Goal: Task Accomplishment & Management: Use online tool/utility

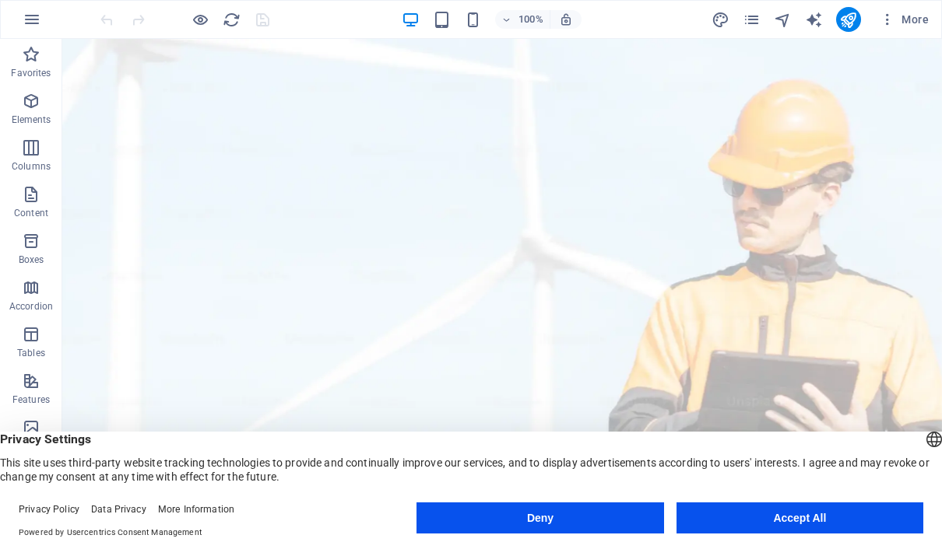
scroll to position [70, 0]
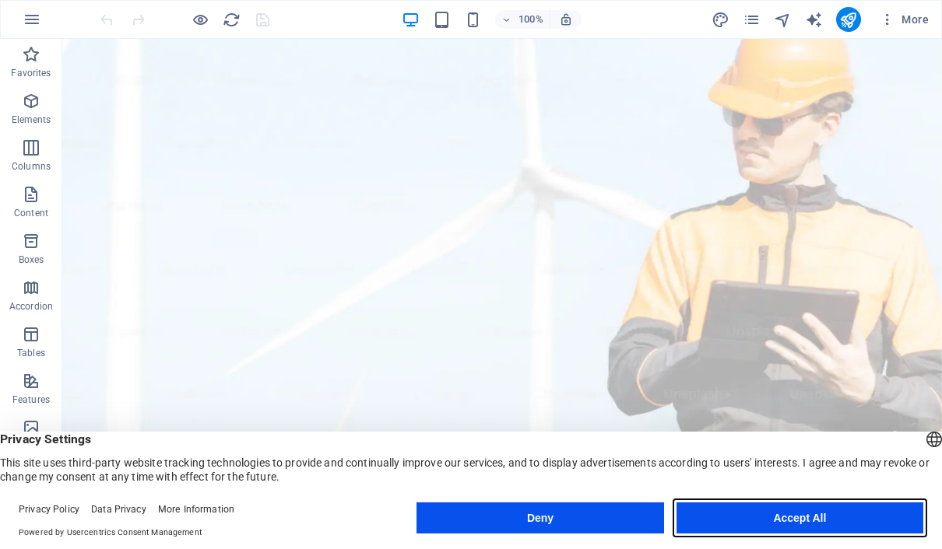
click at [810, 525] on button "Accept All" at bounding box center [799, 518] width 247 height 31
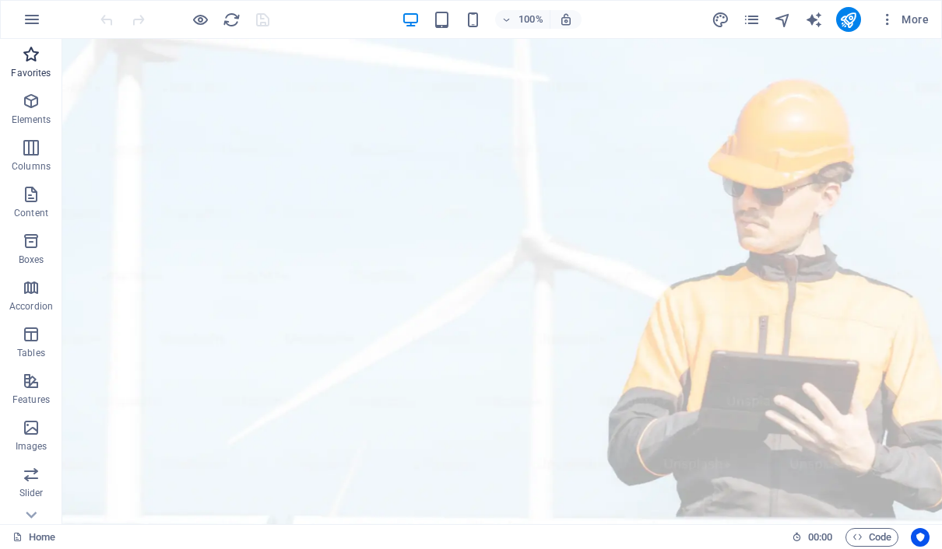
scroll to position [0, 0]
click at [31, 19] on icon "button" at bounding box center [32, 19] width 19 height 19
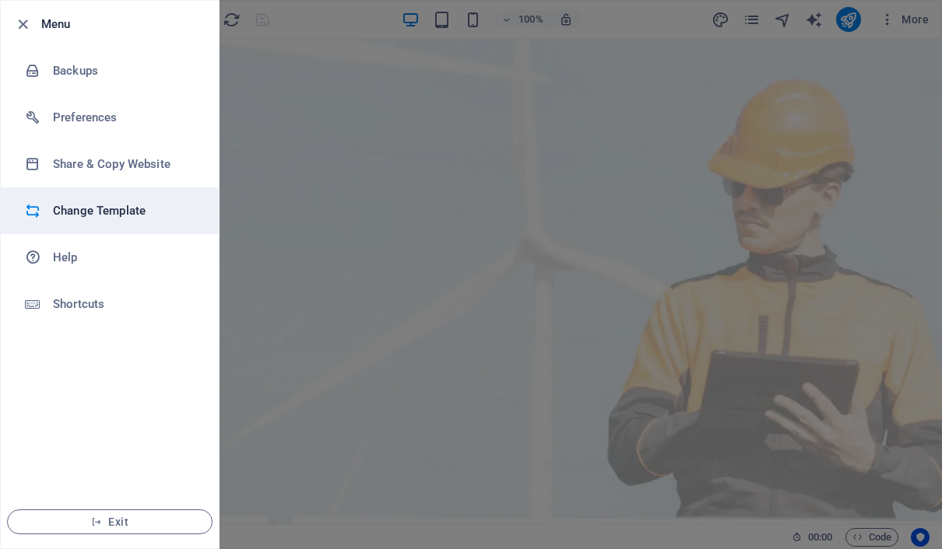
click at [104, 203] on h6 "Change Template" at bounding box center [125, 211] width 144 height 19
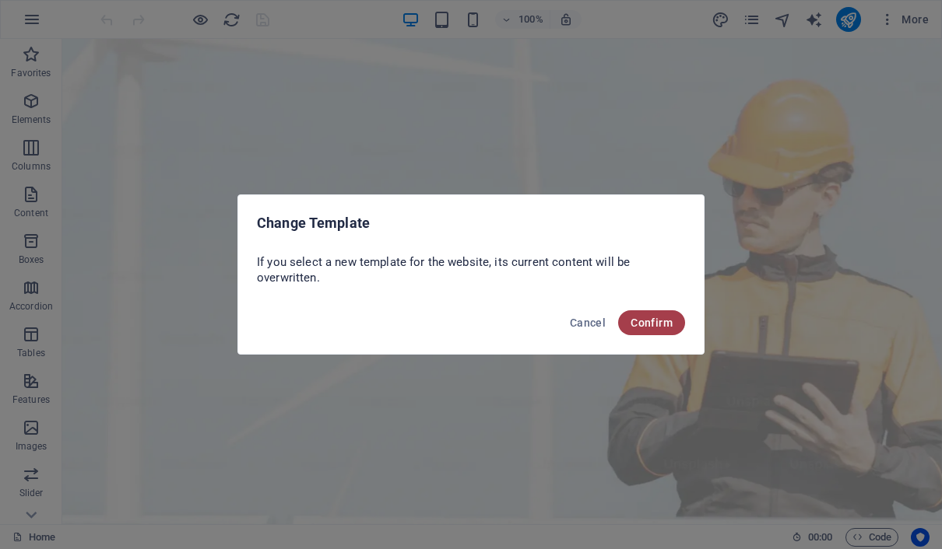
click at [644, 326] on span "Confirm" at bounding box center [651, 323] width 42 height 12
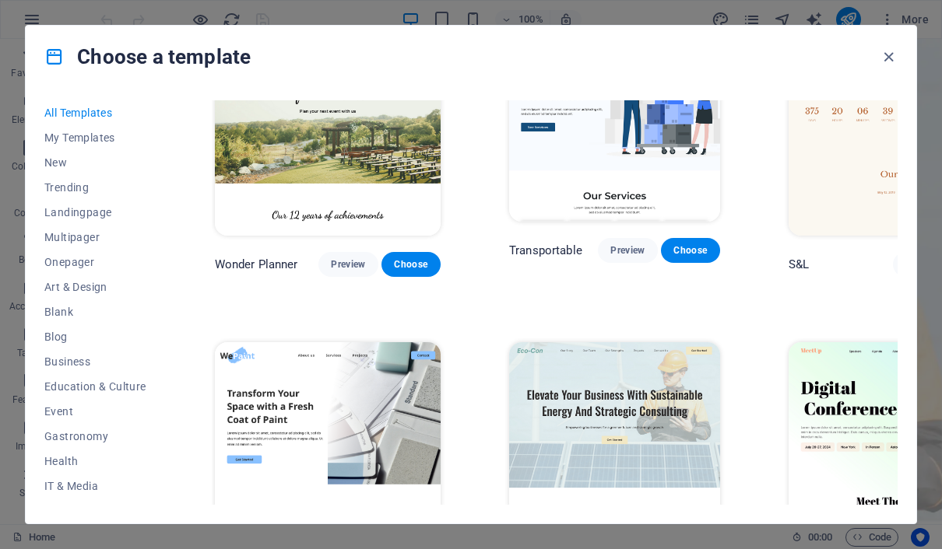
scroll to position [702, 0]
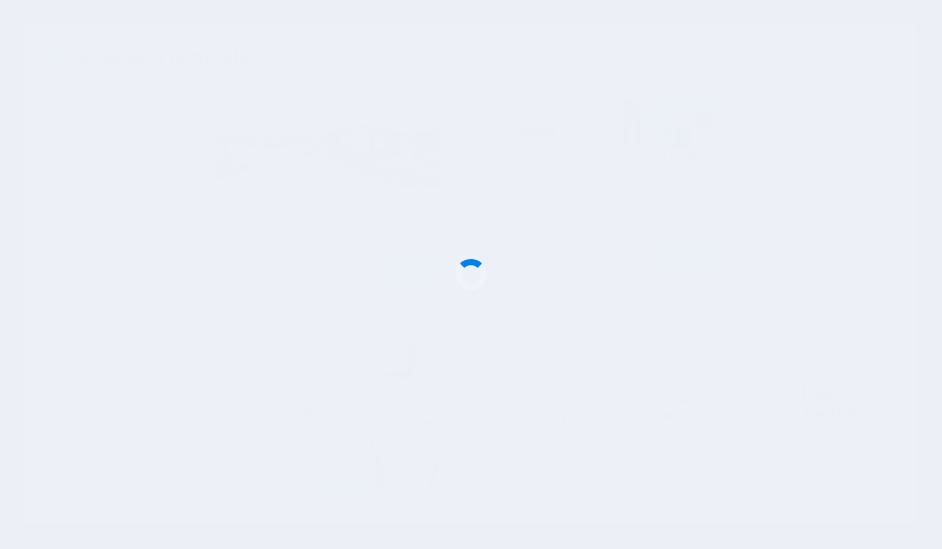
click at [443, 347] on div at bounding box center [471, 274] width 942 height 549
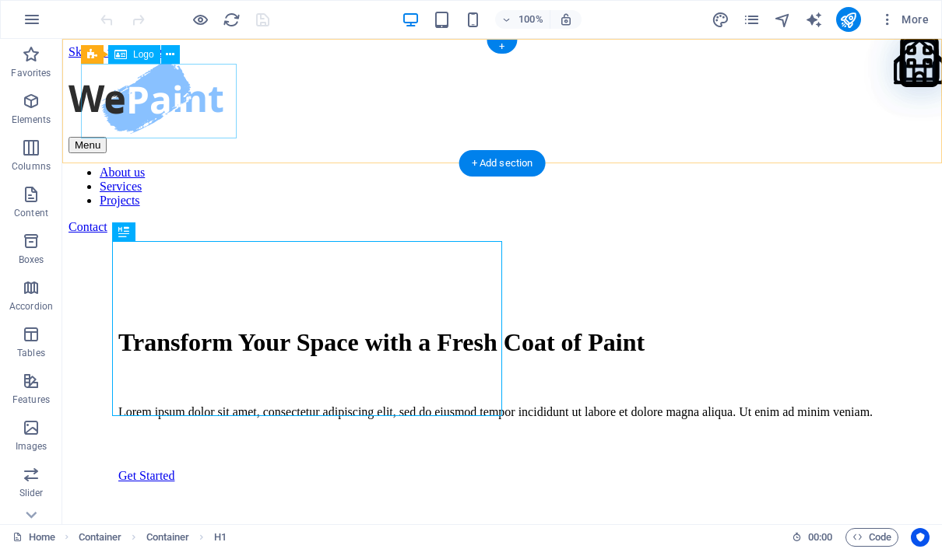
click at [159, 94] on div at bounding box center [501, 98] width 867 height 78
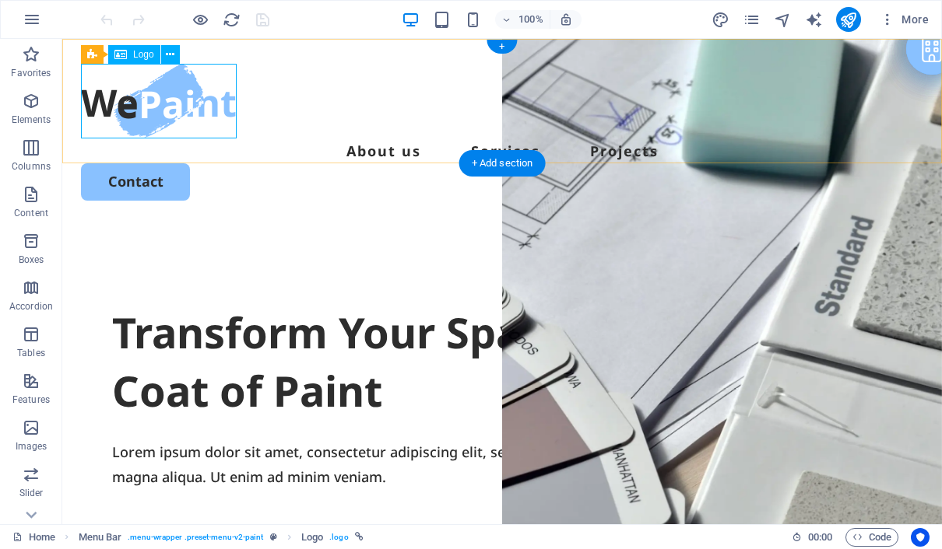
click at [145, 56] on span "Logo" at bounding box center [143, 54] width 21 height 9
click at [147, 55] on span "Logo" at bounding box center [143, 54] width 21 height 9
click at [165, 55] on button at bounding box center [170, 54] width 19 height 19
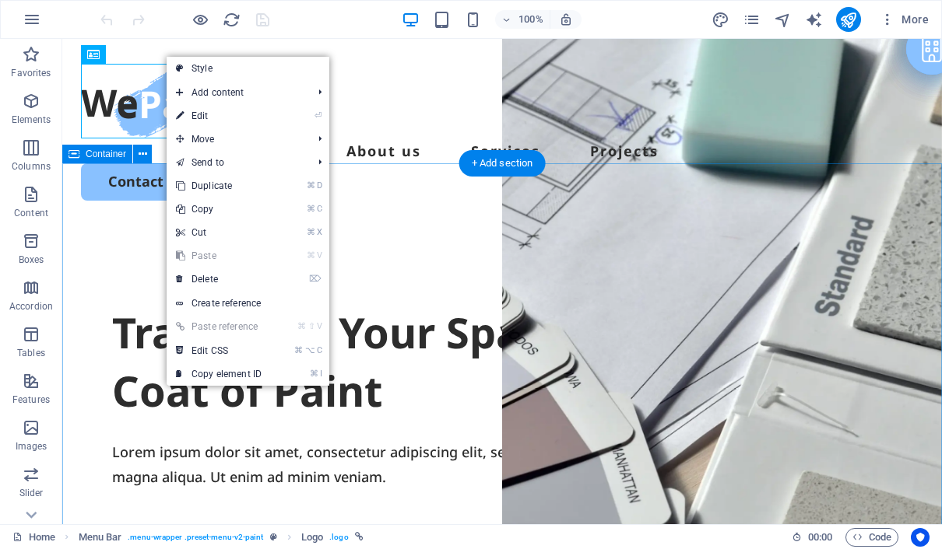
click at [95, 226] on div "Transform Your Space with a Fresh Coat of Paint Lorem ipsum dolor sit amet, con…" at bounding box center [501, 525] width 879 height 599
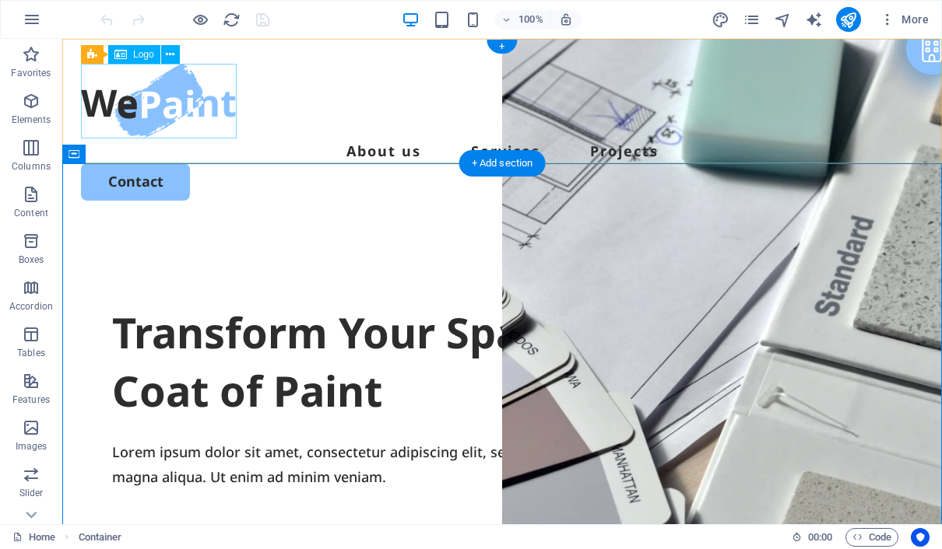
click at [198, 118] on div at bounding box center [502, 101] width 842 height 75
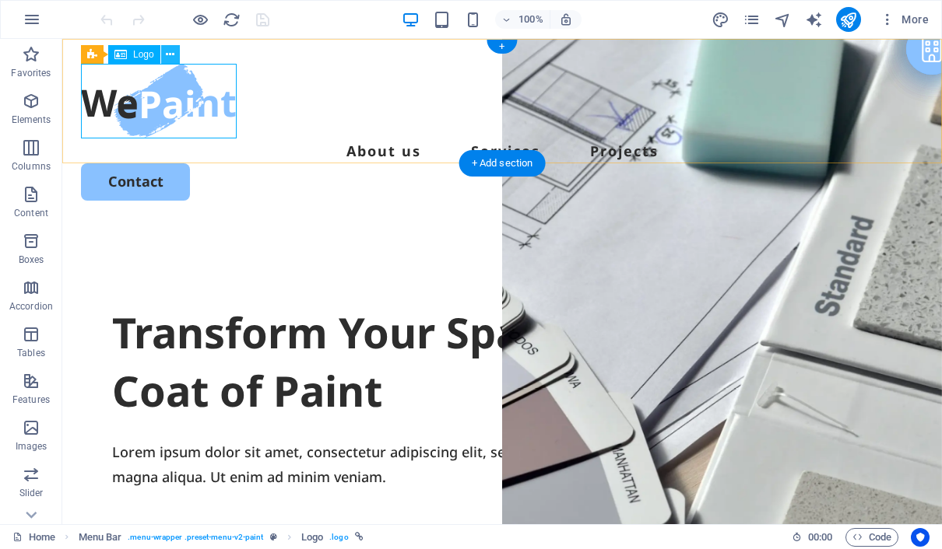
click at [174, 56] on icon at bounding box center [170, 55] width 9 height 16
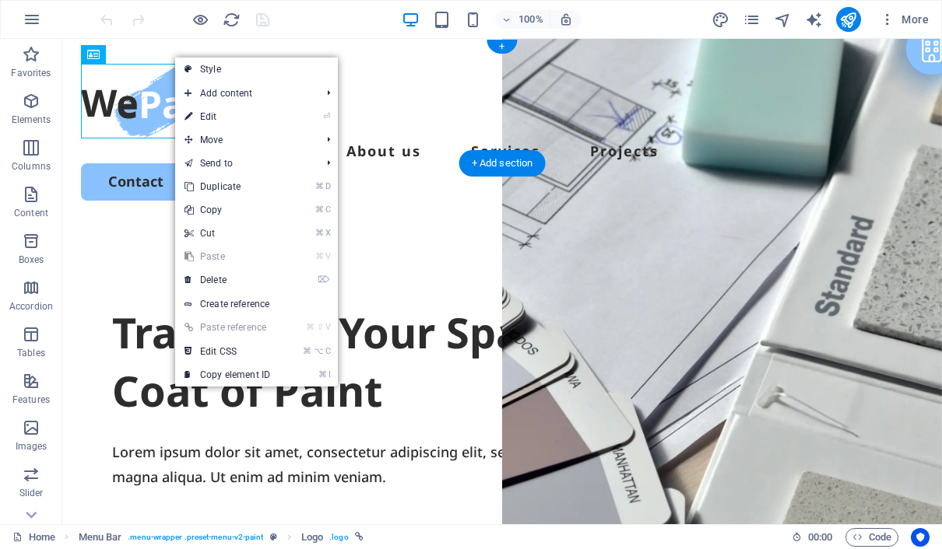
click at [149, 98] on div at bounding box center [502, 101] width 842 height 75
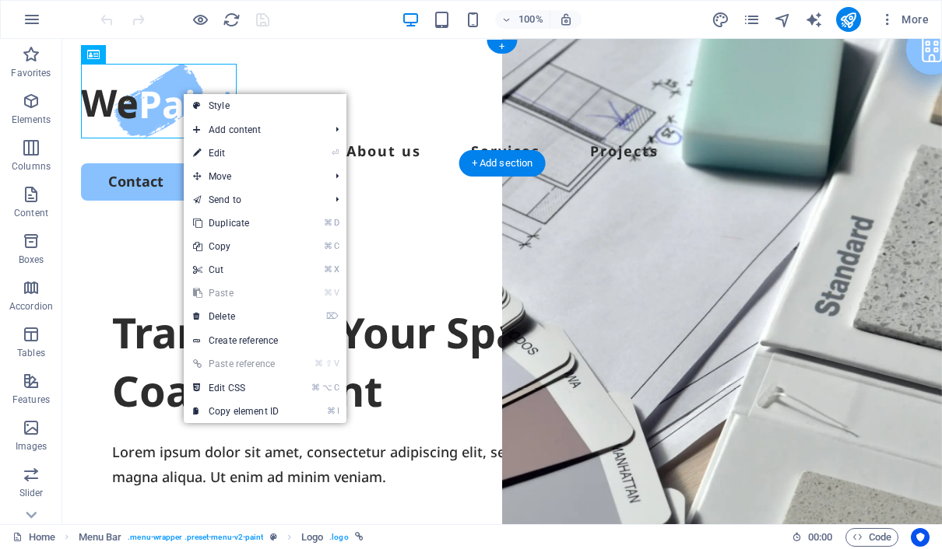
click at [163, 72] on div at bounding box center [502, 101] width 842 height 75
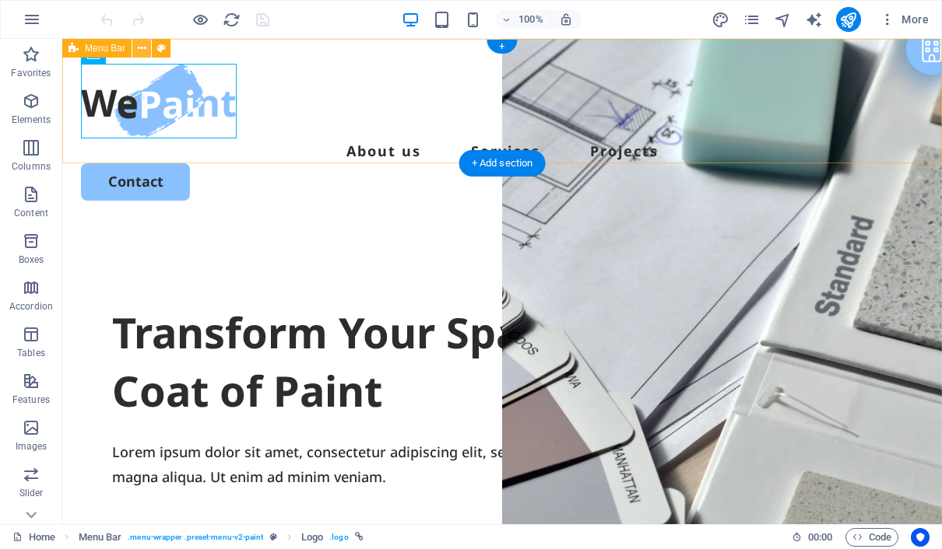
click at [146, 54] on button at bounding box center [141, 48] width 19 height 19
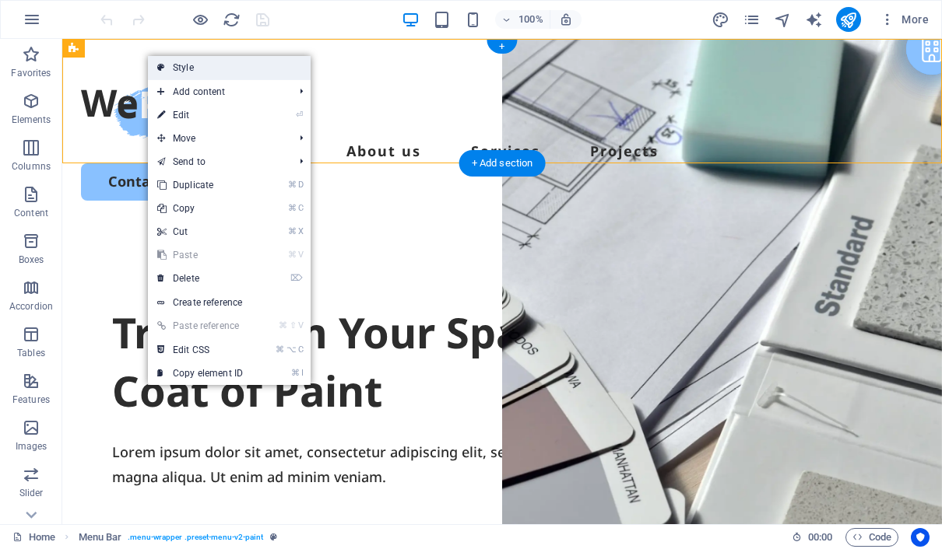
click at [300, 66] on link "Style" at bounding box center [229, 67] width 163 height 23
select select "rem"
select select "px"
select select "rem"
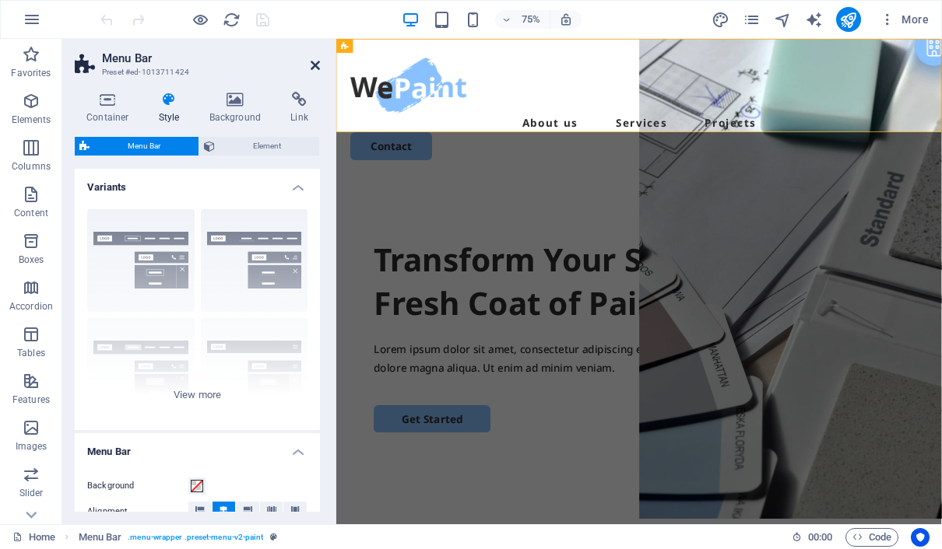
click at [314, 61] on icon at bounding box center [314, 65] width 9 height 12
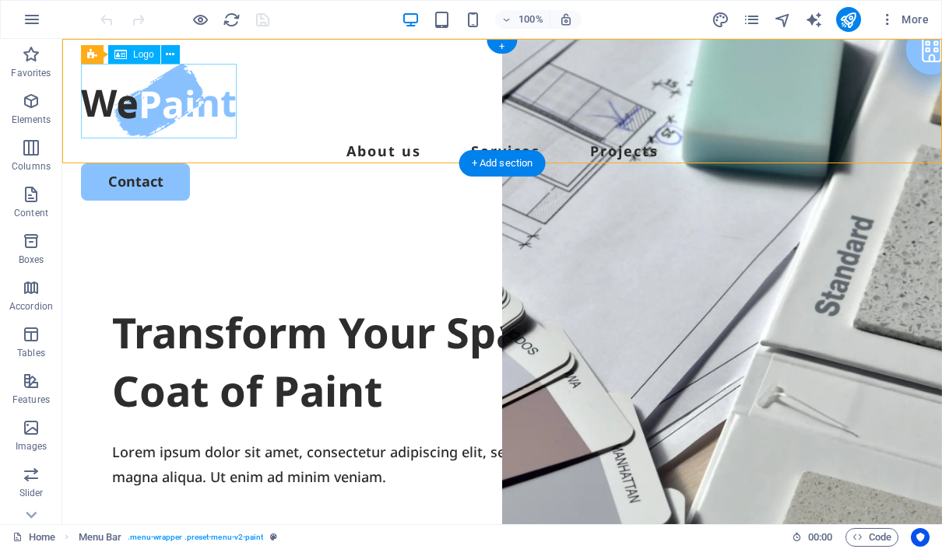
click at [208, 109] on div at bounding box center [502, 101] width 842 height 75
click at [146, 54] on span "Logo" at bounding box center [143, 54] width 21 height 9
click at [146, 56] on span "Logo" at bounding box center [143, 54] width 21 height 9
click at [174, 54] on icon at bounding box center [170, 55] width 9 height 16
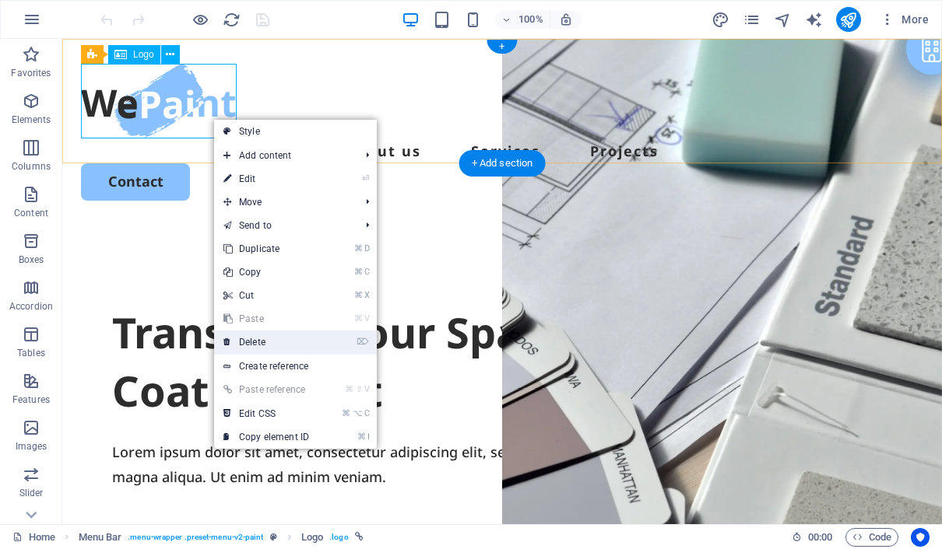
click at [281, 349] on link "⌦ Delete" at bounding box center [266, 342] width 104 height 23
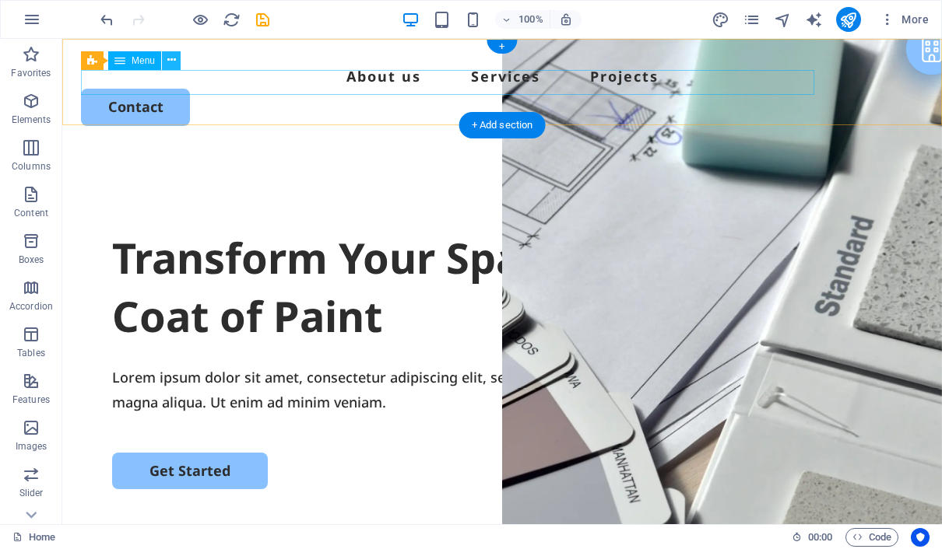
click at [166, 60] on button at bounding box center [171, 60] width 19 height 19
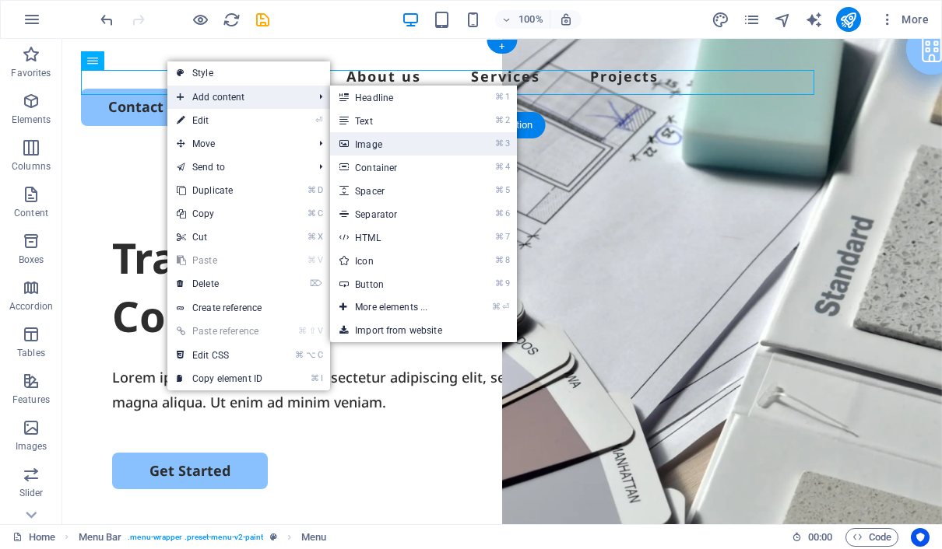
click at [383, 133] on link "⌘ 3 Image" at bounding box center [394, 143] width 128 height 23
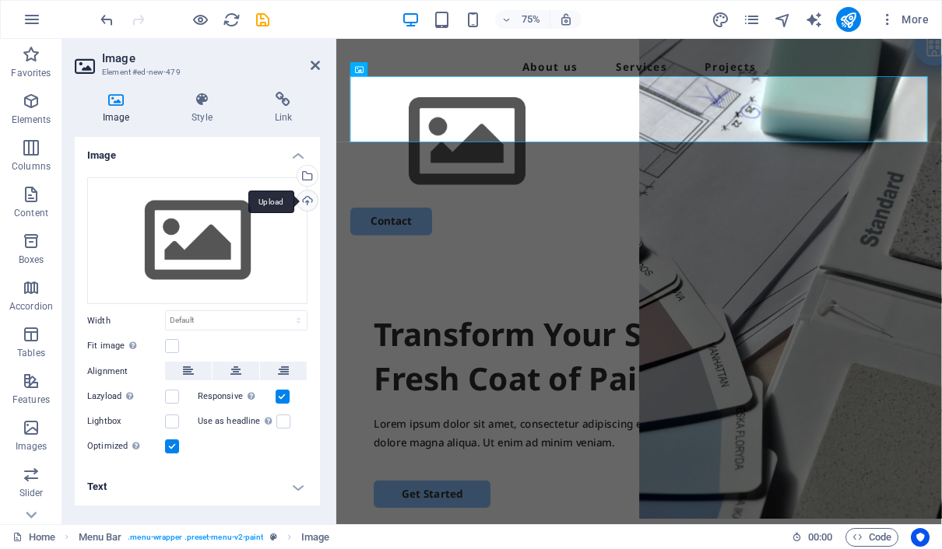
click at [311, 200] on div "Upload" at bounding box center [305, 202] width 23 height 23
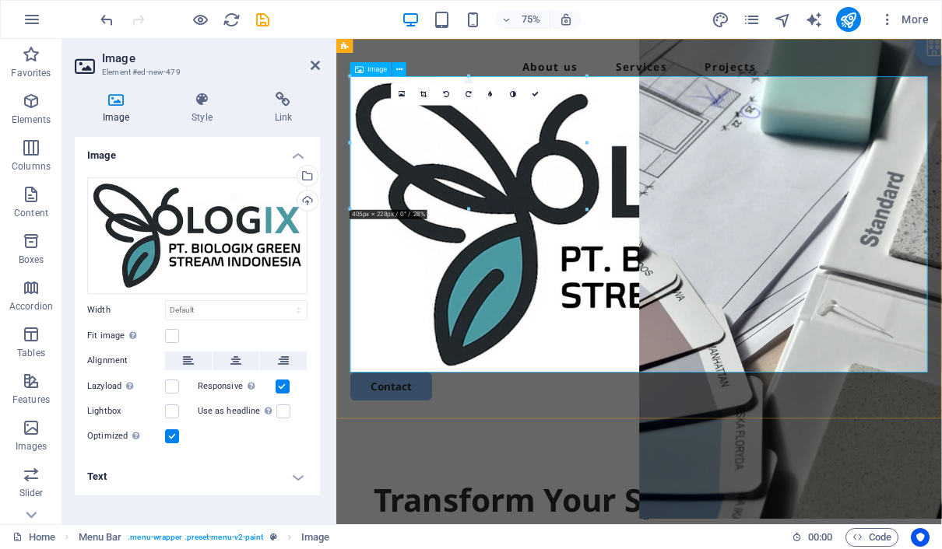
click at [885, 412] on figure at bounding box center [740, 286] width 770 height 395
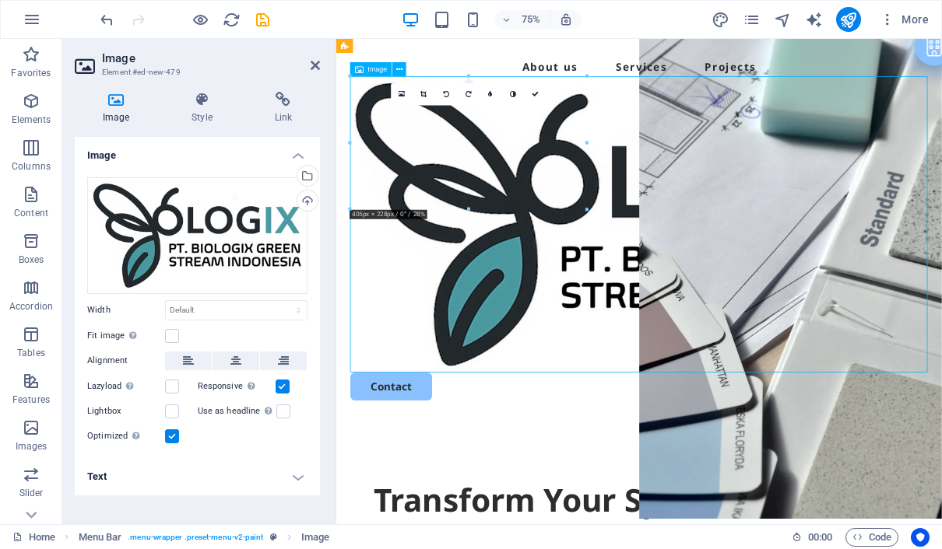
drag, startPoint x: 1117, startPoint y: 477, endPoint x: 1023, endPoint y: 424, distance: 107.3
click at [941, 424] on figure at bounding box center [740, 286] width 770 height 395
click at [400, 72] on icon at bounding box center [399, 69] width 6 height 12
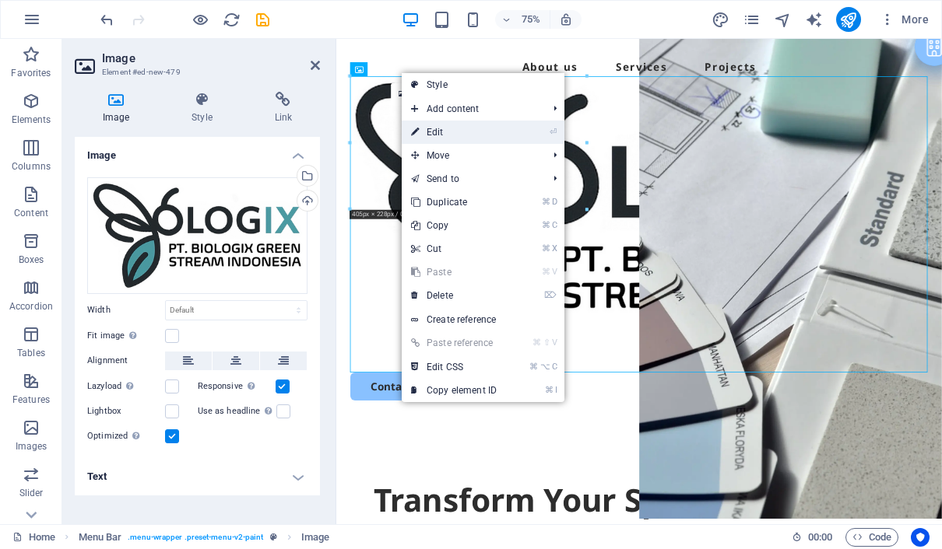
click at [469, 137] on link "⏎ Edit" at bounding box center [454, 132] width 104 height 23
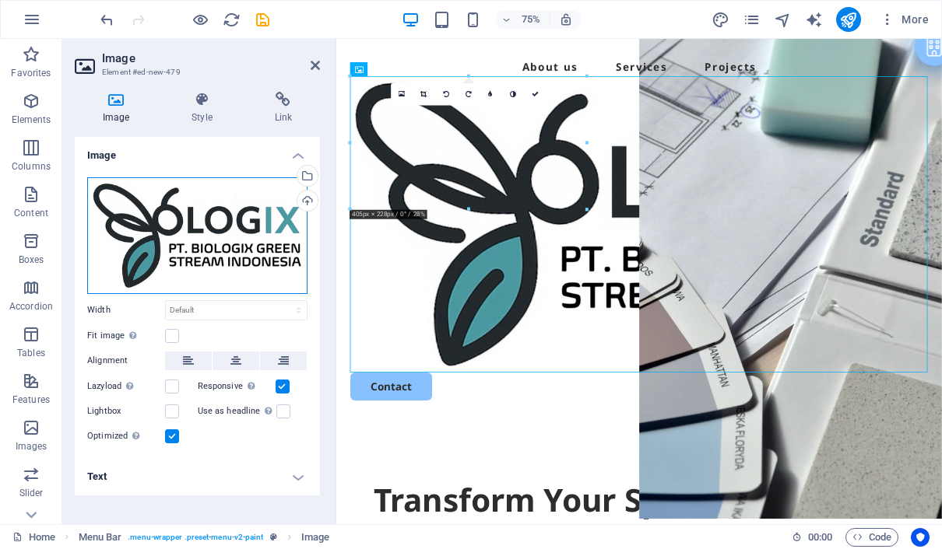
click at [254, 261] on div "Drag files here, click to choose files or select files from Files or our free s…" at bounding box center [197, 235] width 220 height 117
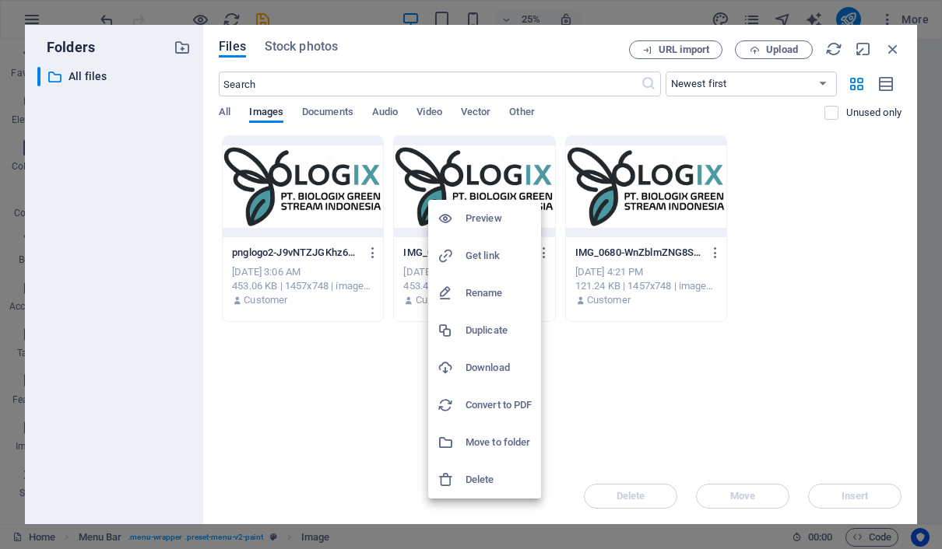
click at [498, 475] on h6 "Delete" at bounding box center [498, 480] width 66 height 19
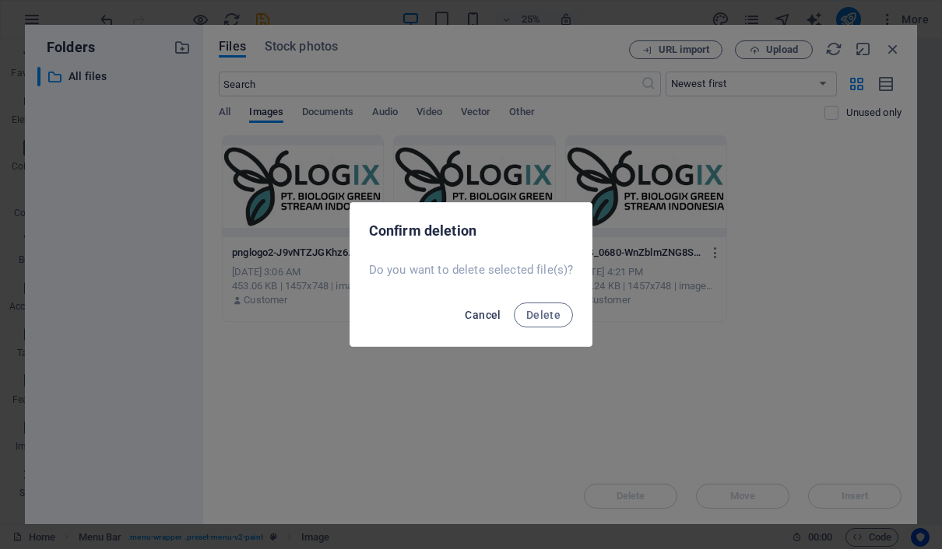
click at [486, 314] on span "Cancel" at bounding box center [483, 315] width 36 height 12
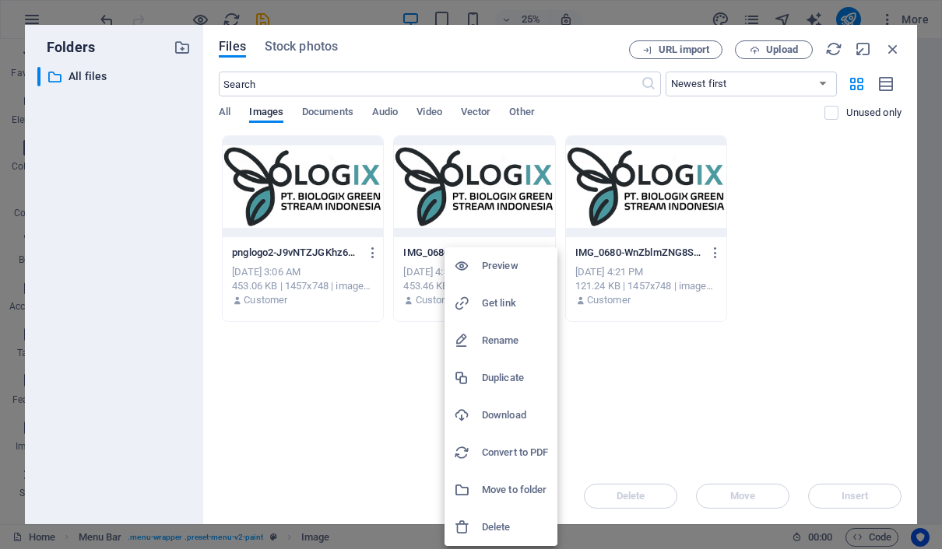
click at [516, 525] on h6 "Delete" at bounding box center [515, 527] width 66 height 19
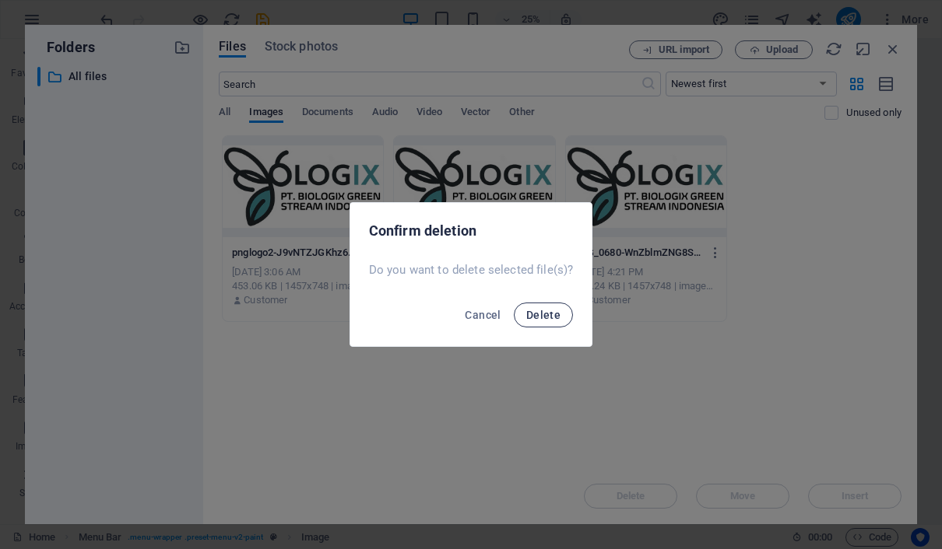
click at [553, 311] on span "Delete" at bounding box center [543, 315] width 34 height 12
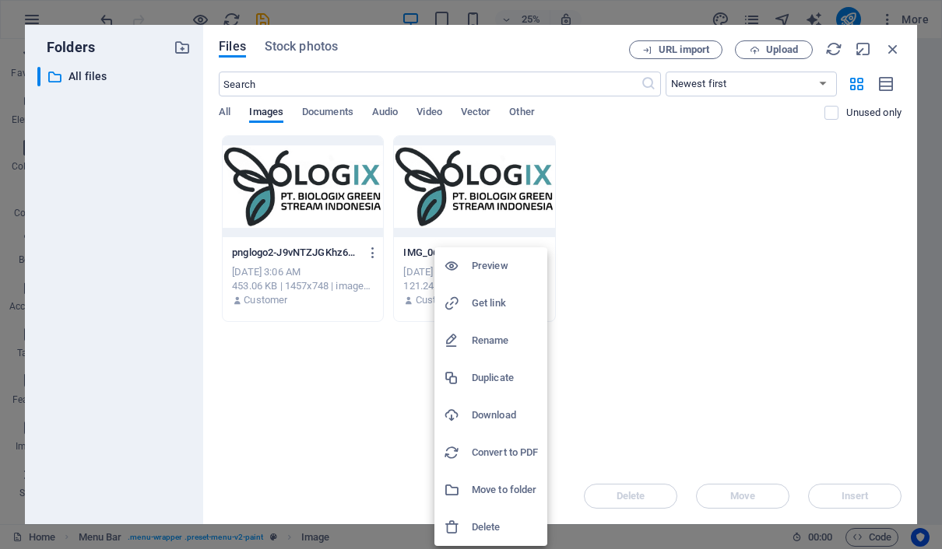
click at [525, 525] on h6 "Delete" at bounding box center [505, 527] width 66 height 19
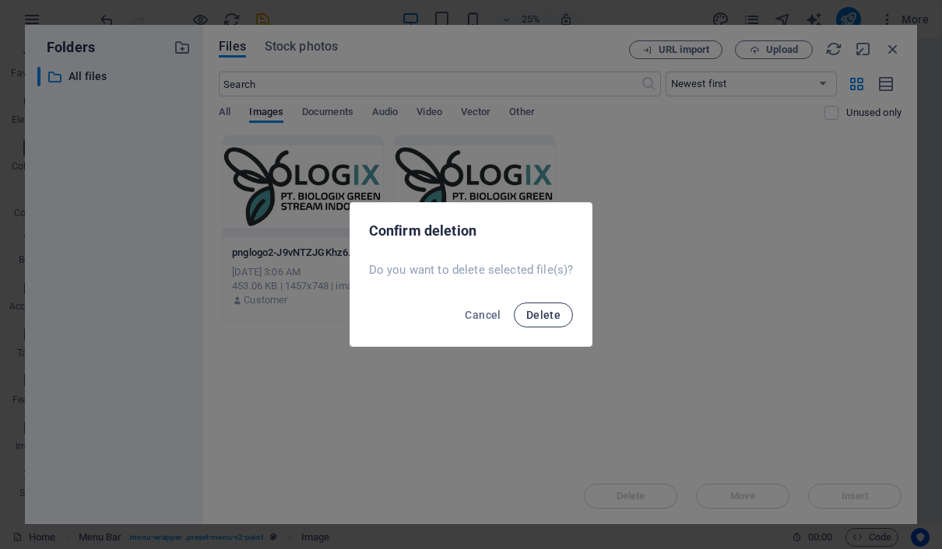
click at [530, 321] on span "Delete" at bounding box center [543, 315] width 34 height 12
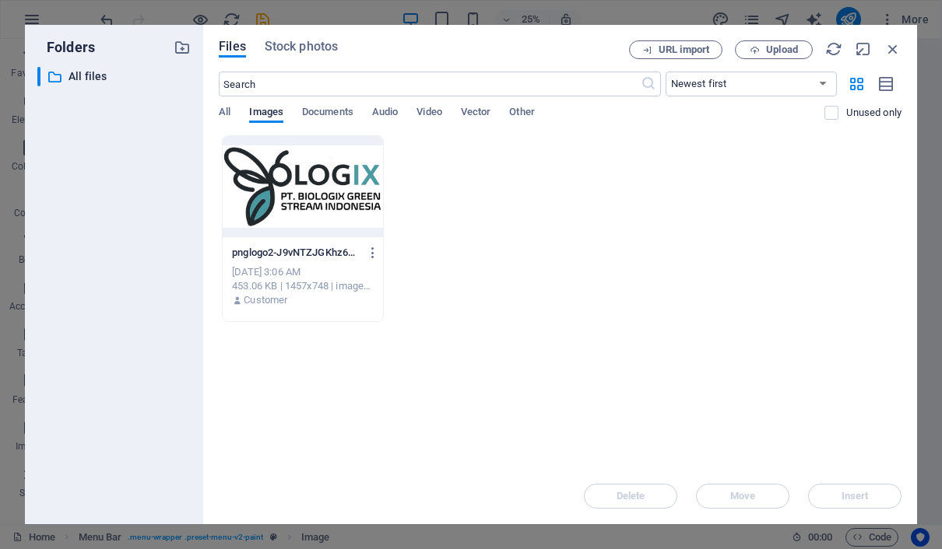
click at [321, 16] on div "Folders ​ All files All files Files Stock photos URL import Upload ​ Newest fir…" at bounding box center [471, 274] width 942 height 549
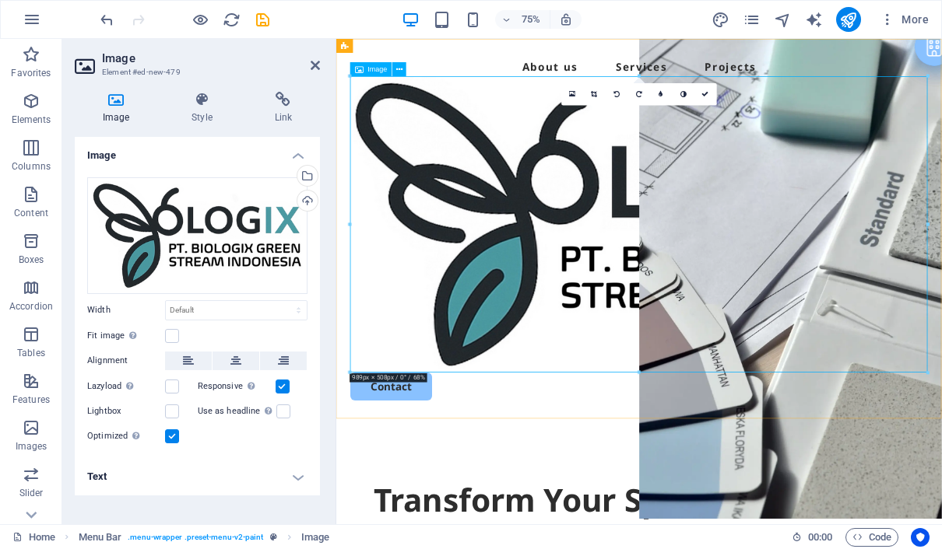
scroll to position [13, 0]
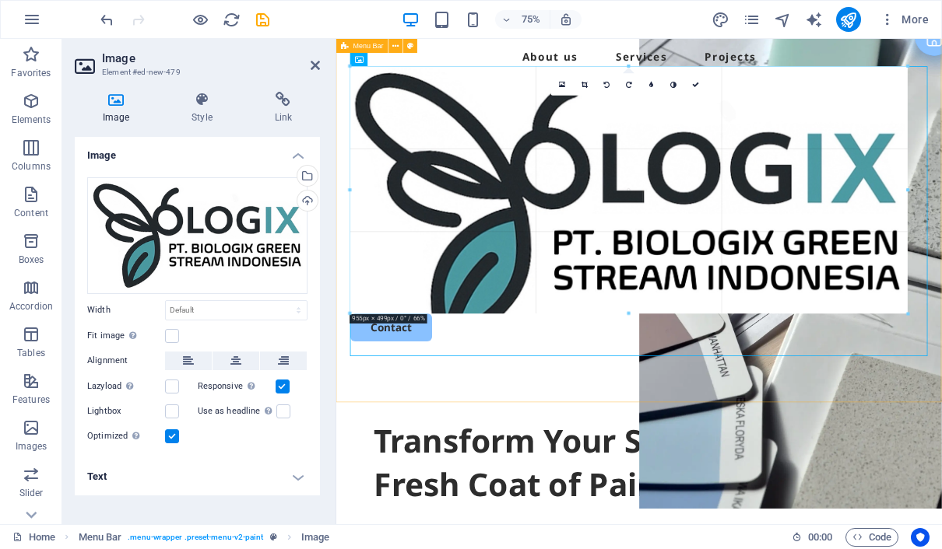
drag, startPoint x: 927, startPoint y: 360, endPoint x: 795, endPoint y: 283, distance: 152.4
type input "844"
select select "px"
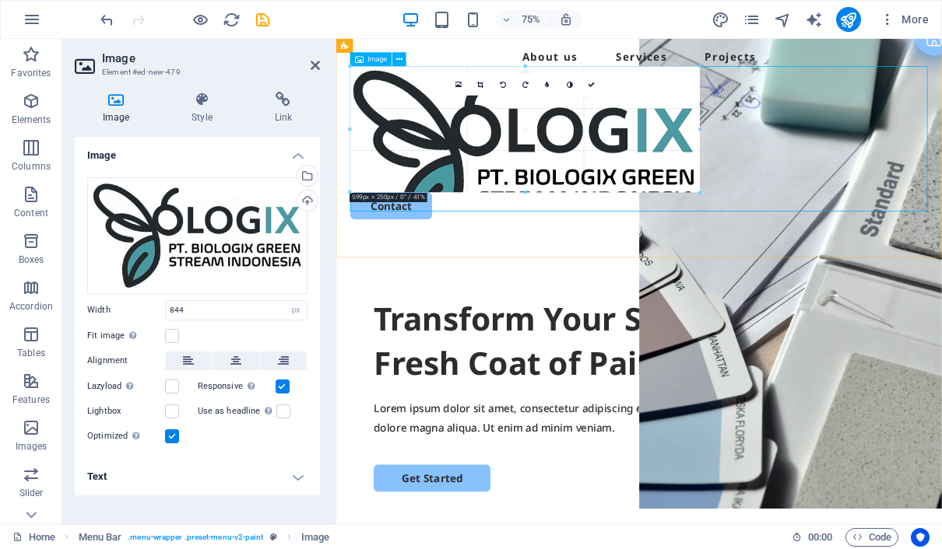
drag, startPoint x: 842, startPoint y: 309, endPoint x: 588, endPoint y: 245, distance: 261.6
type input "572"
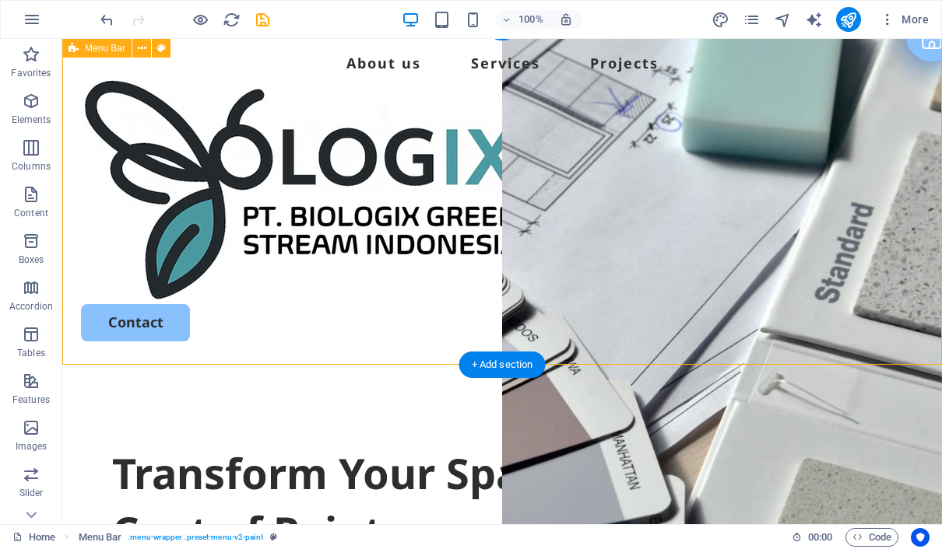
drag, startPoint x: 349, startPoint y: 315, endPoint x: 475, endPoint y: 188, distance: 178.3
click at [475, 188] on div "Menu About us Services Projects Contact" at bounding box center [501, 196] width 879 height 341
drag, startPoint x: 519, startPoint y: 304, endPoint x: 415, endPoint y: 226, distance: 130.6
click at [415, 226] on div "Menu About us Services Projects Contact" at bounding box center [501, 196] width 879 height 341
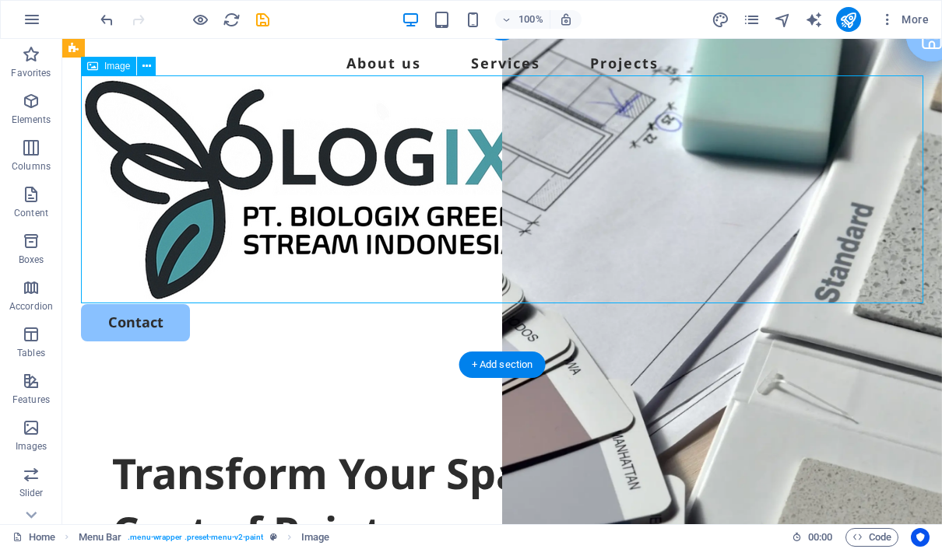
drag, startPoint x: 526, startPoint y: 296, endPoint x: 406, endPoint y: 212, distance: 146.8
click at [406, 212] on figure at bounding box center [502, 189] width 842 height 229
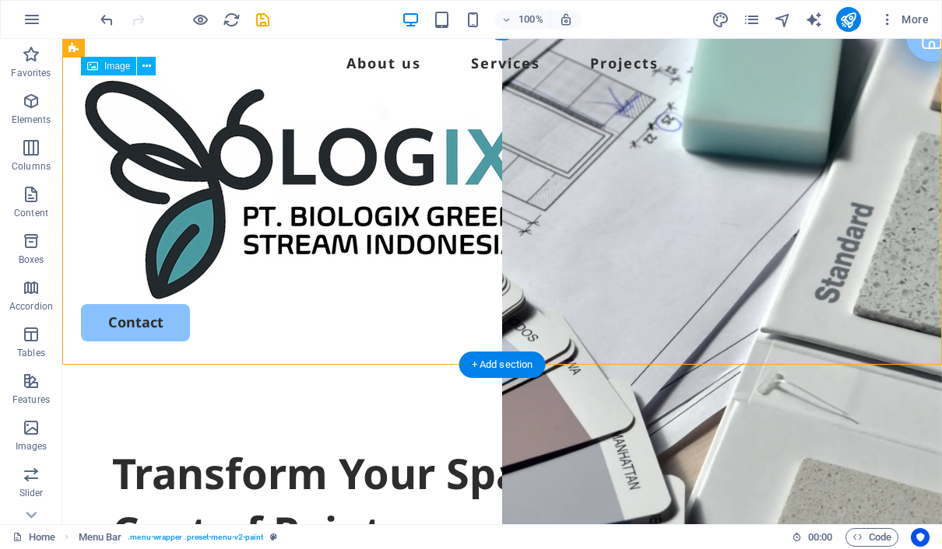
drag, startPoint x: 507, startPoint y: 304, endPoint x: 423, endPoint y: 207, distance: 128.0
click at [423, 207] on div "Menu About us Services Projects Contact" at bounding box center [501, 196] width 879 height 341
click at [522, 279] on figure at bounding box center [502, 189] width 842 height 229
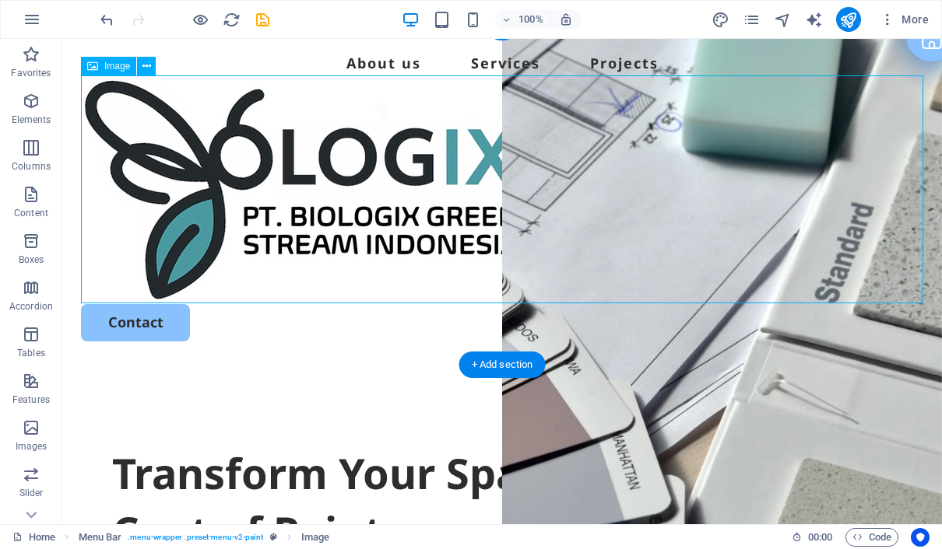
drag, startPoint x: 530, startPoint y: 296, endPoint x: 405, endPoint y: 198, distance: 158.0
click at [405, 198] on figure at bounding box center [502, 189] width 842 height 229
drag, startPoint x: 459, startPoint y: 302, endPoint x: 401, endPoint y: 195, distance: 121.5
click at [401, 195] on figure at bounding box center [502, 189] width 842 height 229
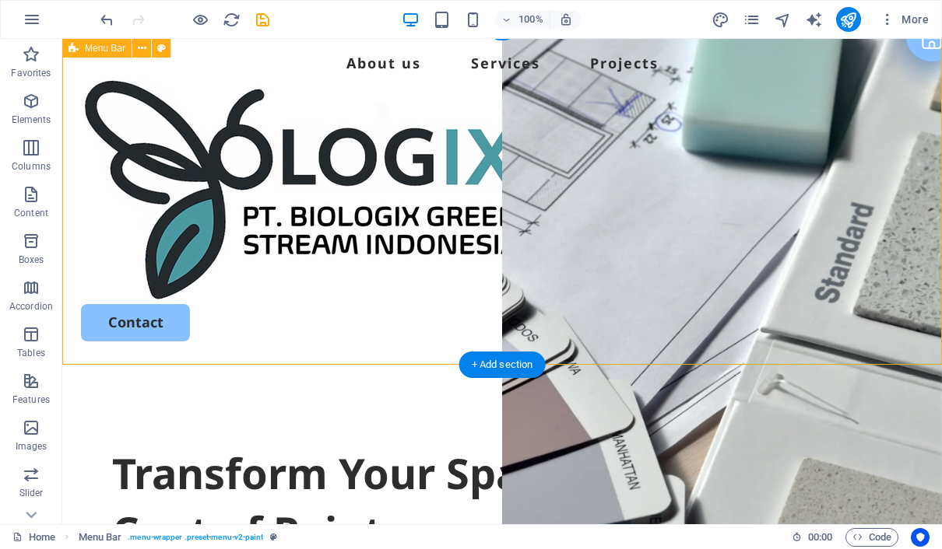
drag, startPoint x: 417, startPoint y: 317, endPoint x: 390, endPoint y: 236, distance: 85.4
click at [390, 235] on div "Menu About us Services Projects Contact" at bounding box center [501, 196] width 879 height 341
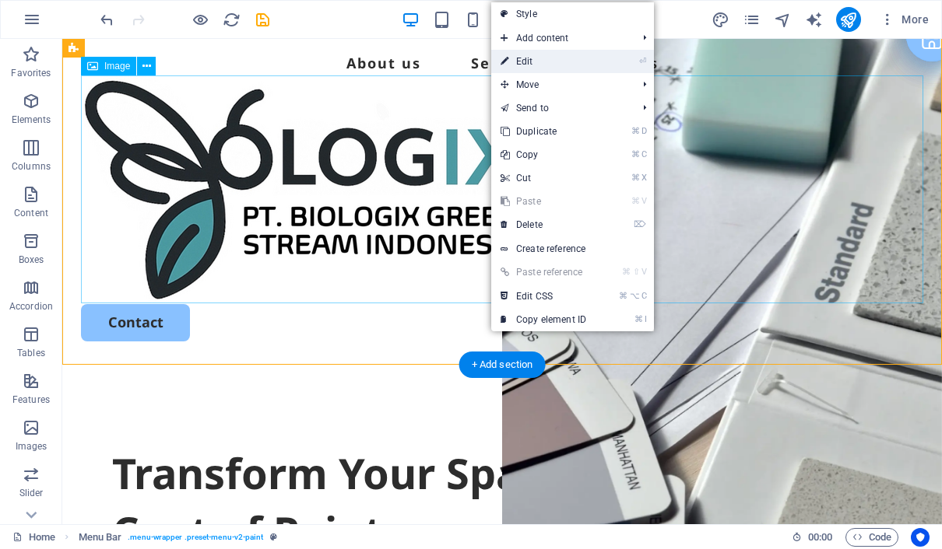
click at [541, 57] on link "⏎ Edit" at bounding box center [543, 61] width 104 height 23
select select "rem"
select select "px"
select select "rem"
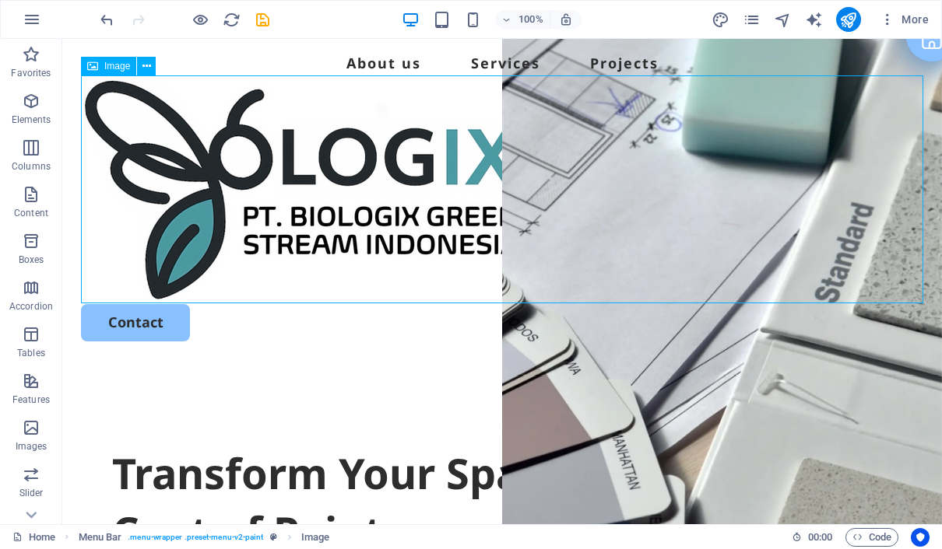
drag, startPoint x: 510, startPoint y: 290, endPoint x: 626, endPoint y: 160, distance: 174.7
click at [626, 160] on figure at bounding box center [502, 189] width 842 height 229
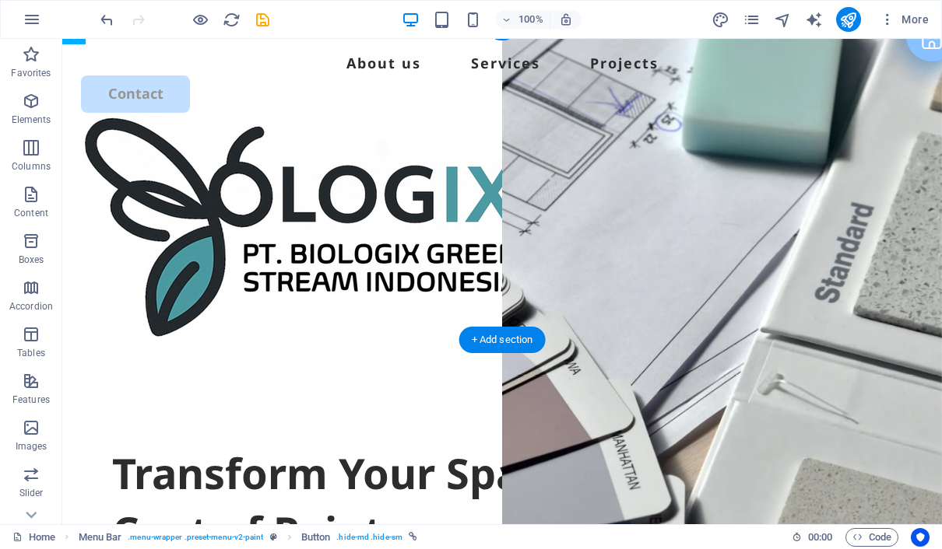
drag, startPoint x: 171, startPoint y: 310, endPoint x: 169, endPoint y: 205, distance: 105.1
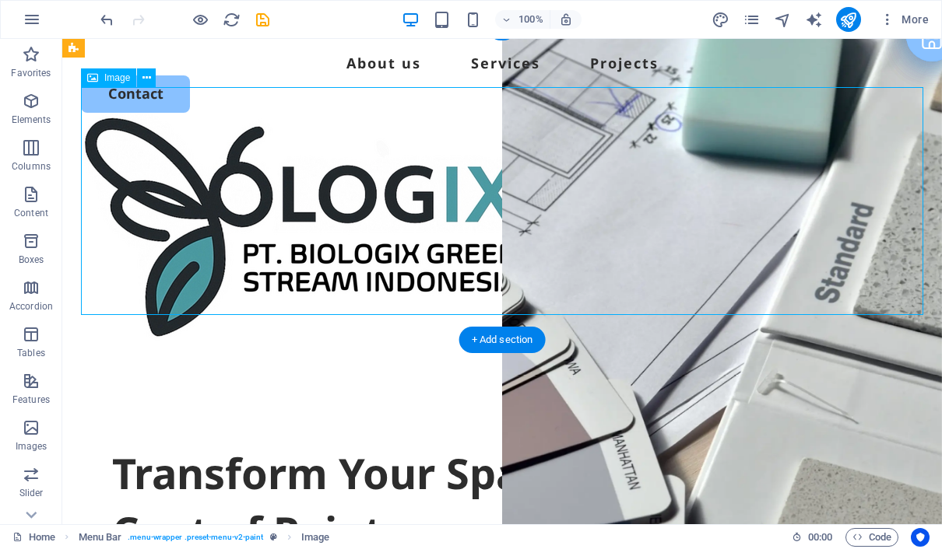
drag, startPoint x: 532, startPoint y: 308, endPoint x: 411, endPoint y: 217, distance: 151.7
click at [411, 217] on figure at bounding box center [502, 227] width 842 height 229
drag, startPoint x: 920, startPoint y: 307, endPoint x: 689, endPoint y: 188, distance: 258.9
click at [689, 188] on figure at bounding box center [502, 227] width 842 height 229
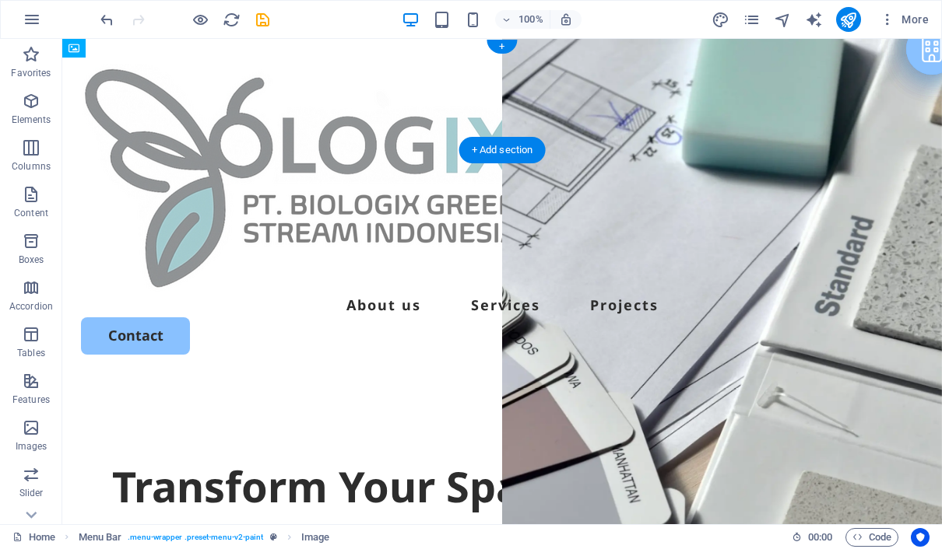
drag, startPoint x: 519, startPoint y: 110, endPoint x: 443, endPoint y: 86, distance: 80.0
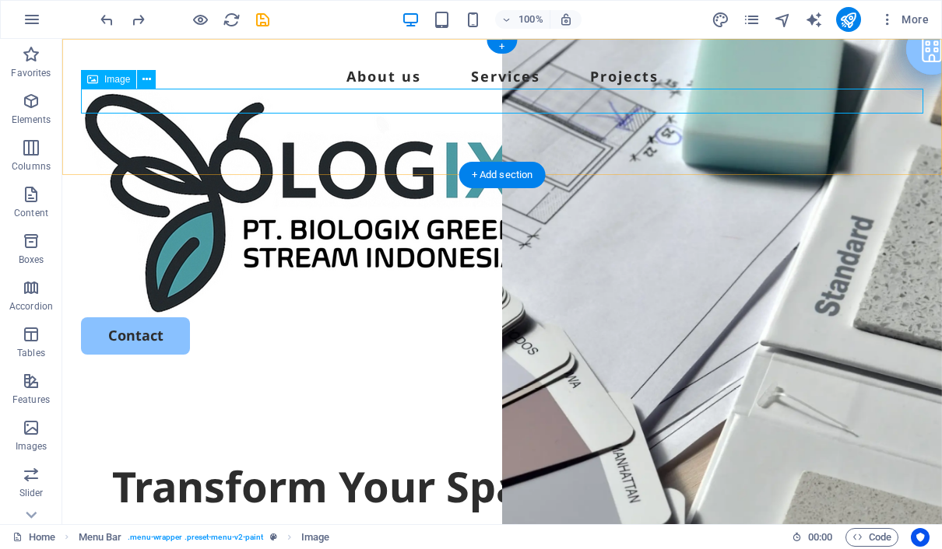
click at [121, 79] on span "Image" at bounding box center [117, 79] width 26 height 9
click at [124, 82] on span "Image" at bounding box center [117, 79] width 26 height 9
click at [92, 81] on icon at bounding box center [92, 79] width 11 height 19
click at [145, 82] on icon at bounding box center [146, 80] width 9 height 16
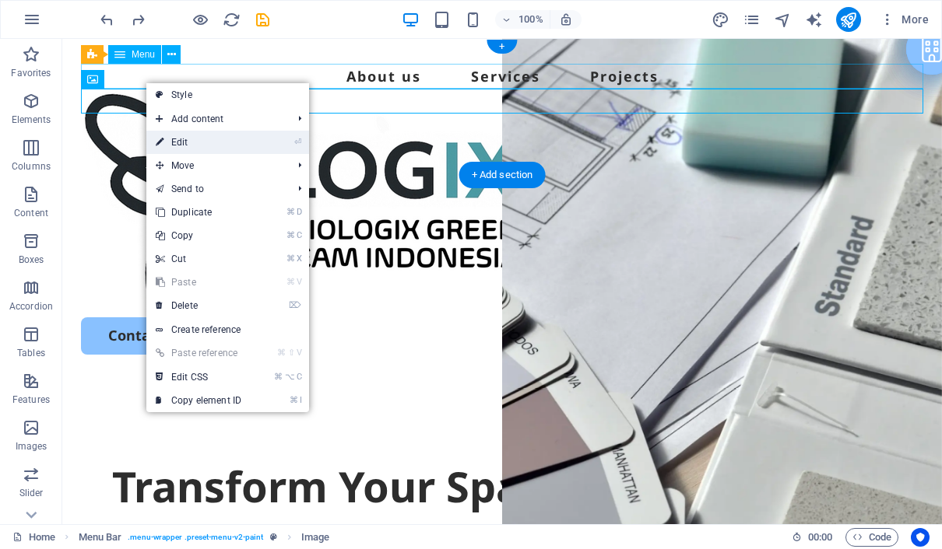
click at [200, 146] on link "⏎ Edit" at bounding box center [198, 142] width 104 height 23
select select "px"
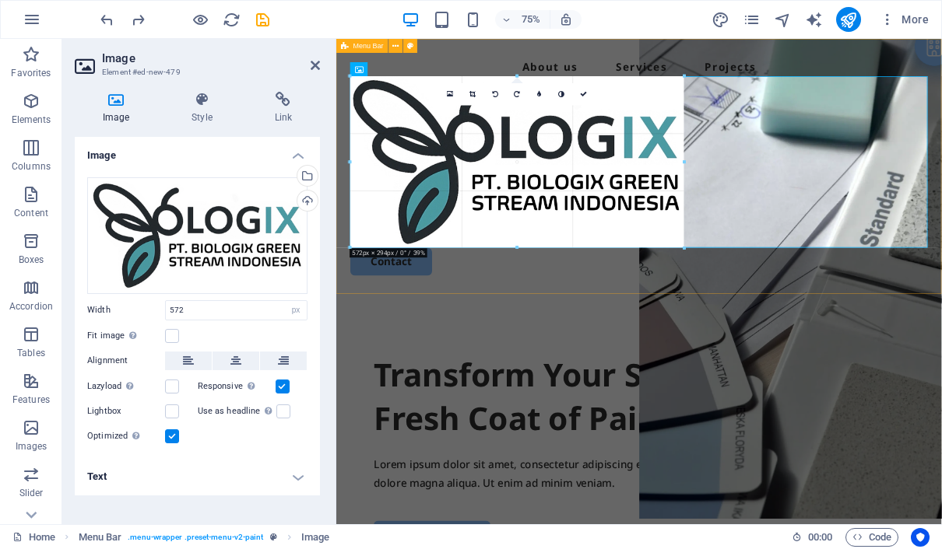
drag, startPoint x: 684, startPoint y: 246, endPoint x: 683, endPoint y: 219, distance: 27.2
click at [683, 219] on div "180 170 160 150 140 130 120 110 100 90 80 70 60 50 40 30 20 10 0 -10 -20 -30 -4…" at bounding box center [517, 162] width 334 height 172
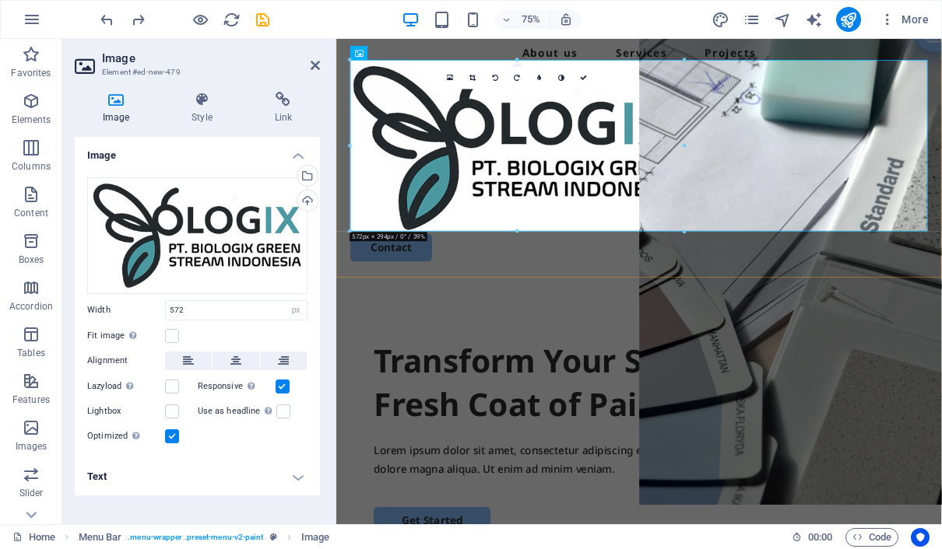
scroll to position [22, 0]
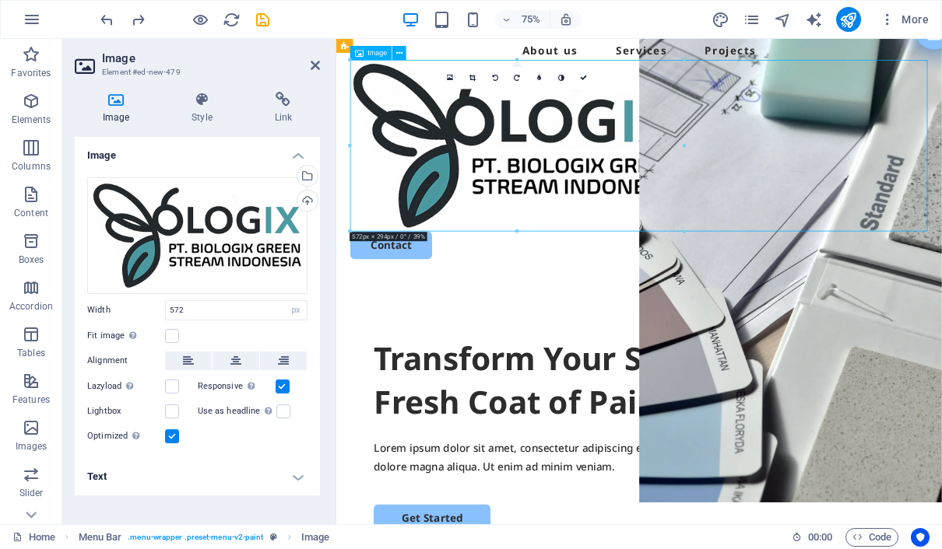
drag, startPoint x: 1101, startPoint y: 290, endPoint x: 1020, endPoint y: 269, distance: 83.6
click at [941, 270] on figure at bounding box center [740, 181] width 770 height 229
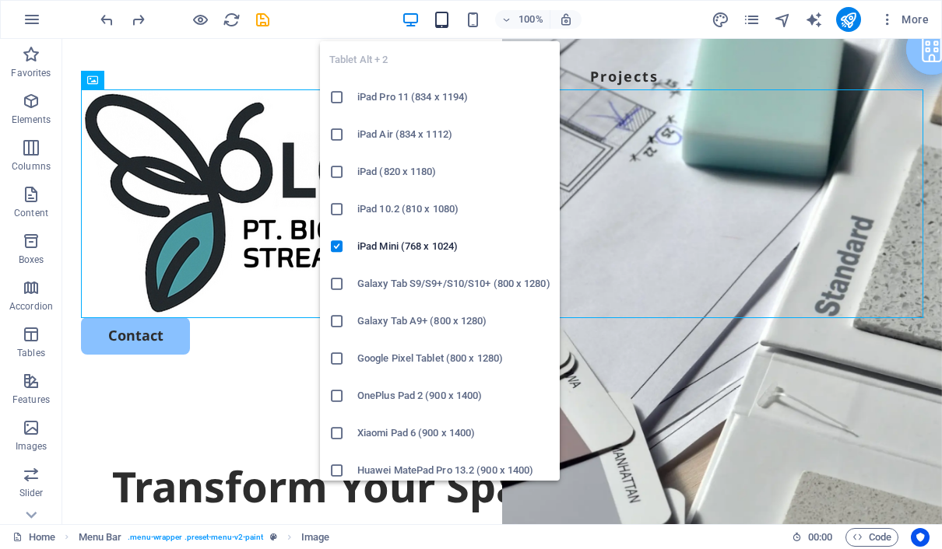
scroll to position [0, 0]
click at [448, 24] on icon "button" at bounding box center [442, 20] width 18 height 18
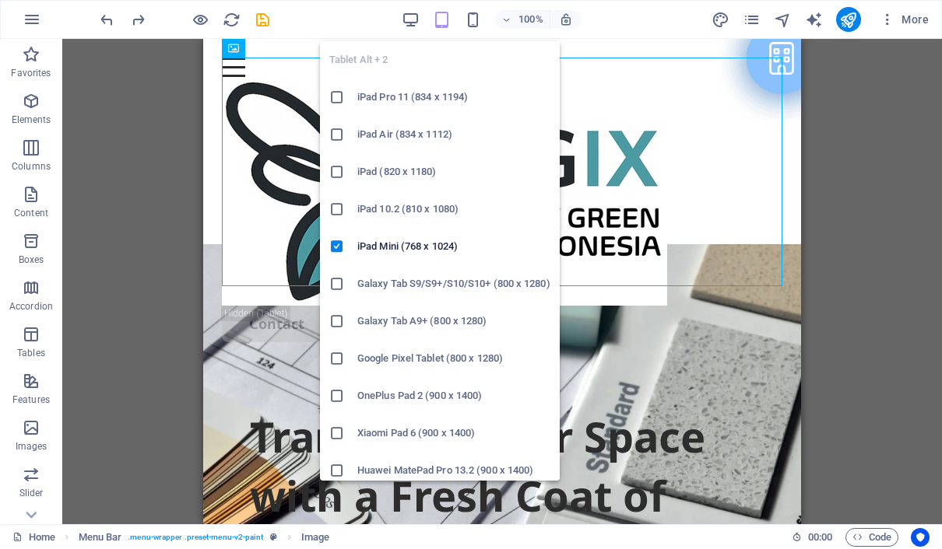
click at [446, 23] on icon "button" at bounding box center [442, 20] width 18 height 18
click at [446, 98] on h6 "iPad Pro 11 (834 x 1194)" at bounding box center [453, 97] width 193 height 19
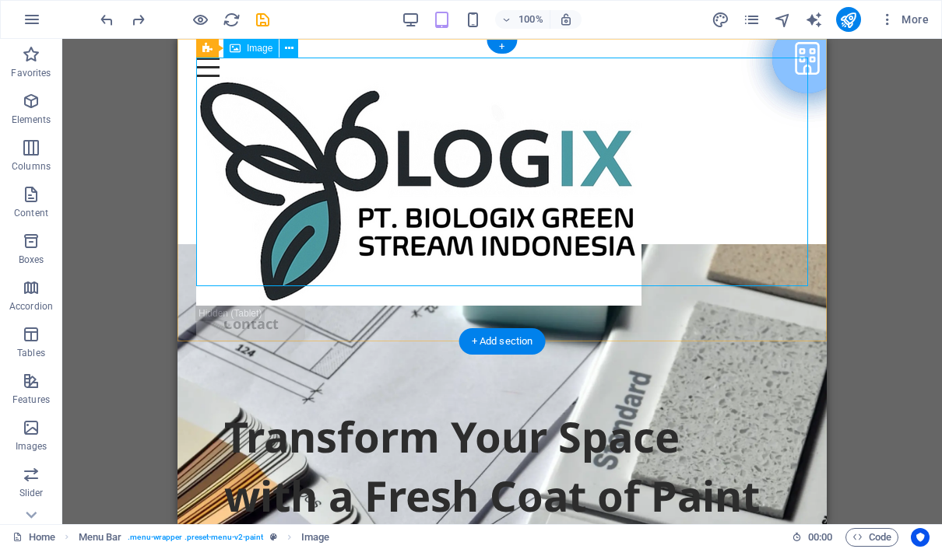
click at [758, 223] on figure at bounding box center [502, 191] width 612 height 229
click at [534, 246] on figure at bounding box center [502, 191] width 612 height 229
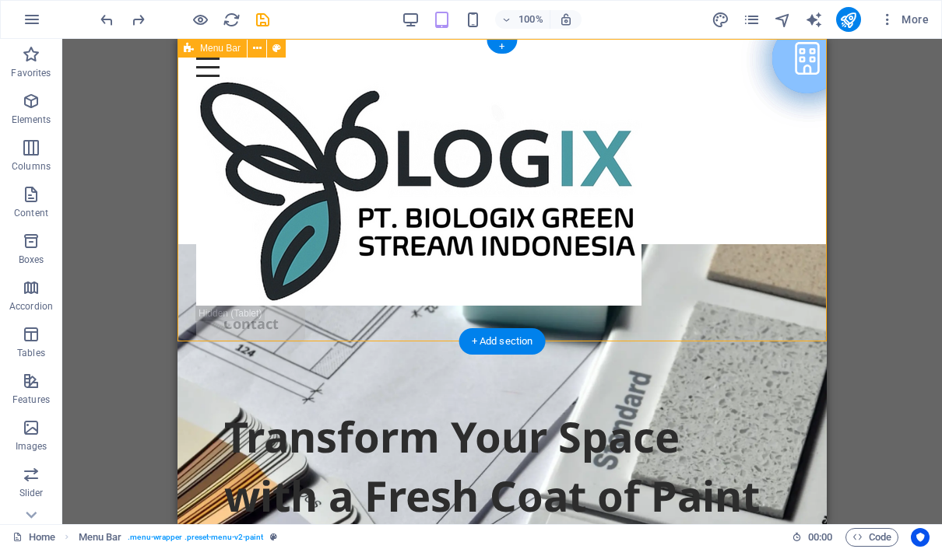
drag, startPoint x: 794, startPoint y: 289, endPoint x: 753, endPoint y: 237, distance: 66.5
click at [753, 237] on div "Menu About us Services Projects Contact" at bounding box center [501, 200] width 649 height 322
click at [473, 186] on figure at bounding box center [502, 191] width 612 height 229
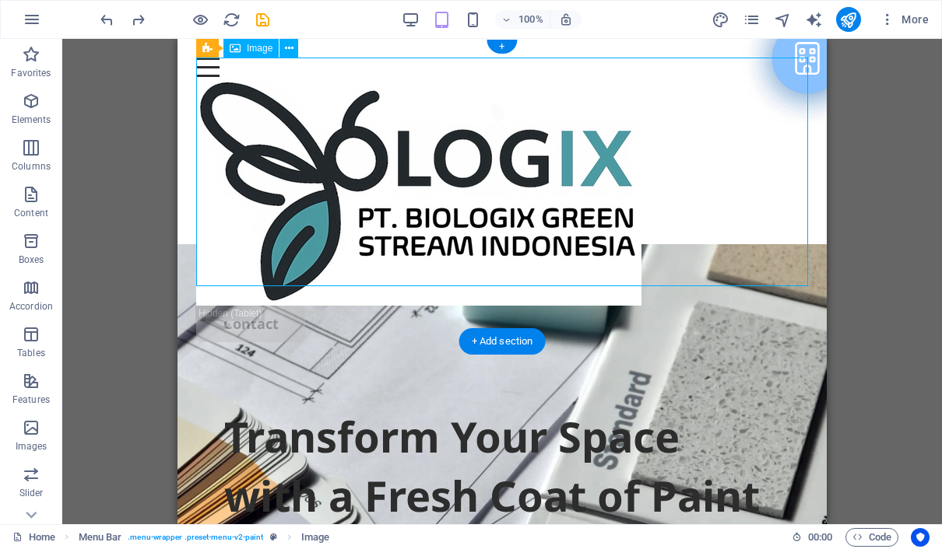
drag, startPoint x: 202, startPoint y: 284, endPoint x: 229, endPoint y: 244, distance: 48.1
click at [229, 244] on figure at bounding box center [502, 191] width 612 height 229
click at [251, 51] on span "Image" at bounding box center [260, 48] width 26 height 9
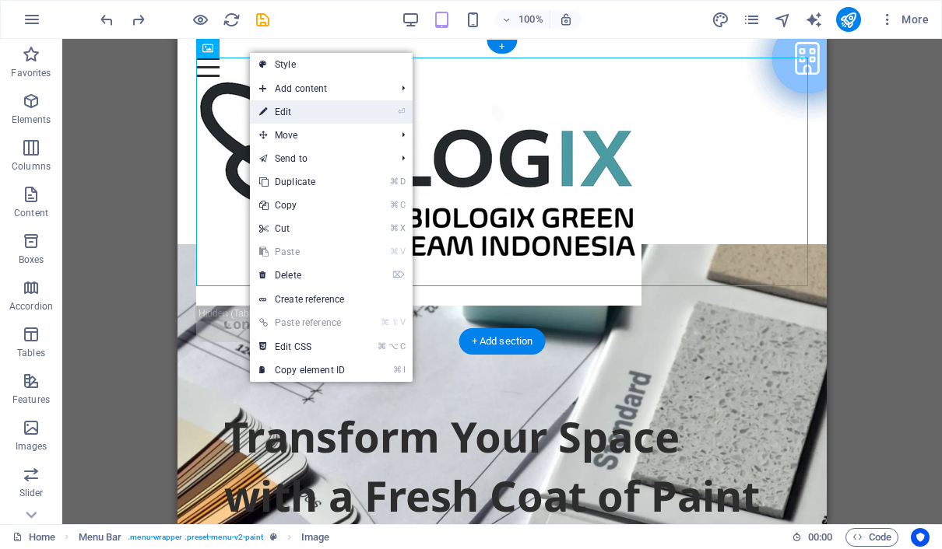
click at [311, 110] on link "⏎ Edit" at bounding box center [302, 111] width 104 height 23
select select "px"
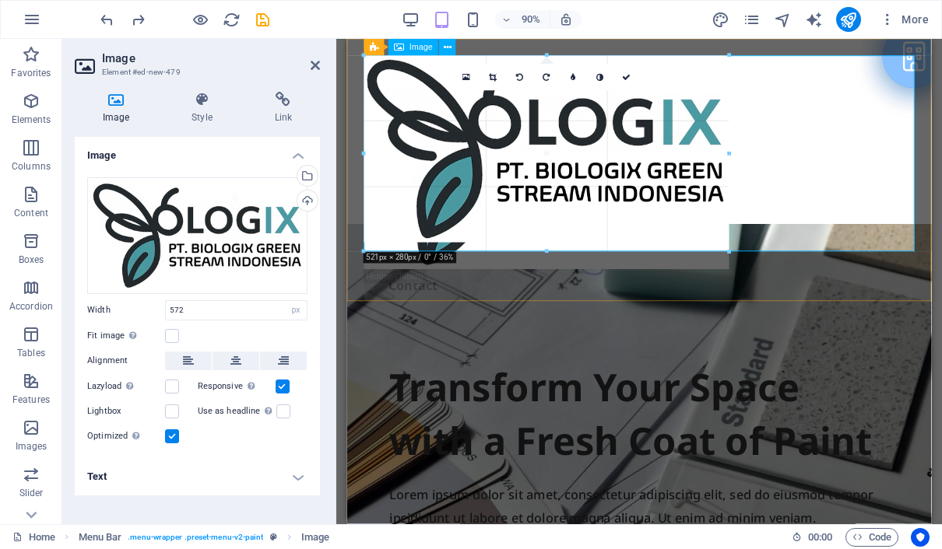
drag, startPoint x: 365, startPoint y: 262, endPoint x: 403, endPoint y: 173, distance: 97.3
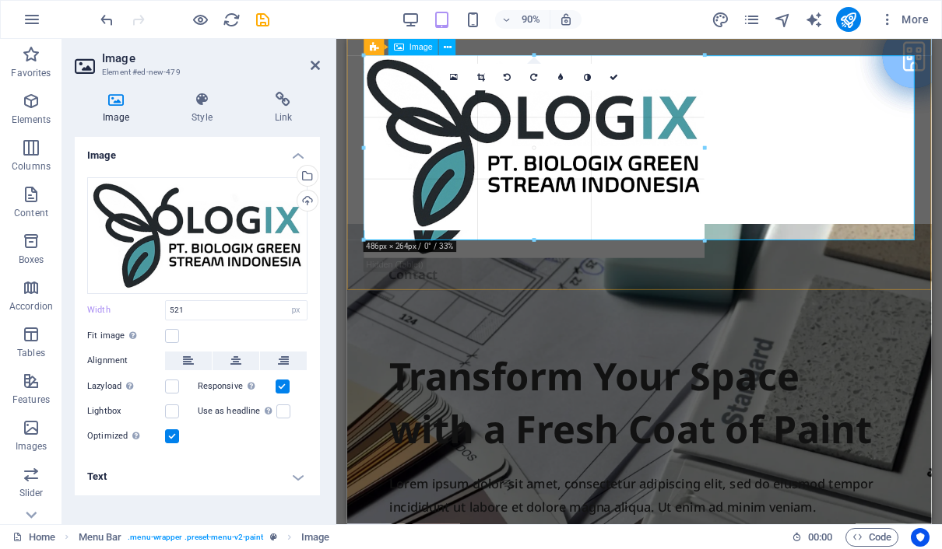
drag, startPoint x: 364, startPoint y: 240, endPoint x: 394, endPoint y: 142, distance: 102.4
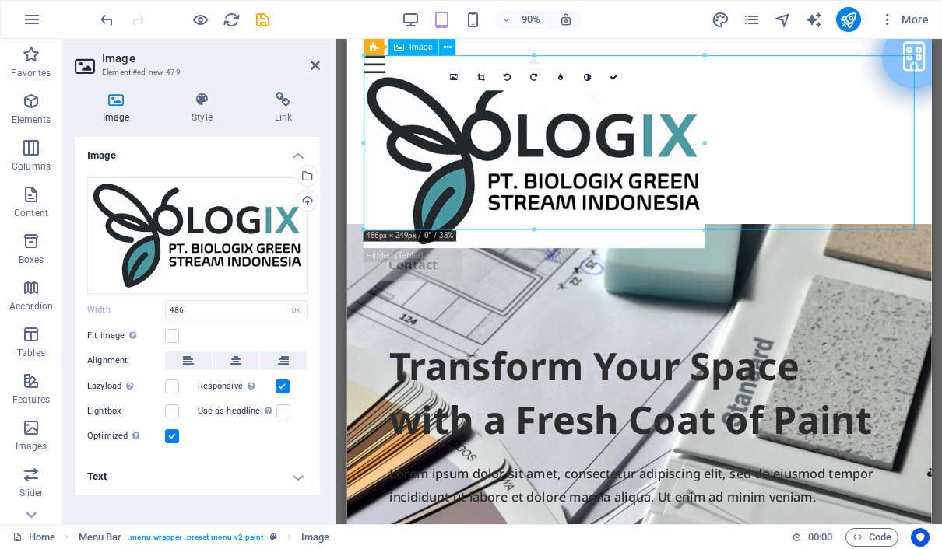
drag, startPoint x: 369, startPoint y: 248, endPoint x: 427, endPoint y: 162, distance: 104.2
click at [427, 162] on figure at bounding box center [671, 174] width 612 height 195
click at [407, 219] on figure at bounding box center [671, 174] width 612 height 195
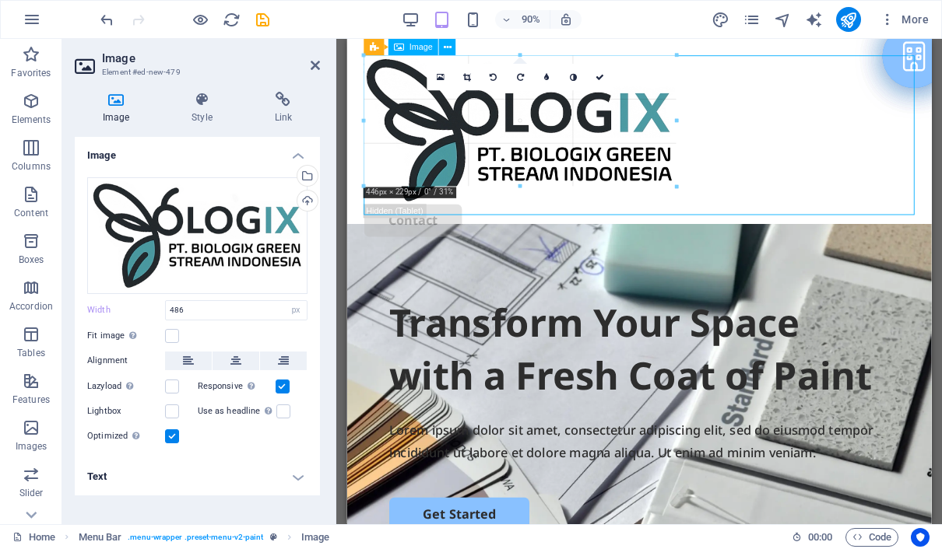
drag, startPoint x: 703, startPoint y: 228, endPoint x: 609, endPoint y: 138, distance: 129.9
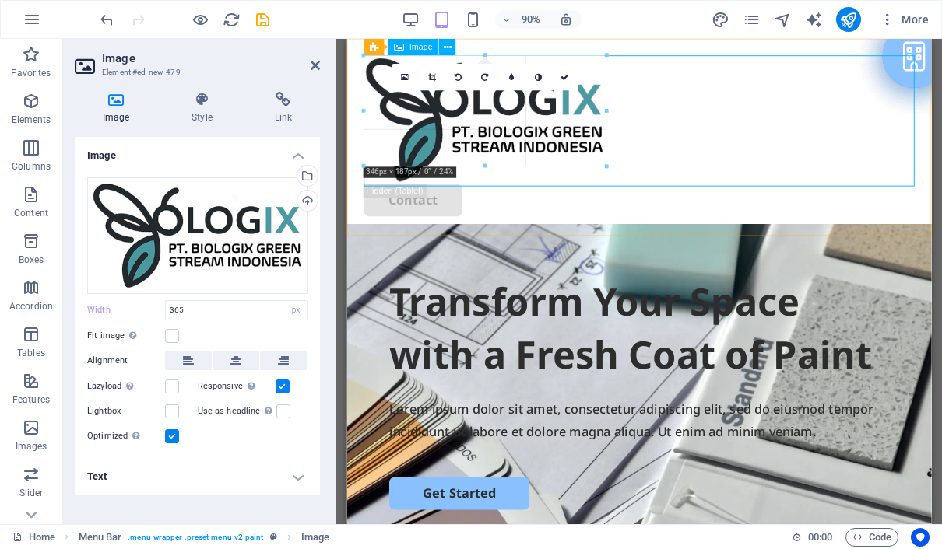
drag, startPoint x: 624, startPoint y: 187, endPoint x: 570, endPoint y: 117, distance: 88.7
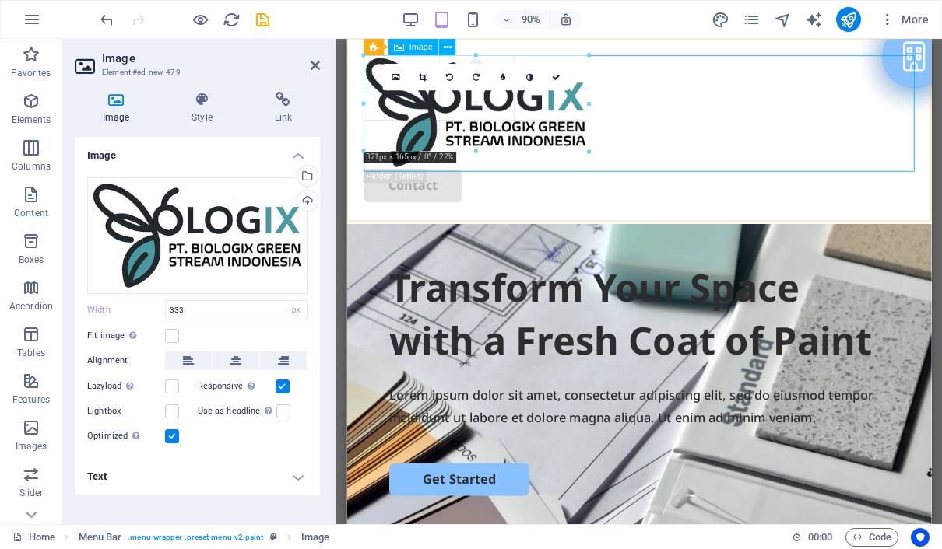
drag, startPoint x: 601, startPoint y: 171, endPoint x: 549, endPoint y: 95, distance: 91.9
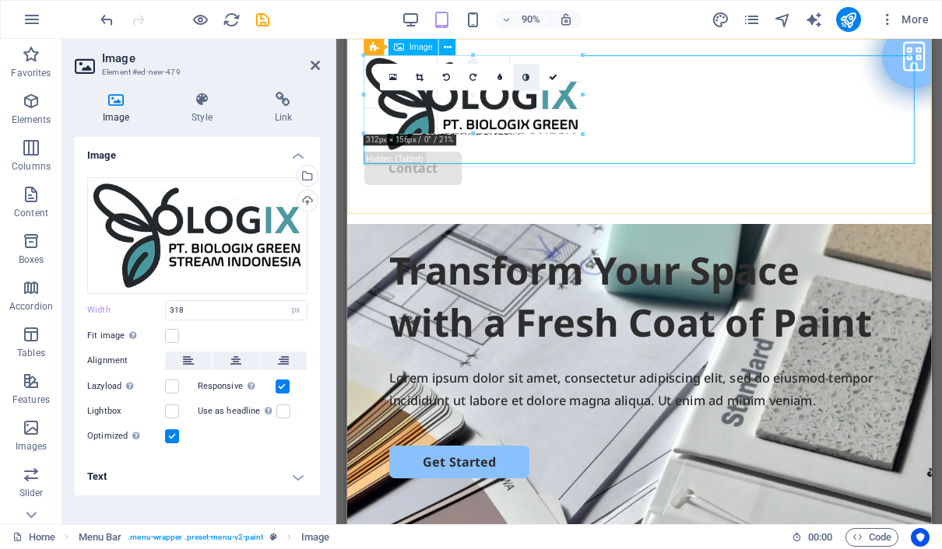
drag, startPoint x: 584, startPoint y: 163, endPoint x: 517, endPoint y: 83, distance: 103.9
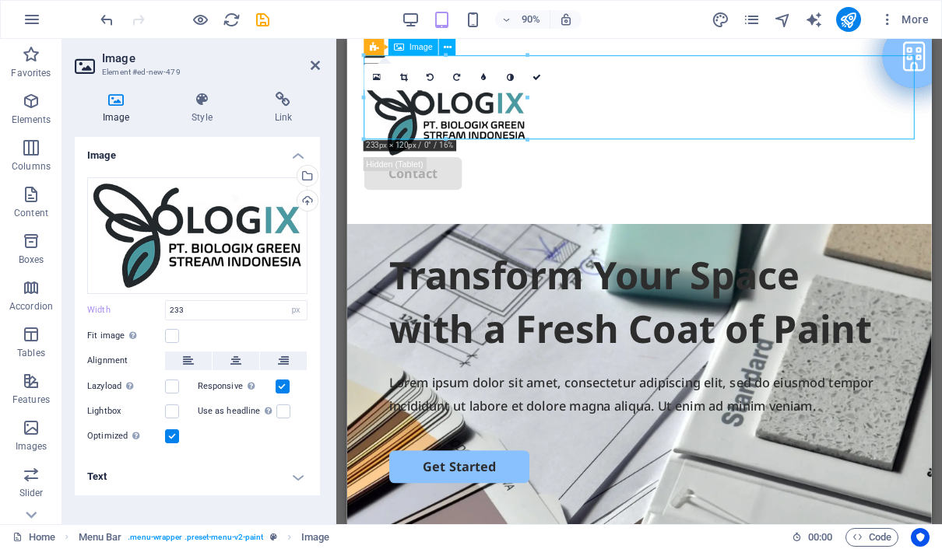
drag, startPoint x: 555, startPoint y: 143, endPoint x: 521, endPoint y: 96, distance: 57.9
click at [521, 96] on figure at bounding box center [671, 123] width 612 height 93
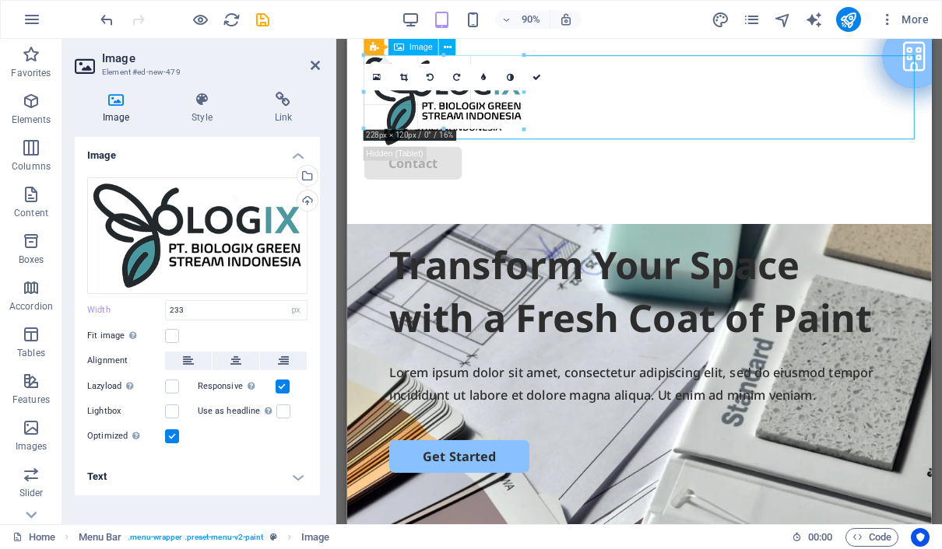
drag, startPoint x: 528, startPoint y: 140, endPoint x: 502, endPoint y: 104, distance: 44.5
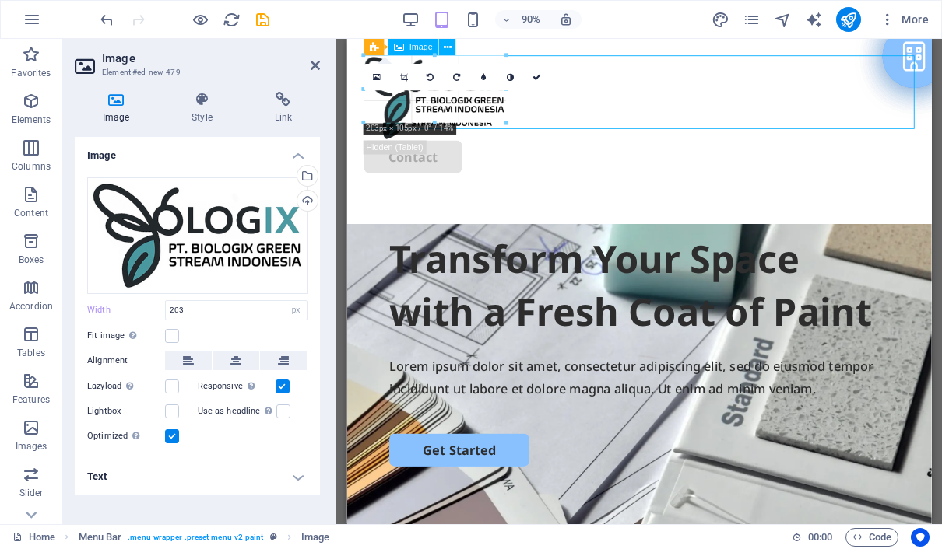
drag, startPoint x: 507, startPoint y: 125, endPoint x: 492, endPoint y: 101, distance: 28.3
type input "187"
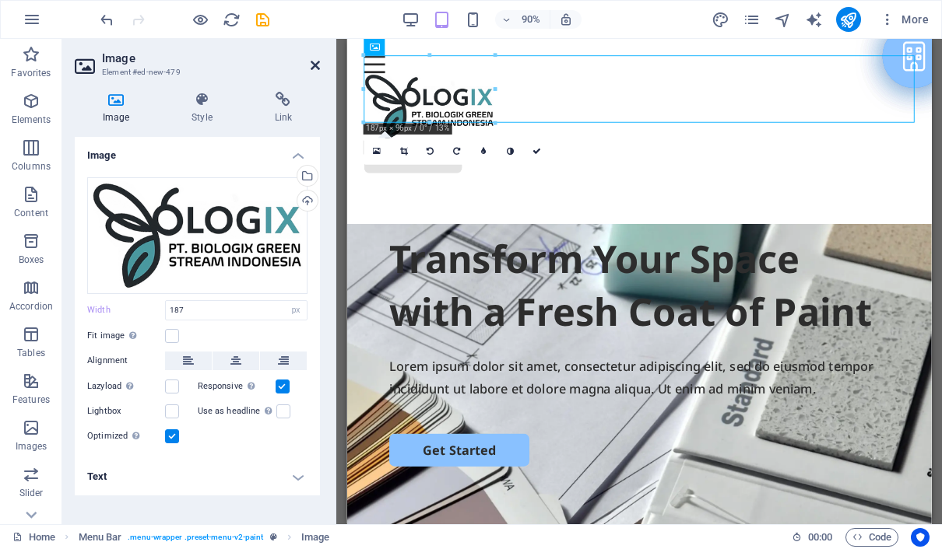
click at [318, 63] on icon at bounding box center [314, 65] width 9 height 12
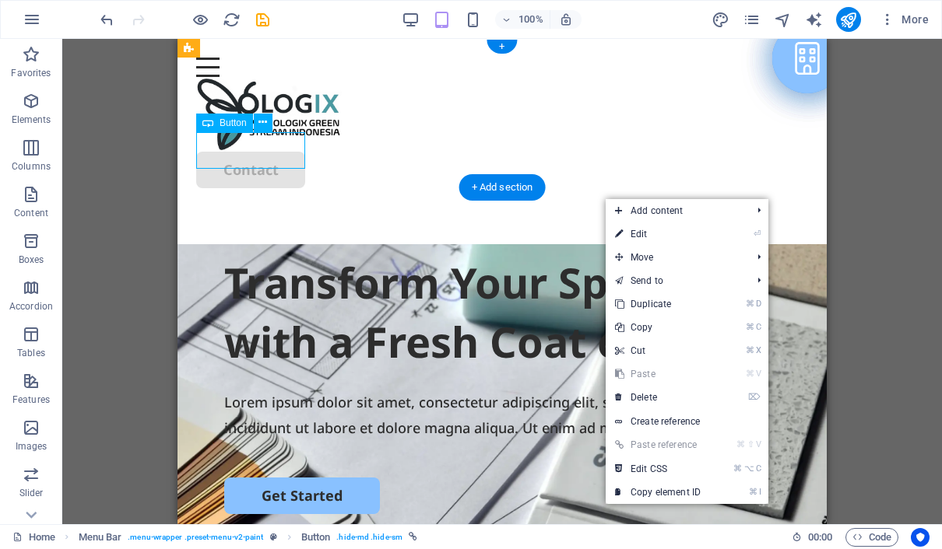
drag, startPoint x: 272, startPoint y: 150, endPoint x: 282, endPoint y: 147, distance: 10.6
click at [282, 152] on div "Contact" at bounding box center [502, 170] width 612 height 37
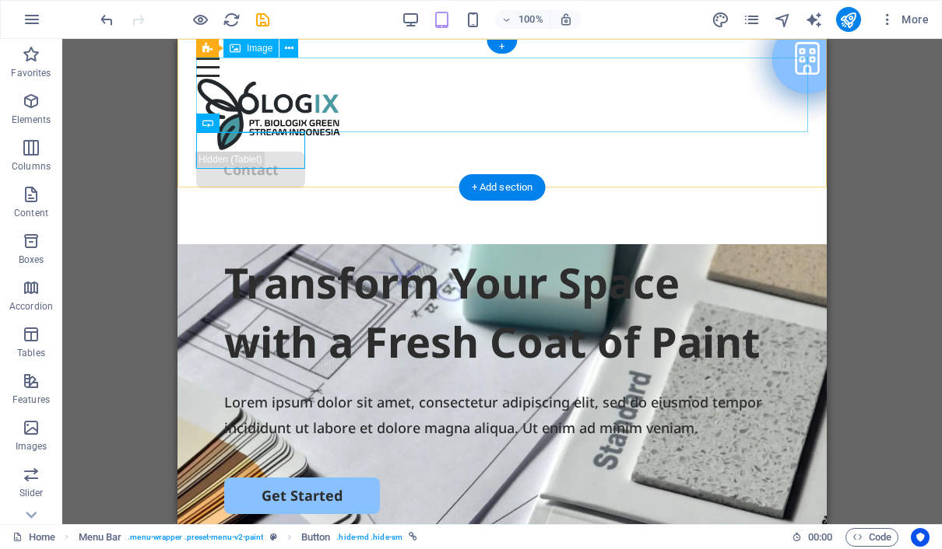
click at [351, 102] on figure at bounding box center [502, 114] width 612 height 75
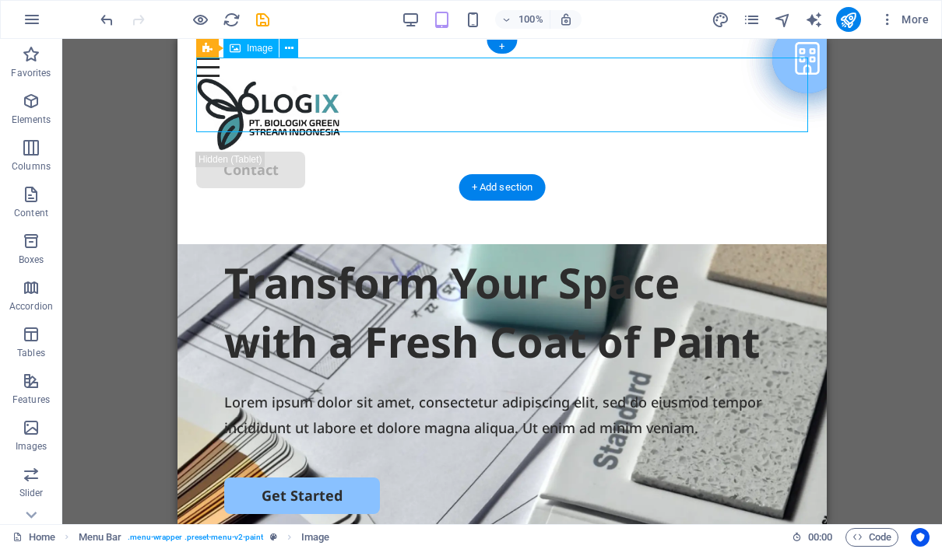
click at [319, 99] on figure at bounding box center [502, 114] width 612 height 75
click at [335, 122] on figure at bounding box center [502, 114] width 612 height 75
click at [468, 92] on figure at bounding box center [502, 114] width 612 height 75
click at [809, 73] on div "Menu About us Services Projects Contact" at bounding box center [501, 123] width 649 height 168
drag, startPoint x: 804, startPoint y: 96, endPoint x: 770, endPoint y: 96, distance: 33.5
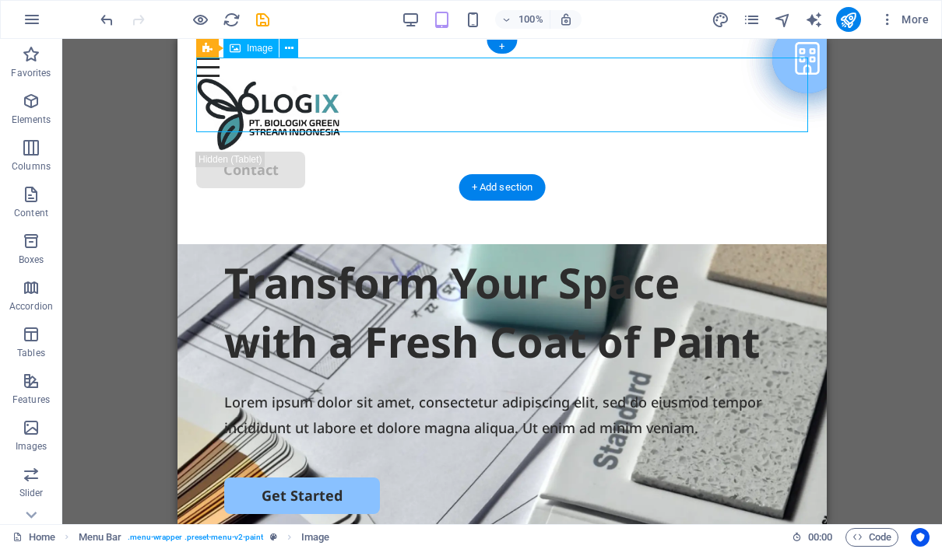
click at [770, 96] on figure at bounding box center [502, 114] width 612 height 75
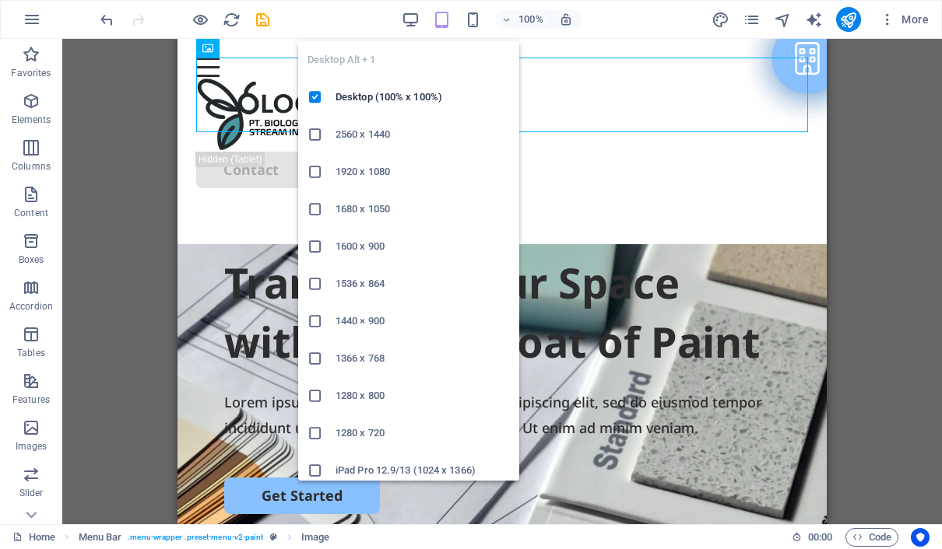
click at [401, 19] on div "100% More" at bounding box center [515, 19] width 837 height 25
click at [404, 20] on icon "button" at bounding box center [411, 20] width 18 height 18
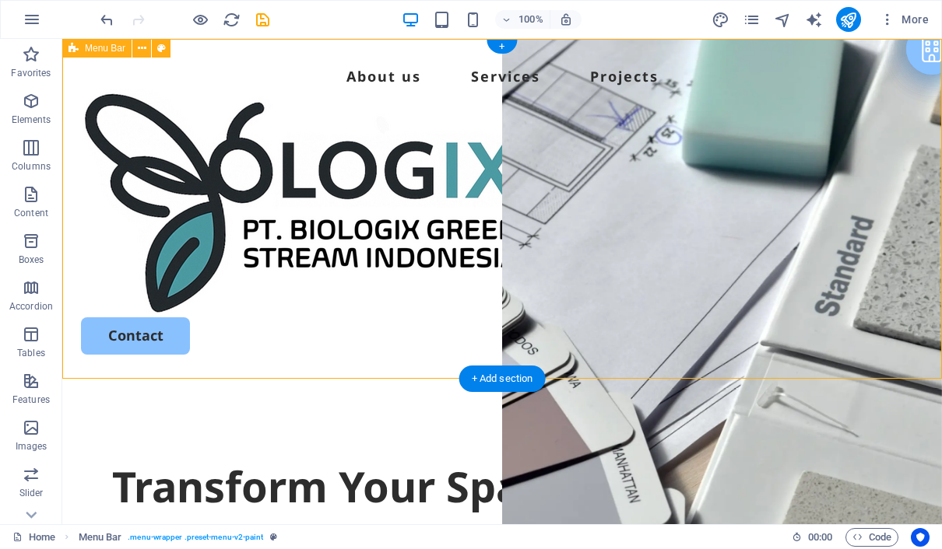
drag, startPoint x: 379, startPoint y: 326, endPoint x: 378, endPoint y: 310, distance: 15.6
click at [378, 310] on div "Menu About us Services Projects Contact" at bounding box center [501, 209] width 879 height 341
click at [444, 279] on figure at bounding box center [502, 203] width 842 height 229
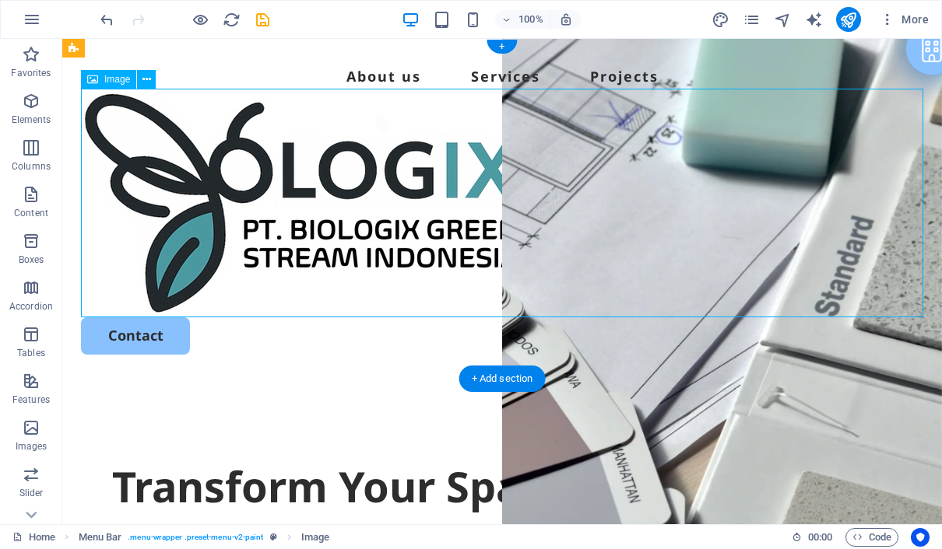
click at [419, 271] on figure at bounding box center [502, 203] width 842 height 229
drag, startPoint x: 419, startPoint y: 271, endPoint x: 172, endPoint y: 348, distance: 258.4
click at [419, 271] on figure at bounding box center [502, 203] width 842 height 229
select select "px"
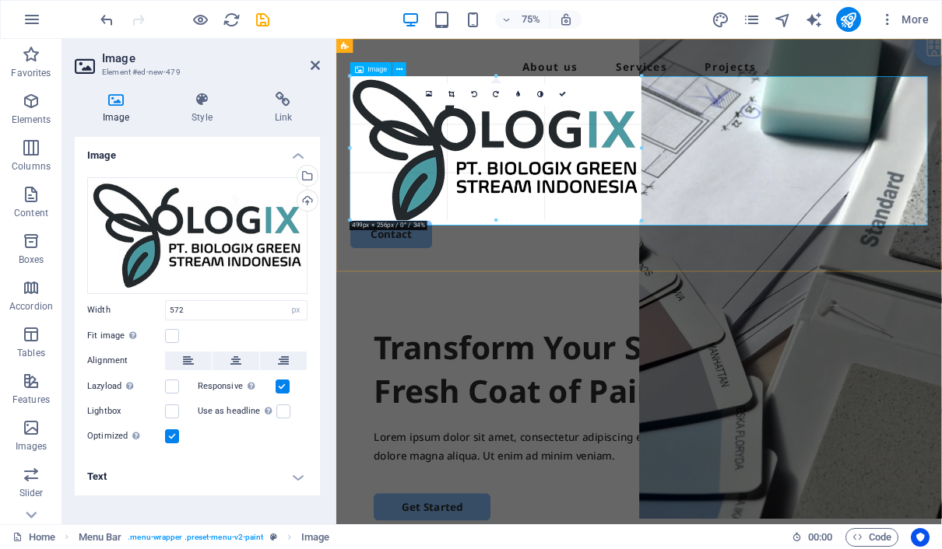
drag, startPoint x: 352, startPoint y: 244, endPoint x: 423, endPoint y: 72, distance: 185.3
type input "484"
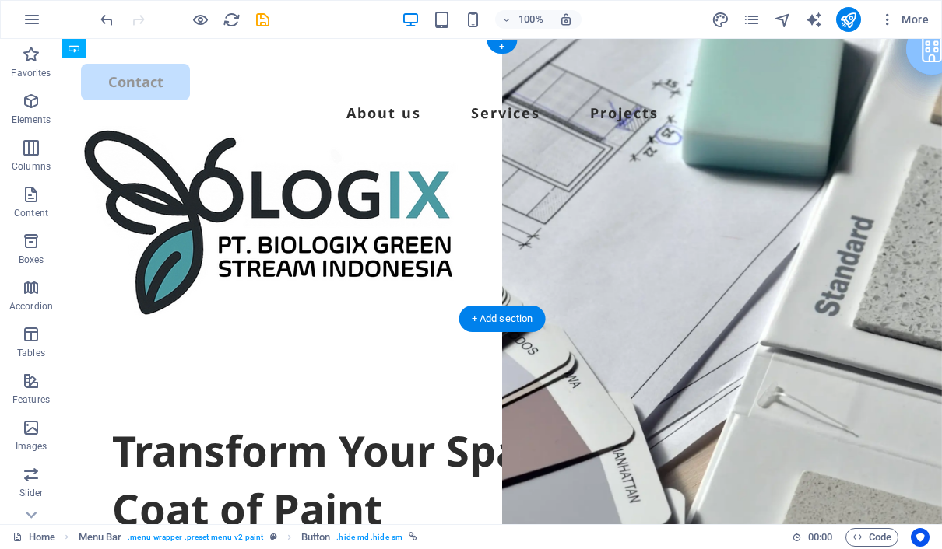
drag, startPoint x: 84, startPoint y: 286, endPoint x: 413, endPoint y: 93, distance: 381.6
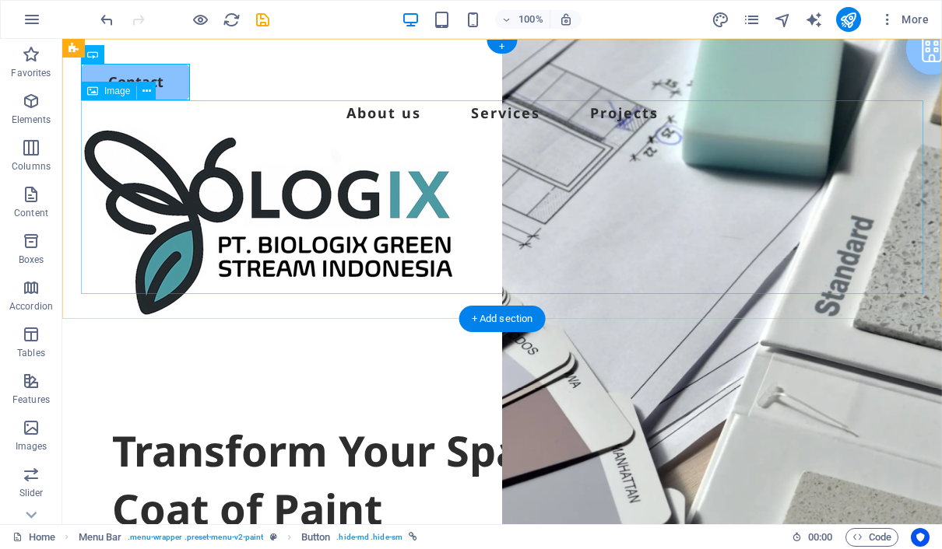
click at [405, 265] on figure at bounding box center [502, 222] width 842 height 193
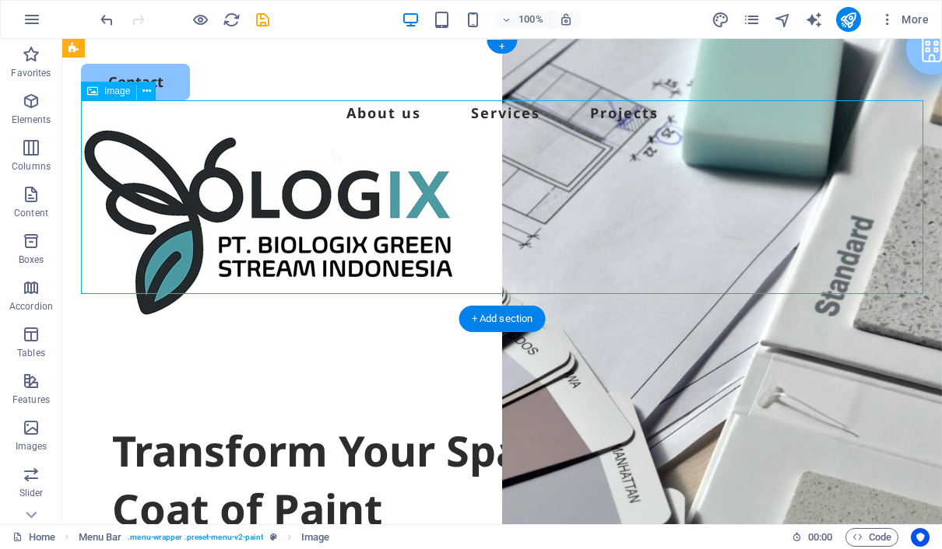
click at [100, 280] on figure at bounding box center [502, 222] width 842 height 193
click at [921, 279] on figure at bounding box center [502, 222] width 842 height 193
drag, startPoint x: 921, startPoint y: 291, endPoint x: 850, endPoint y: 234, distance: 91.4
click at [850, 234] on figure at bounding box center [502, 222] width 842 height 193
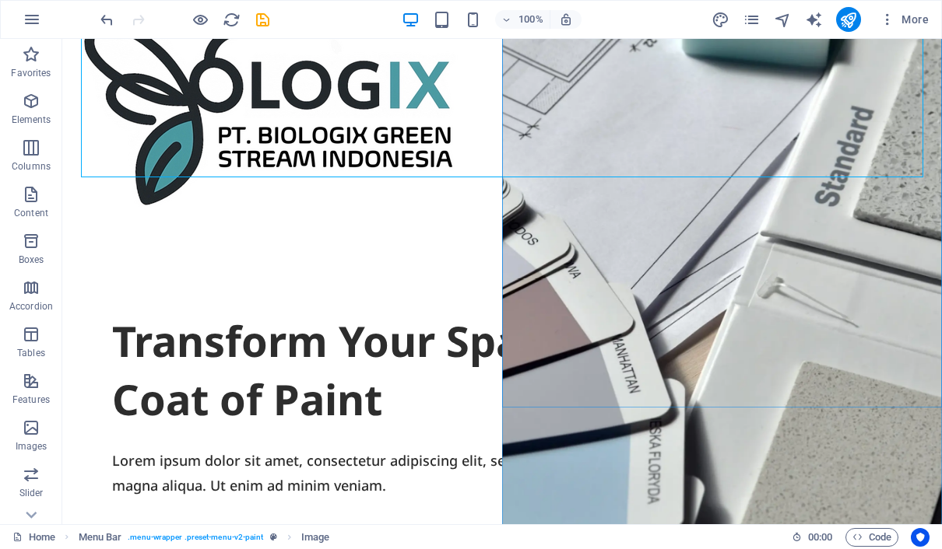
scroll to position [117, 0]
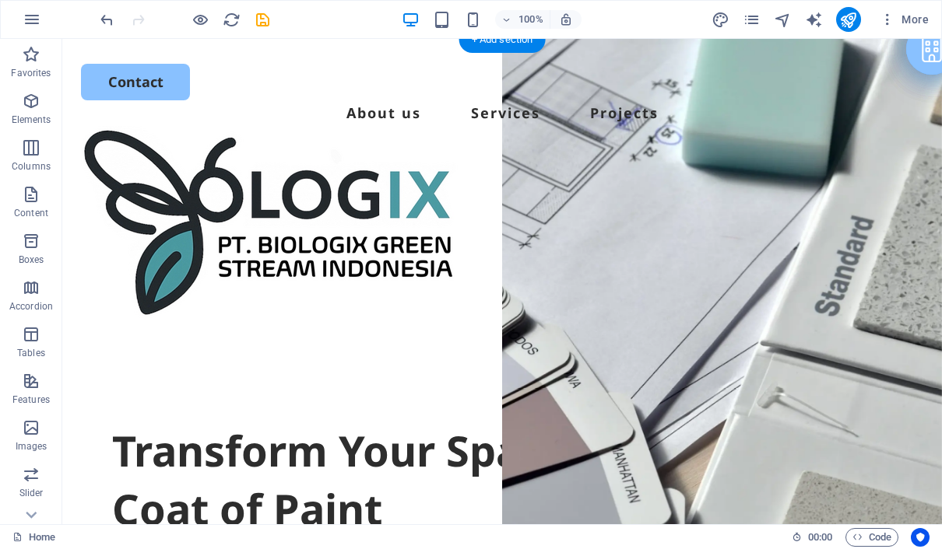
scroll to position [0, 0]
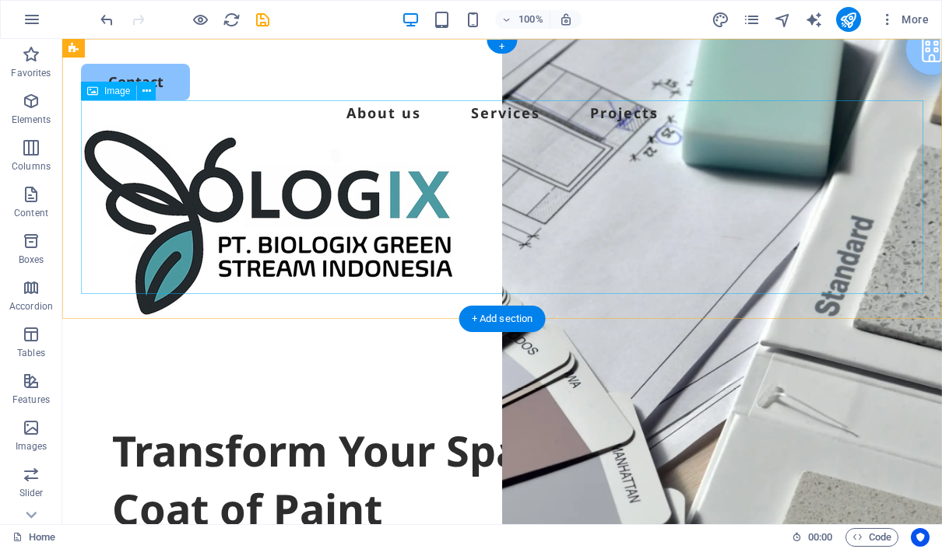
click at [439, 243] on figure at bounding box center [502, 222] width 842 height 193
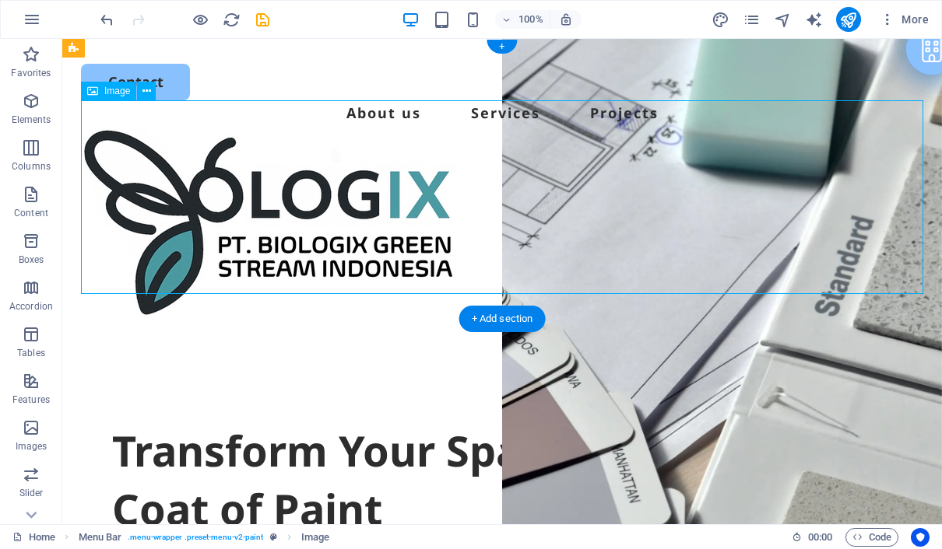
drag, startPoint x: 915, startPoint y: 293, endPoint x: 824, endPoint y: 255, distance: 98.7
click at [824, 255] on figure at bounding box center [502, 222] width 842 height 193
click at [309, 251] on figure at bounding box center [502, 222] width 842 height 193
click at [102, 285] on figure at bounding box center [502, 222] width 842 height 193
click at [86, 290] on figure at bounding box center [502, 222] width 842 height 193
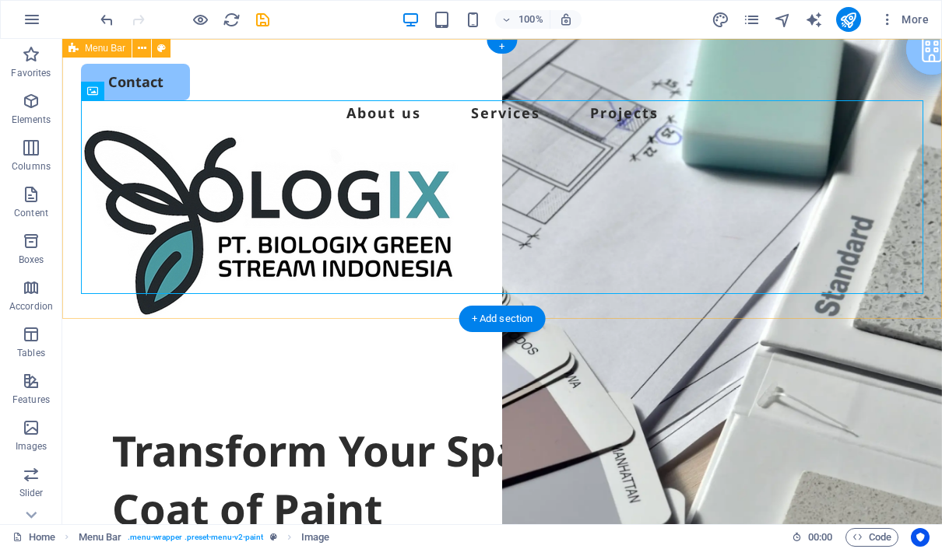
click at [81, 294] on div "Menu Contact About us Services Projects" at bounding box center [501, 191] width 879 height 305
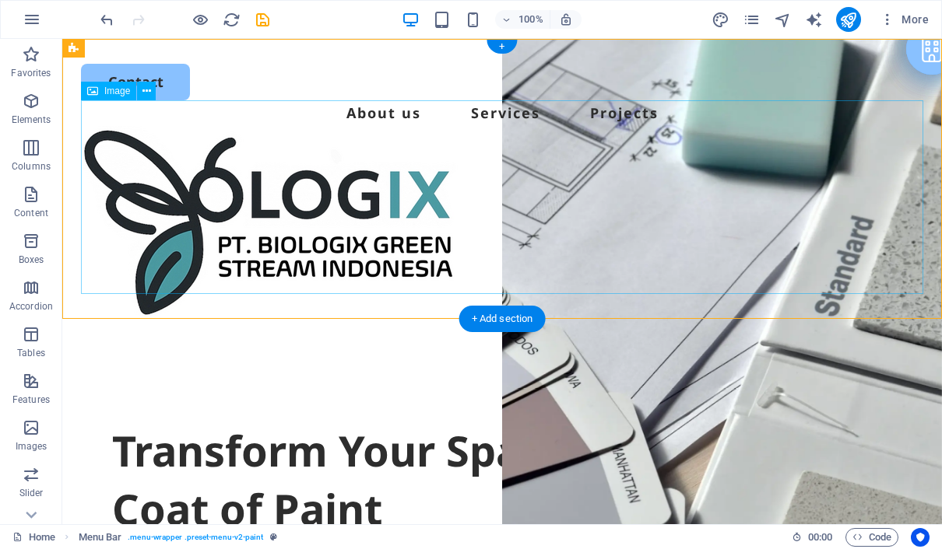
click at [169, 229] on figure at bounding box center [502, 222] width 842 height 193
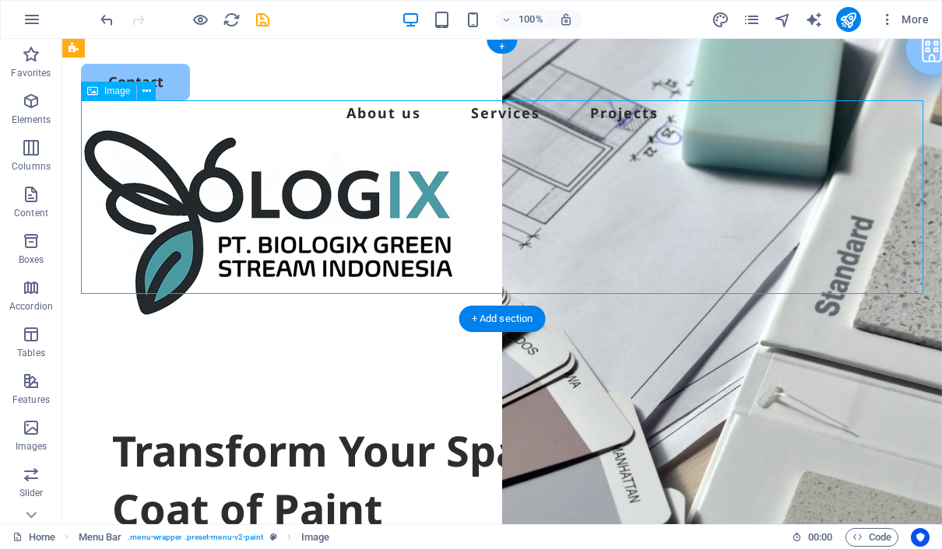
drag, startPoint x: 84, startPoint y: 286, endPoint x: 110, endPoint y: 248, distance: 46.0
click at [110, 248] on figure at bounding box center [502, 222] width 842 height 193
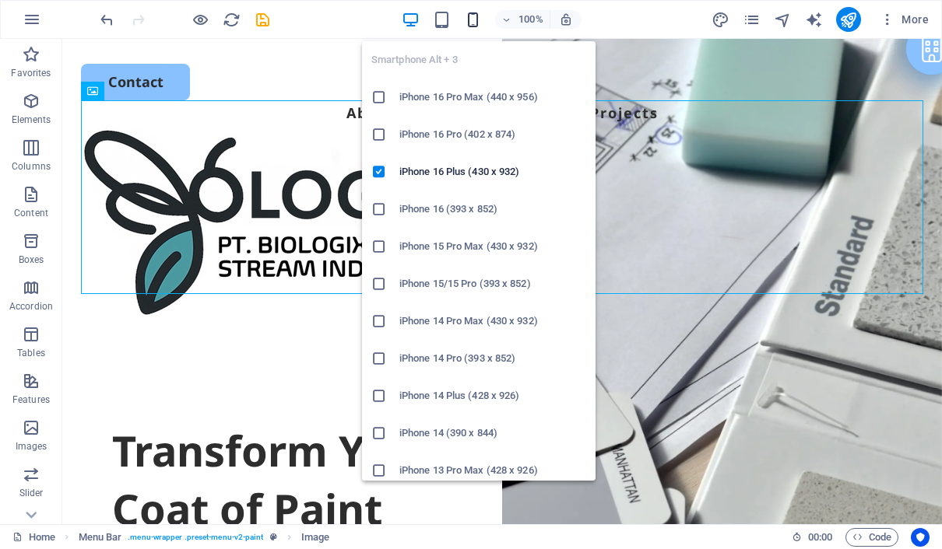
click at [474, 22] on icon "button" at bounding box center [473, 20] width 18 height 18
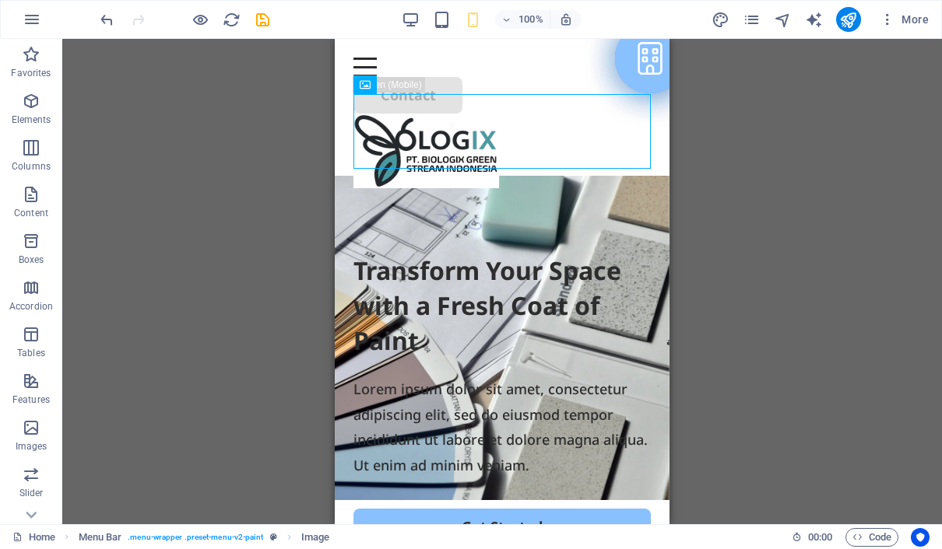
click at [724, 159] on div "Drag here to replace the existing content. Press “Ctrl” if you want to create a…" at bounding box center [501, 282] width 879 height 486
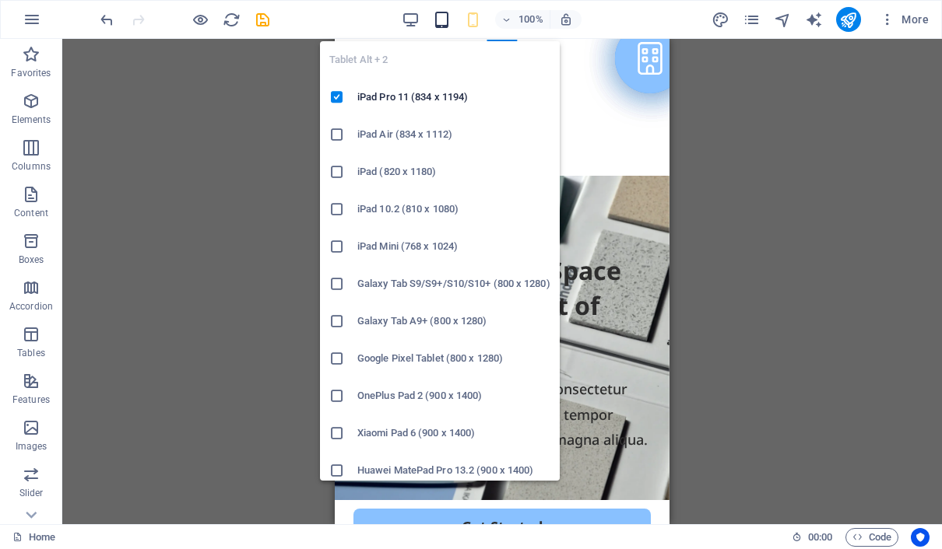
click at [437, 23] on icon "button" at bounding box center [442, 20] width 18 height 18
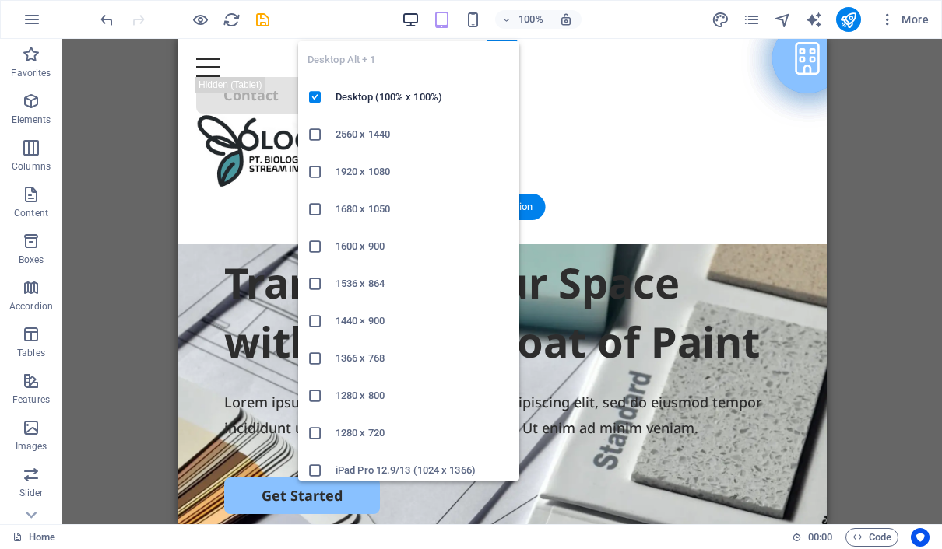
click at [409, 26] on icon "button" at bounding box center [411, 20] width 18 height 18
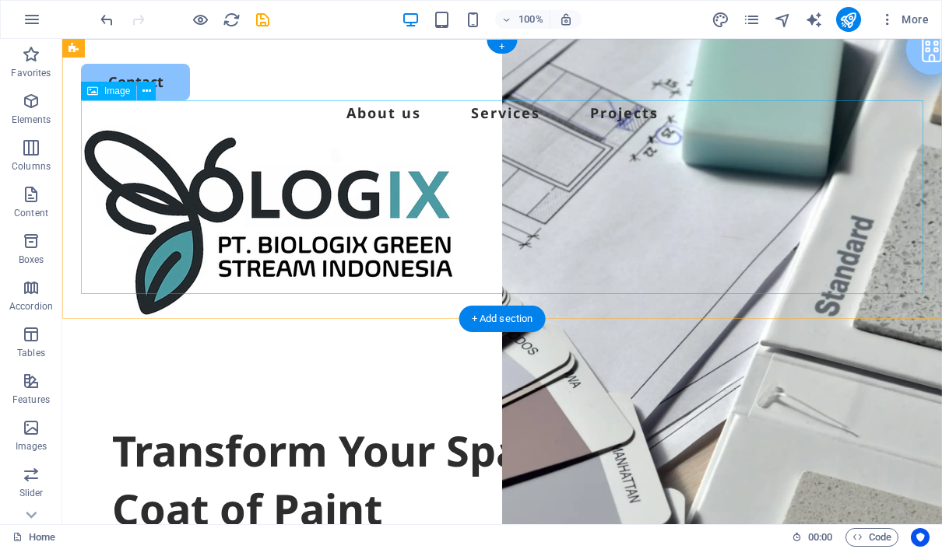
click at [89, 287] on figure at bounding box center [502, 222] width 842 height 193
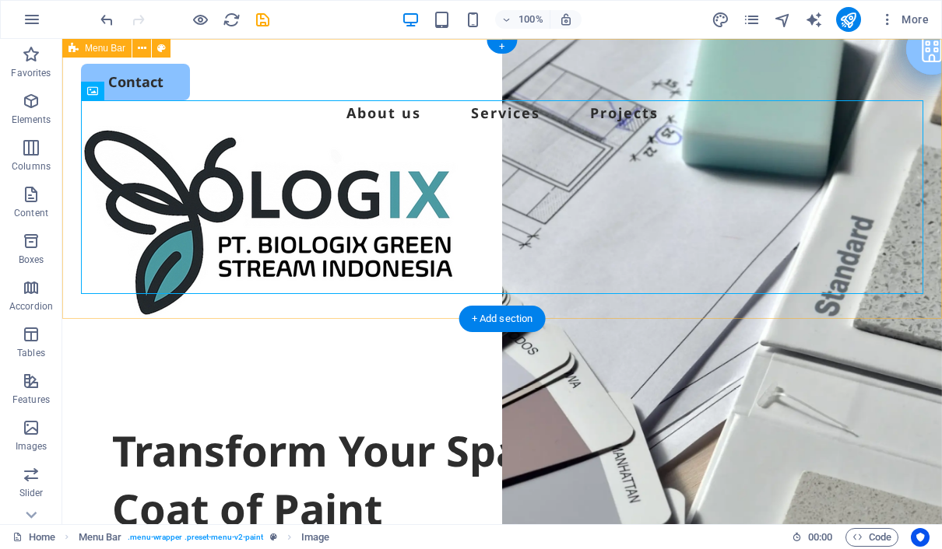
click at [92, 296] on div "Menu Contact About us Services Projects" at bounding box center [501, 191] width 879 height 305
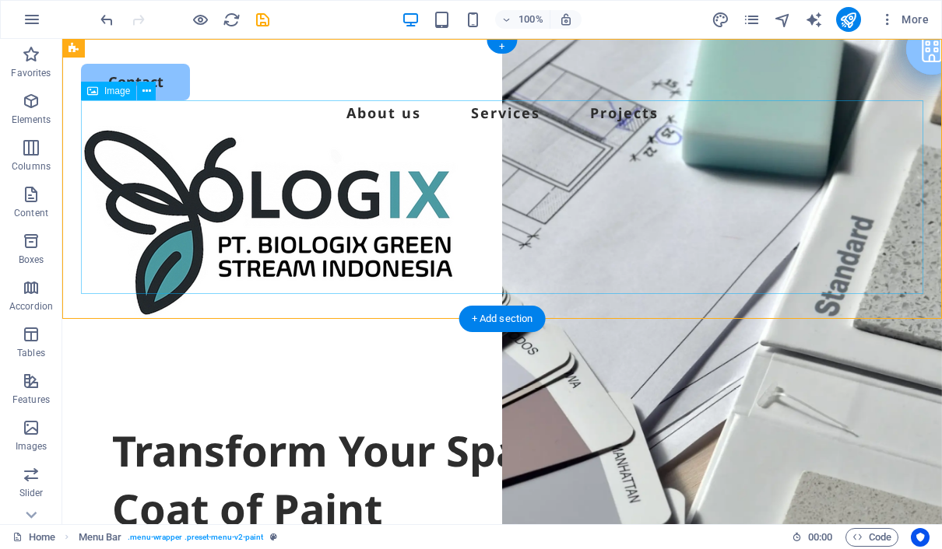
click at [257, 203] on figure at bounding box center [502, 222] width 842 height 193
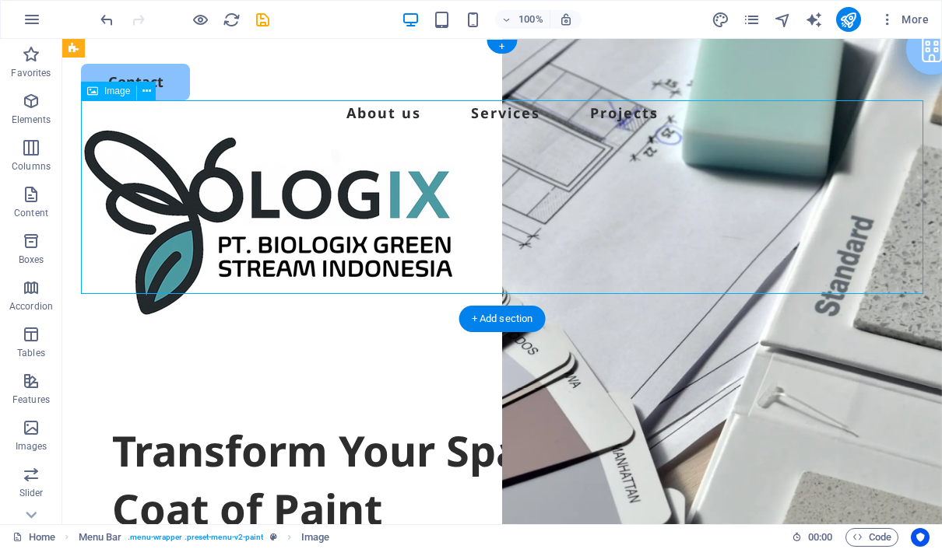
click at [257, 203] on figure at bounding box center [502, 222] width 842 height 193
select select "px"
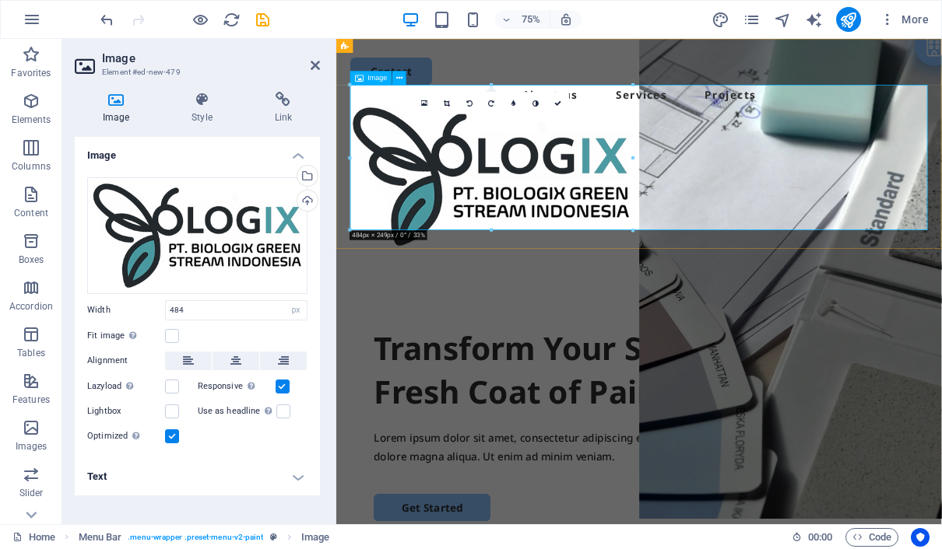
click at [351, 226] on div at bounding box center [351, 158] width 4 height 146
click at [520, 186] on figure at bounding box center [740, 222] width 770 height 193
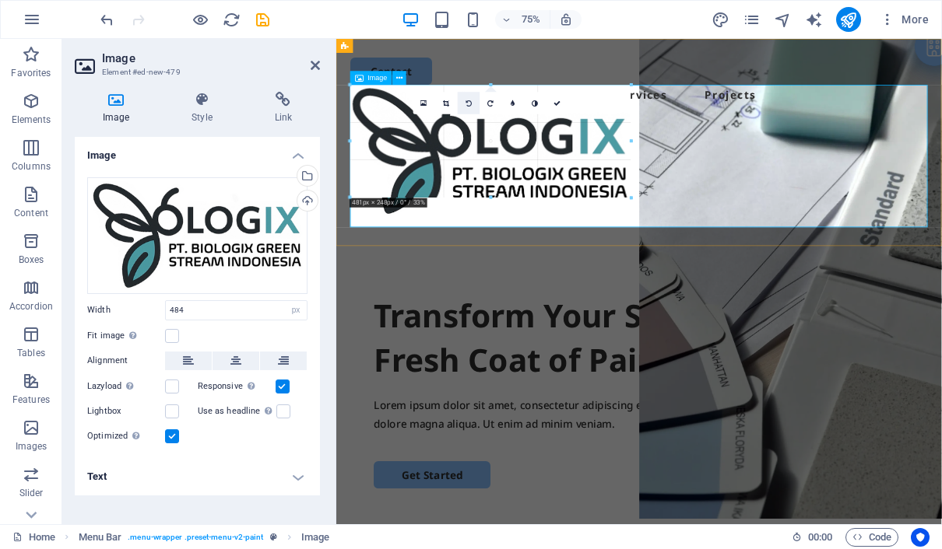
drag, startPoint x: 350, startPoint y: 231, endPoint x: 435, endPoint y: 113, distance: 145.6
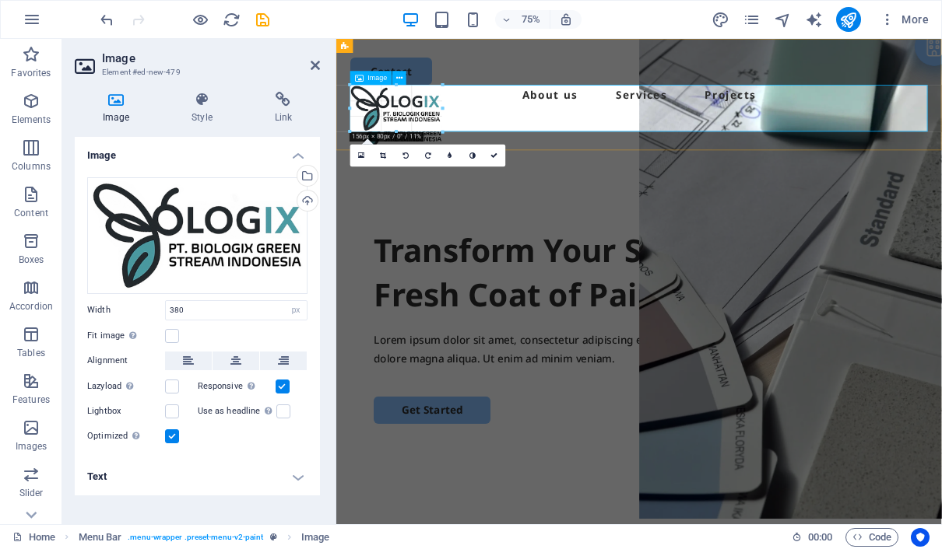
drag, startPoint x: 356, startPoint y: 198, endPoint x: 425, endPoint y: 111, distance: 111.3
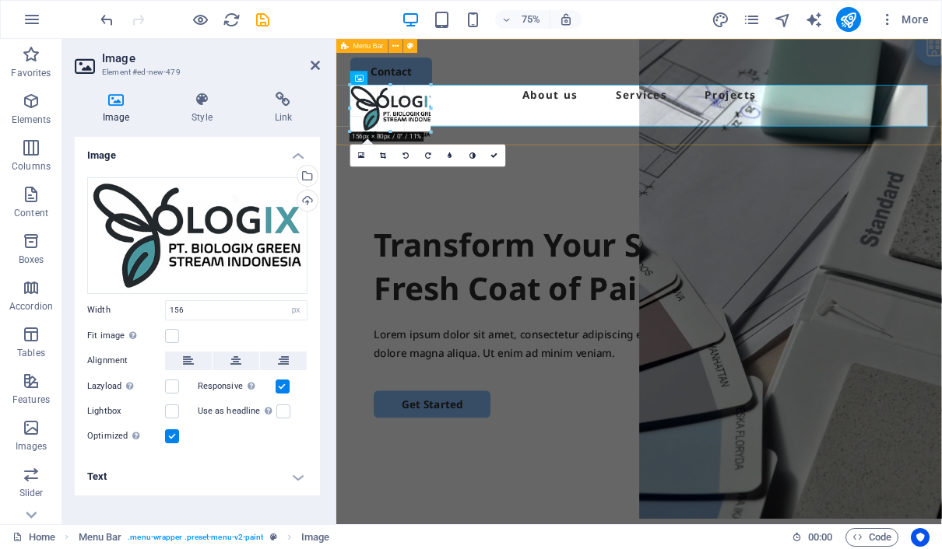
drag, startPoint x: 352, startPoint y: 131, endPoint x: 363, endPoint y: 124, distance: 13.6
type input "138"
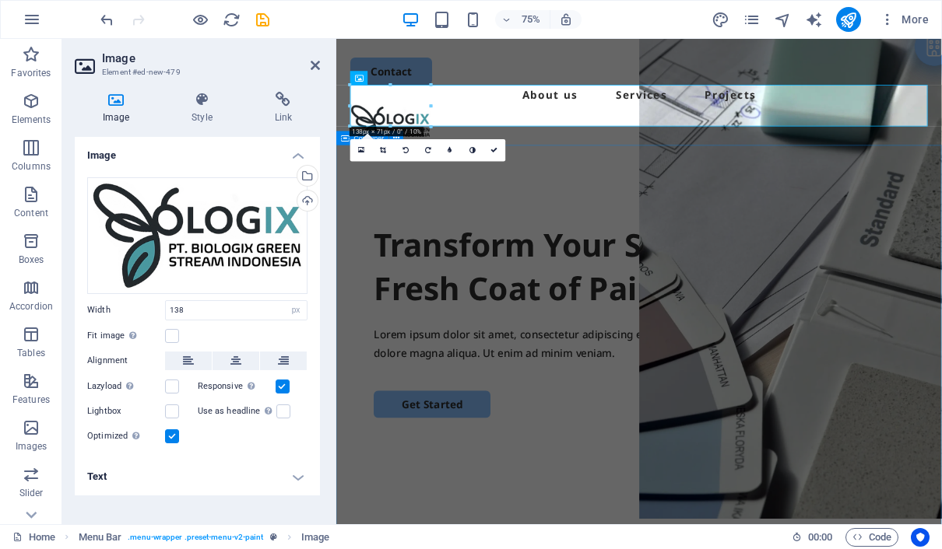
click at [667, 228] on div "Transform Your Space with a Fresh Coat of Paint Lorem ipsum dolor sit amet, con…" at bounding box center [739, 505] width 807 height 599
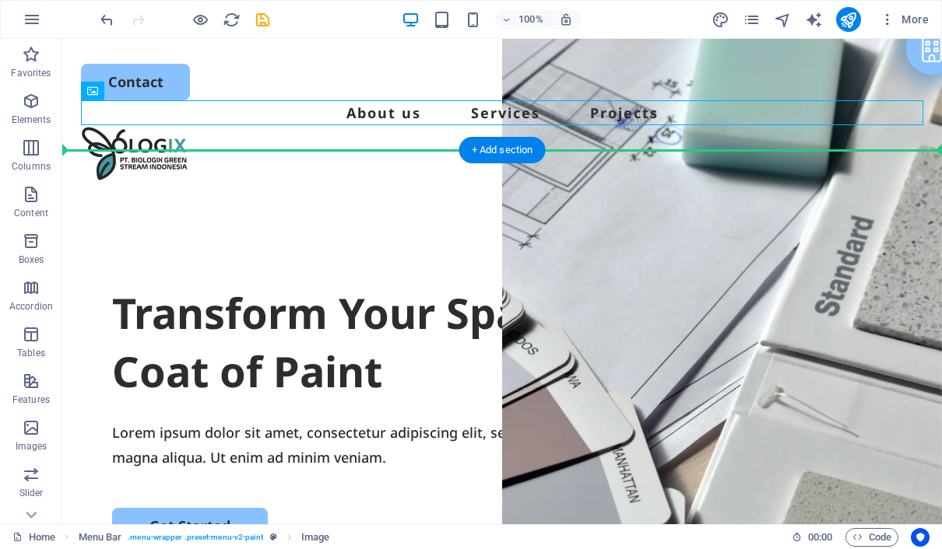
drag, startPoint x: 168, startPoint y: 131, endPoint x: 170, endPoint y: 153, distance: 21.8
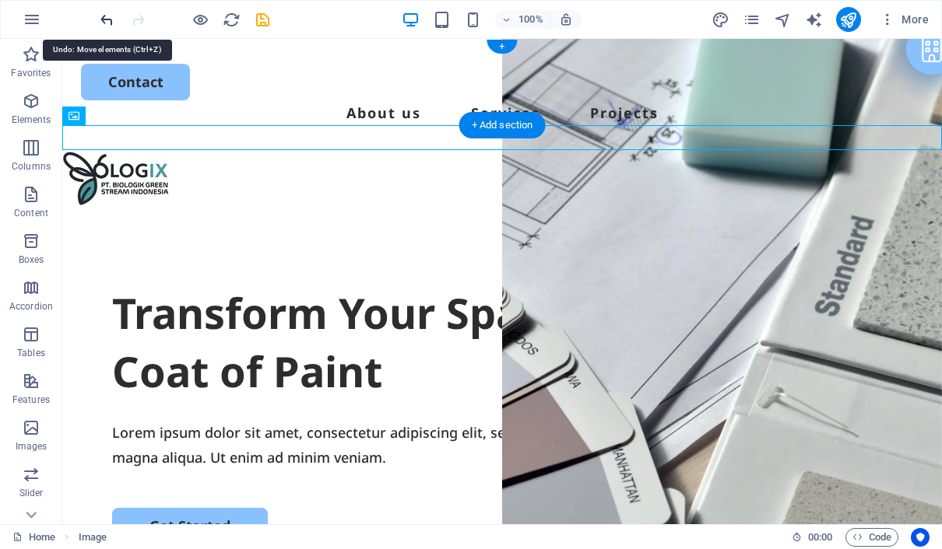
click at [104, 19] on icon "undo" at bounding box center [107, 20] width 18 height 18
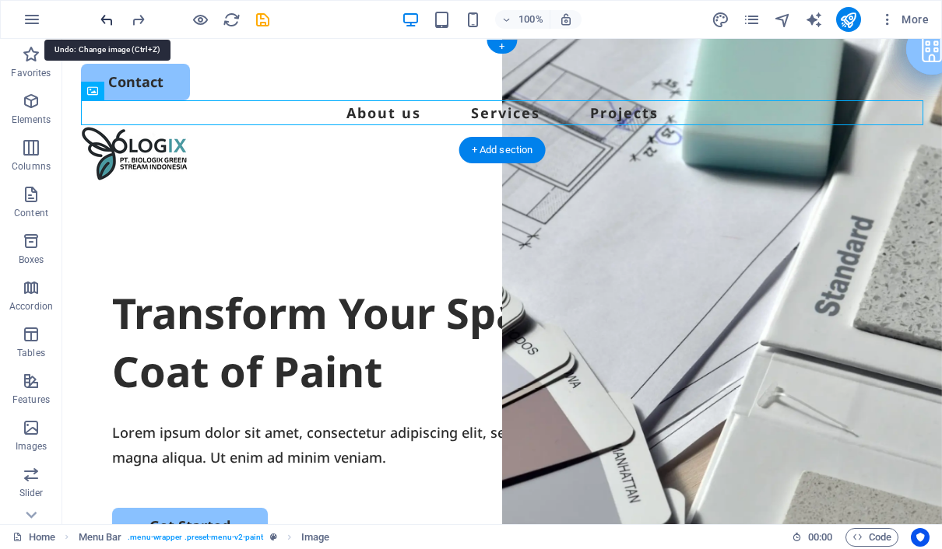
click at [106, 19] on icon "undo" at bounding box center [107, 20] width 18 height 18
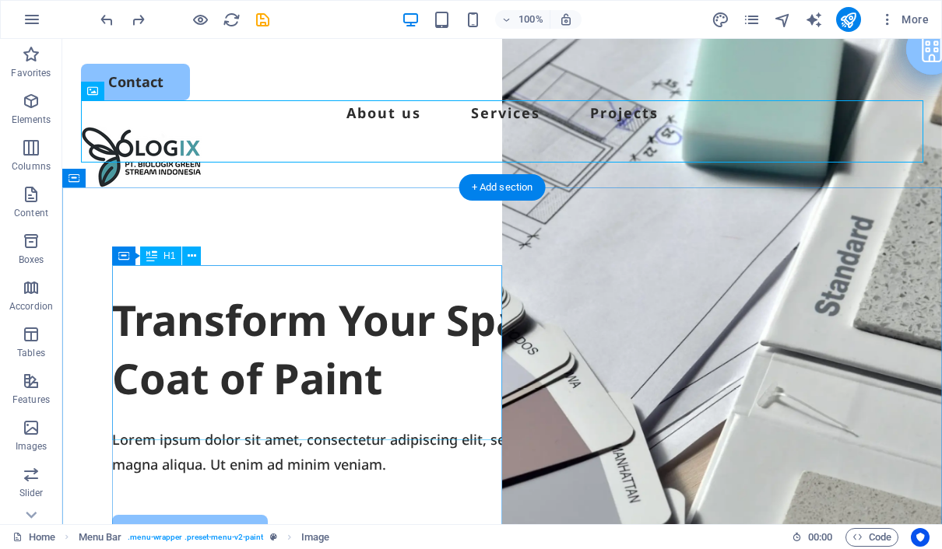
click at [380, 409] on div "Transform Your Space with a Fresh Coat of Paint" at bounding box center [502, 350] width 780 height 118
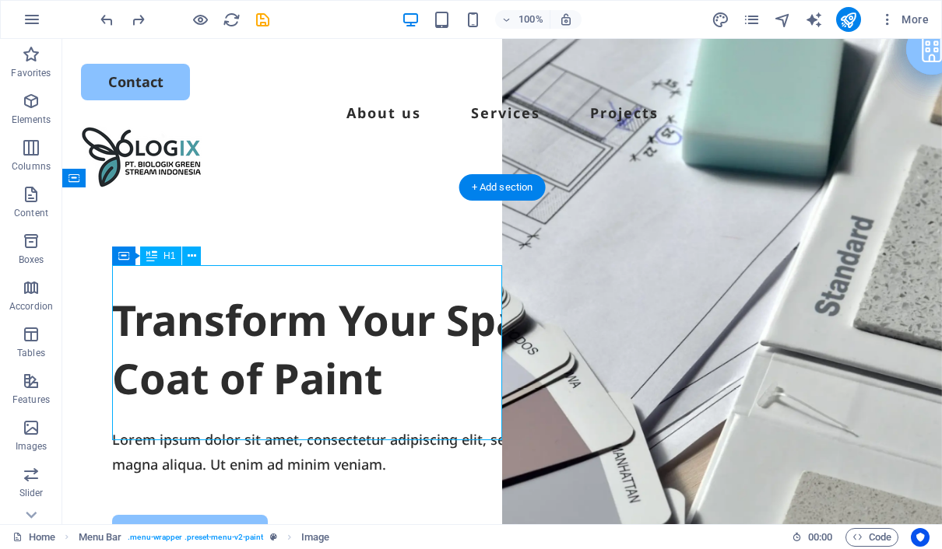
drag, startPoint x: 380, startPoint y: 415, endPoint x: 121, endPoint y: 540, distance: 287.8
click at [380, 409] on div "Transform Your Space with a Fresh Coat of Paint" at bounding box center [502, 350] width 780 height 118
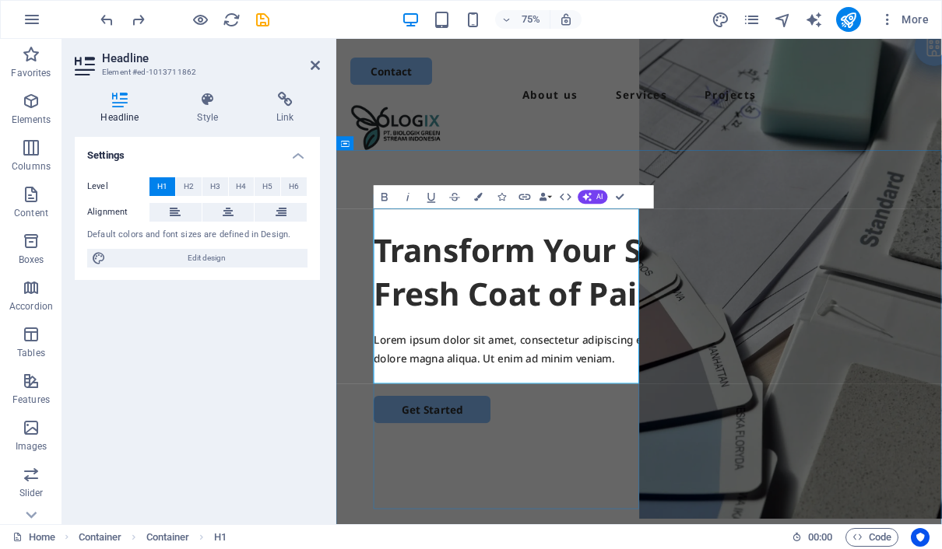
click at [501, 409] on h1 "Transform Your Space with a Fresh Coat of Paint" at bounding box center [739, 350] width 707 height 118
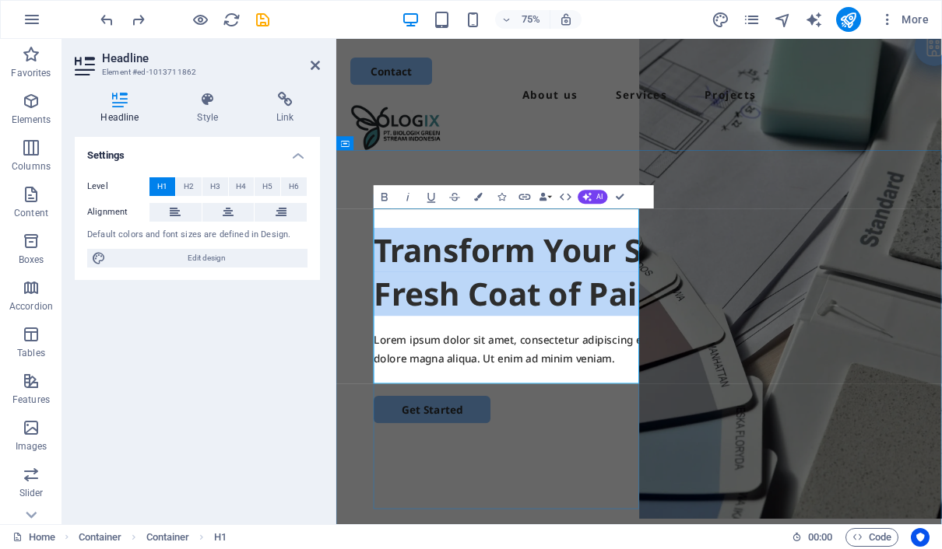
drag, startPoint x: 501, startPoint y: 468, endPoint x: 389, endPoint y: 291, distance: 209.9
click at [390, 291] on h1 "Transform Your Space with a Fresh Coat of Paint" at bounding box center [739, 350] width 707 height 118
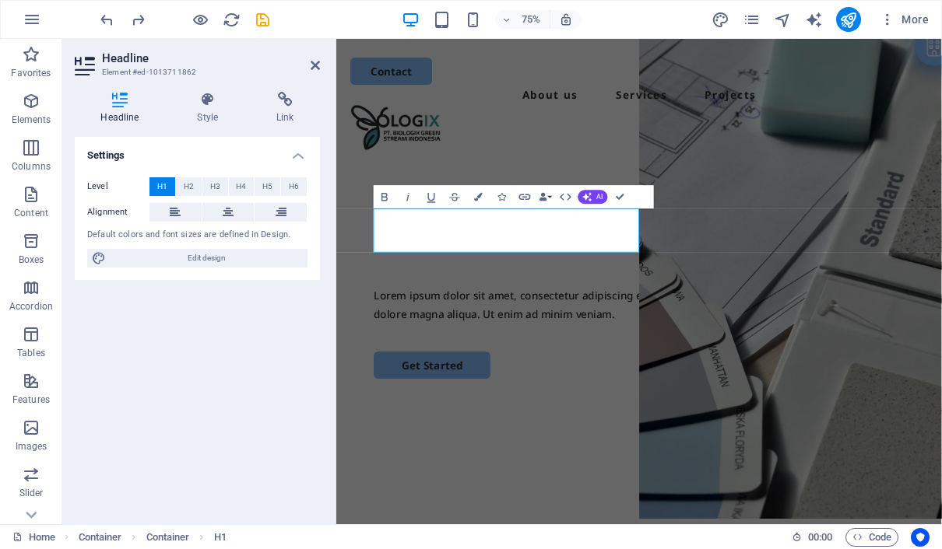
drag, startPoint x: 390, startPoint y: 291, endPoint x: 335, endPoint y: 38, distance: 258.7
click at [488, 291] on h1 "​" at bounding box center [739, 320] width 707 height 59
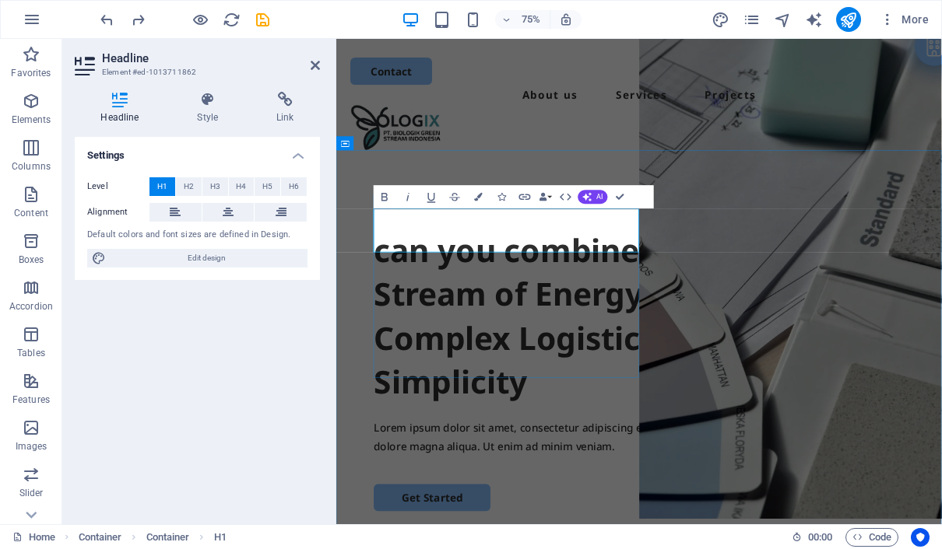
scroll to position [967, 7]
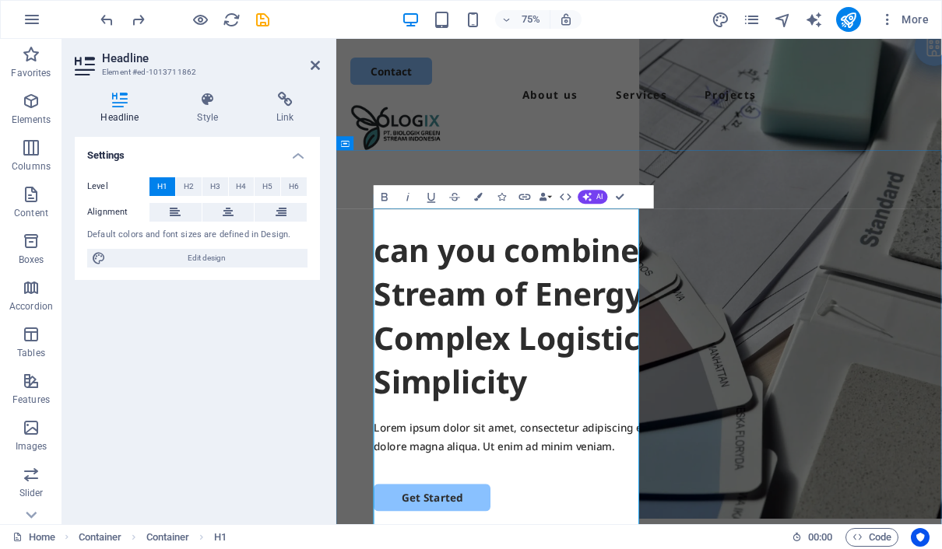
click at [580, 338] on h1 "can you combine The Grean Stream of Energy and Mastering Complex Logistic, Deli…" at bounding box center [739, 408] width 707 height 235
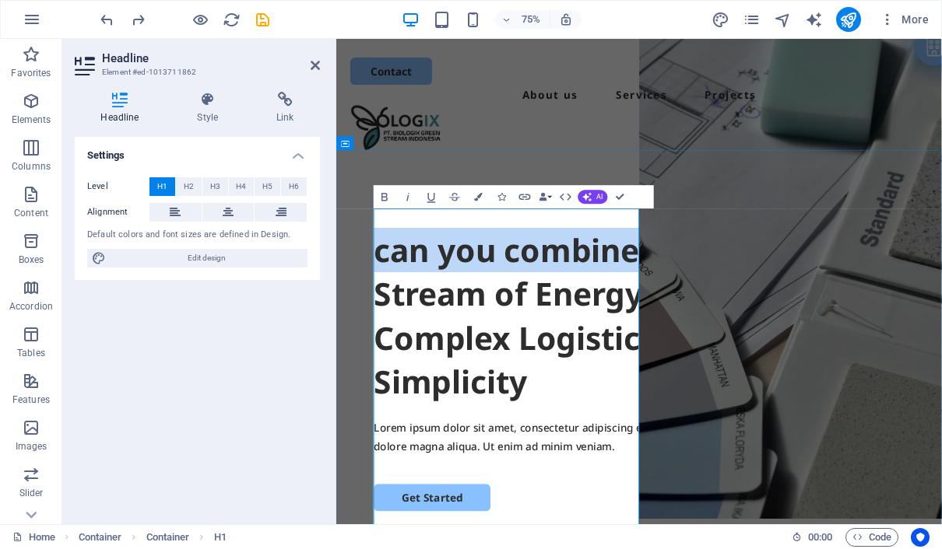
drag, startPoint x: 580, startPoint y: 351, endPoint x: 364, endPoint y: 291, distance: 223.7
click at [364, 291] on div "can you combine The Grean Stream of Energy and Mastering Complex Logistic, Deli…" at bounding box center [739, 512] width 807 height 599
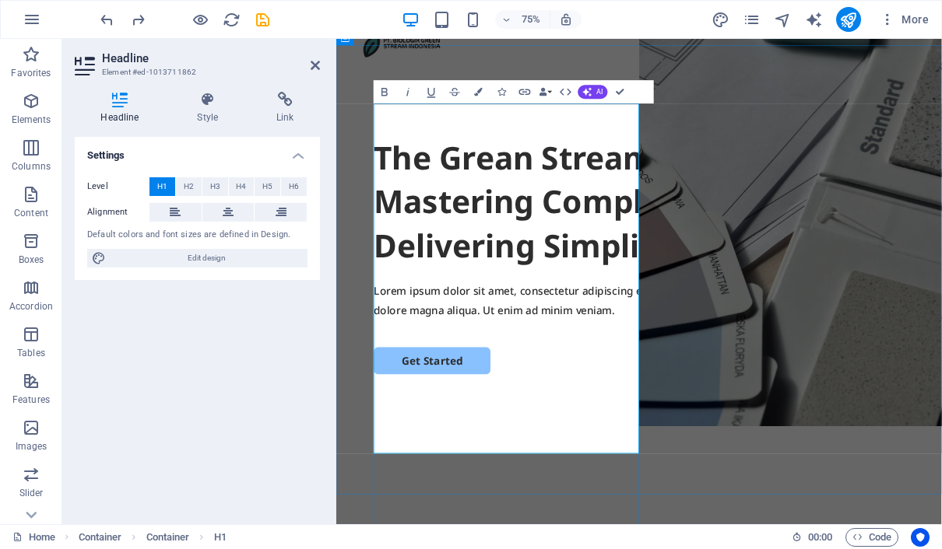
scroll to position [140, 0]
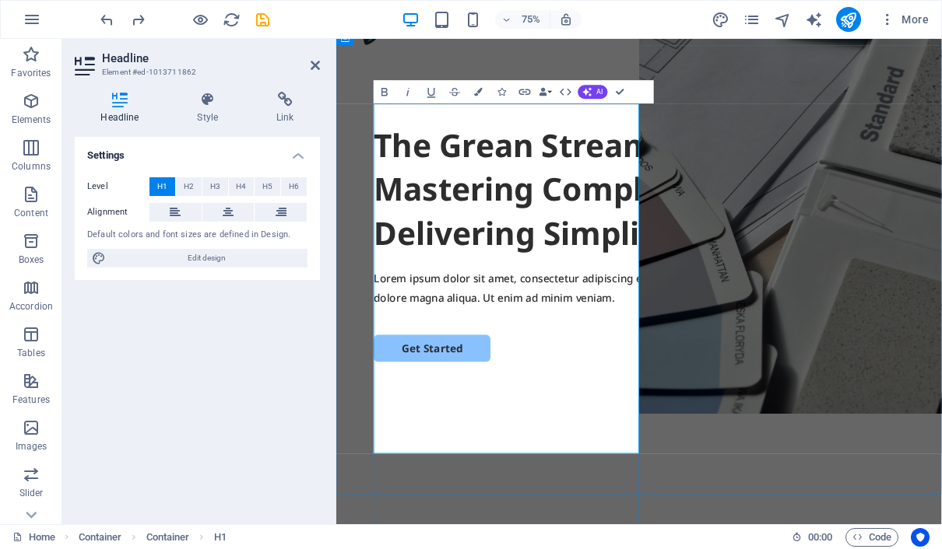
click at [703, 328] on h1 "The Grean Stream of Energy and Mastering Complex Logistic, Delivering Simplicity" at bounding box center [739, 239] width 707 height 177
click at [706, 328] on h1 "The Grean Stream of Energy and Mastering Complex Logistic, Delivering Simplicity" at bounding box center [739, 239] width 707 height 177
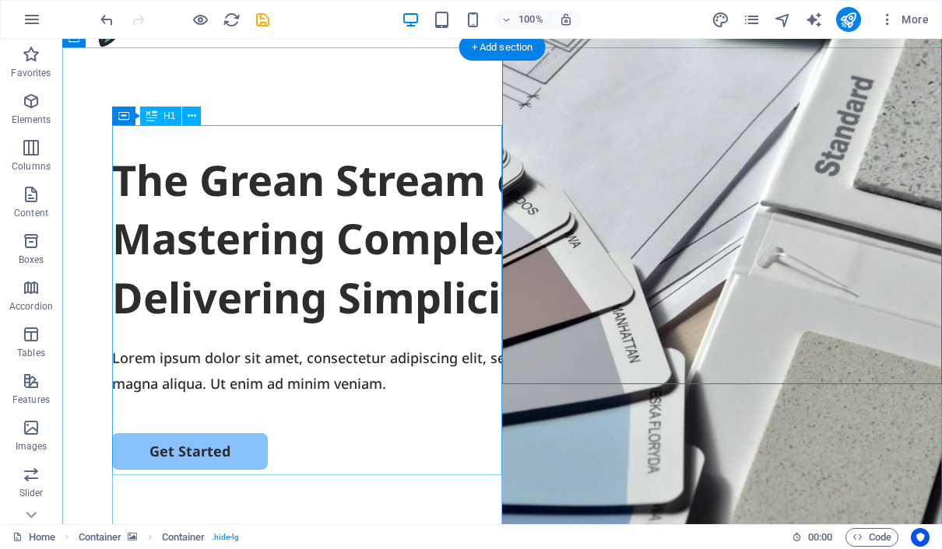
click at [359, 230] on div "The Grean Stream of Energy and Mastering Complex Logistic, Delivering Simplicity" at bounding box center [502, 239] width 780 height 177
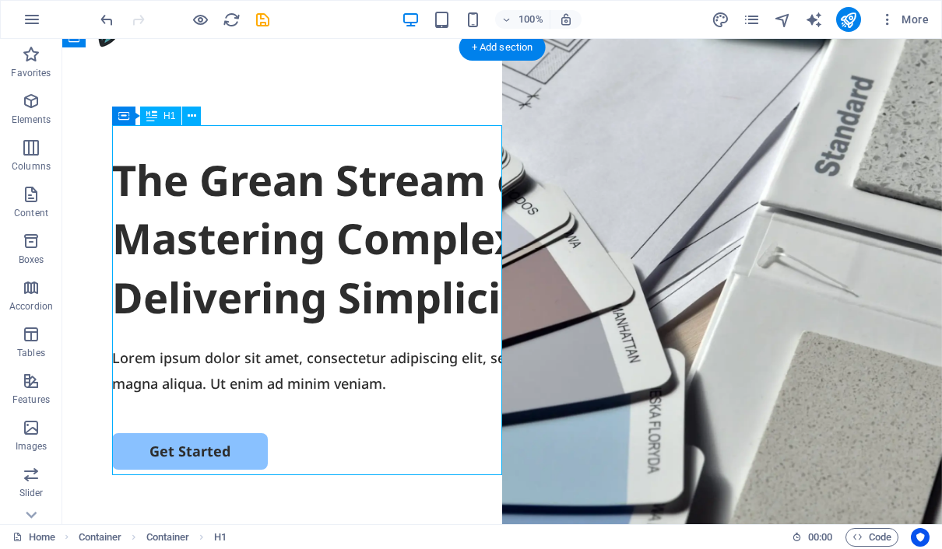
click at [343, 223] on div "The Grean Stream of Energy and Mastering Complex Logistic, Delivering Simplicity" at bounding box center [502, 239] width 780 height 177
drag, startPoint x: 343, startPoint y: 223, endPoint x: 72, endPoint y: 284, distance: 278.5
click at [343, 223] on div "The Grean Stream of Energy and Mastering Complex Logistic, Delivering Simplicity" at bounding box center [502, 239] width 780 height 177
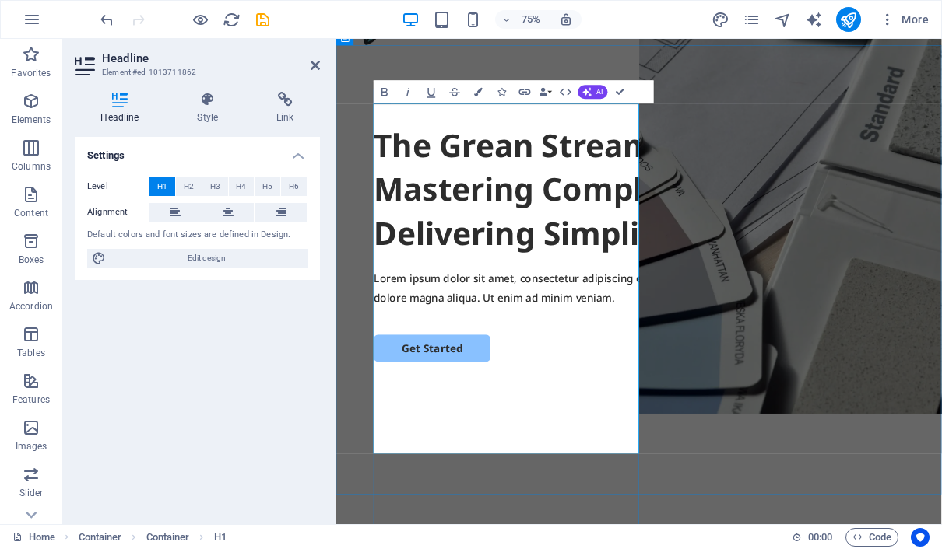
drag, startPoint x: 549, startPoint y: 275, endPoint x: 623, endPoint y: 272, distance: 74.0
click at [623, 276] on h1 "The Grean Stream of Energy and Mastering Complex Logistic, Delivering Simplicity" at bounding box center [739, 239] width 707 height 177
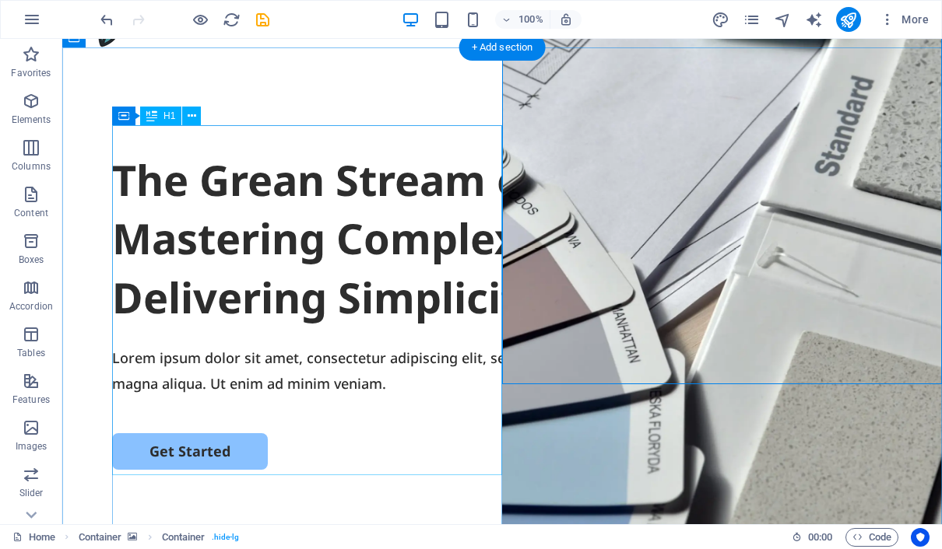
click at [412, 280] on div "The Grean Stream of Energy & Mastering Complex Logistic, Delivering Simplicity" at bounding box center [502, 239] width 780 height 177
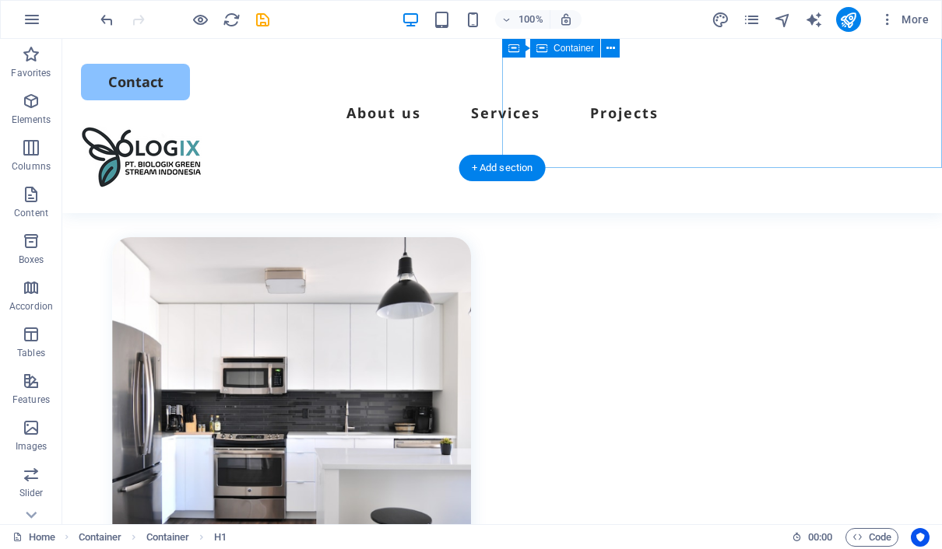
scroll to position [463, 0]
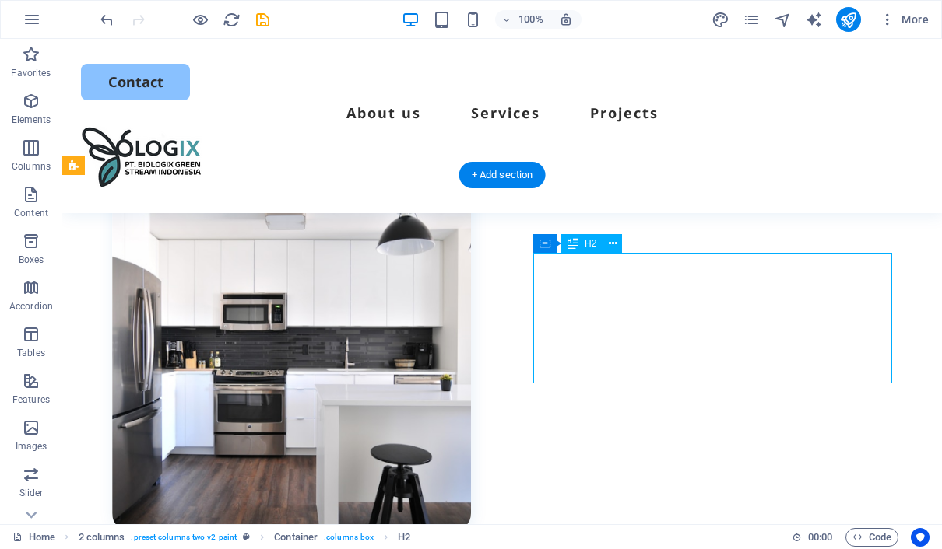
scroll to position [546, 0]
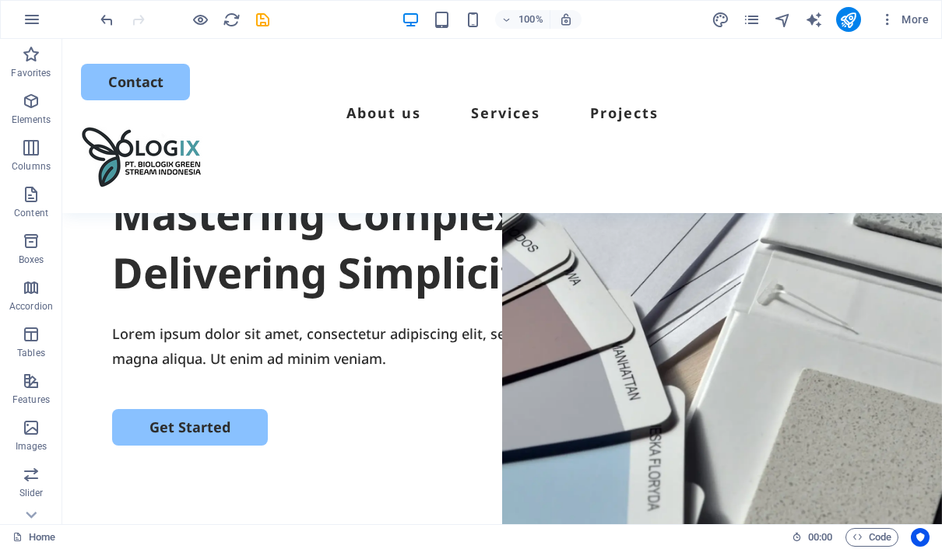
scroll to position [226, 0]
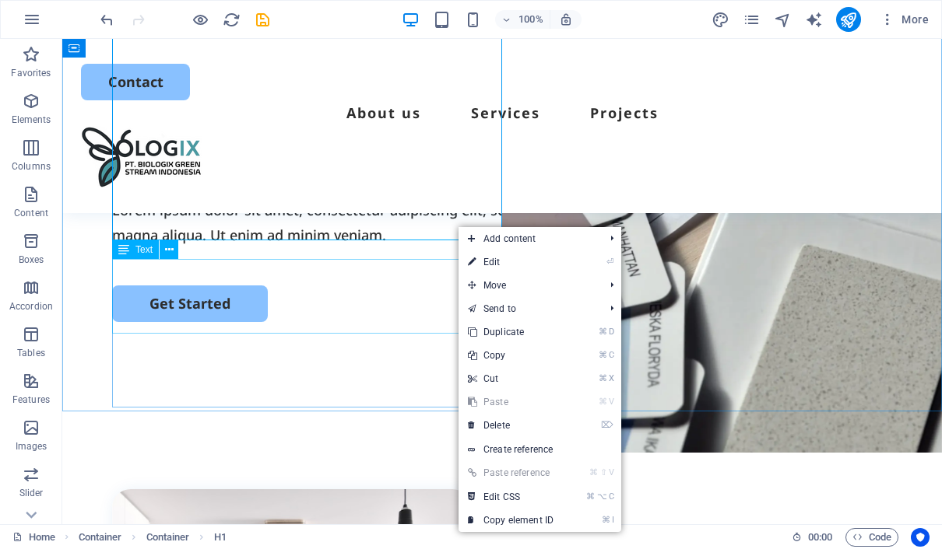
click at [361, 248] on div "Lorem ipsum dolor sit amet, consectetur adipiscing elit, sed do eiusmod tempor …" at bounding box center [502, 223] width 780 height 51
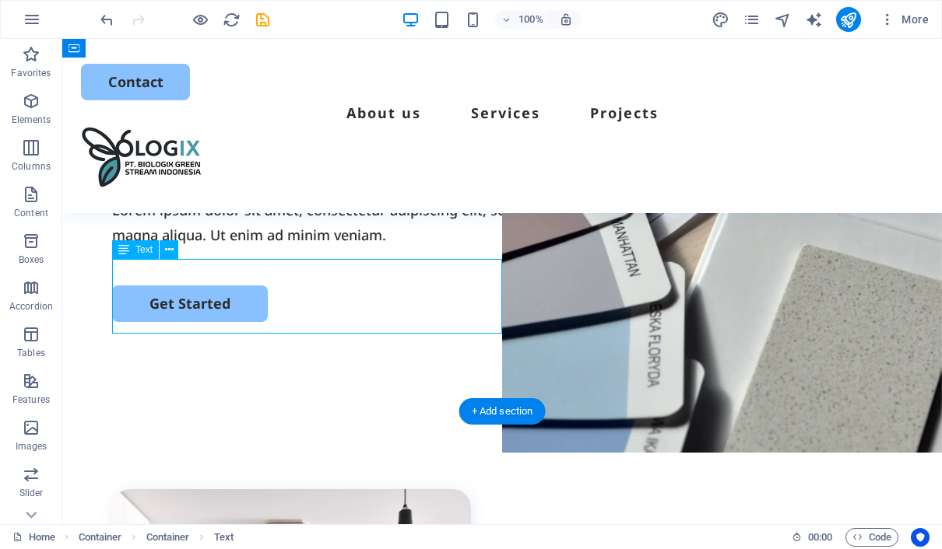
click at [388, 248] on div "Lorem ipsum dolor sit amet, consectetur adipiscing elit, sed do eiusmod tempor …" at bounding box center [502, 223] width 780 height 51
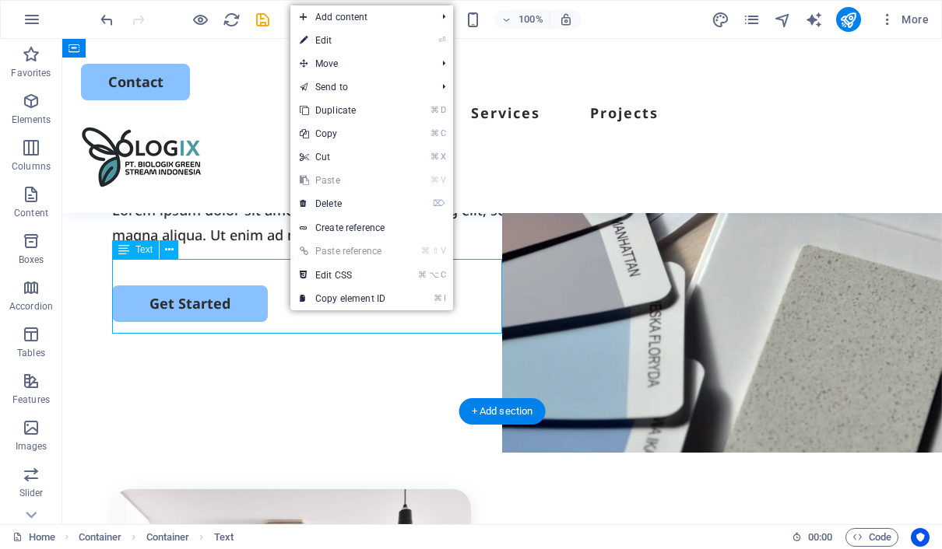
click at [324, 40] on link "⏎ Edit" at bounding box center [342, 40] width 104 height 23
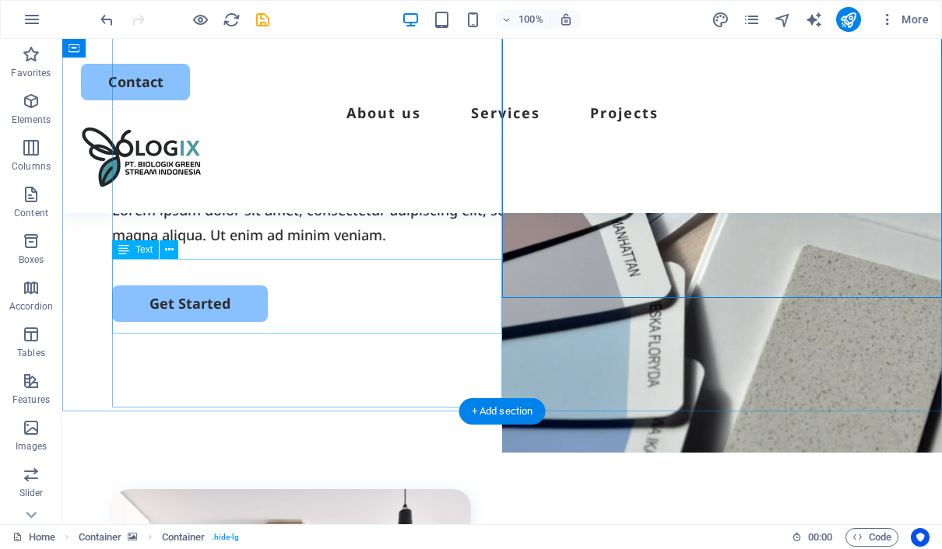
click at [378, 248] on div "Lorem ipsum dolor sit amet, consectetur adipiscing elit, sed do eiusmod tempor …" at bounding box center [502, 223] width 780 height 51
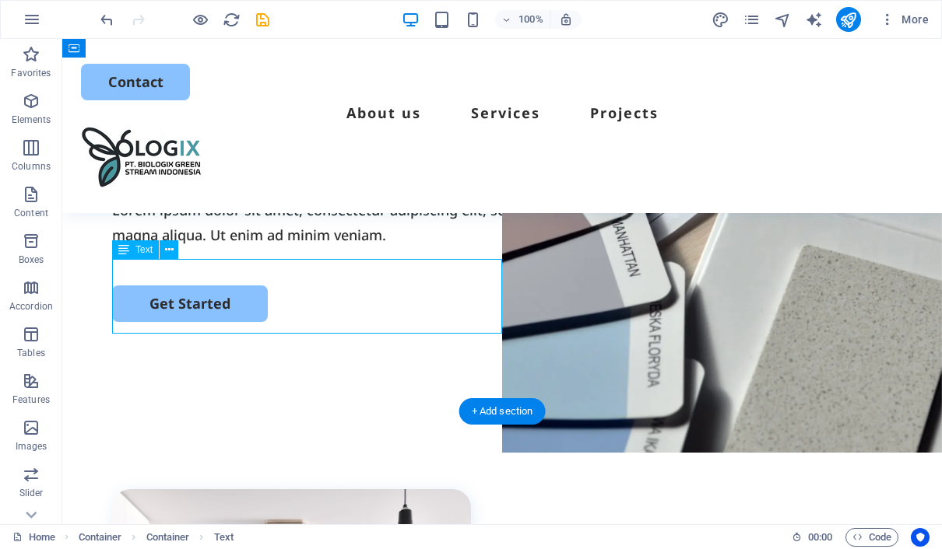
click at [378, 248] on div "Lorem ipsum dolor sit amet, consectetur adipiscing elit, sed do eiusmod tempor …" at bounding box center [502, 223] width 780 height 51
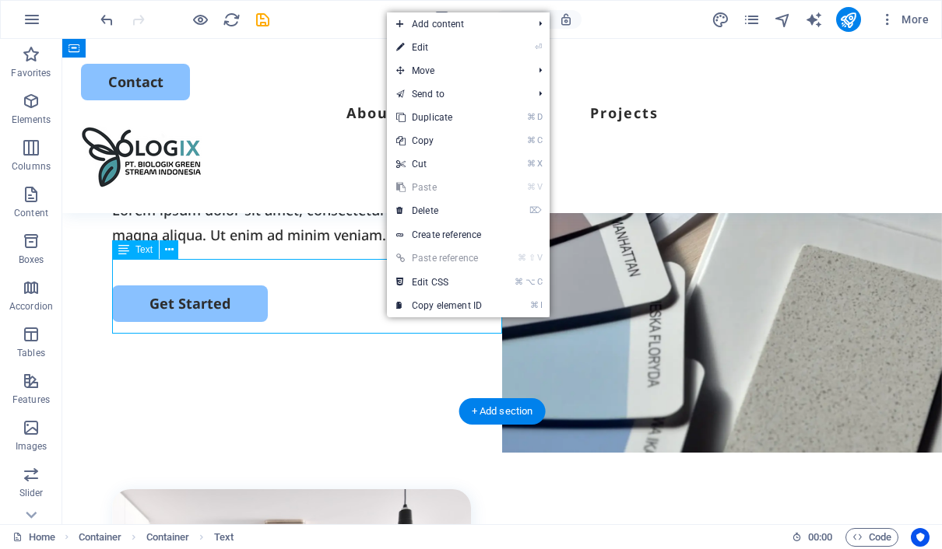
click at [360, 248] on div "Lorem ipsum dolor sit amet, consectetur adipiscing elit, sed do eiusmod tempor …" at bounding box center [502, 223] width 780 height 51
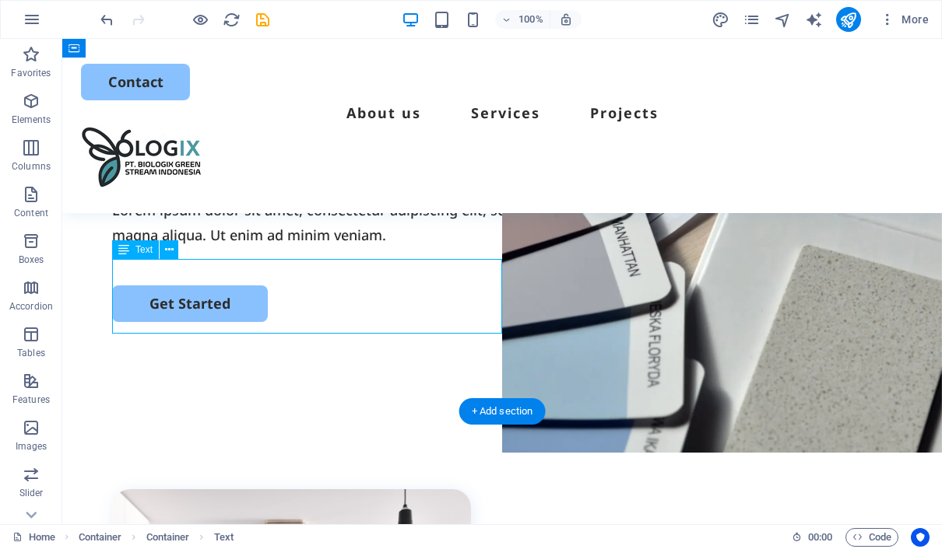
click at [360, 248] on div "Lorem ipsum dolor sit amet, consectetur adipiscing elit, sed do eiusmod tempor …" at bounding box center [502, 223] width 780 height 51
click at [385, 248] on div "Lorem ipsum dolor sit amet, consectetur adipiscing elit, sed do eiusmod tempor …" at bounding box center [502, 223] width 780 height 51
drag, startPoint x: 385, startPoint y: 321, endPoint x: 128, endPoint y: 415, distance: 274.3
click at [385, 248] on div "Lorem ipsum dolor sit amet, consectetur adipiscing elit, sed do eiusmod tempor …" at bounding box center [502, 223] width 780 height 51
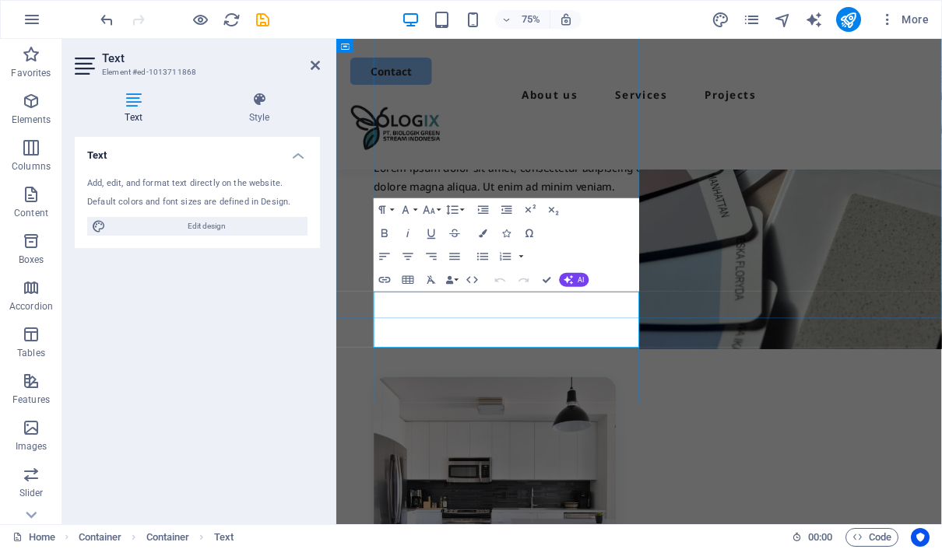
click at [647, 248] on p "Lorem ipsum dolor sit amet, consectetur adipiscing elit, sed do eiusmod tempor …" at bounding box center [739, 223] width 707 height 51
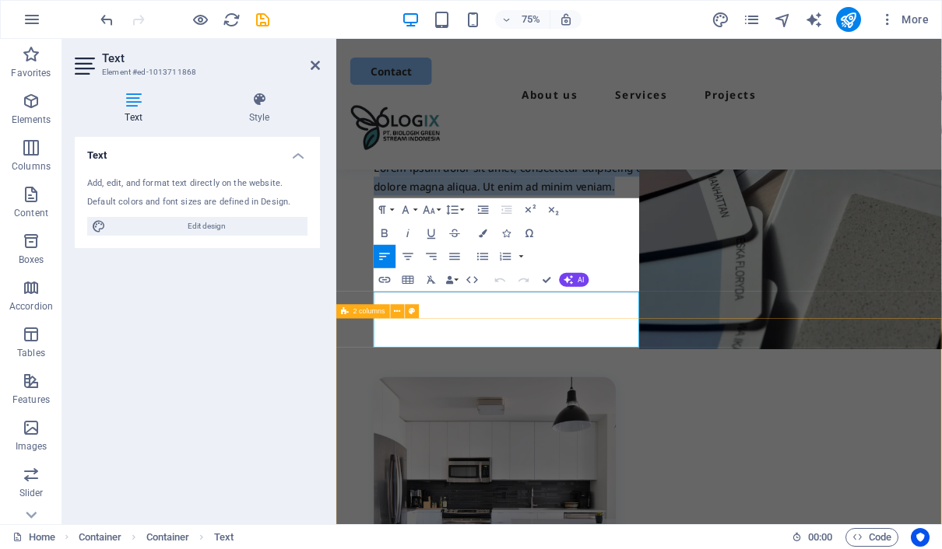
drag, startPoint x: 395, startPoint y: 388, endPoint x: 788, endPoint y: 440, distance: 397.2
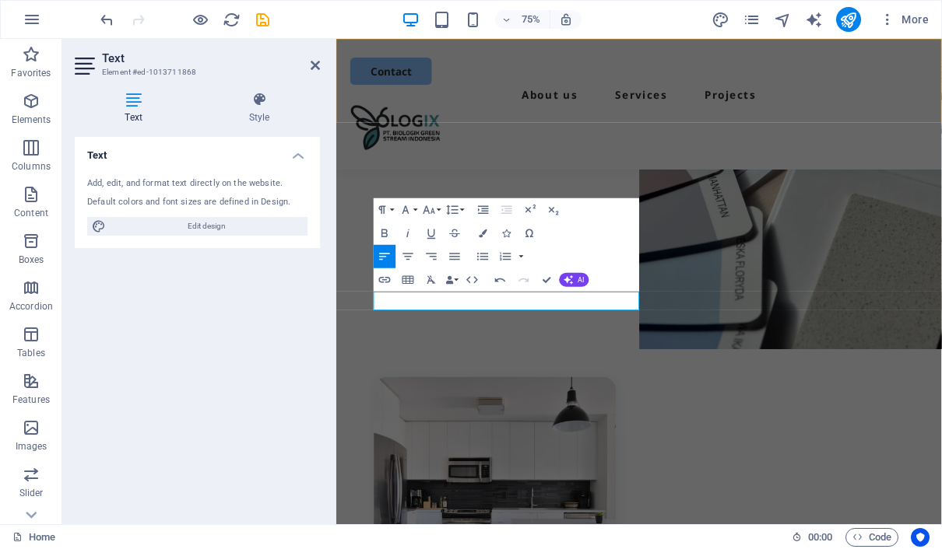
click at [849, 125] on div "Menu Contact About us Services Projects" at bounding box center [739, 126] width 807 height 174
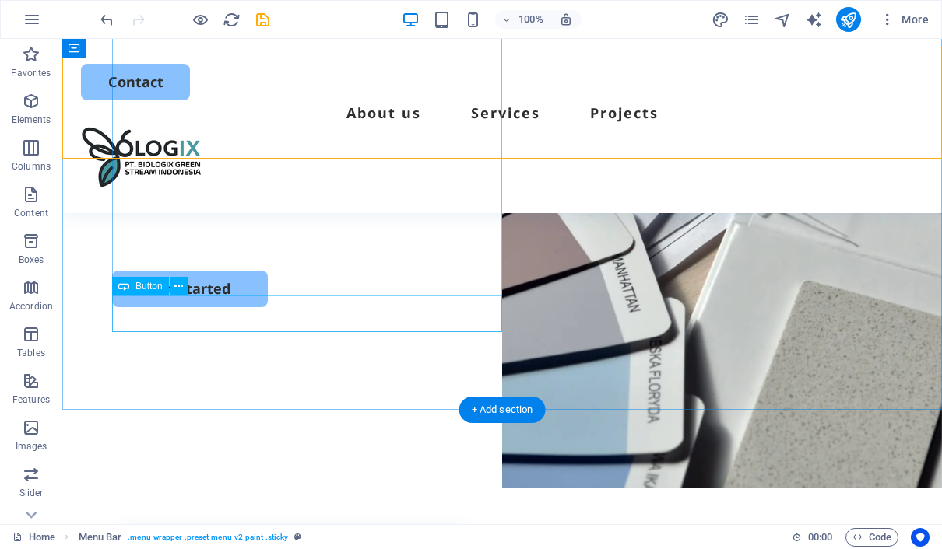
scroll to position [190, 0]
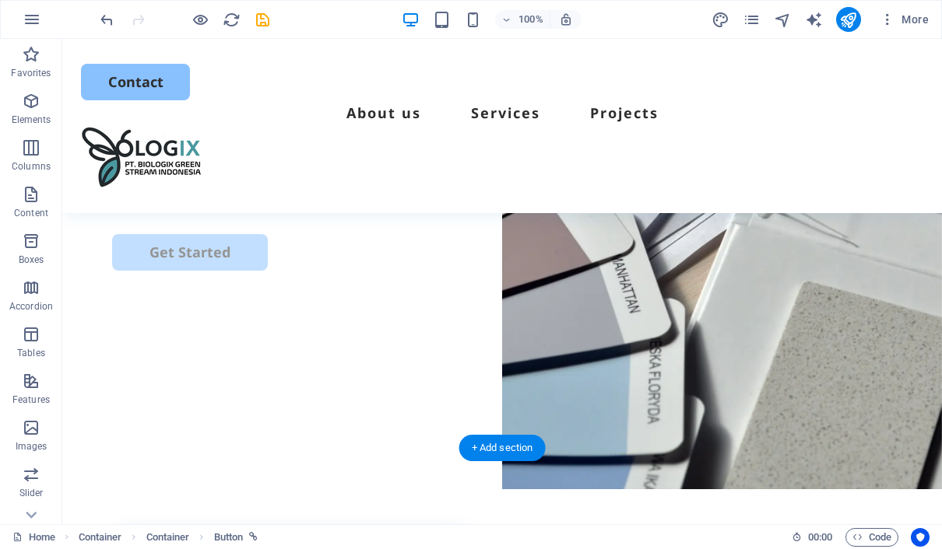
drag, startPoint x: 253, startPoint y: 358, endPoint x: 252, endPoint y: 304, distance: 53.7
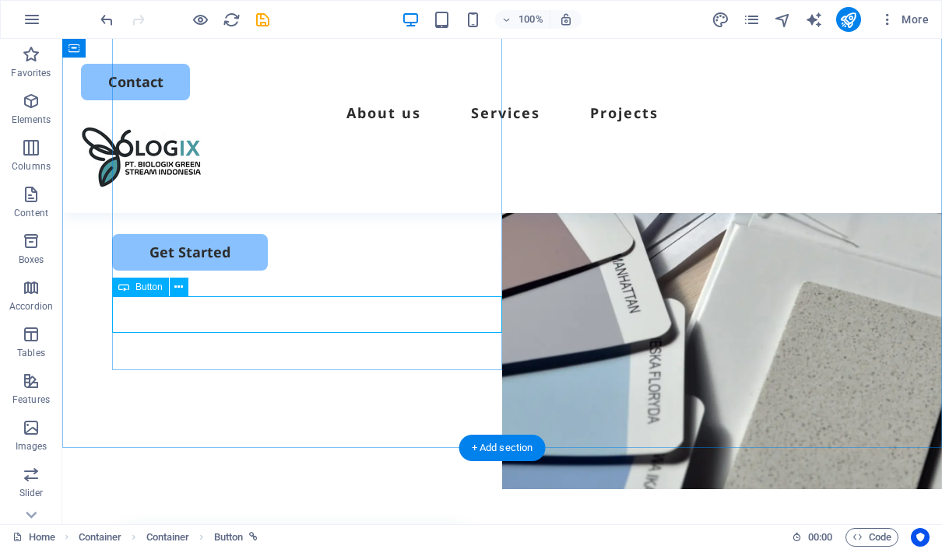
click at [223, 271] on div "Get Started" at bounding box center [502, 252] width 780 height 37
drag, startPoint x: 223, startPoint y: 314, endPoint x: 286, endPoint y: 353, distance: 73.4
click at [223, 271] on div "Get Started" at bounding box center [502, 252] width 780 height 37
select select "px"
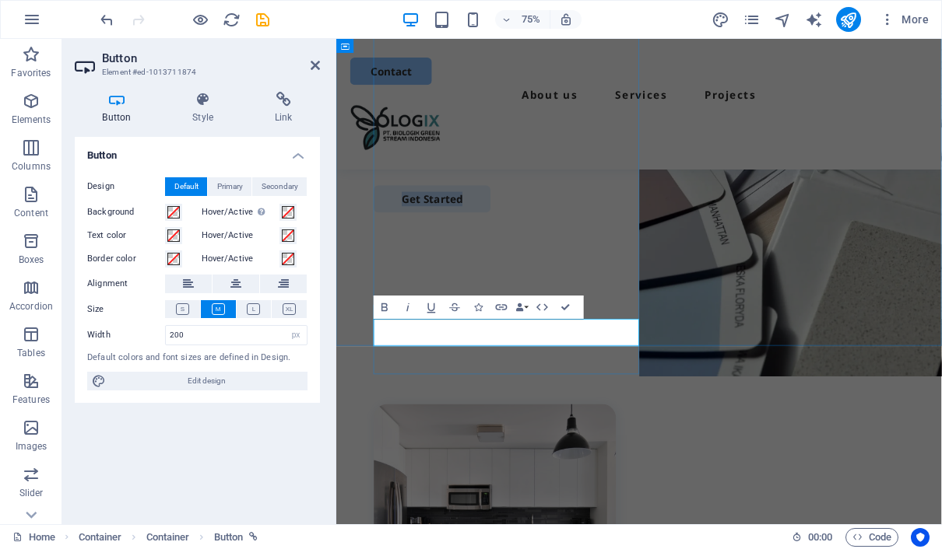
click at [499, 271] on link "Get Started" at bounding box center [464, 252] width 156 height 37
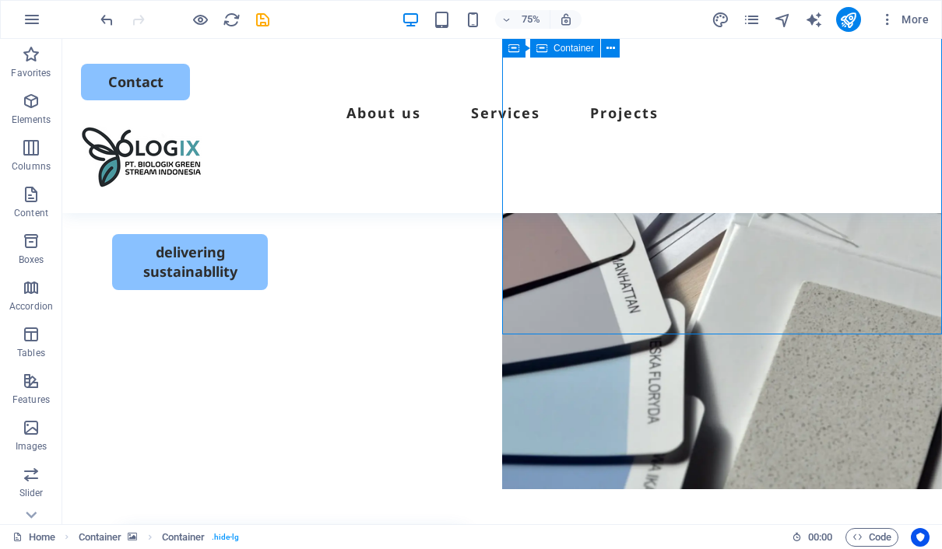
scroll to position [0, 0]
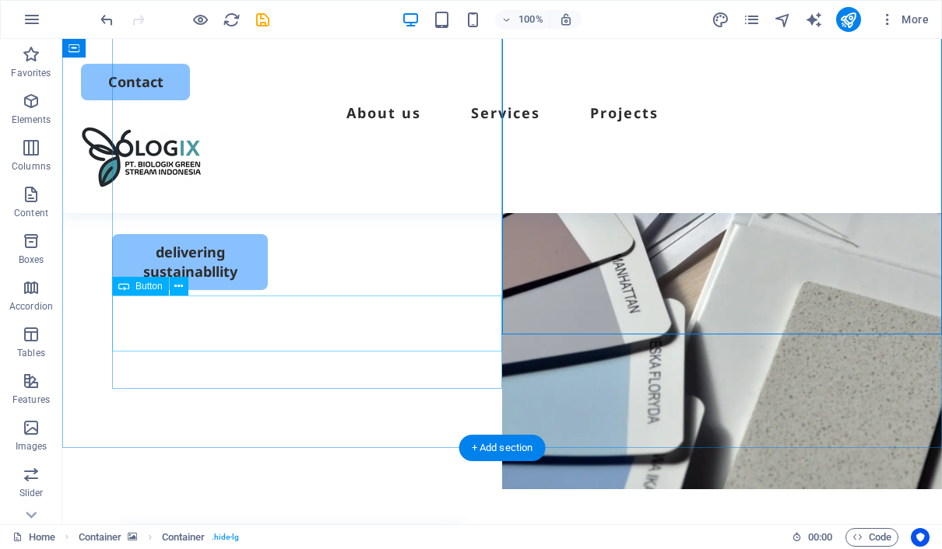
click at [237, 290] on div "delivering sustainabllity" at bounding box center [502, 262] width 780 height 56
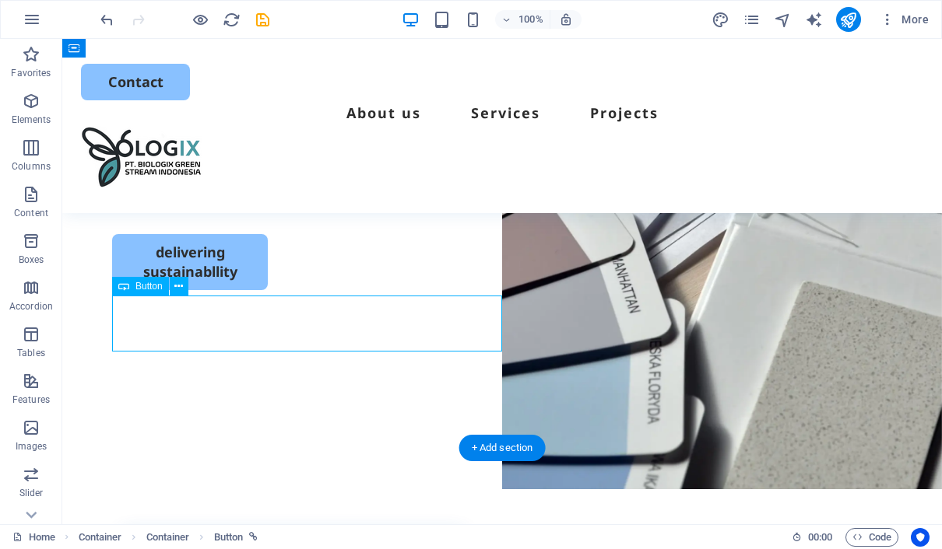
click at [266, 290] on div "delivering sustainabllity" at bounding box center [502, 262] width 780 height 56
drag, startPoint x: 262, startPoint y: 320, endPoint x: 367, endPoint y: 318, distance: 105.1
click at [367, 290] on div "delivering sustainabllity" at bounding box center [502, 262] width 780 height 56
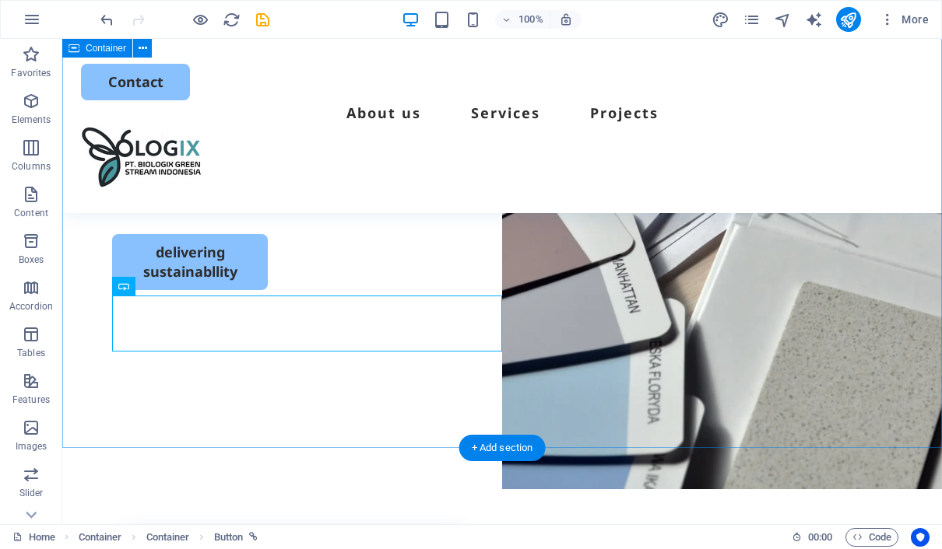
click at [77, 382] on div "The Grean Stream of Energy & Mastering Complex Logistic, Delivering Simplicity …" at bounding box center [501, 148] width 879 height 599
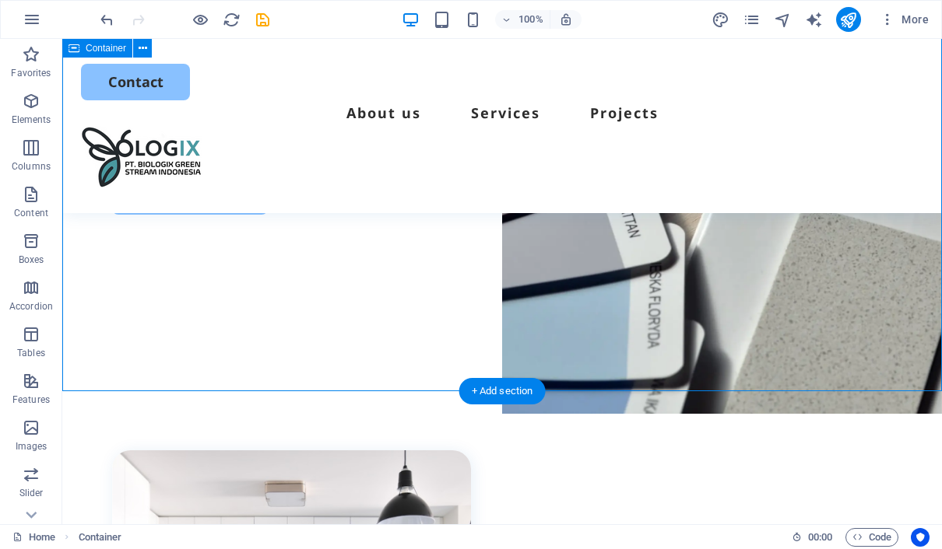
scroll to position [267, 0]
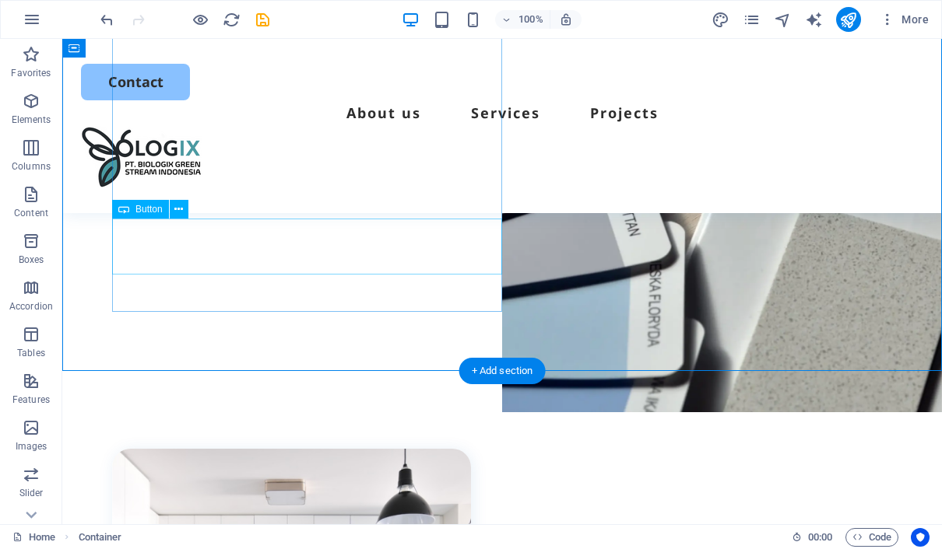
click at [217, 213] on div "delivering sustainabllity" at bounding box center [502, 185] width 780 height 56
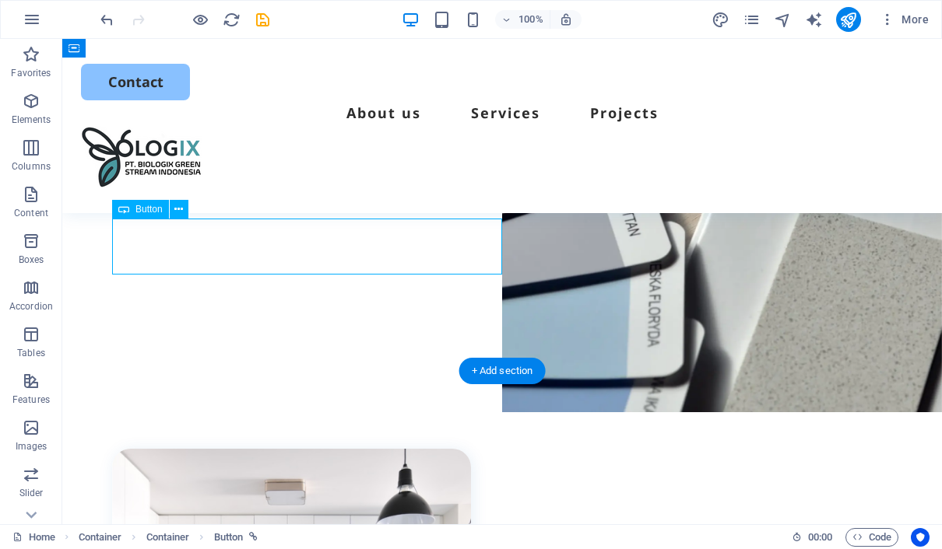
click at [233, 213] on div "delivering sustainabllity" at bounding box center [502, 185] width 780 height 56
select select "px"
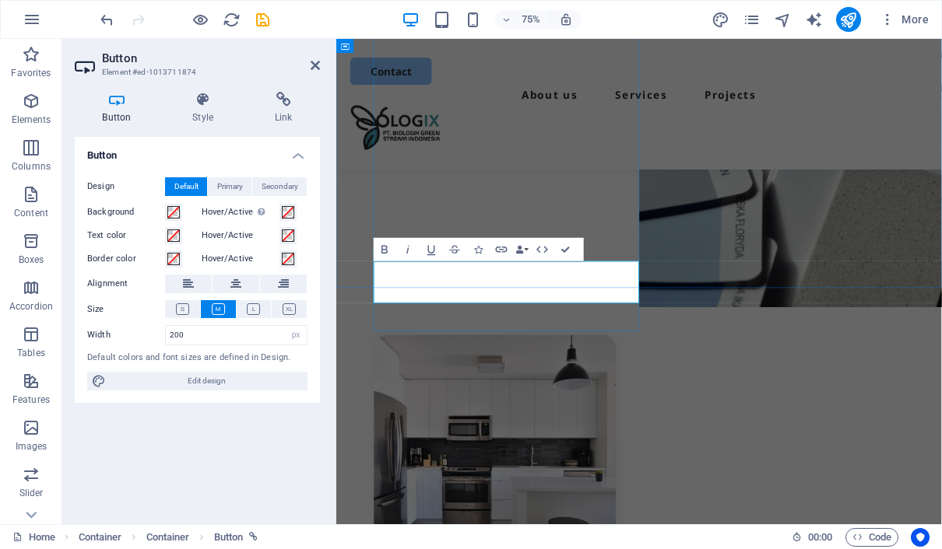
scroll to position [285, 0]
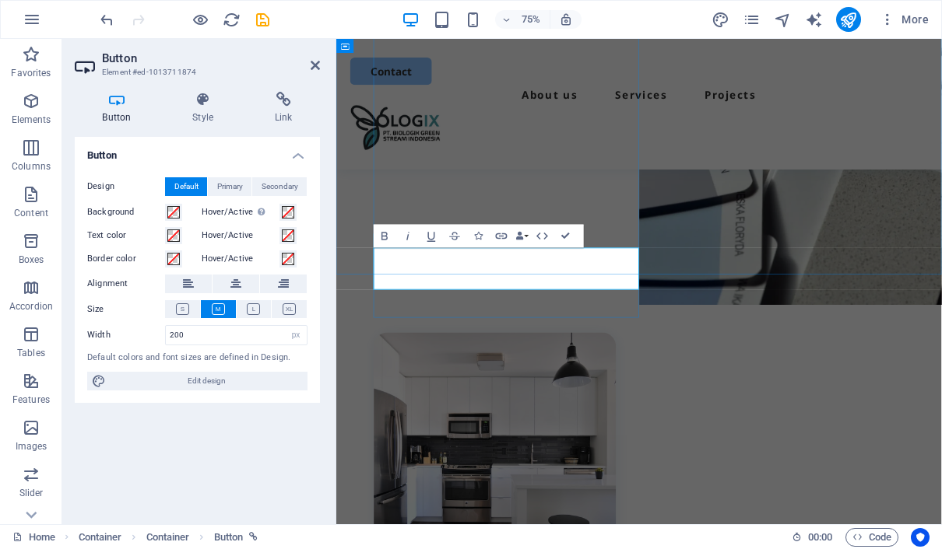
click at [612, 195] on div "delivering sustainabllity" at bounding box center [739, 167] width 707 height 56
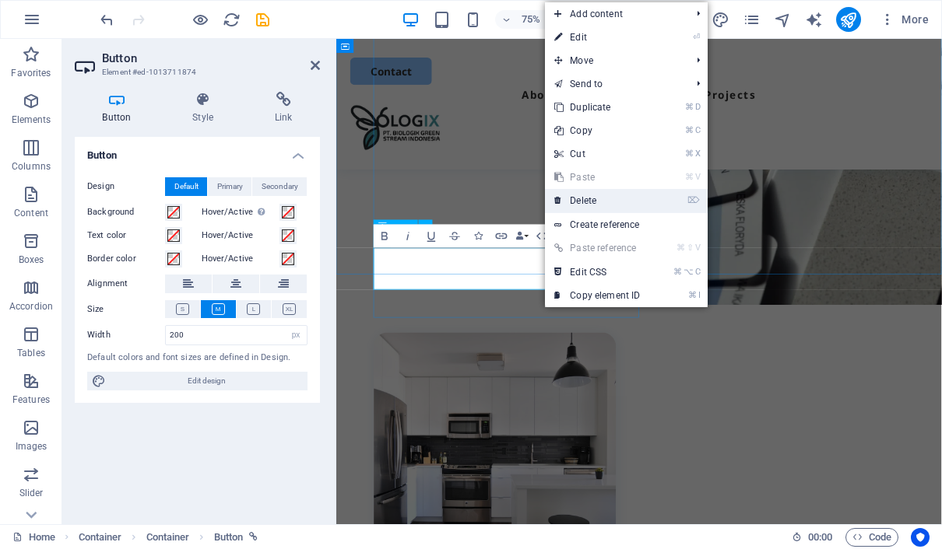
click at [634, 196] on link "⌦ Delete" at bounding box center [597, 200] width 104 height 23
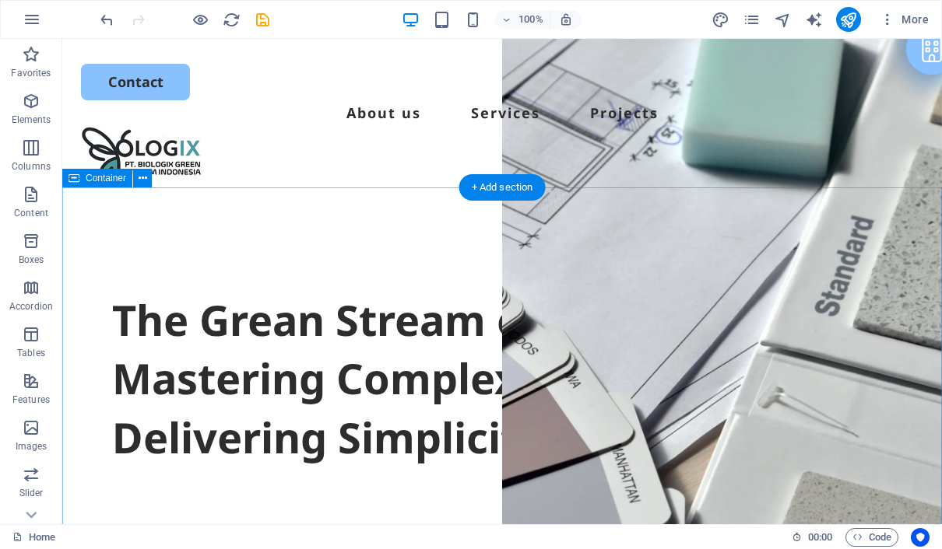
scroll to position [0, 0]
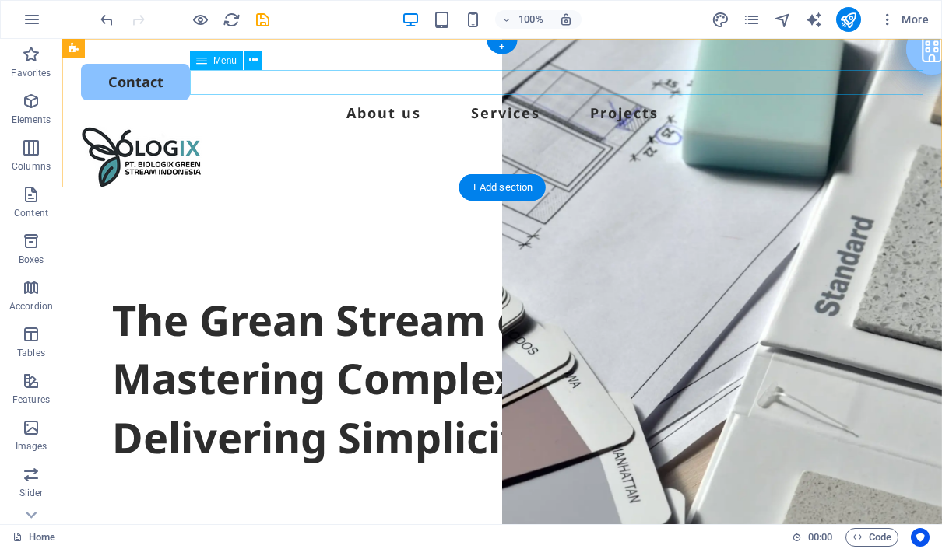
click at [432, 100] on nav "About us Services Projects" at bounding box center [502, 112] width 842 height 25
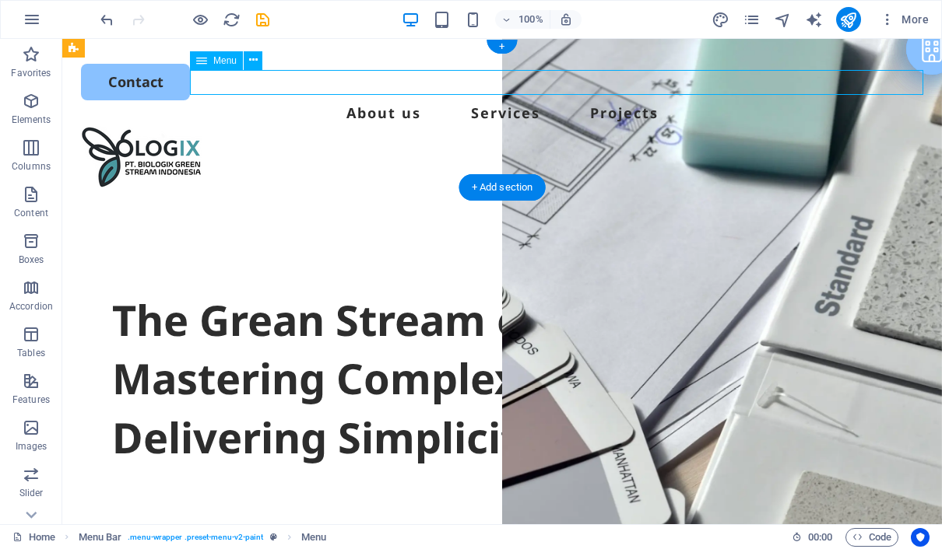
click at [561, 100] on nav "About us Services Projects" at bounding box center [502, 112] width 842 height 25
click at [679, 100] on nav "About us Services Projects" at bounding box center [502, 112] width 842 height 25
click at [571, 100] on nav "About us Services Projects" at bounding box center [502, 112] width 842 height 25
click at [661, 100] on nav "About us Services Projects" at bounding box center [502, 112] width 842 height 25
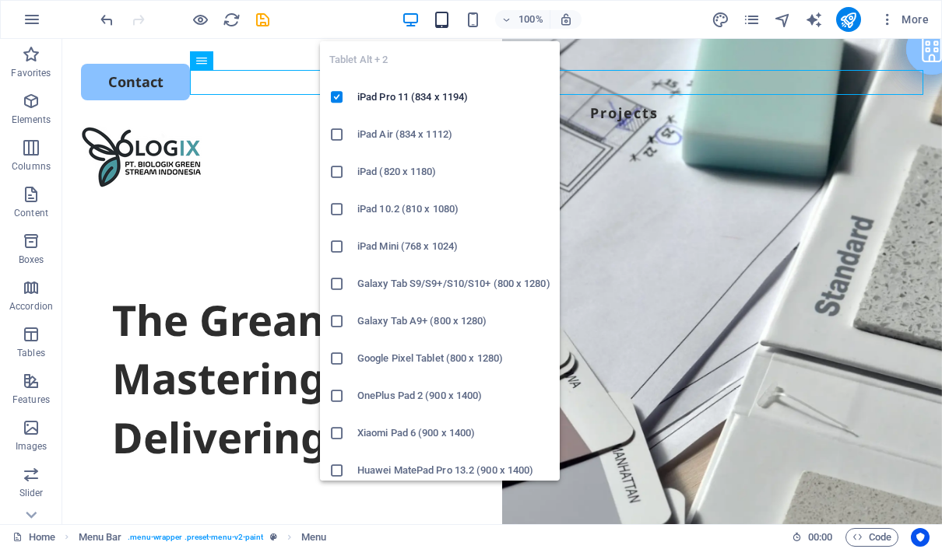
click at [444, 22] on icon "button" at bounding box center [442, 20] width 18 height 18
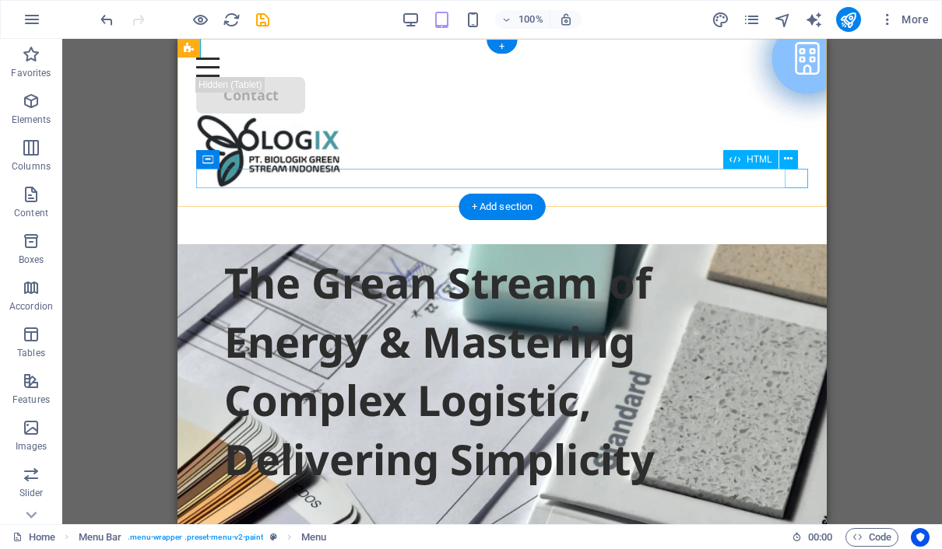
click at [795, 77] on div "Menu" at bounding box center [502, 67] width 612 height 19
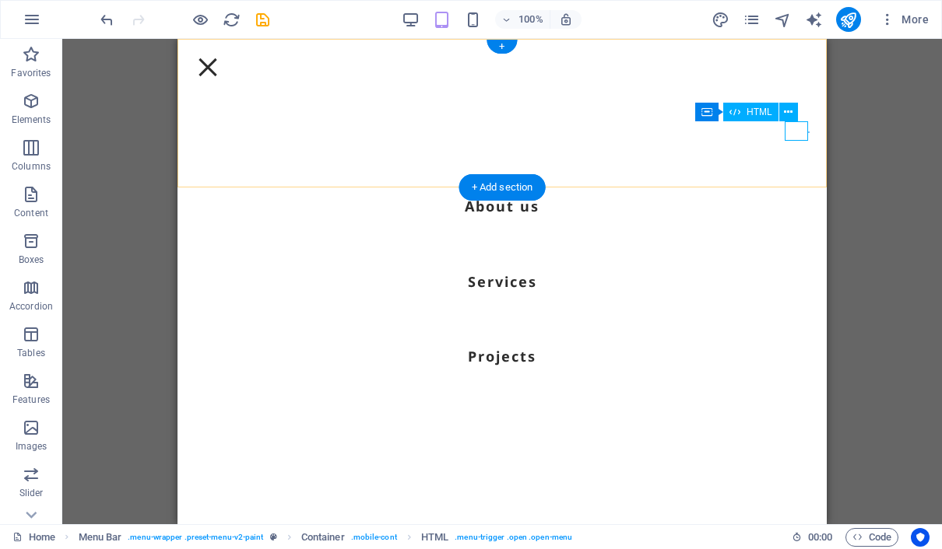
click at [219, 77] on div "Menu" at bounding box center [207, 67] width 23 height 19
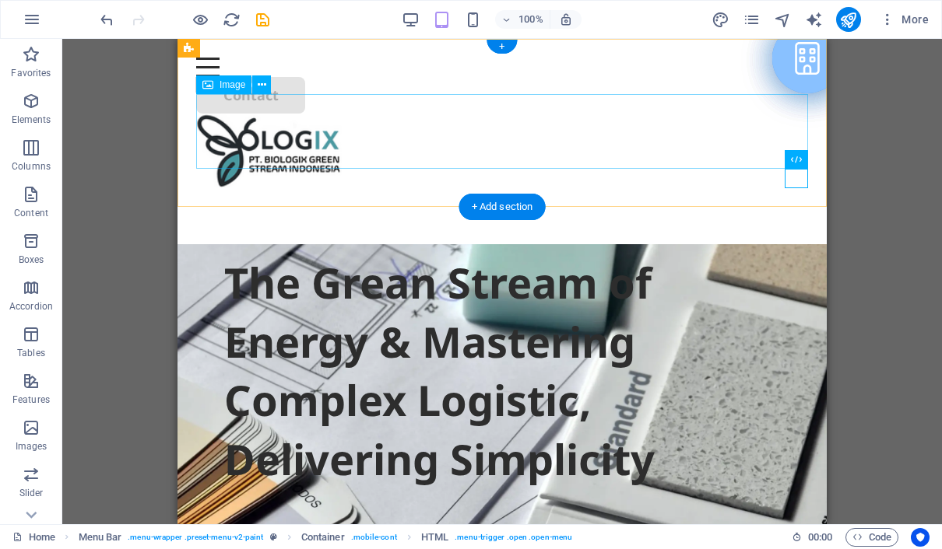
click at [349, 124] on figure at bounding box center [502, 151] width 612 height 75
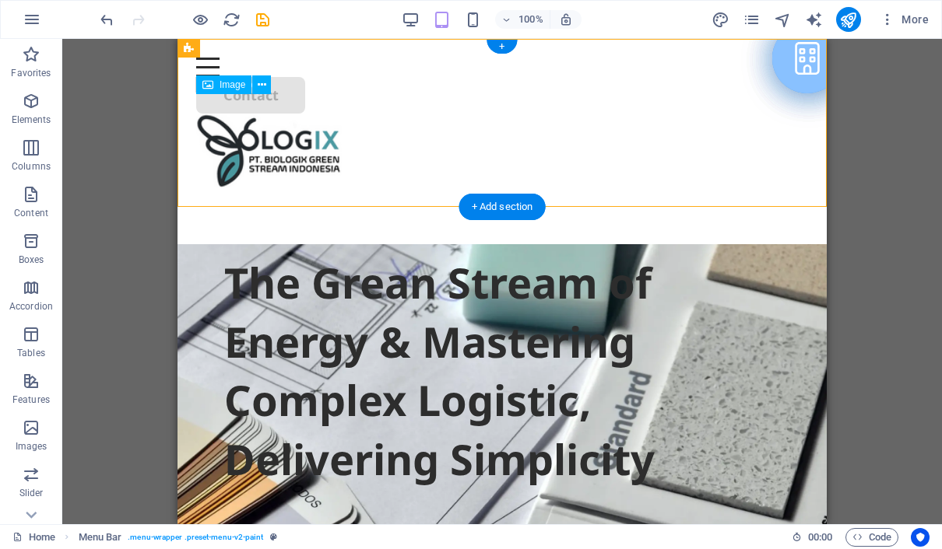
drag, startPoint x: 808, startPoint y: 115, endPoint x: 602, endPoint y: 125, distance: 205.7
click at [602, 125] on div "Menu Contact About us Services Projects" at bounding box center [501, 123] width 649 height 168
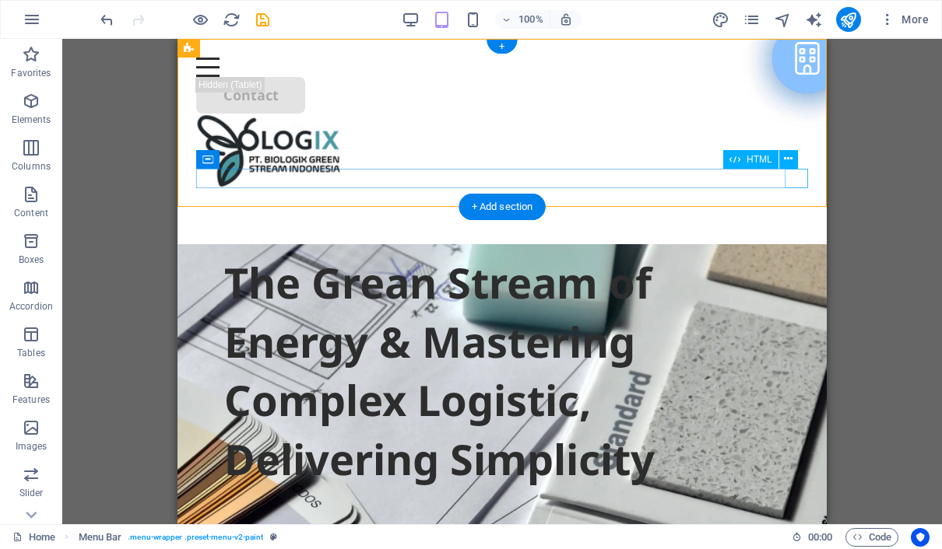
click at [798, 77] on div "Menu" at bounding box center [502, 67] width 612 height 19
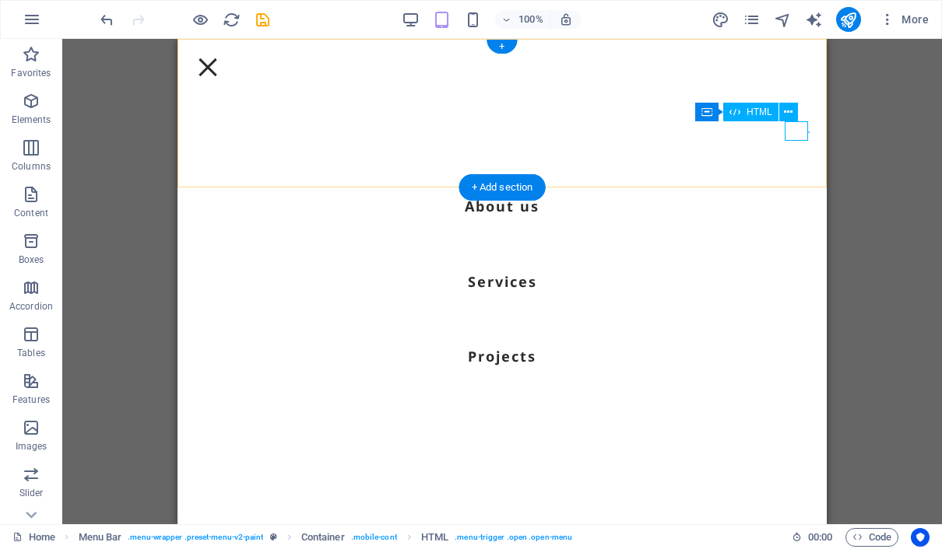
click at [219, 77] on div "Menu" at bounding box center [207, 67] width 23 height 19
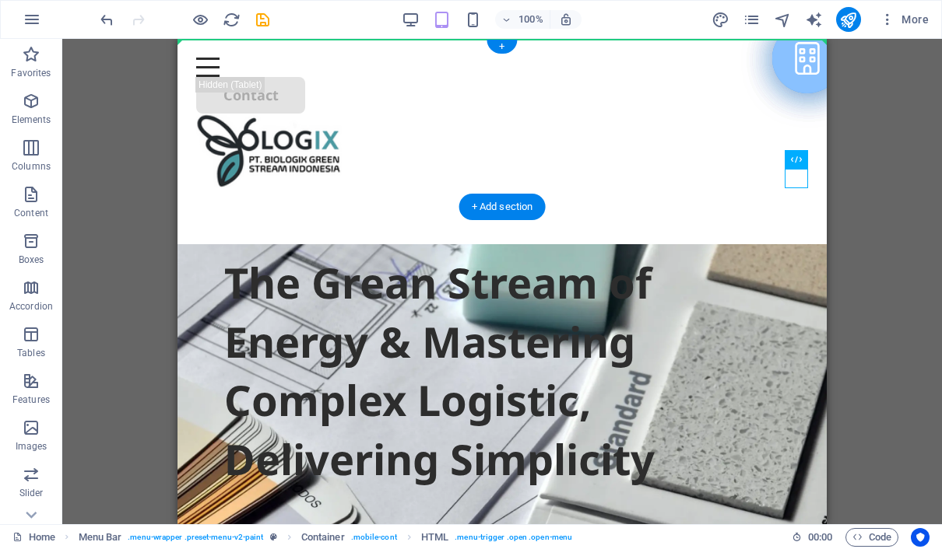
drag, startPoint x: 805, startPoint y: 178, endPoint x: 797, endPoint y: 88, distance: 90.6
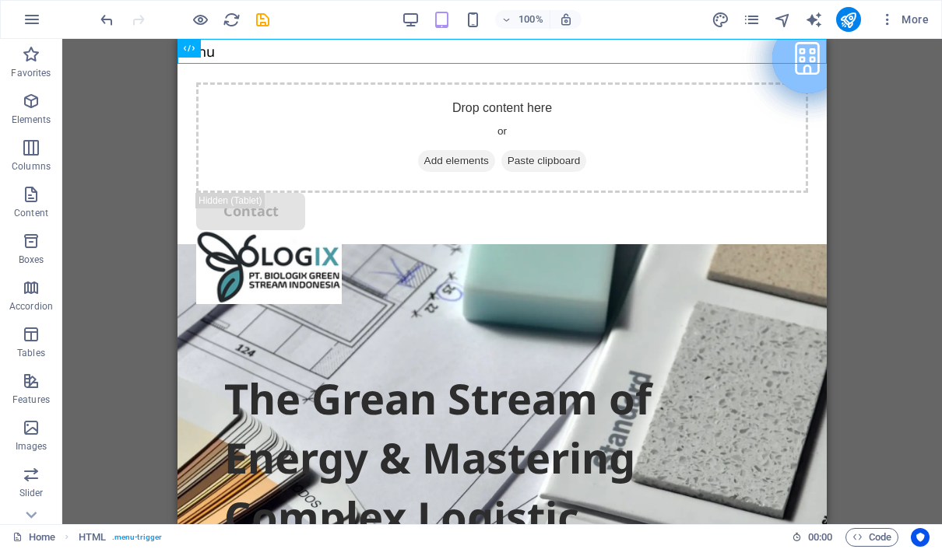
click at [829, 159] on div "Container H1 Container Container Menu Bar Logo Menu Image Button Container Cont…" at bounding box center [501, 282] width 879 height 486
click at [112, 293] on div "Container H1 Container Container Menu Bar Logo Menu Image Button Container Cont…" at bounding box center [501, 282] width 879 height 486
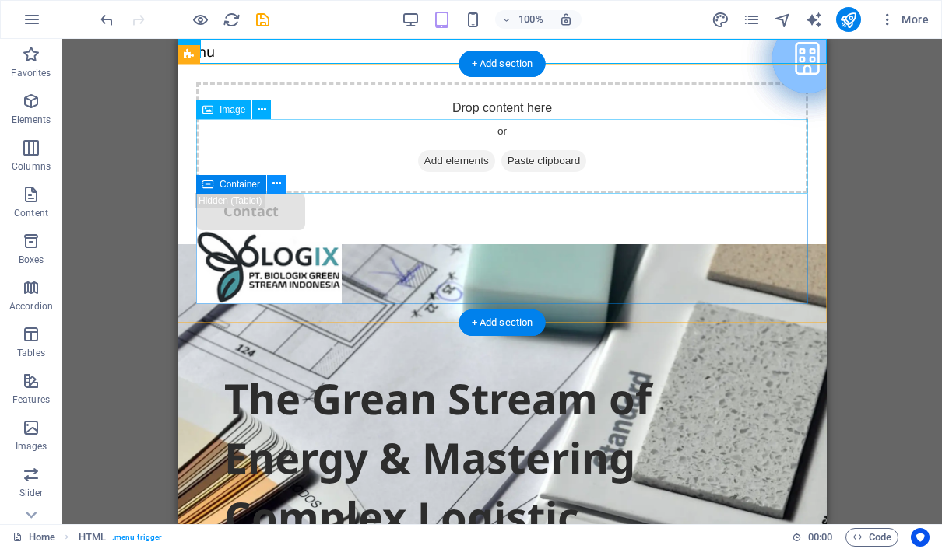
click at [275, 184] on icon at bounding box center [276, 184] width 9 height 16
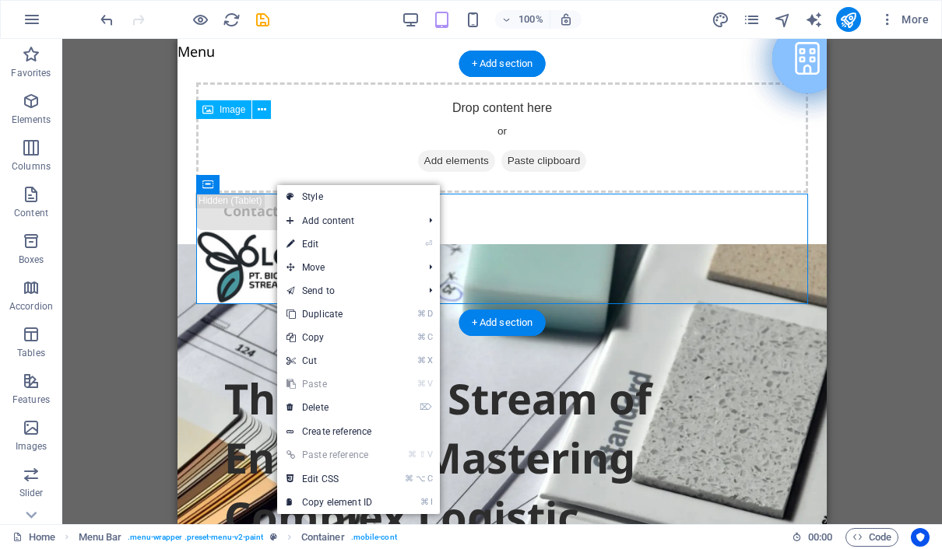
click at [391, 230] on figure at bounding box center [502, 267] width 612 height 75
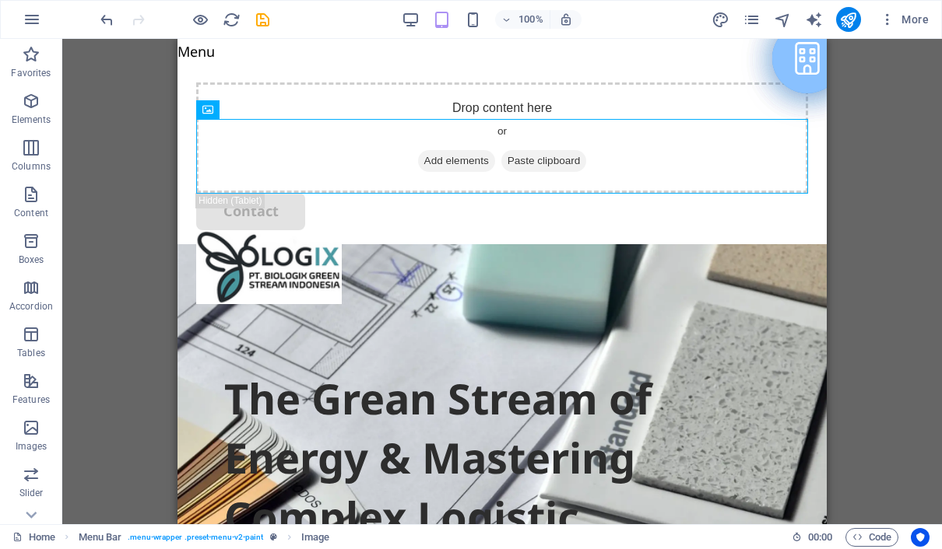
click at [907, 135] on div "Container H1 Container Container Menu Bar Logo Menu Image Button Container Cont…" at bounding box center [501, 282] width 879 height 486
click at [126, 465] on div "Container H1 Container Container Menu Bar Logo Menu Image Button Container Cont…" at bounding box center [501, 282] width 879 height 486
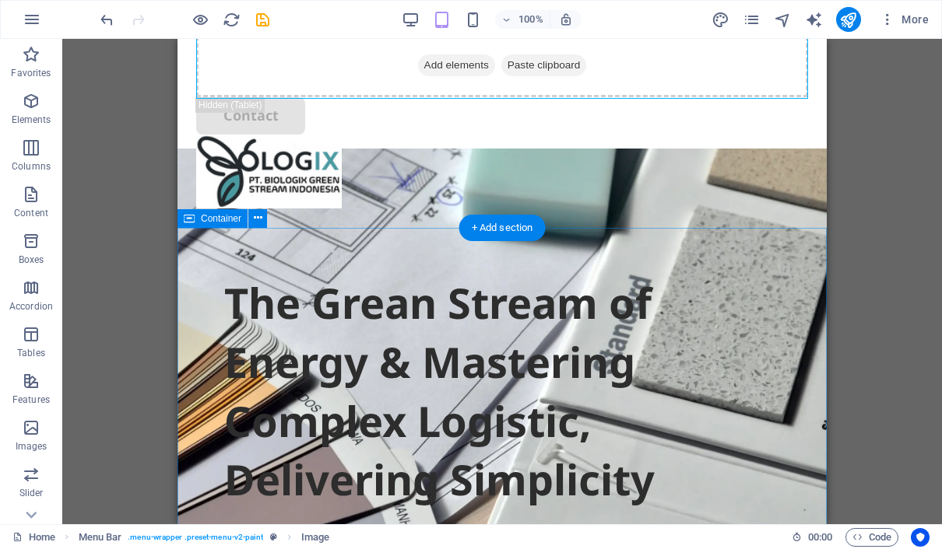
scroll to position [96, 0]
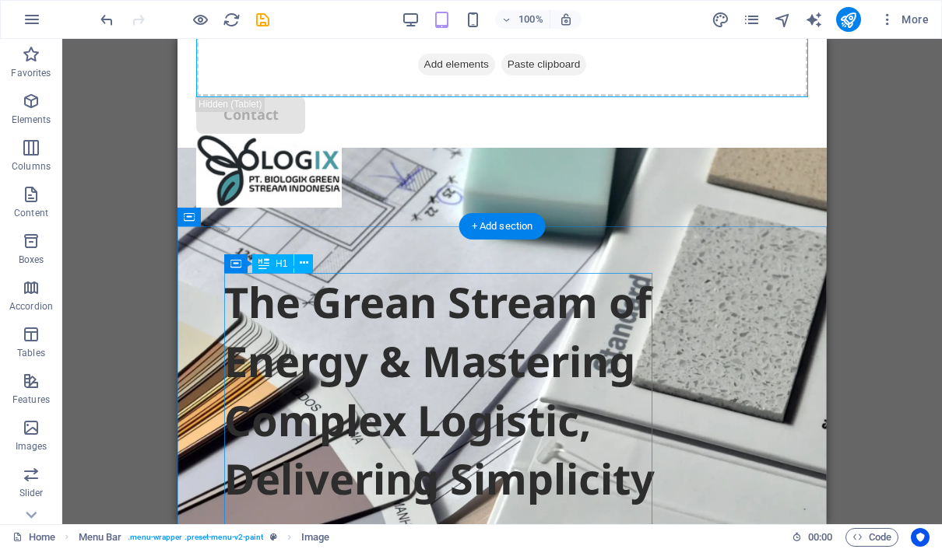
click at [388, 307] on div "The Grean Stream of Energy & Mastering Complex Logistic, Delivering Simplicity" at bounding box center [502, 390] width 556 height 235
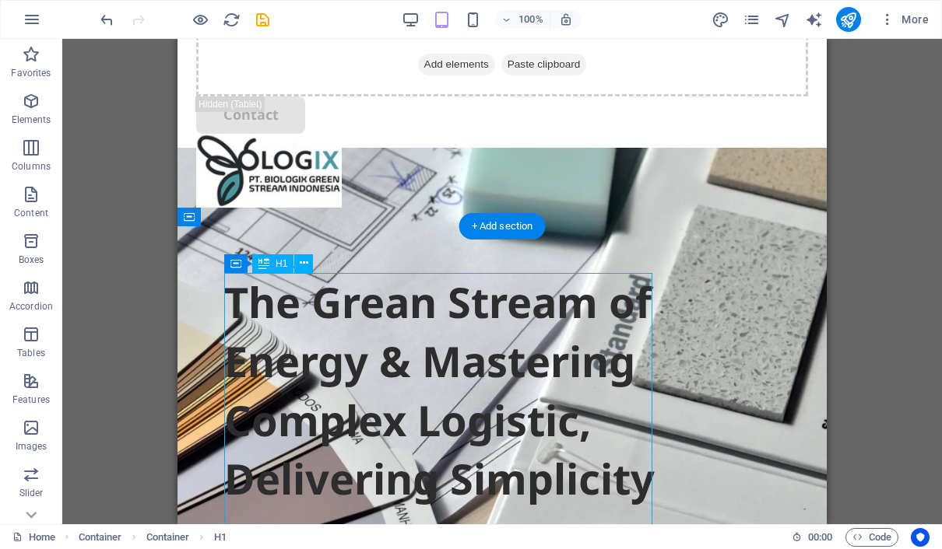
click at [388, 307] on div "The Grean Stream of Energy & Mastering Complex Logistic, Delivering Simplicity" at bounding box center [502, 390] width 556 height 235
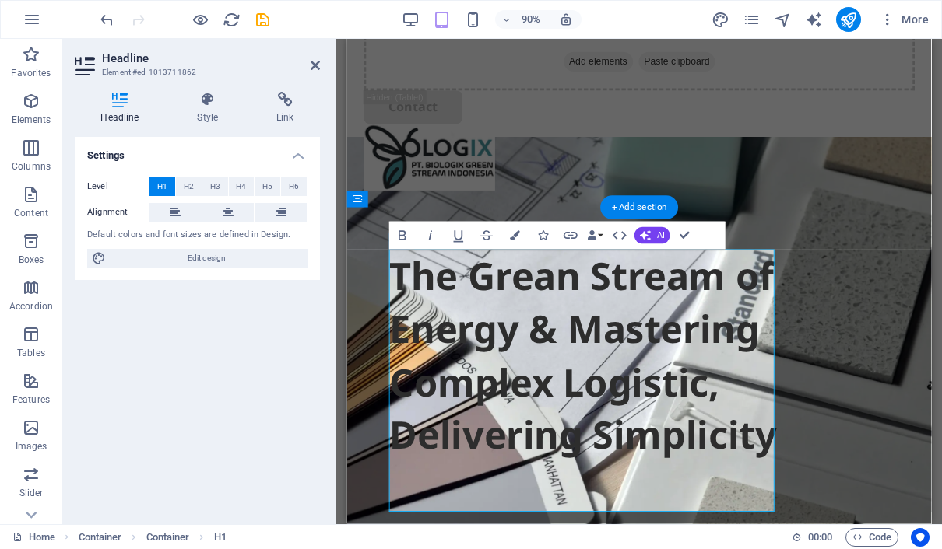
click at [570, 324] on h1 "The Grean Stream of Energy & Mastering Complex Logistic, Delivering Simplicity" at bounding box center [671, 390] width 556 height 235
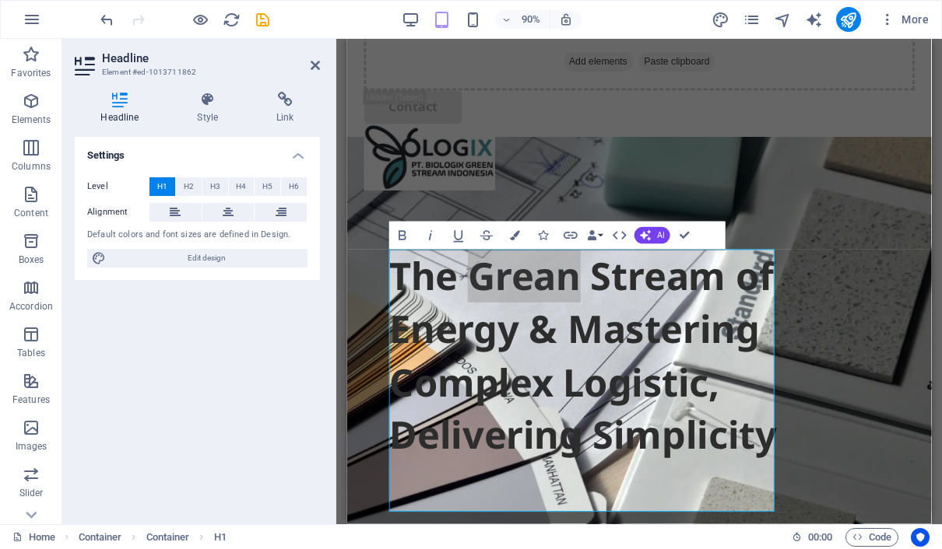
drag, startPoint x: 224, startPoint y: 285, endPoint x: -1, endPoint y: -1, distance: 363.5
click at [0, 0] on html "PT Biologix Green Stream Indonesia Home Favorites Elements Columns Content Boxe…" at bounding box center [471, 274] width 942 height 549
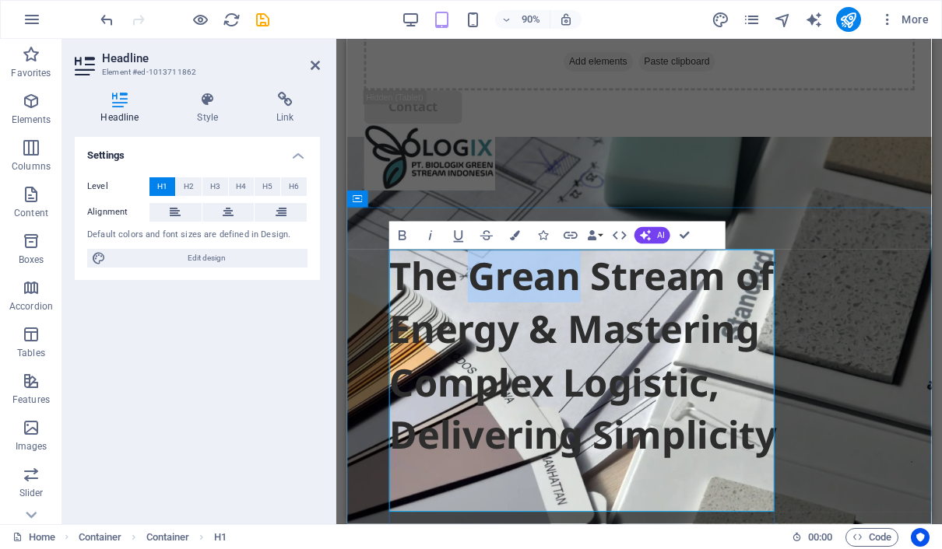
click at [561, 304] on h1 "The Grean Stream of Energy & Mastering Complex Logistic, Delivering Simplicity" at bounding box center [671, 390] width 556 height 235
click at [561, 301] on h1 "The Grean Stream of Energy & Mastering Complex Logistic, Delivering Simplicity" at bounding box center [671, 390] width 556 height 235
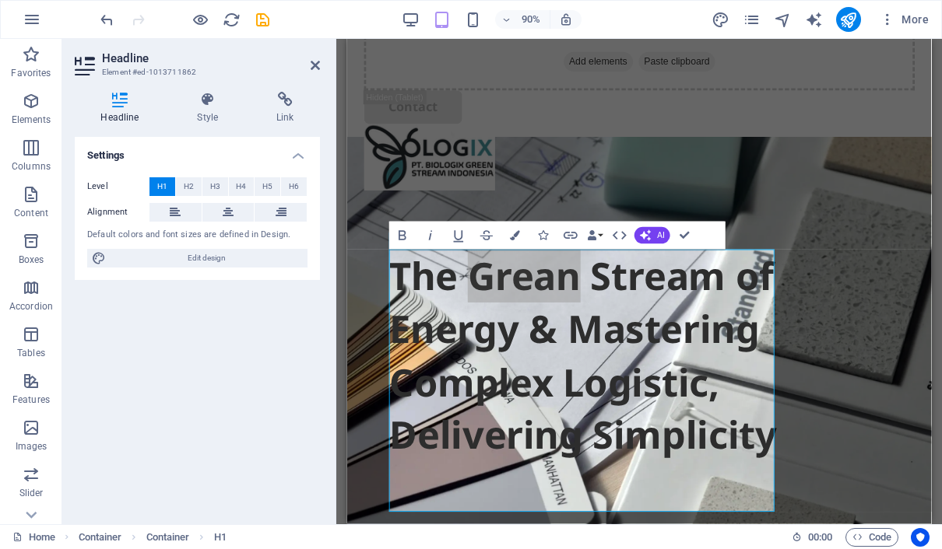
drag, startPoint x: 561, startPoint y: 301, endPoint x: 346, endPoint y: 38, distance: 340.1
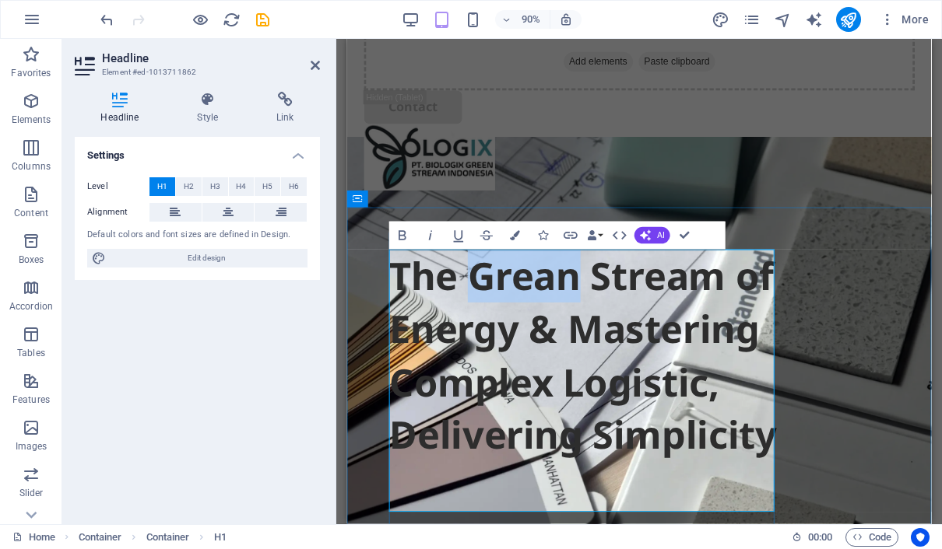
click at [510, 344] on h1 "The Grean Stream of Energy & Mastering Complex Logistic, Delivering Simplicity" at bounding box center [671, 390] width 556 height 235
click at [578, 310] on h1 "The Grean Stream of Energy & Mastering Complex Logistic, Delivering Simplicity" at bounding box center [671, 390] width 556 height 235
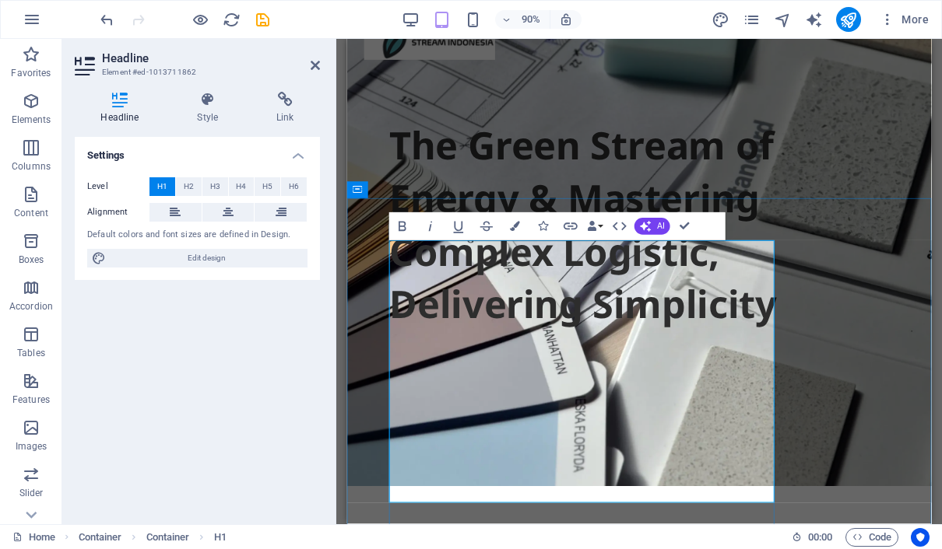
scroll to position [37, 0]
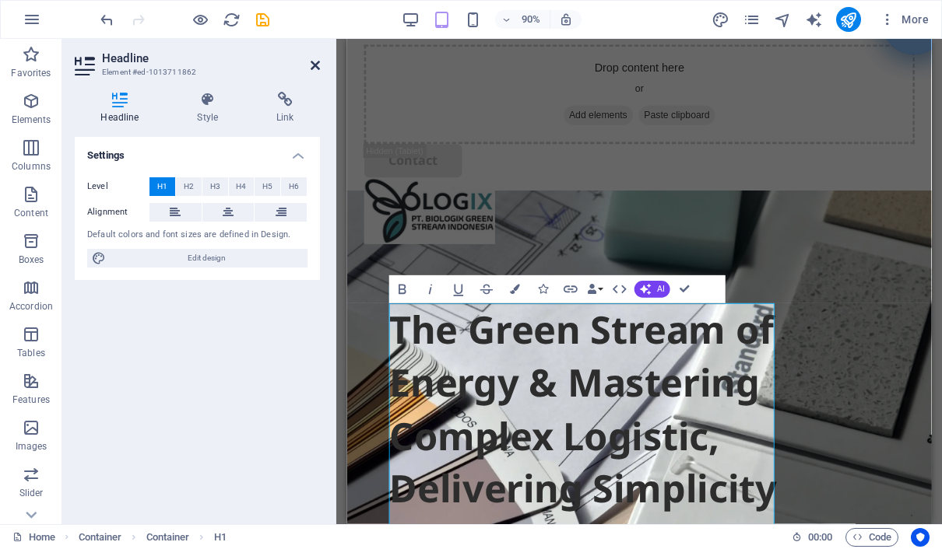
click at [311, 59] on icon at bounding box center [314, 65] width 9 height 12
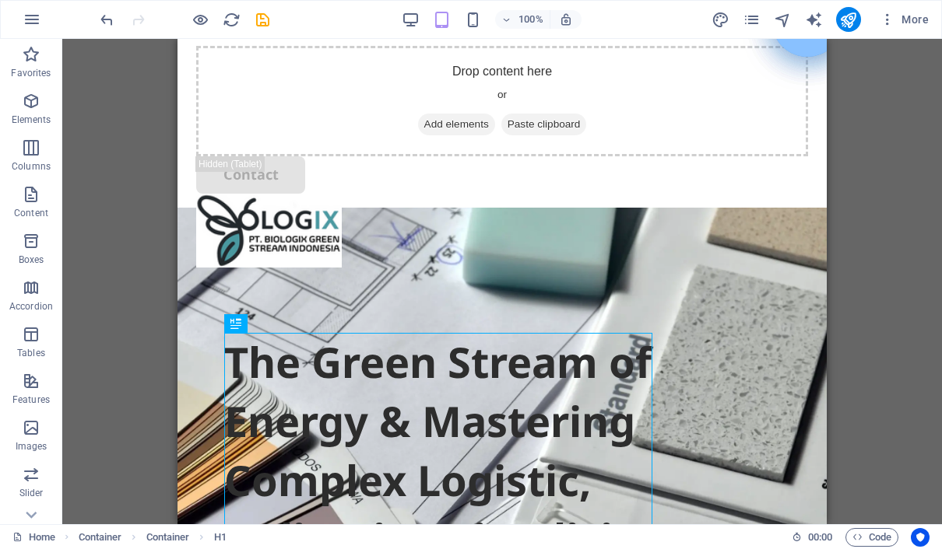
click at [92, 174] on div "Drag here to replace the existing content. Press “Ctrl” if you want to create a…" at bounding box center [501, 282] width 879 height 486
click at [917, 160] on div "Drag here to replace the existing content. Press “Ctrl” if you want to create a…" at bounding box center [501, 282] width 879 height 486
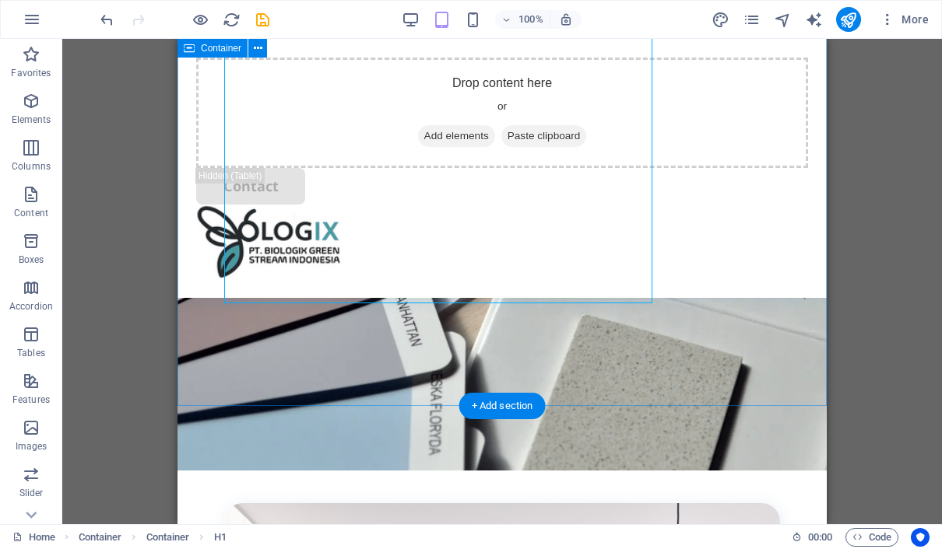
scroll to position [275, 0]
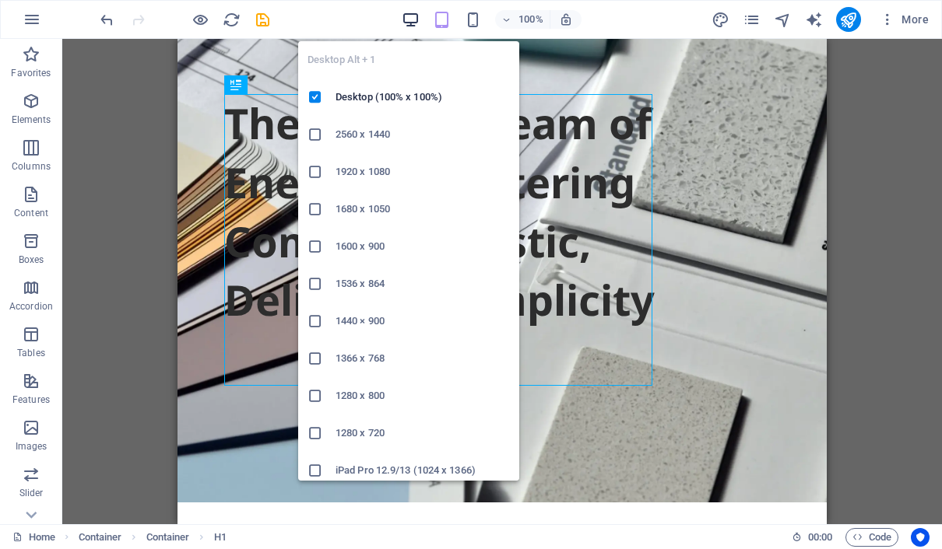
click at [416, 19] on icon "button" at bounding box center [411, 20] width 18 height 18
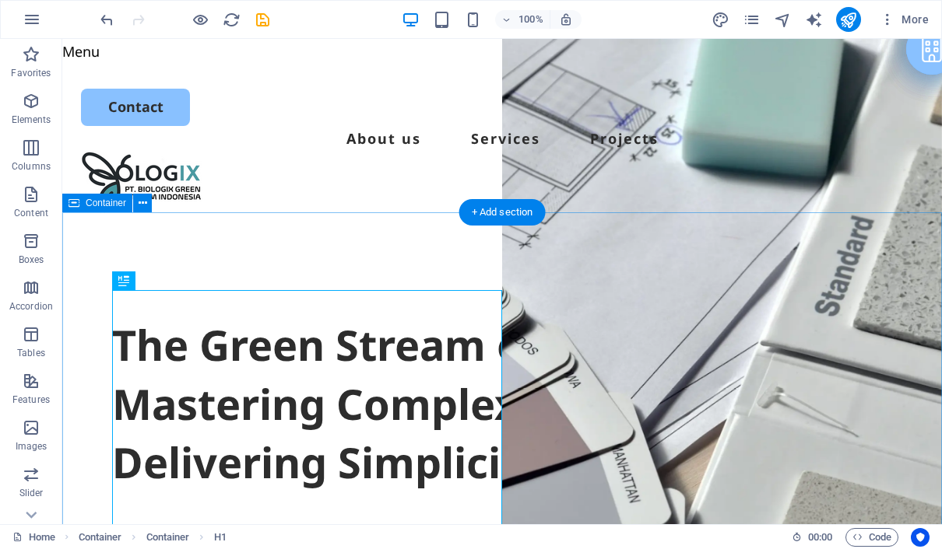
scroll to position [0, 0]
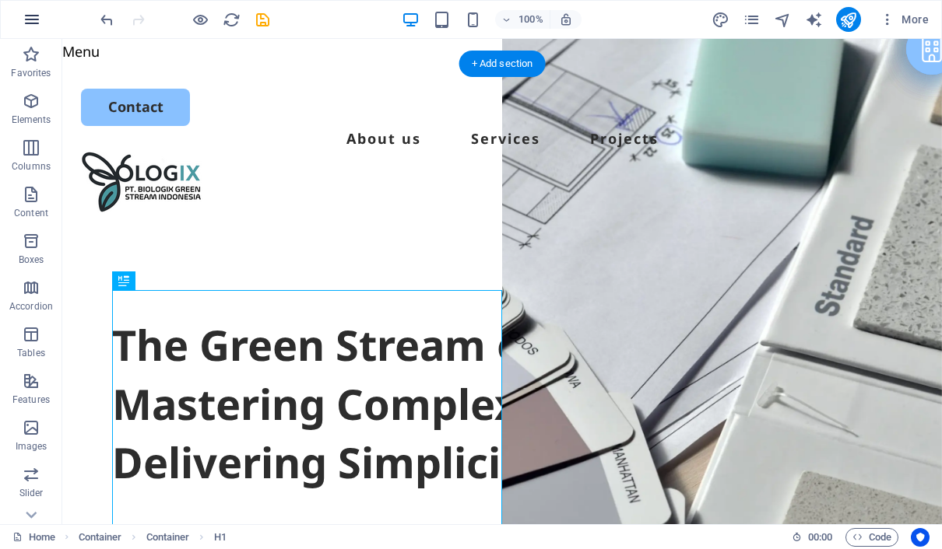
click at [29, 16] on icon "button" at bounding box center [32, 19] width 19 height 19
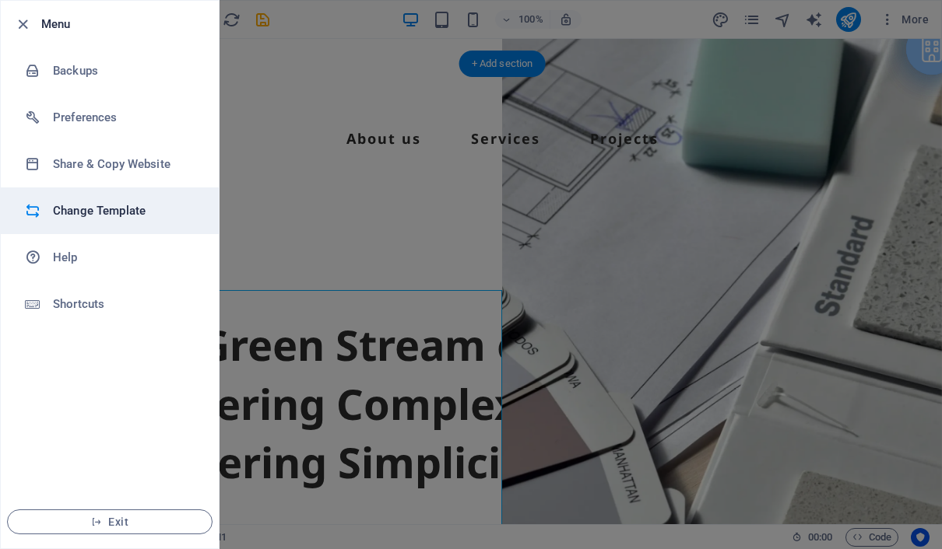
click at [115, 205] on h6 "Change Template" at bounding box center [125, 211] width 144 height 19
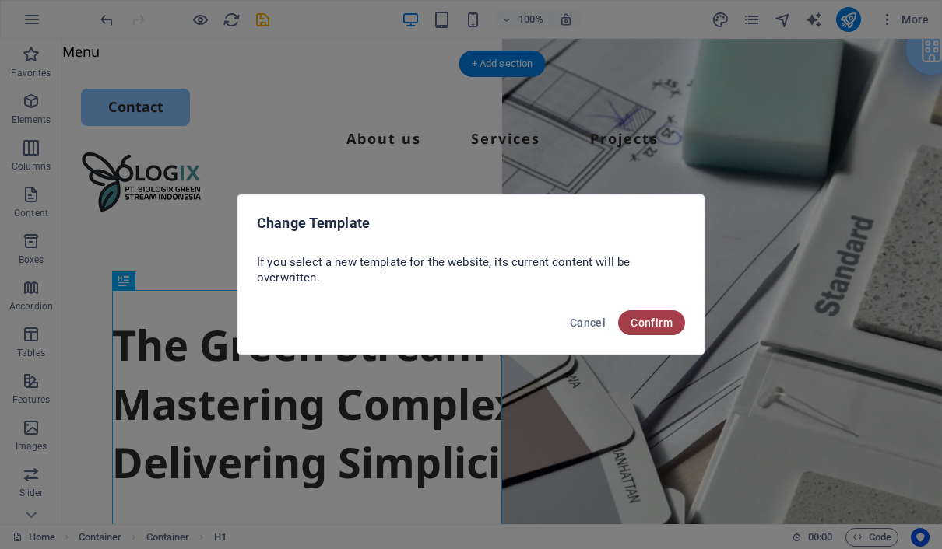
click at [665, 323] on span "Confirm" at bounding box center [651, 323] width 42 height 12
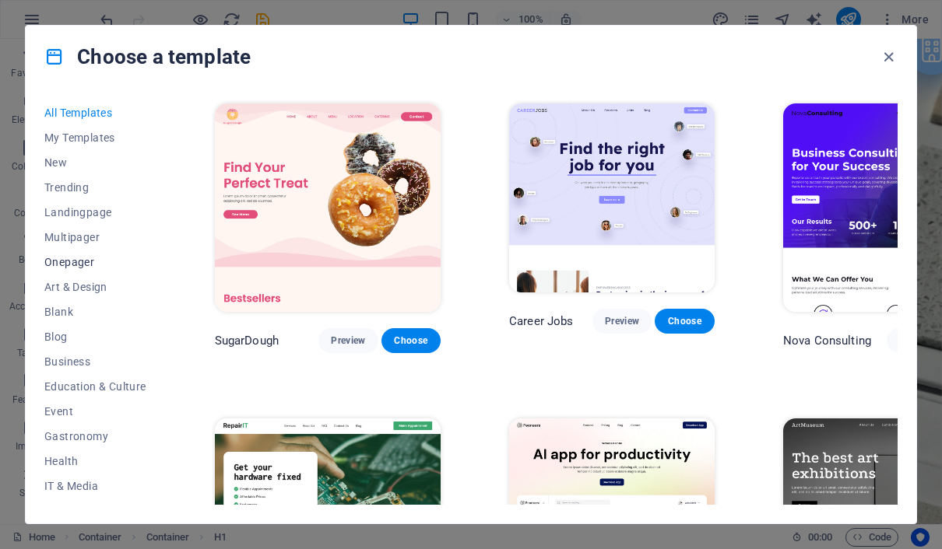
click at [93, 268] on button "Onepager" at bounding box center [95, 262] width 102 height 25
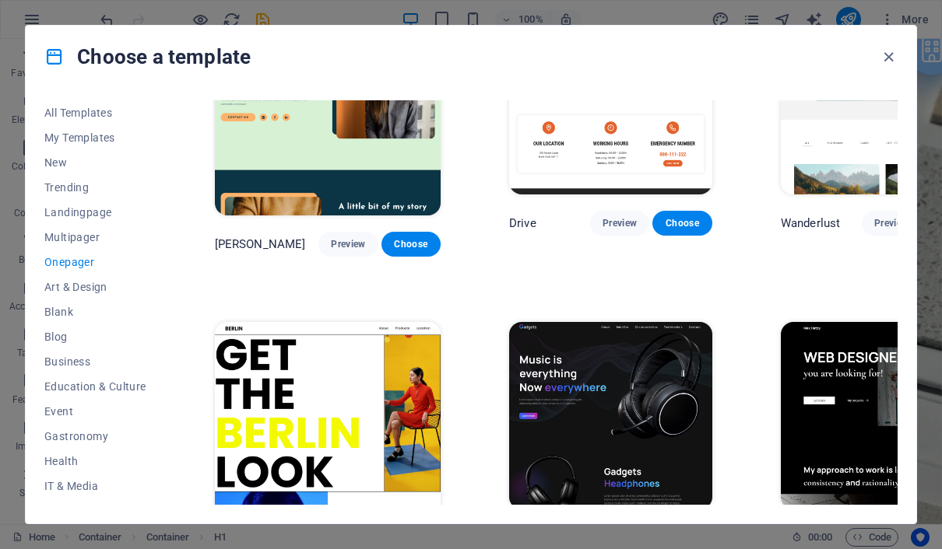
scroll to position [1055, 0]
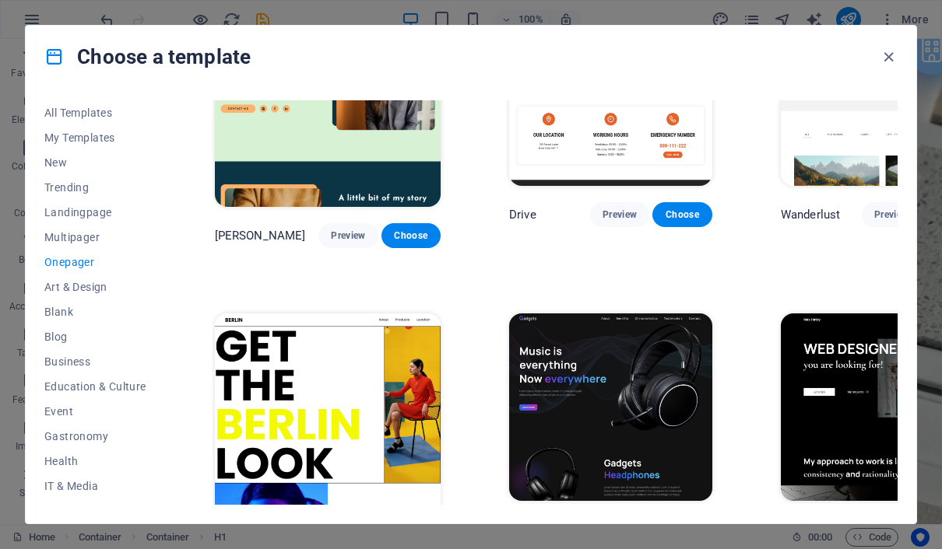
click at [602, 524] on span "Preview" at bounding box center [619, 530] width 34 height 12
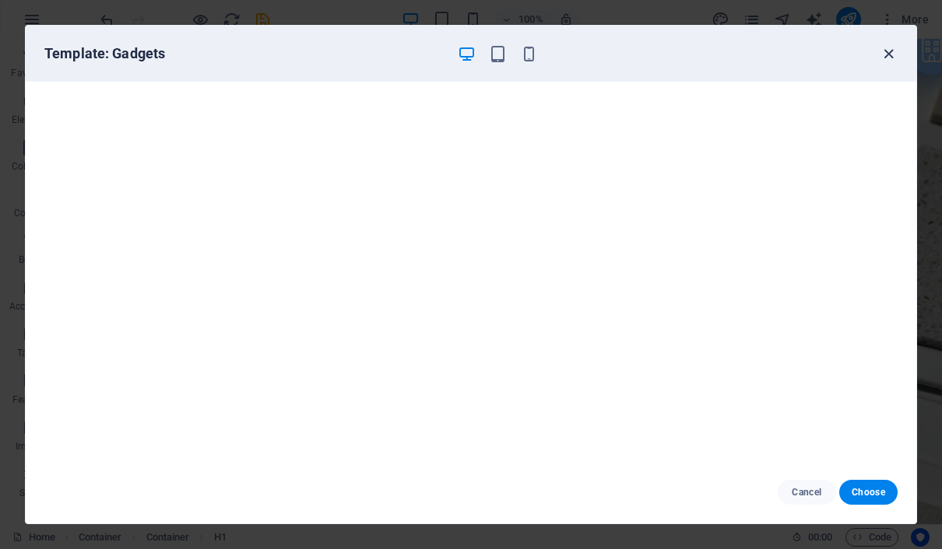
click at [884, 49] on icon "button" at bounding box center [888, 54] width 18 height 18
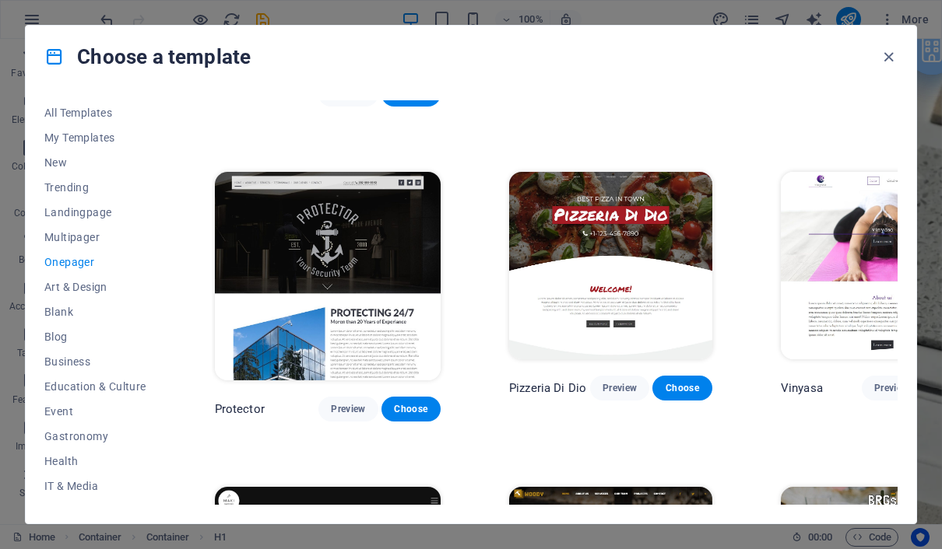
scroll to position [2457, 0]
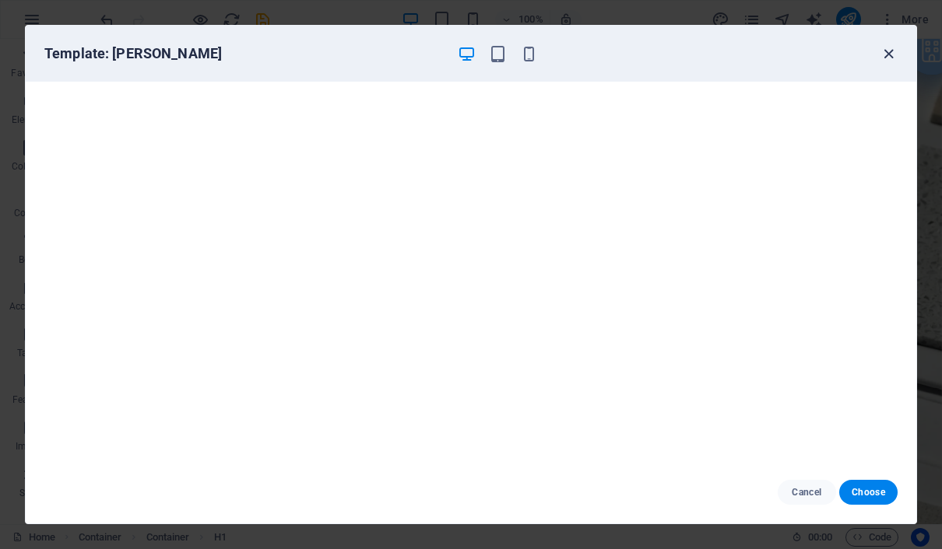
click at [891, 48] on icon "button" at bounding box center [888, 54] width 18 height 18
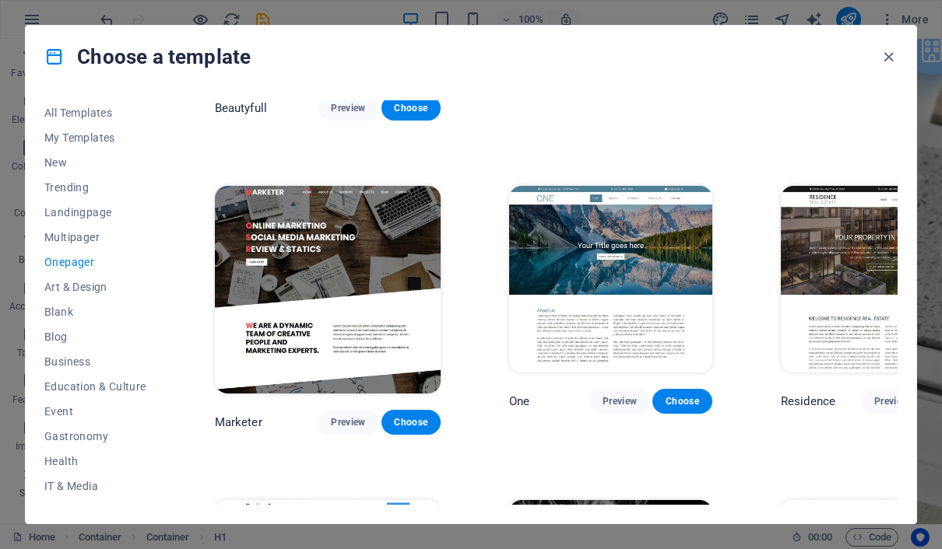
scroll to position [6219, 0]
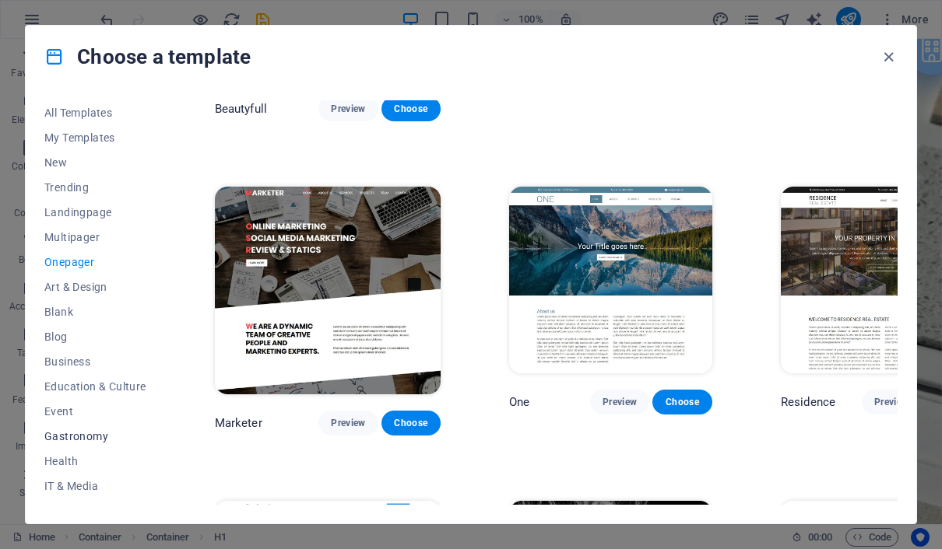
click at [99, 442] on span "Gastronomy" at bounding box center [95, 436] width 102 height 12
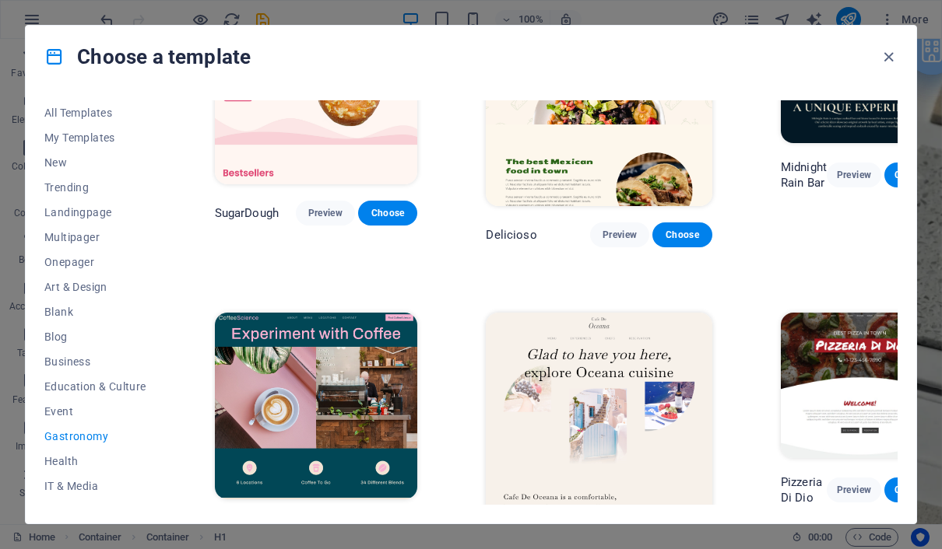
scroll to position [47, 0]
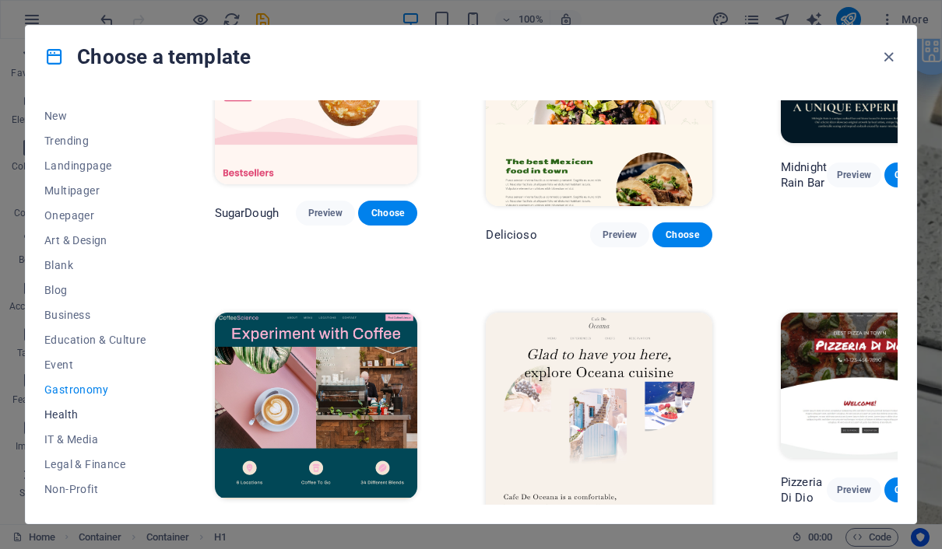
click at [75, 414] on span "Health" at bounding box center [95, 415] width 102 height 12
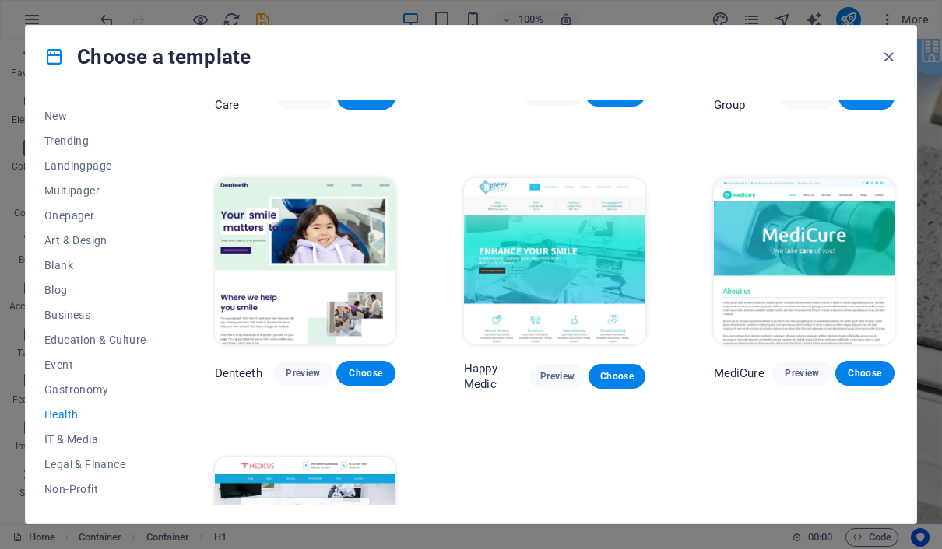
scroll to position [209, 0]
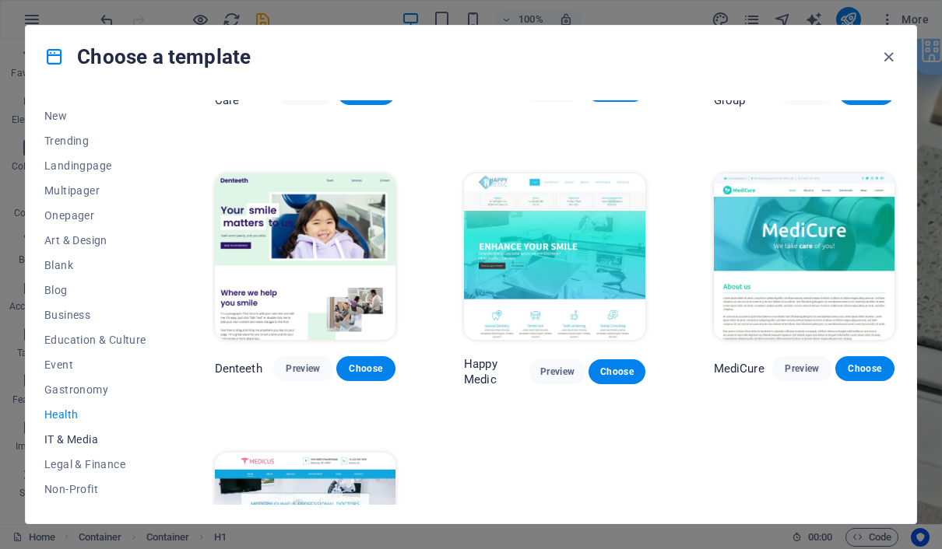
click at [91, 433] on span "IT & Media" at bounding box center [95, 439] width 102 height 12
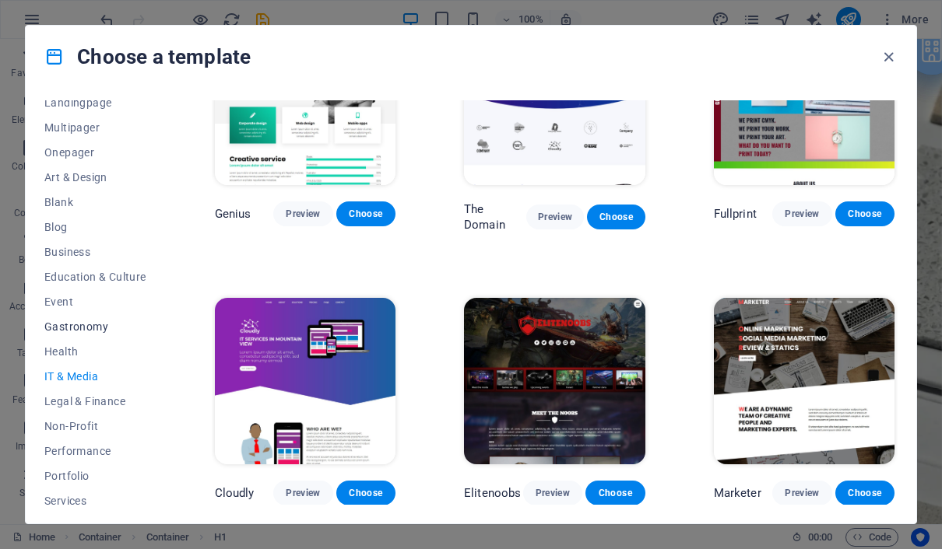
scroll to position [152, 0]
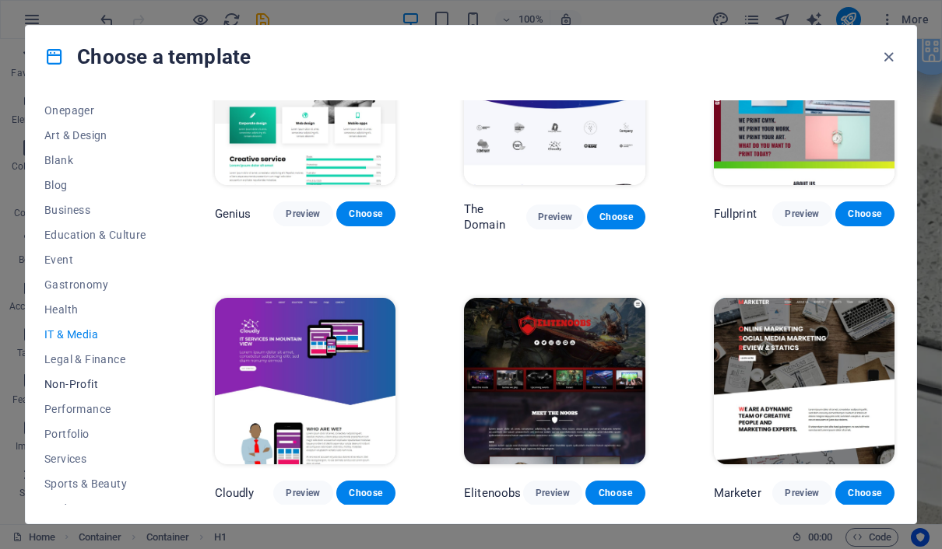
click at [86, 382] on span "Non-Profit" at bounding box center [95, 384] width 102 height 12
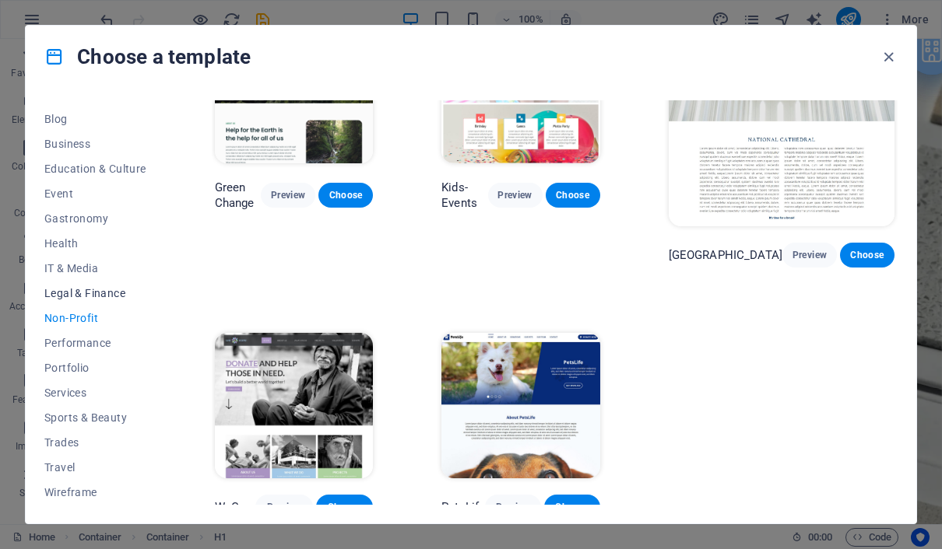
scroll to position [218, 0]
click at [67, 440] on span "Trades" at bounding box center [95, 443] width 102 height 12
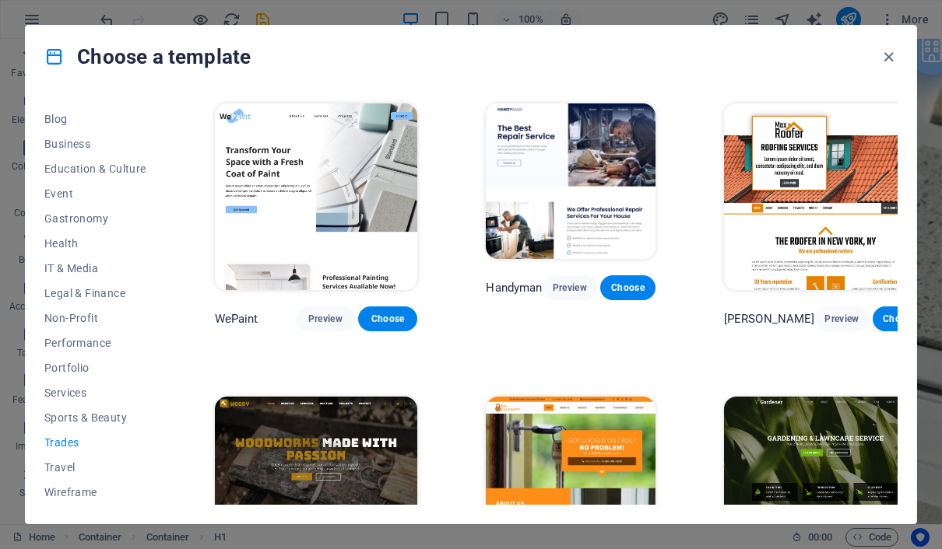
scroll to position [0, 0]
click at [620, 293] on span "Choose" at bounding box center [627, 288] width 30 height 12
checkbox input "false"
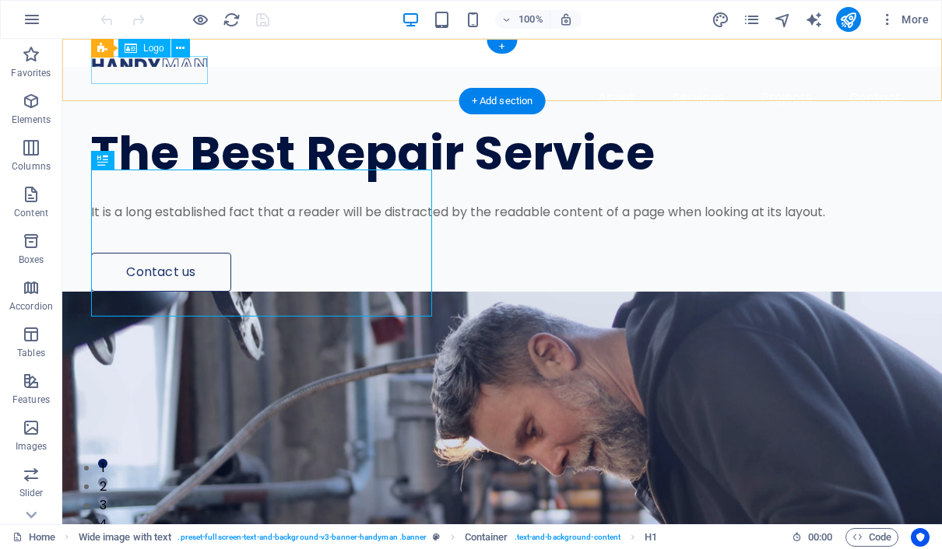
click at [185, 75] on div at bounding box center [502, 65] width 822 height 28
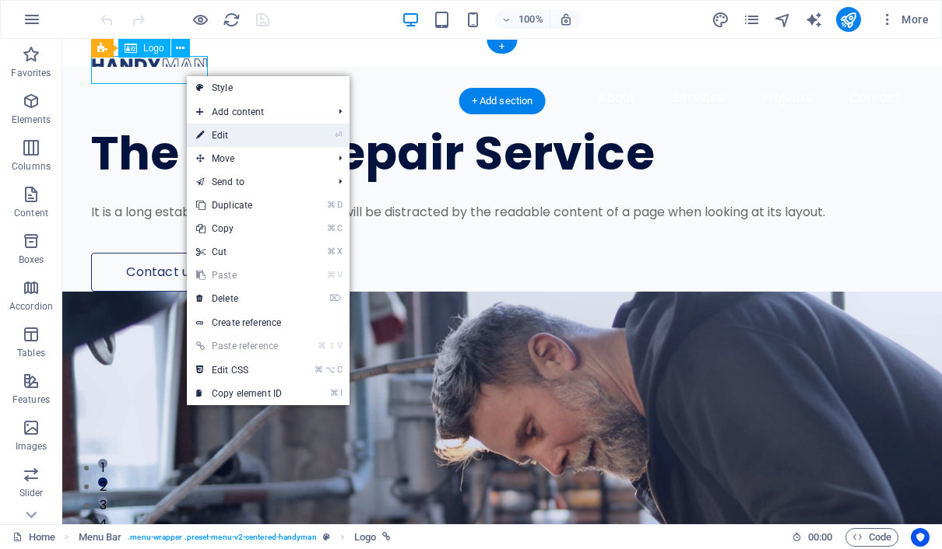
click at [220, 128] on link "⏎ Edit" at bounding box center [239, 135] width 104 height 23
select select "px"
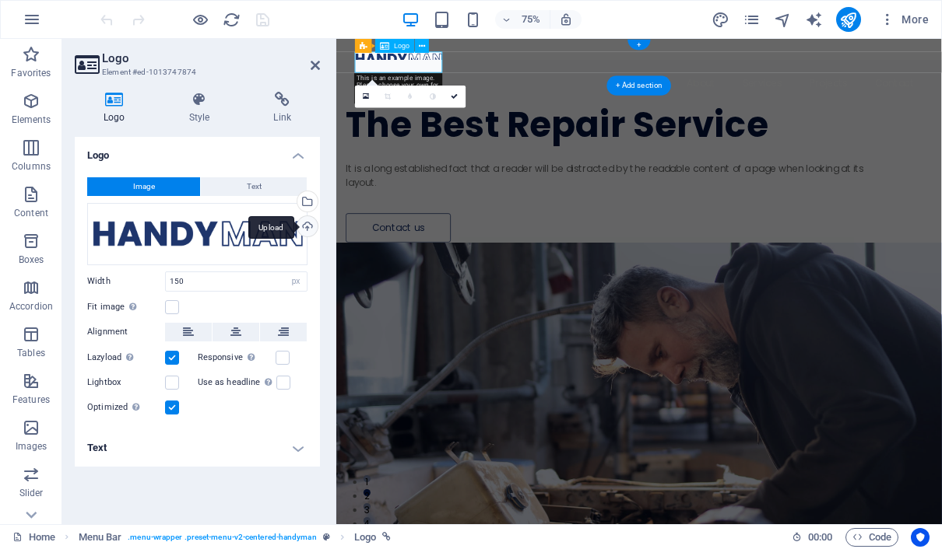
click at [304, 223] on div "Upload" at bounding box center [305, 227] width 23 height 23
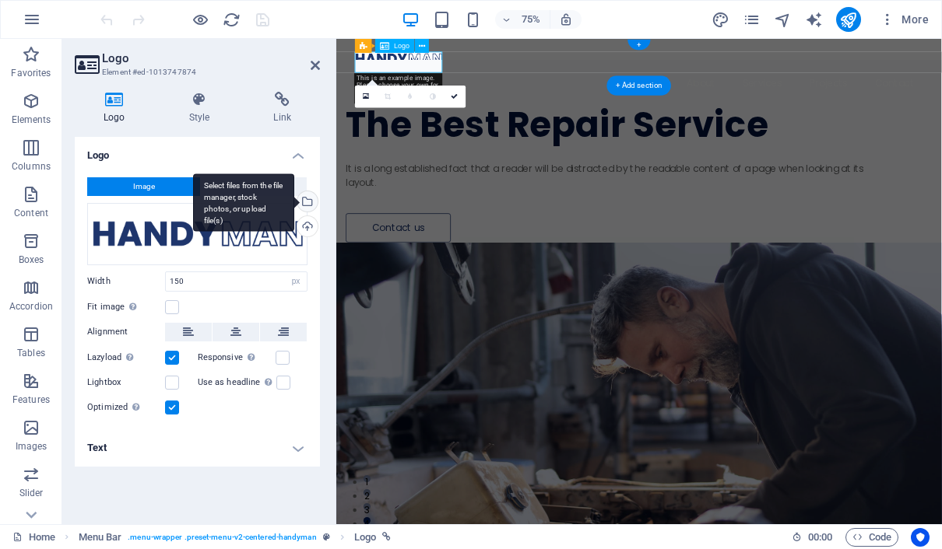
click at [310, 202] on div "Select files from the file manager, stock photos, or upload file(s)" at bounding box center [305, 202] width 23 height 23
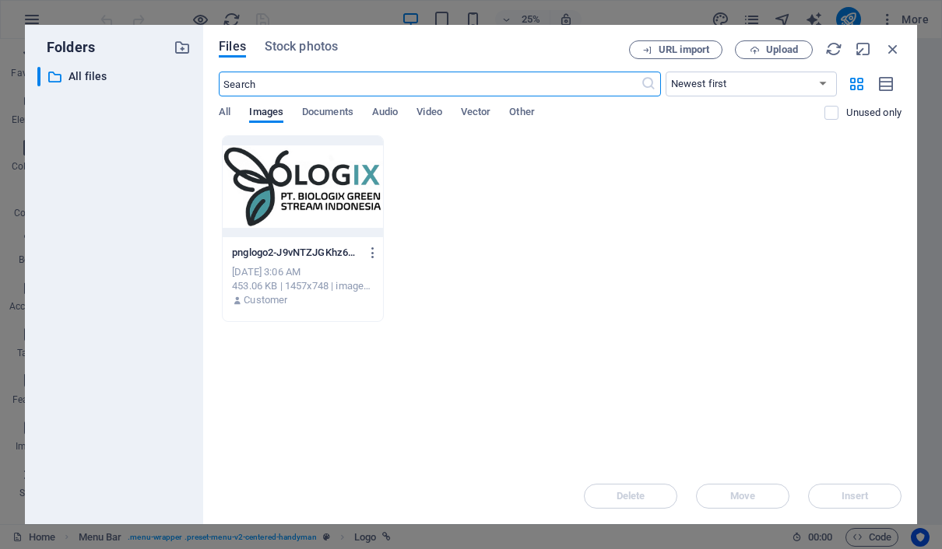
click at [310, 202] on div at bounding box center [303, 186] width 160 height 101
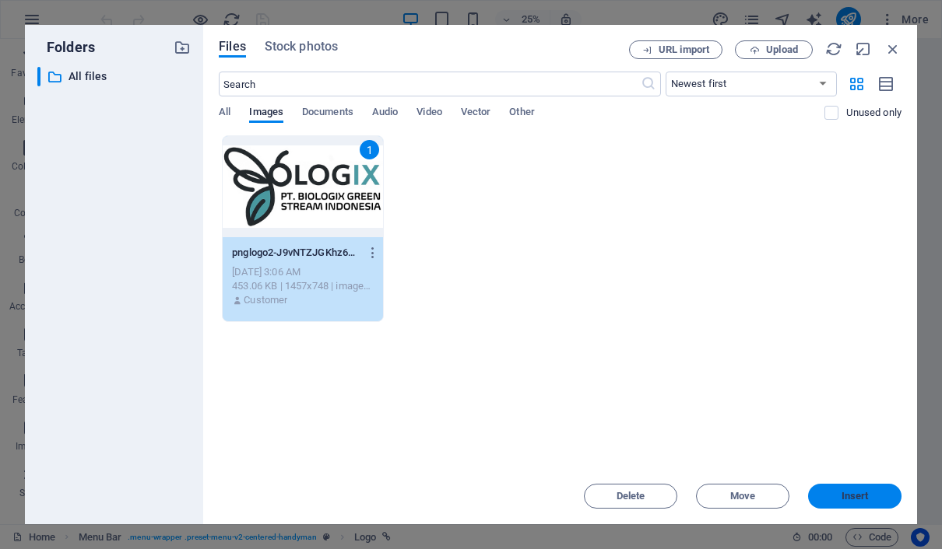
click at [859, 496] on span "Insert" at bounding box center [854, 496] width 27 height 9
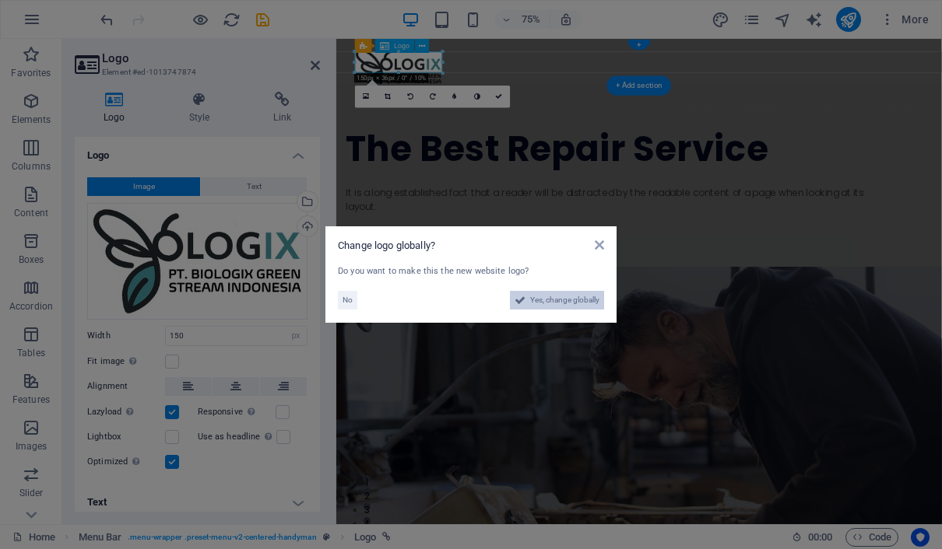
click at [567, 301] on span "Yes, change globally" at bounding box center [564, 300] width 69 height 19
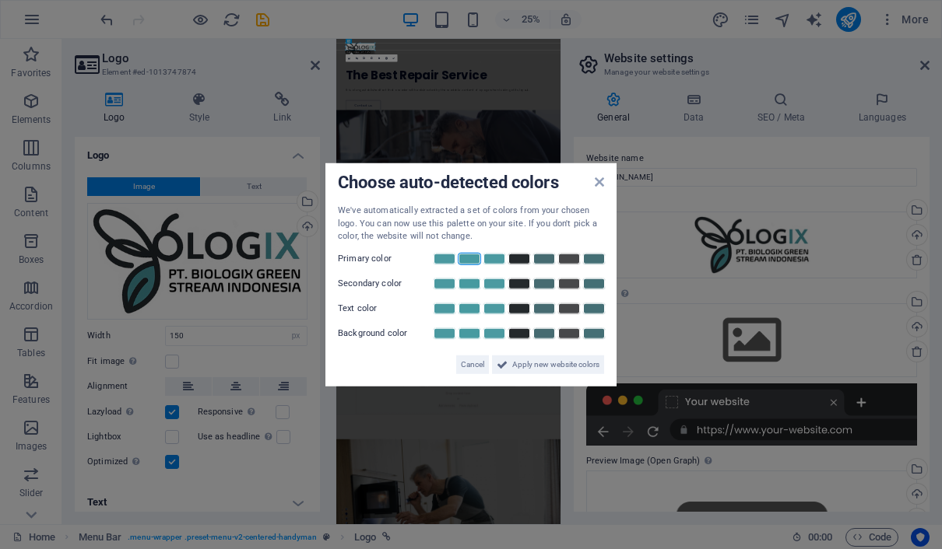
click at [475, 260] on link at bounding box center [469, 258] width 23 height 12
click at [597, 181] on icon at bounding box center [599, 182] width 9 height 12
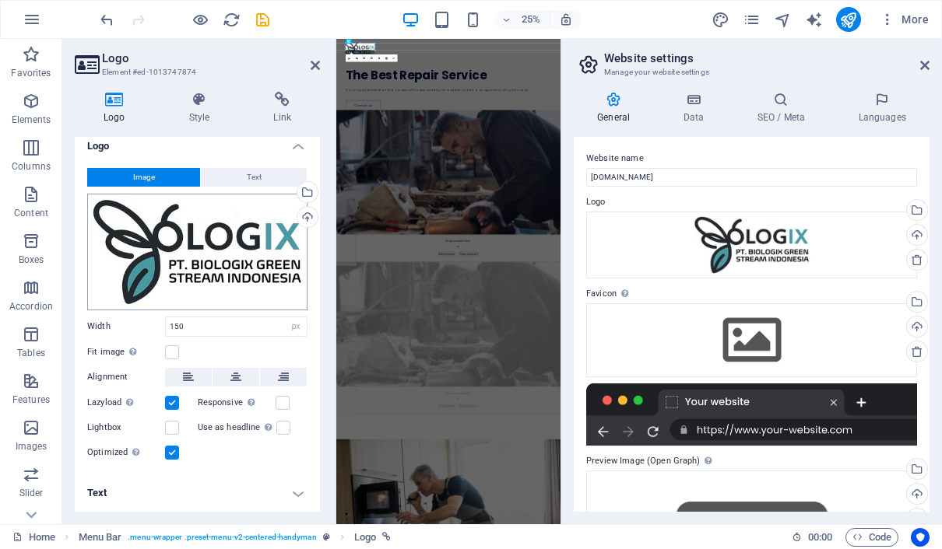
scroll to position [9, 0]
click at [315, 66] on icon at bounding box center [314, 65] width 9 height 12
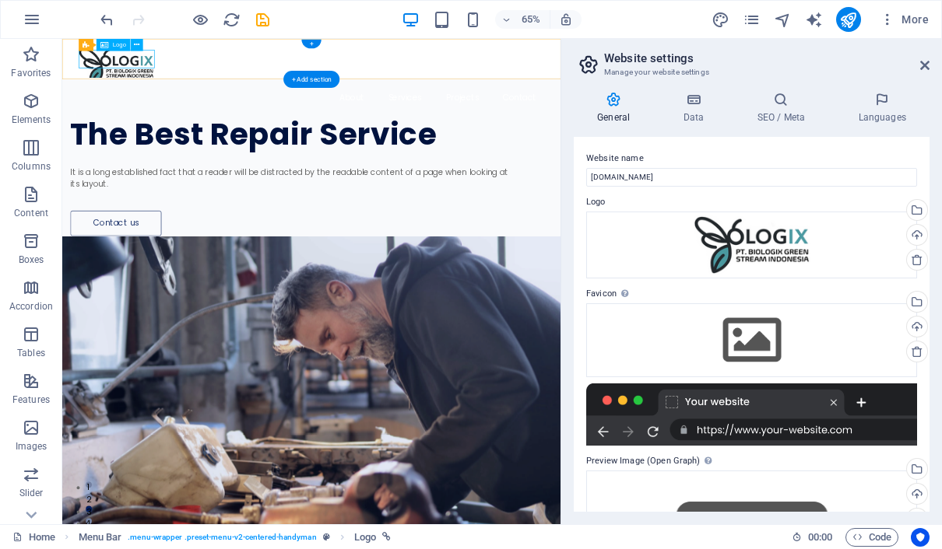
scroll to position [0, 0]
click at [173, 74] on div at bounding box center [445, 81] width 717 height 60
click at [184, 77] on div at bounding box center [445, 81] width 717 height 60
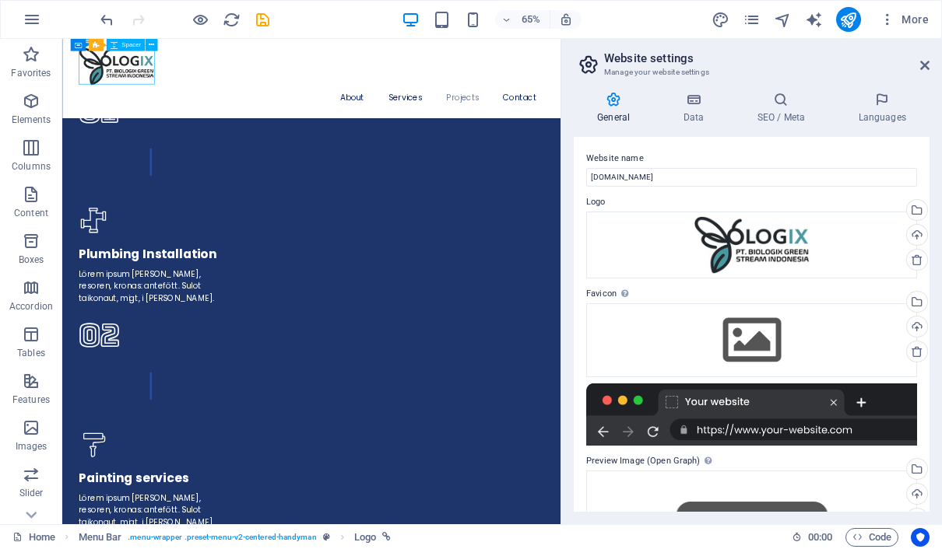
scroll to position [3585, 0]
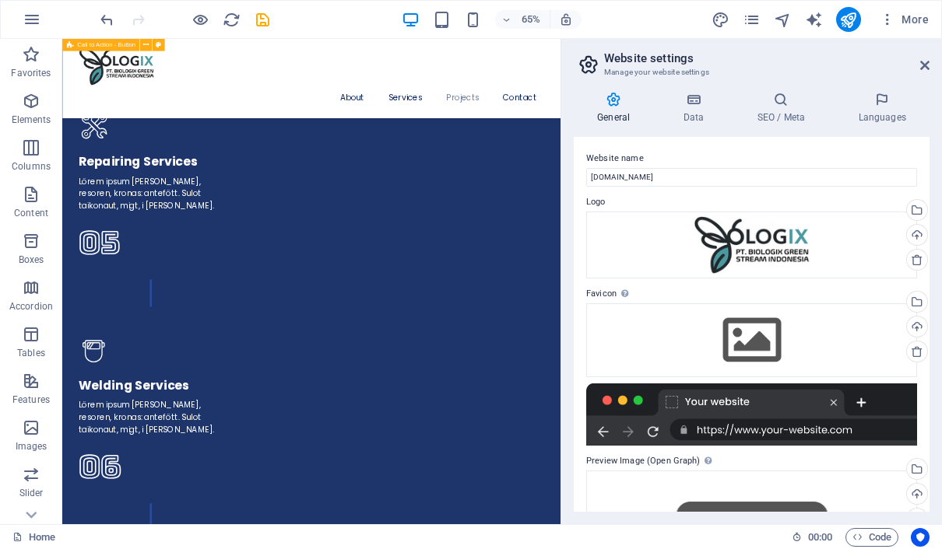
scroll to position [4780, 0]
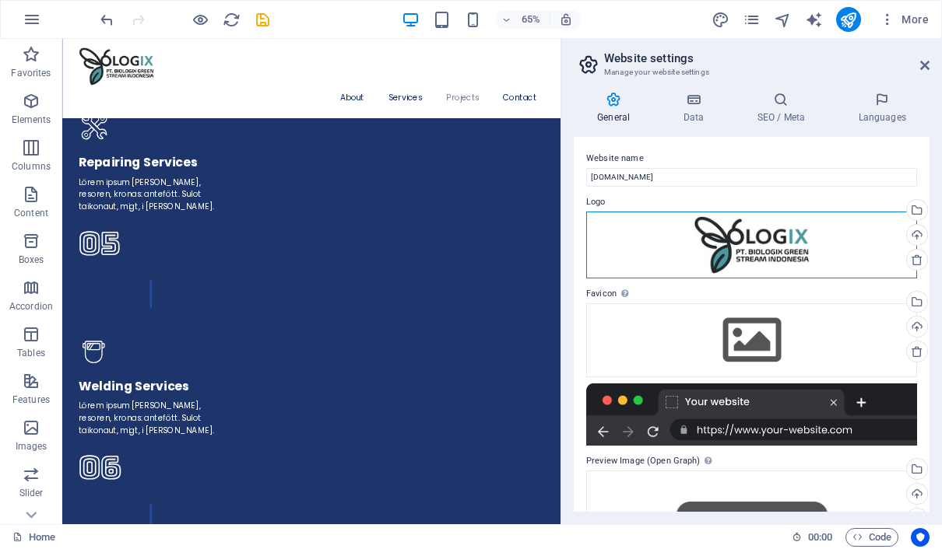
click at [737, 259] on div "Drag files here, click to choose files or select files from Files or our free s…" at bounding box center [751, 246] width 331 height 68
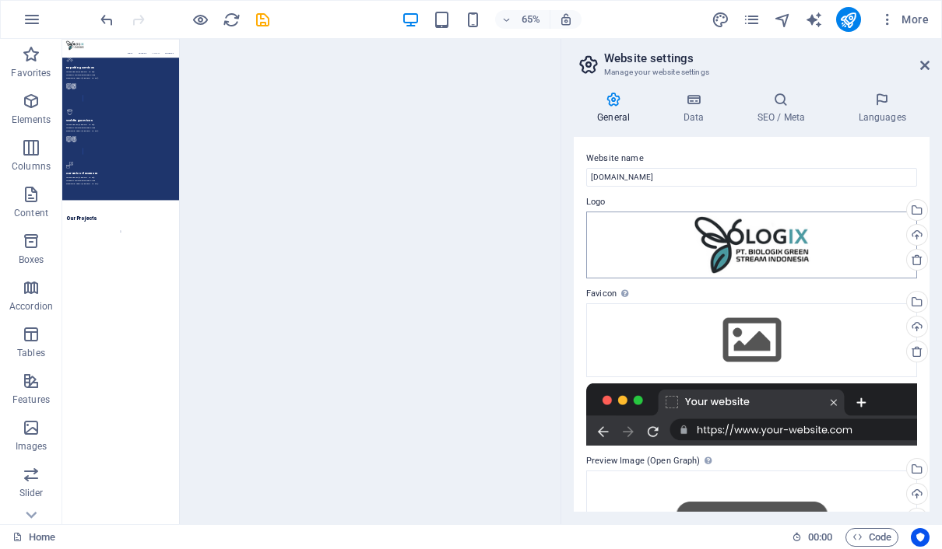
scroll to position [3278, 0]
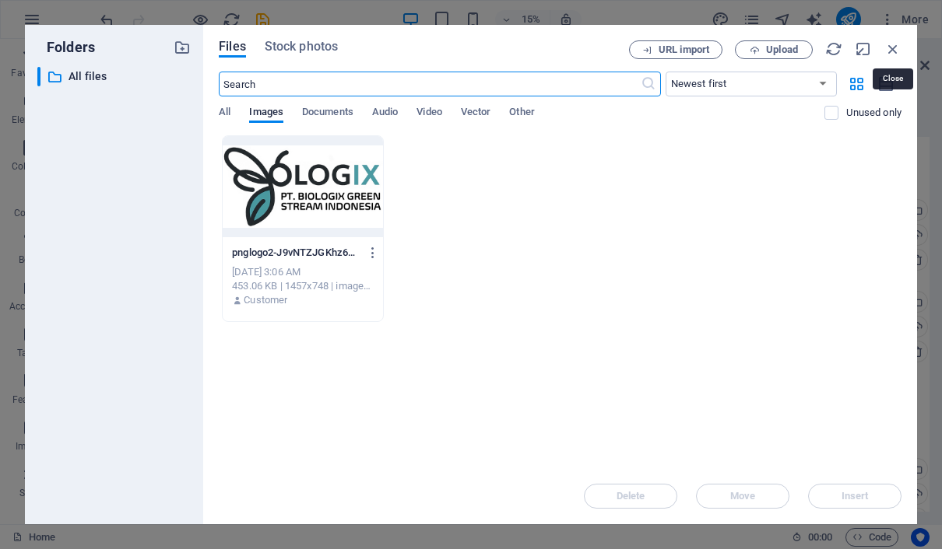
click at [889, 53] on icon "button" at bounding box center [892, 48] width 17 height 17
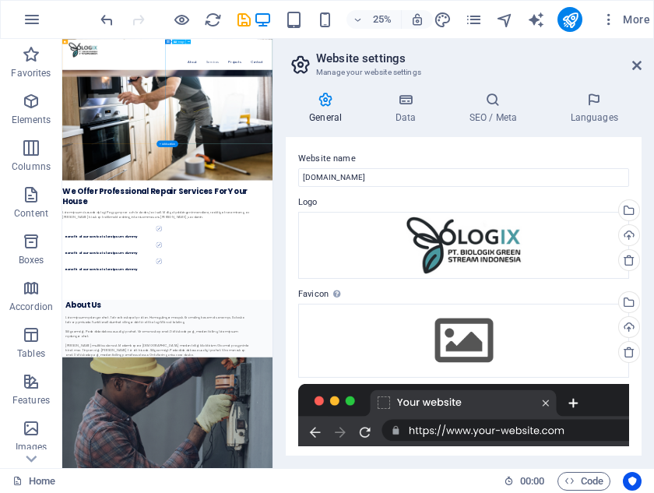
scroll to position [0, 0]
click at [193, 92] on div at bounding box center [482, 81] width 791 height 60
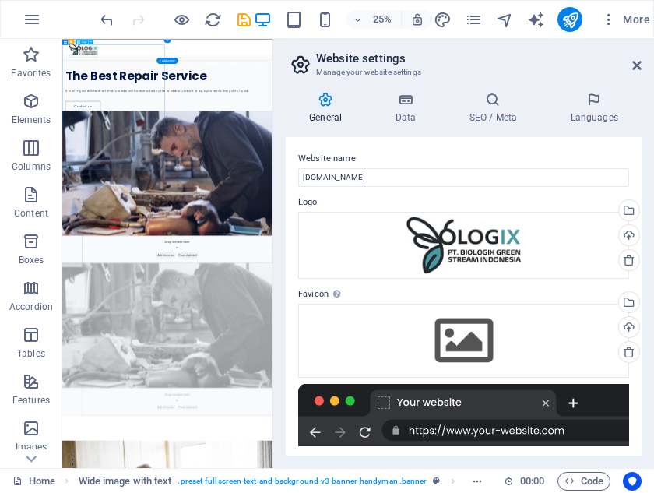
click at [177, 104] on div at bounding box center [482, 81] width 791 height 60
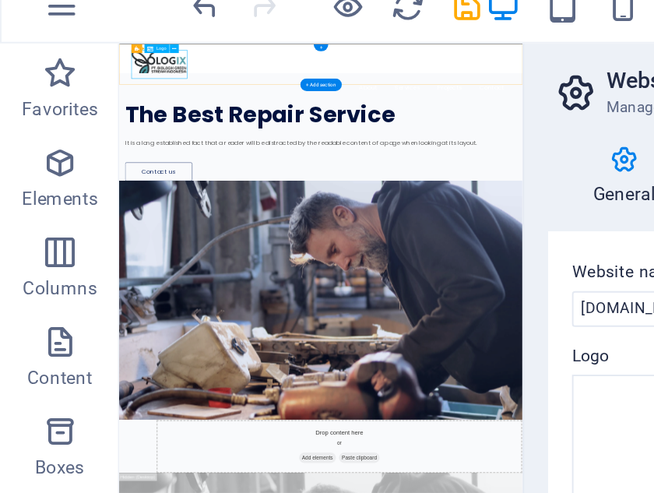
click at [222, 96] on div at bounding box center [539, 85] width 791 height 60
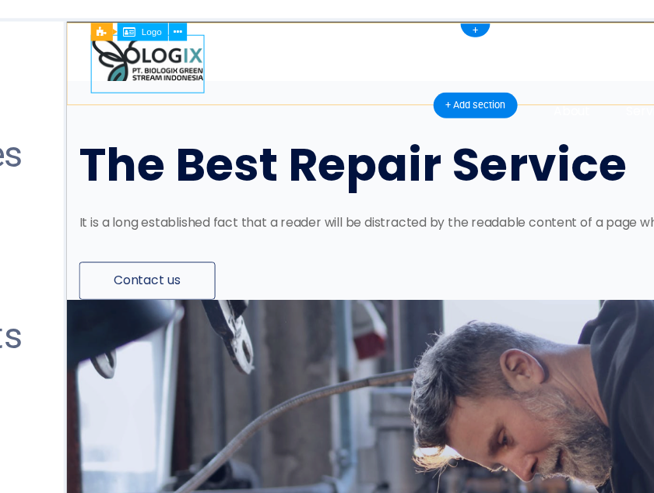
click at [82, 40] on span "Logo" at bounding box center [84, 41] width 5 height 2
click at [89, 39] on icon at bounding box center [90, 41] width 2 height 4
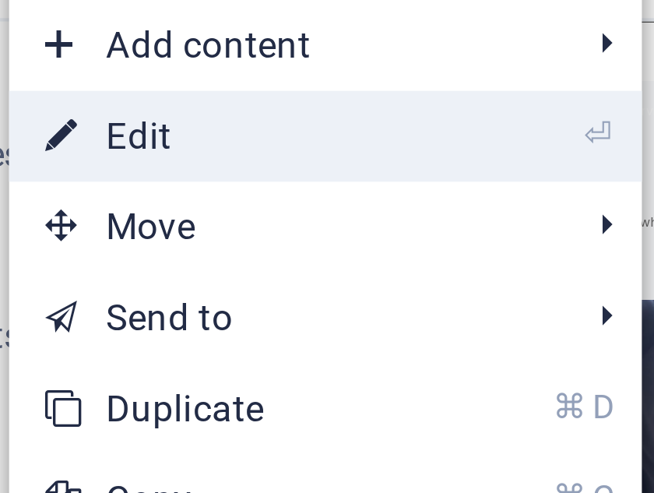
click at [47, 57] on link "⏎ Edit" at bounding box center [99, 68] width 104 height 23
select select "px"
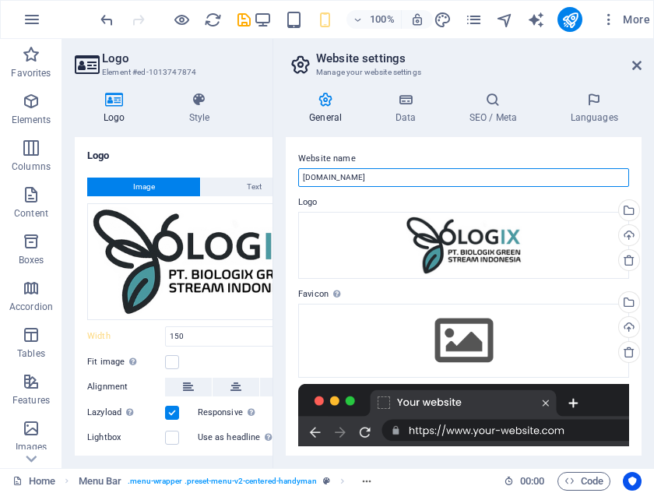
click at [398, 172] on input "belogixstream.com" at bounding box center [463, 177] width 331 height 19
click at [398, 176] on input "belogixstream.com" at bounding box center [463, 177] width 331 height 19
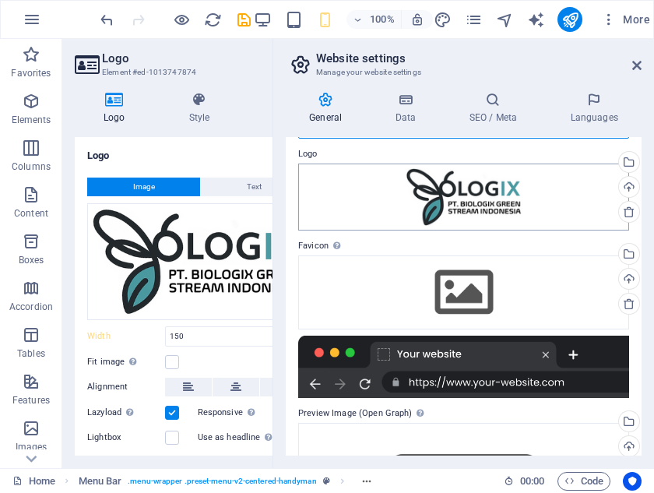
scroll to position [42, 0]
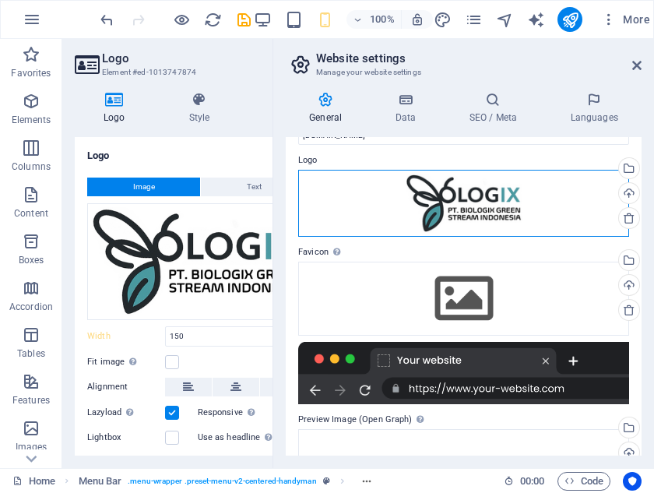
click at [479, 209] on div "Drag files here, click to choose files or select files from Files or our free s…" at bounding box center [463, 204] width 331 height 68
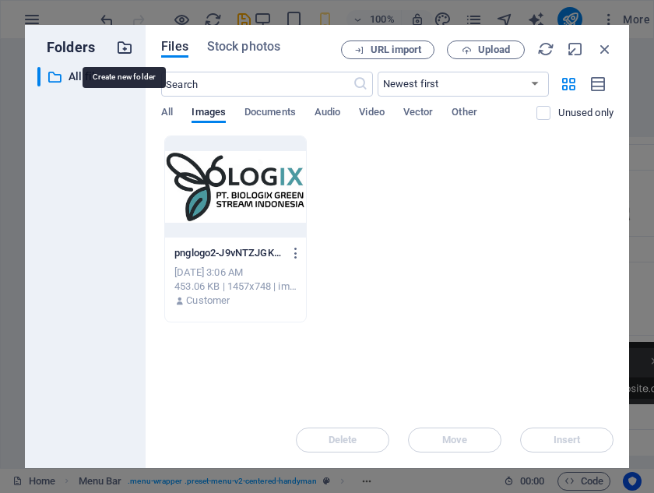
click at [121, 51] on icon "button" at bounding box center [124, 47] width 17 height 17
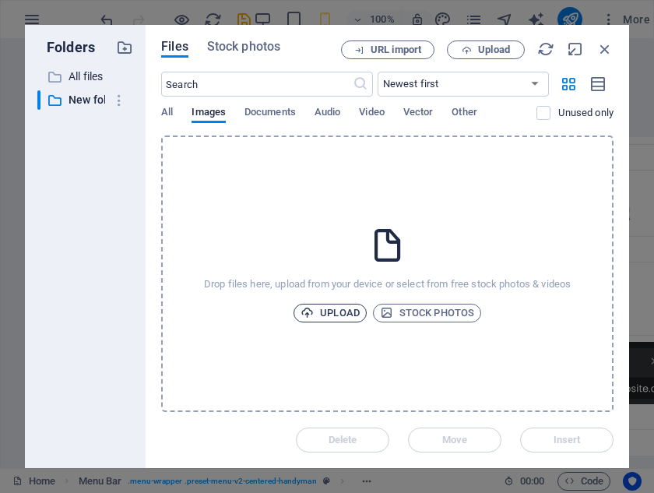
click at [335, 317] on span "Upload" at bounding box center [329, 312] width 59 height 19
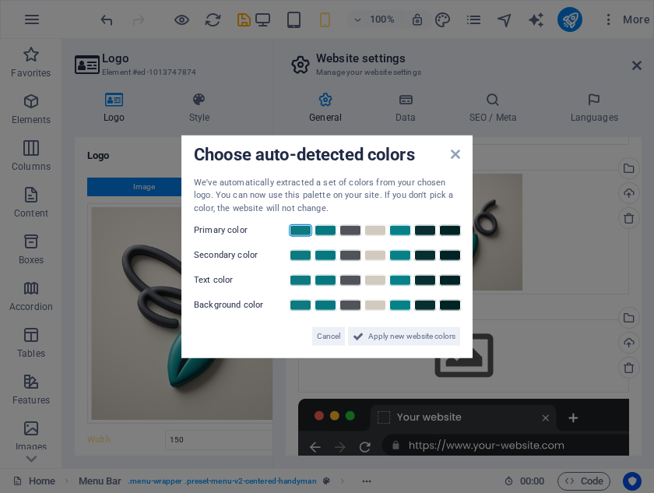
click at [304, 230] on link at bounding box center [300, 230] width 23 height 12
click at [454, 154] on icon at bounding box center [455, 153] width 9 height 12
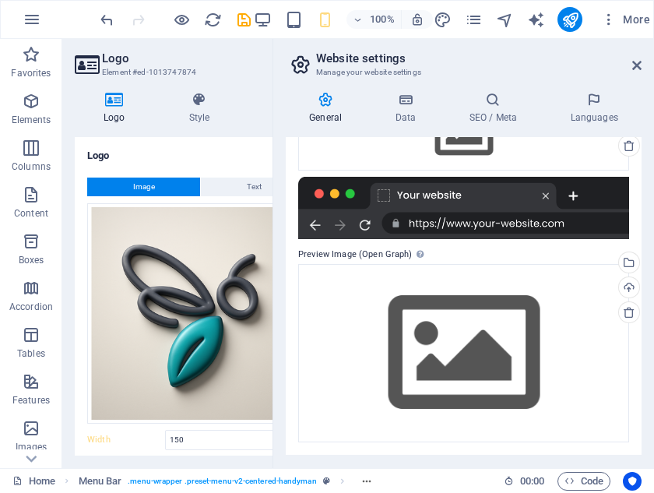
scroll to position [263, 0]
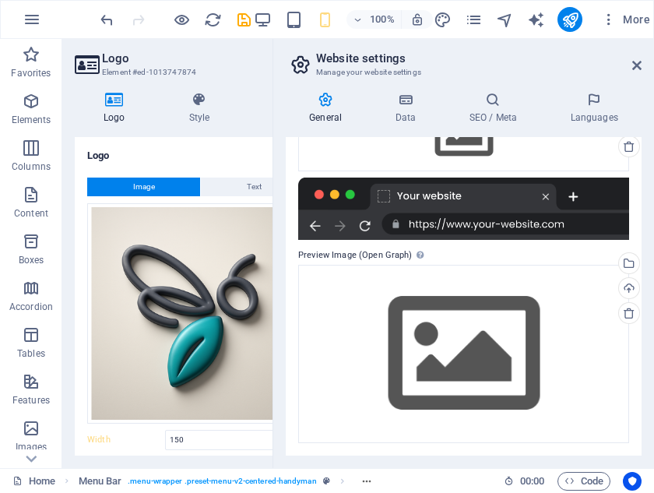
click at [630, 67] on header "Website settings Manage your website settings" at bounding box center [465, 59] width 353 height 40
click at [637, 63] on icon at bounding box center [636, 65] width 9 height 12
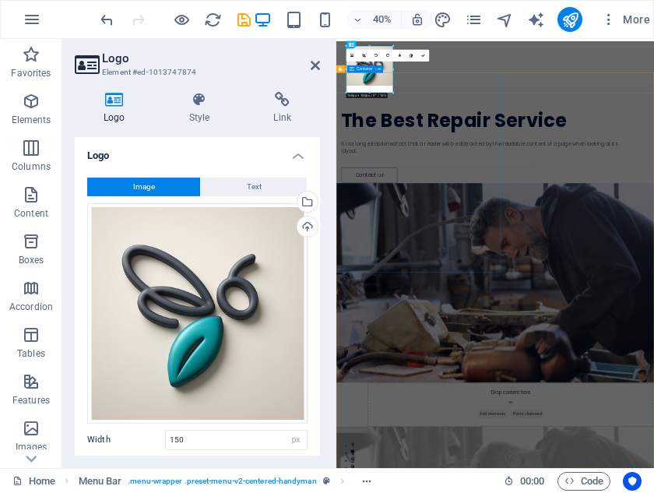
scroll to position [0, 0]
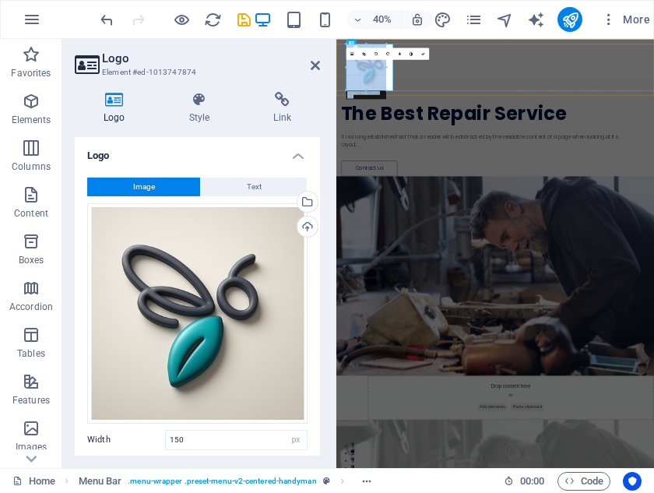
drag, startPoint x: 391, startPoint y: 90, endPoint x: 367, endPoint y: 74, distance: 29.1
type input "148"
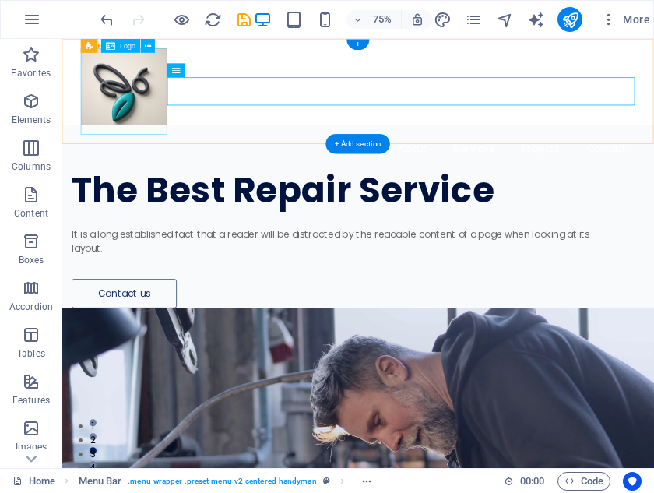
click at [172, 118] on div at bounding box center [456, 108] width 739 height 115
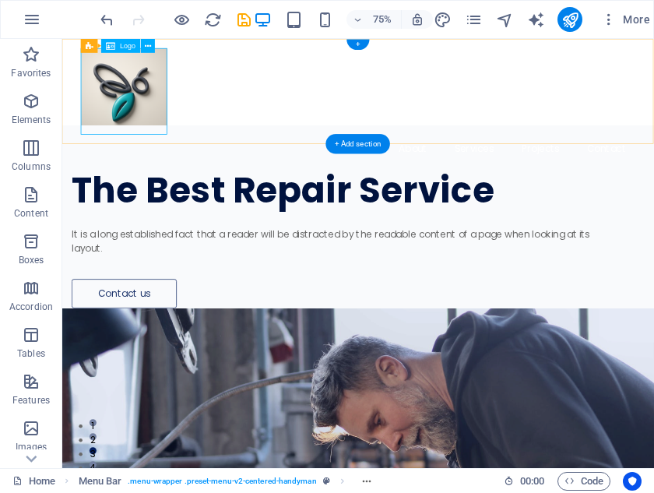
click at [196, 155] on div at bounding box center [456, 108] width 739 height 115
click at [198, 161] on div at bounding box center [456, 108] width 739 height 115
drag, startPoint x: 198, startPoint y: 161, endPoint x: 143, endPoint y: 111, distance: 74.9
click at [143, 111] on div at bounding box center [456, 108] width 739 height 115
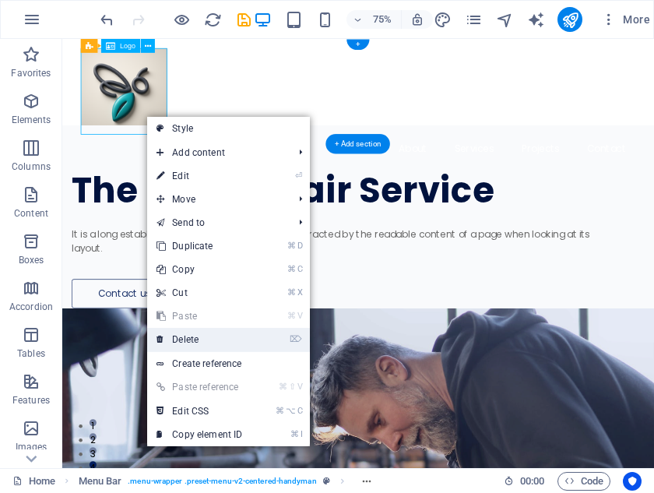
click at [213, 333] on link "⌦ Delete" at bounding box center [199, 339] width 104 height 23
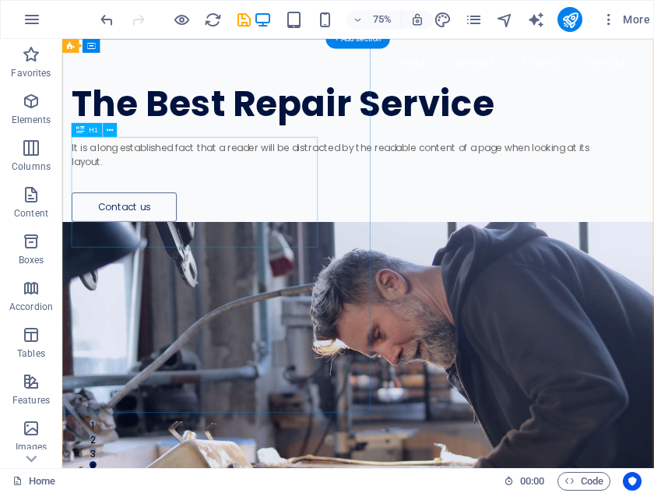
click at [261, 150] on div "The Best Repair Service" at bounding box center [428, 125] width 706 height 49
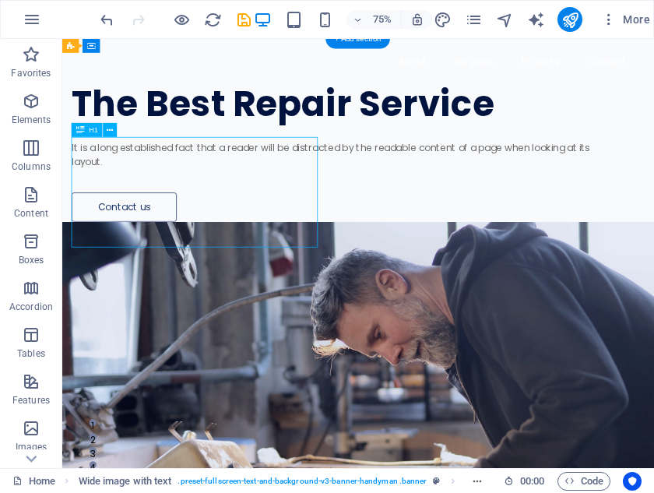
click at [258, 150] on div "The Best Repair Service" at bounding box center [428, 125] width 706 height 49
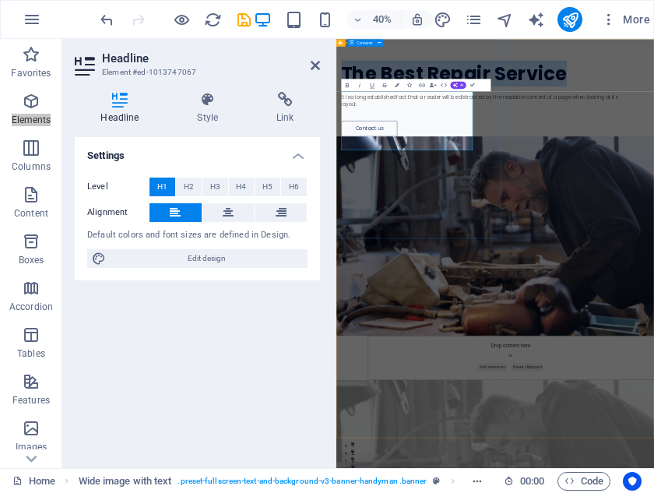
drag, startPoint x: 525, startPoint y: 288, endPoint x: 352, endPoint y: 166, distance: 212.2
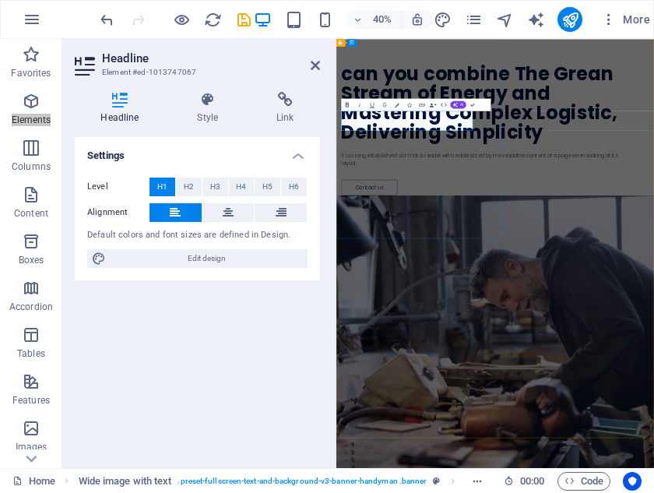
scroll to position [219, 7]
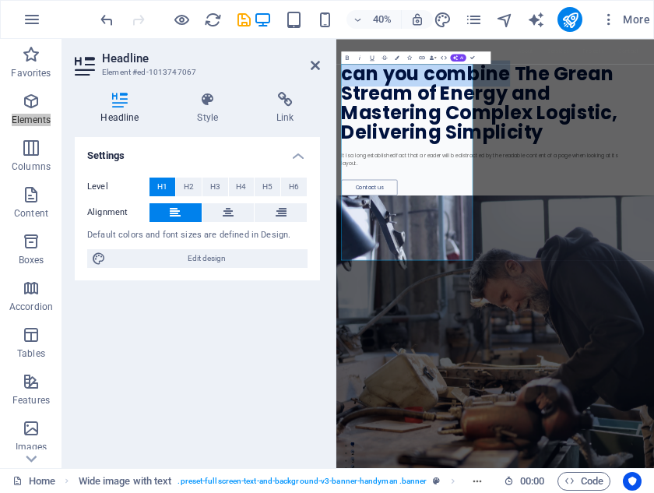
drag, startPoint x: 560, startPoint y: 179, endPoint x: 286, endPoint y: 127, distance: 279.6
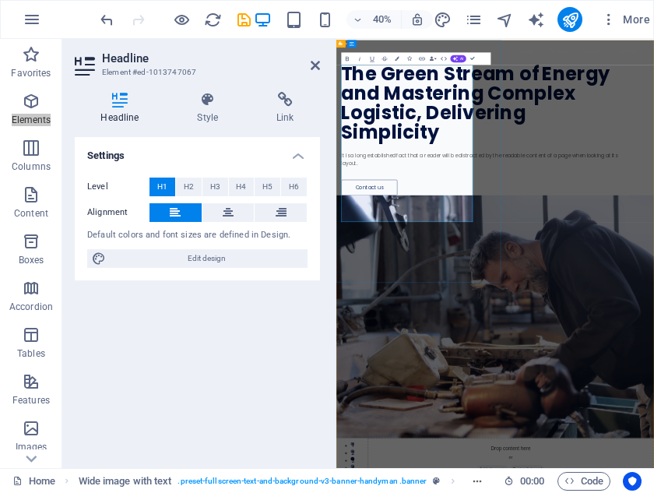
scroll to position [0, 0]
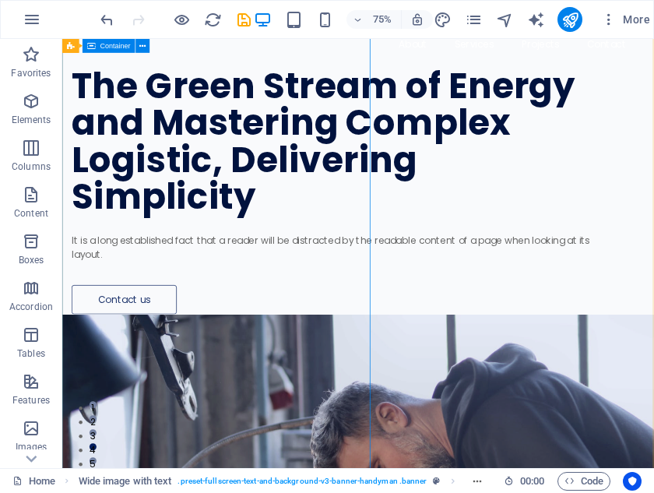
scroll to position [16, 0]
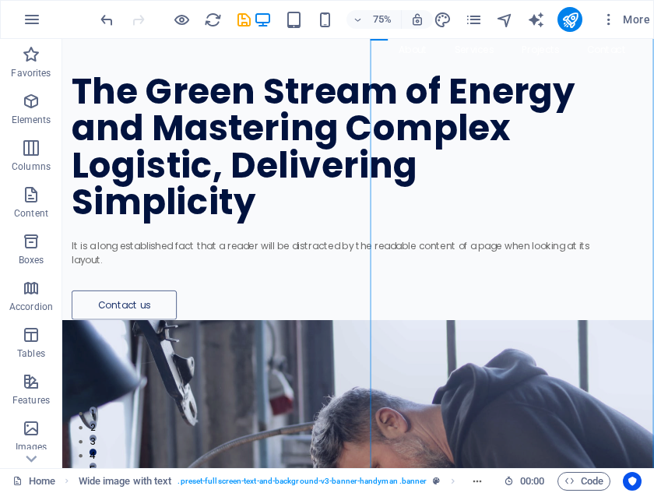
drag, startPoint x: 619, startPoint y: 310, endPoint x: 420, endPoint y: 547, distance: 309.4
select select "px"
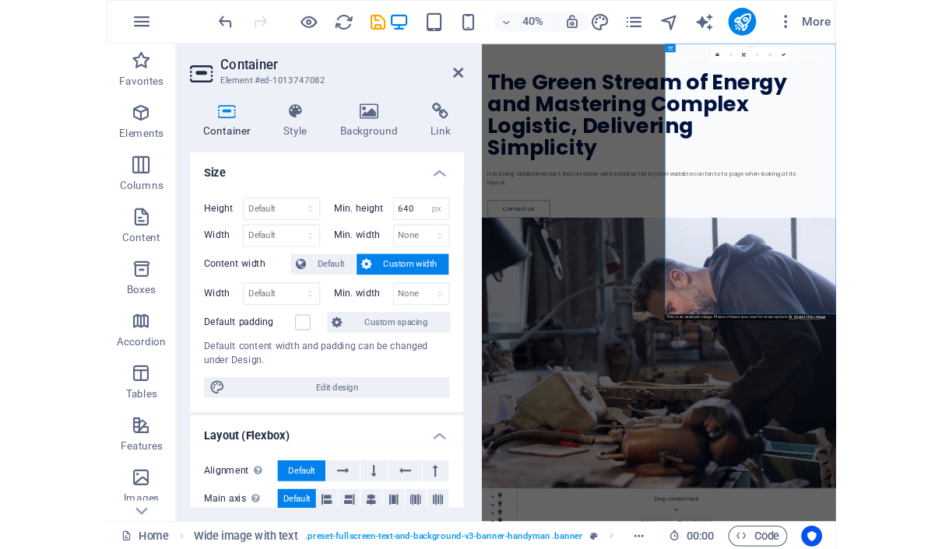
scroll to position [0, 0]
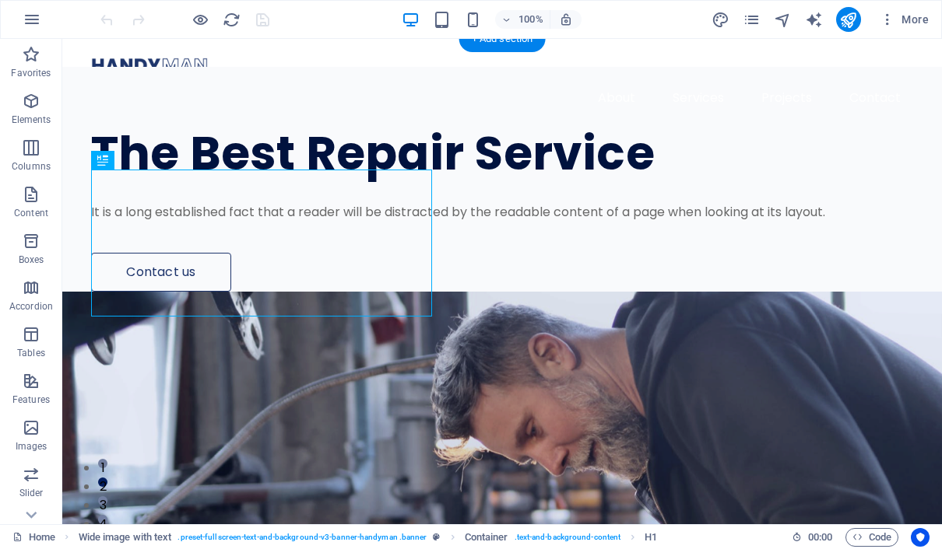
click at [665, 292] on figure at bounding box center [501, 541] width 879 height 498
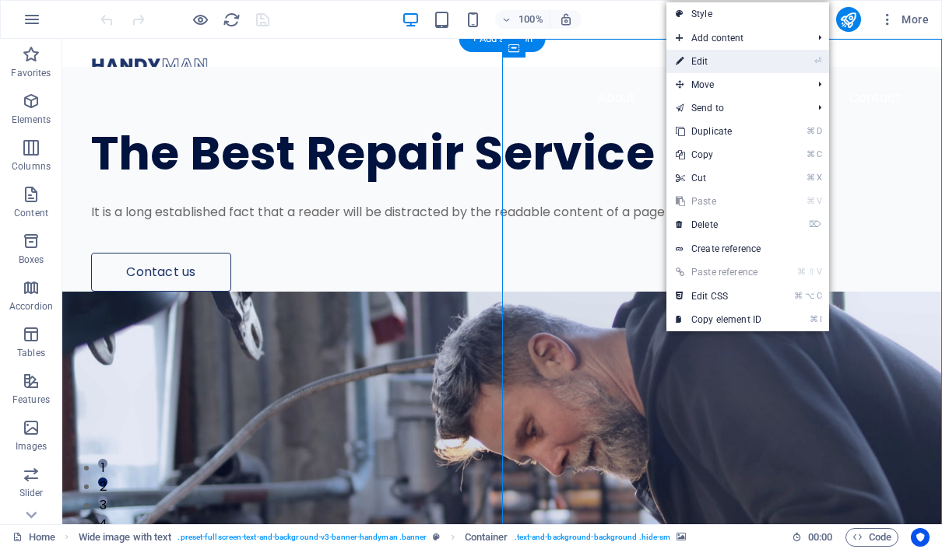
click at [735, 54] on link "⏎ Edit" at bounding box center [718, 61] width 104 height 23
select select "px"
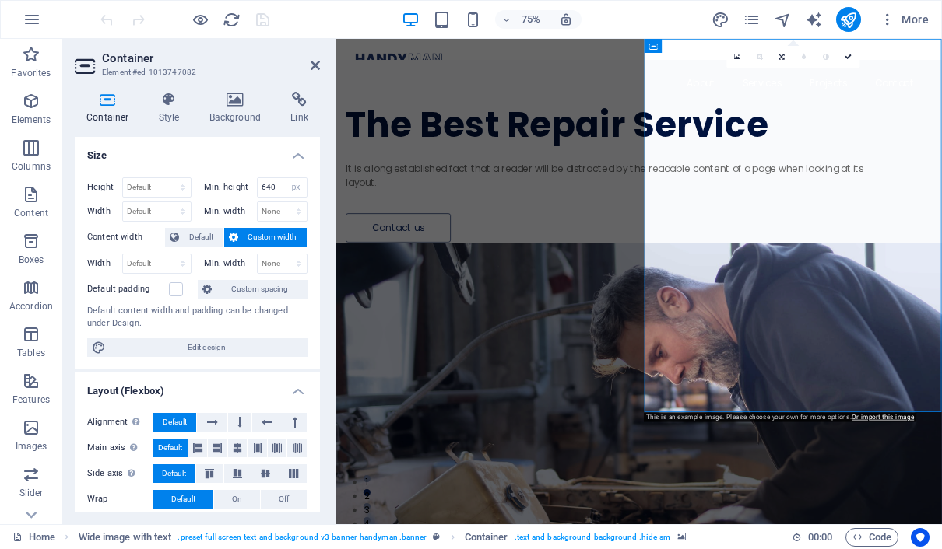
click at [655, 49] on icon at bounding box center [653, 46] width 9 height 14
click at [678, 48] on span "Container" at bounding box center [677, 46] width 30 height 7
click at [717, 47] on icon at bounding box center [719, 46] width 9 height 12
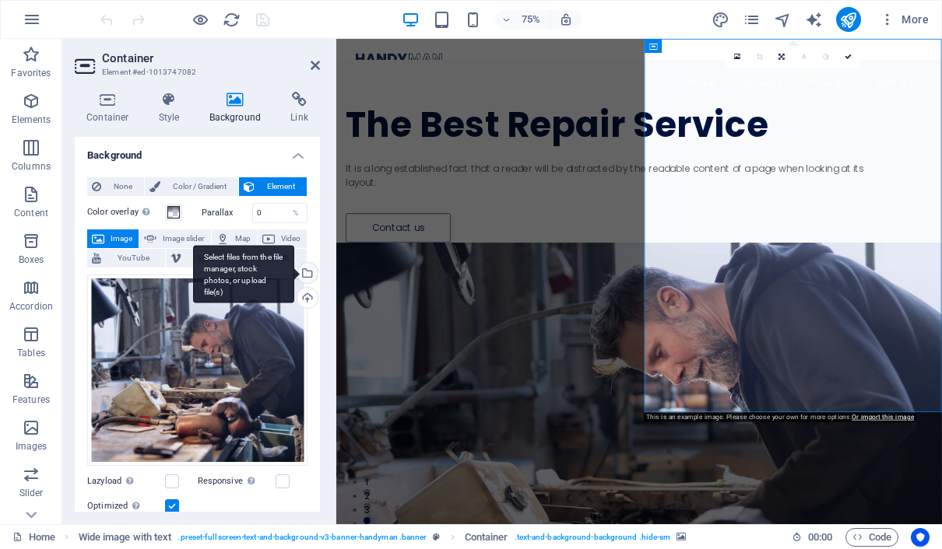
click at [308, 273] on div "Select files from the file manager, stock photos, or upload file(s)" at bounding box center [305, 274] width 23 height 23
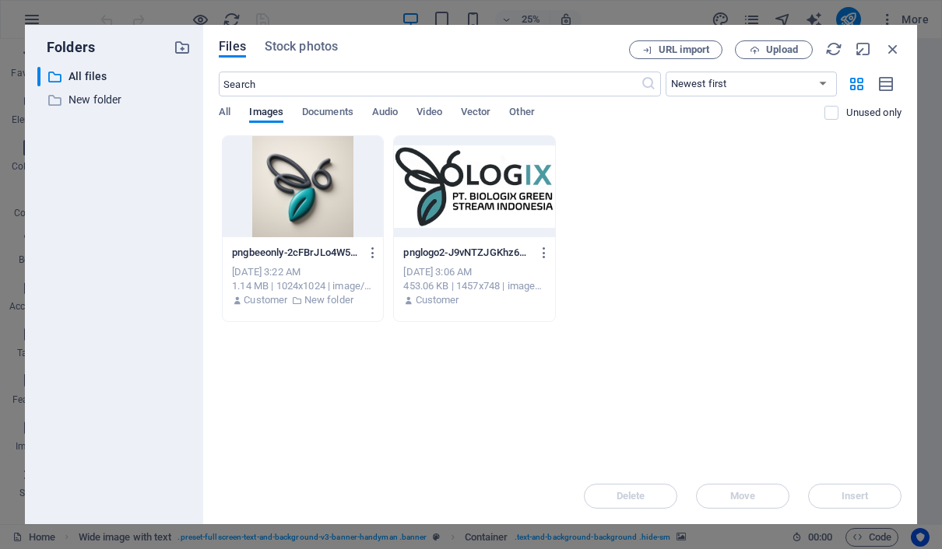
click at [318, 209] on div at bounding box center [303, 186] width 160 height 101
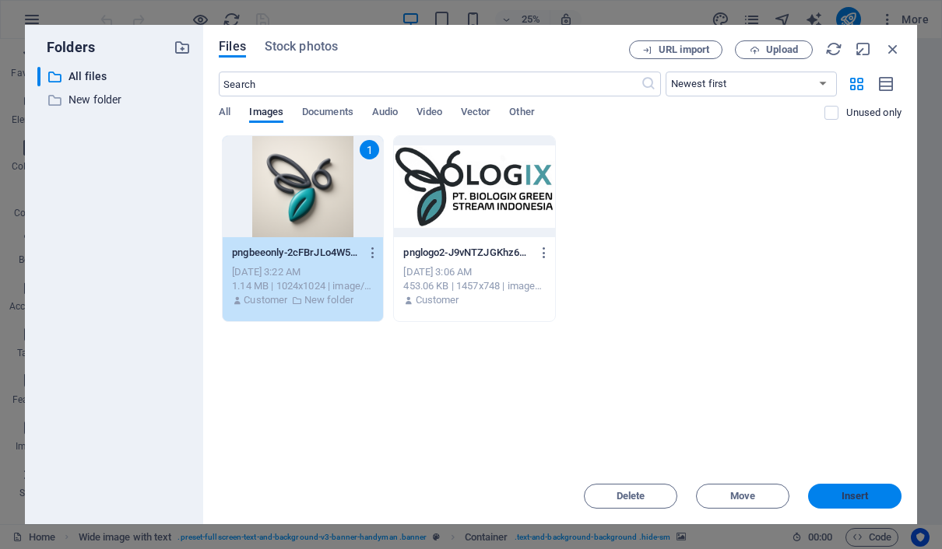
click at [871, 491] on button "Insert" at bounding box center [854, 496] width 93 height 25
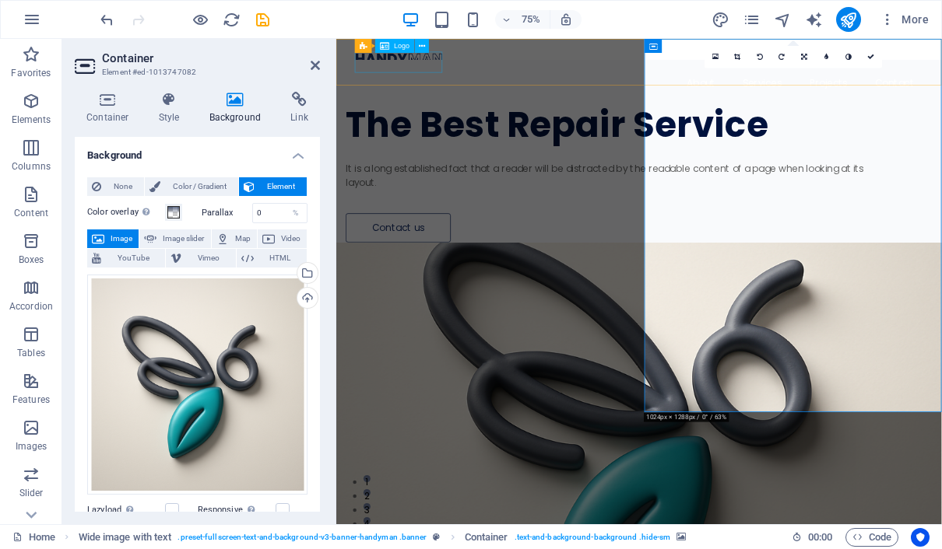
click at [445, 74] on div at bounding box center [739, 65] width 757 height 28
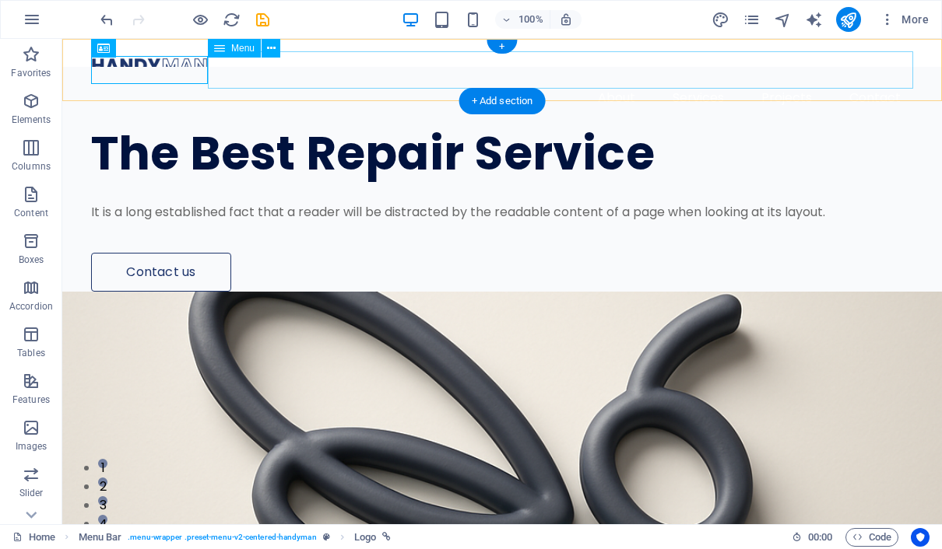
click at [423, 79] on nav "About Services Projects Contact" at bounding box center [502, 97] width 822 height 37
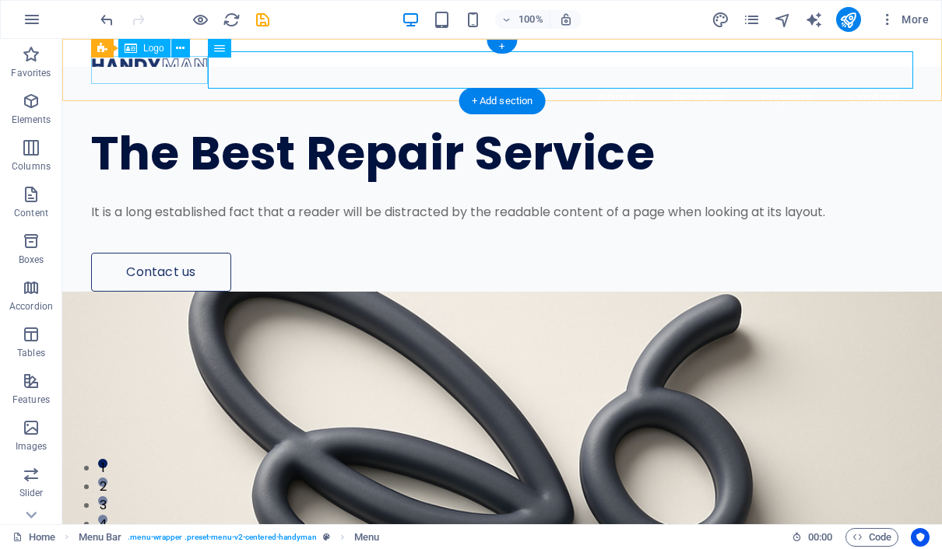
click at [196, 71] on div at bounding box center [502, 65] width 822 height 28
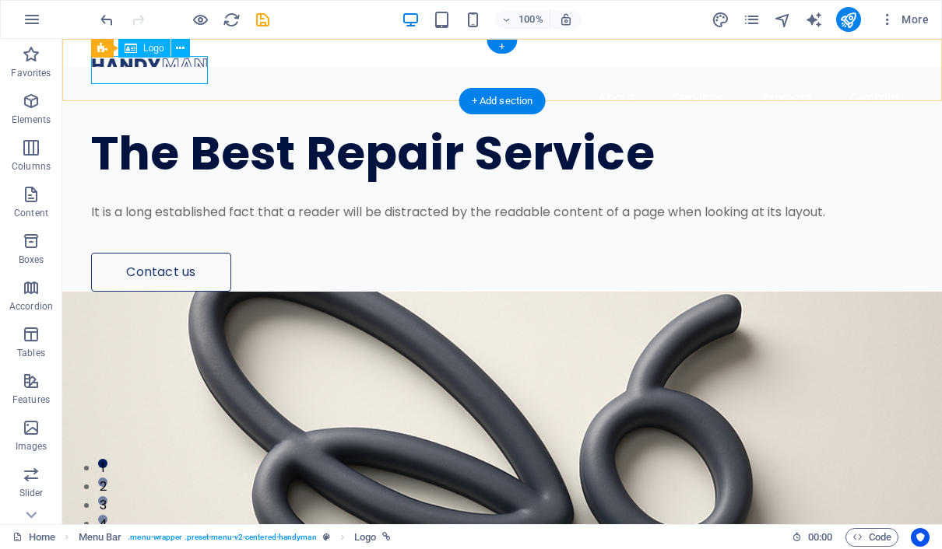
click at [135, 49] on icon at bounding box center [131, 48] width 12 height 19
click at [177, 47] on icon at bounding box center [180, 48] width 9 height 16
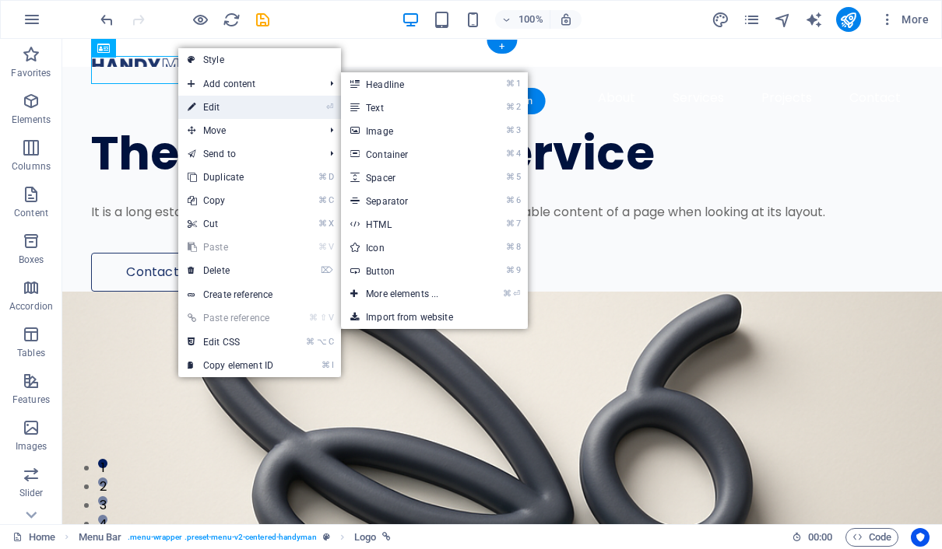
click at [200, 100] on link "⏎ Edit" at bounding box center [230, 107] width 104 height 23
select select "px"
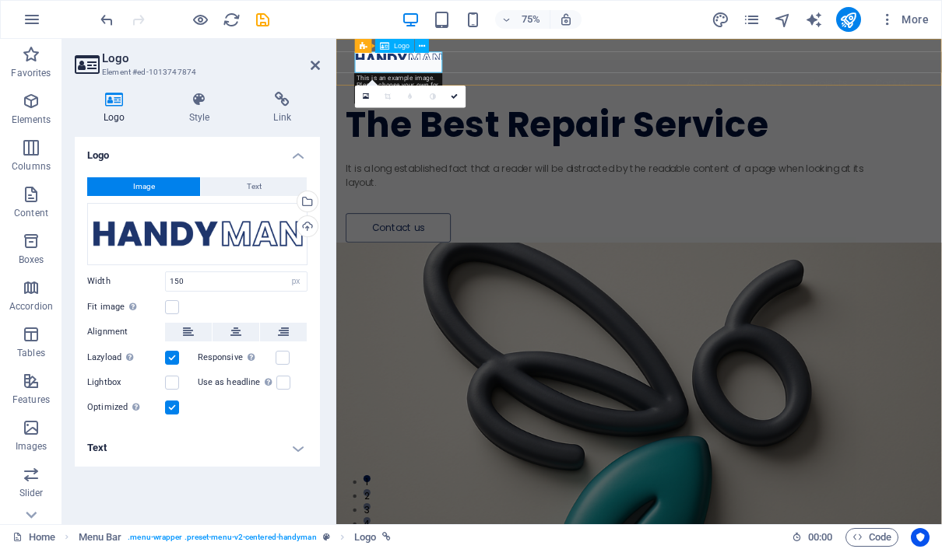
click at [417, 71] on div at bounding box center [739, 65] width 757 height 28
click at [402, 49] on span "Logo" at bounding box center [402, 46] width 16 height 7
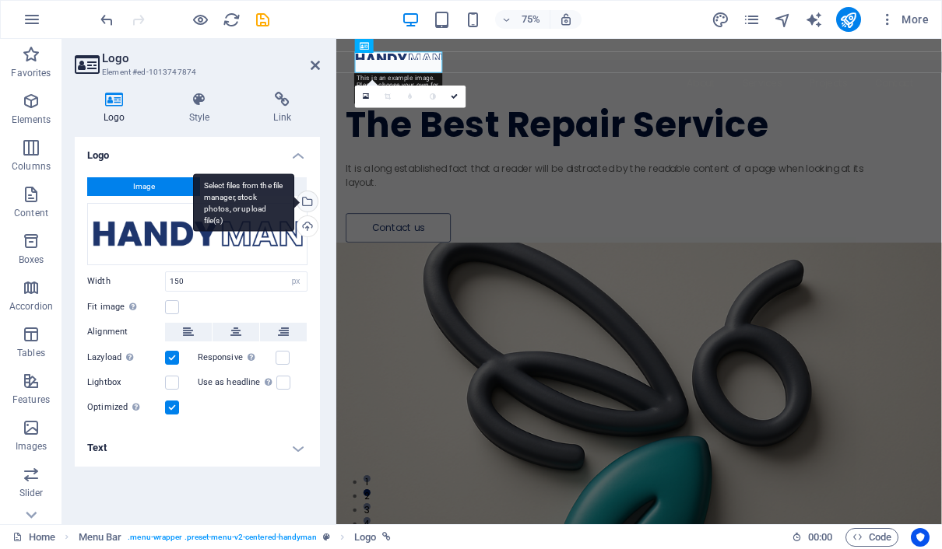
click at [308, 201] on div "Select files from the file manager, stock photos, or upload file(s)" at bounding box center [305, 202] width 23 height 23
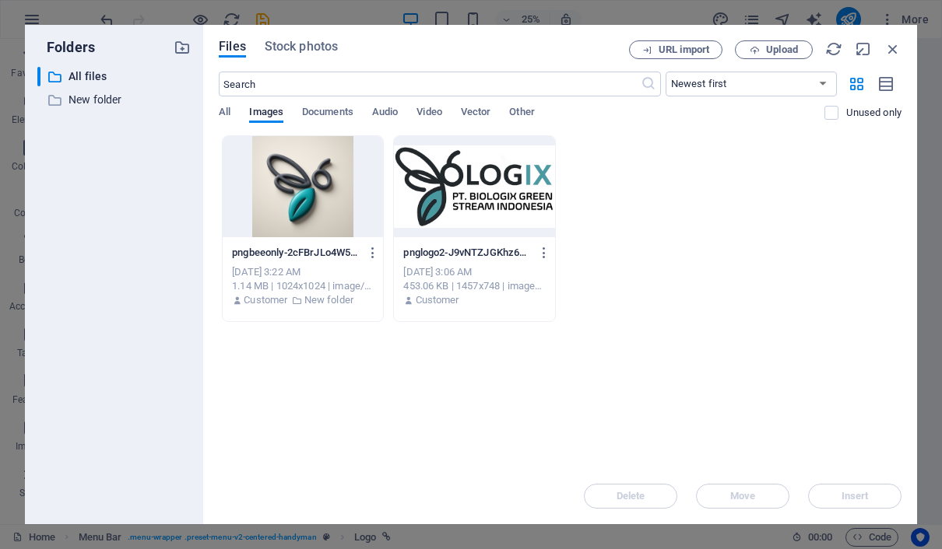
click at [461, 188] on div at bounding box center [474, 186] width 160 height 101
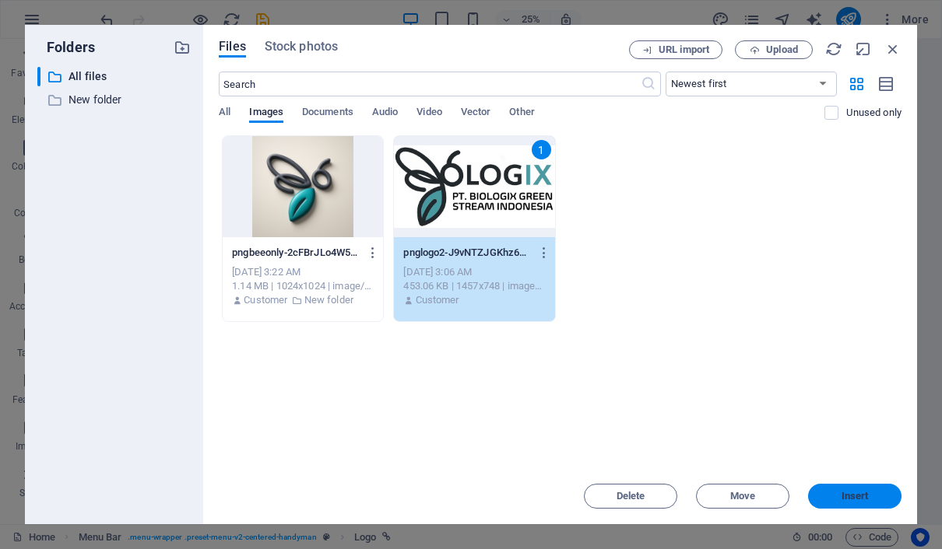
click at [869, 494] on span "Insert" at bounding box center [854, 496] width 81 height 9
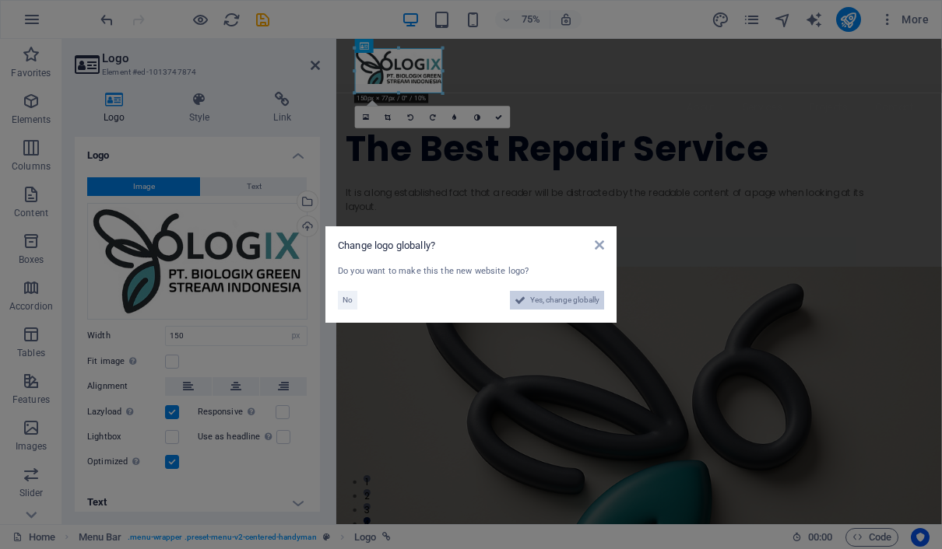
click at [591, 297] on span "Yes, change globally" at bounding box center [564, 300] width 69 height 19
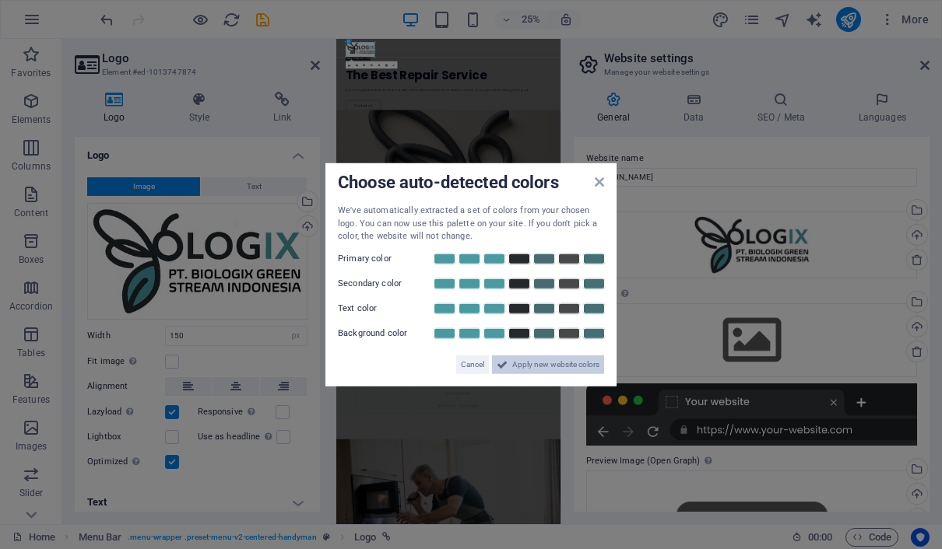
click at [586, 369] on span "Apply new website colors" at bounding box center [555, 364] width 87 height 19
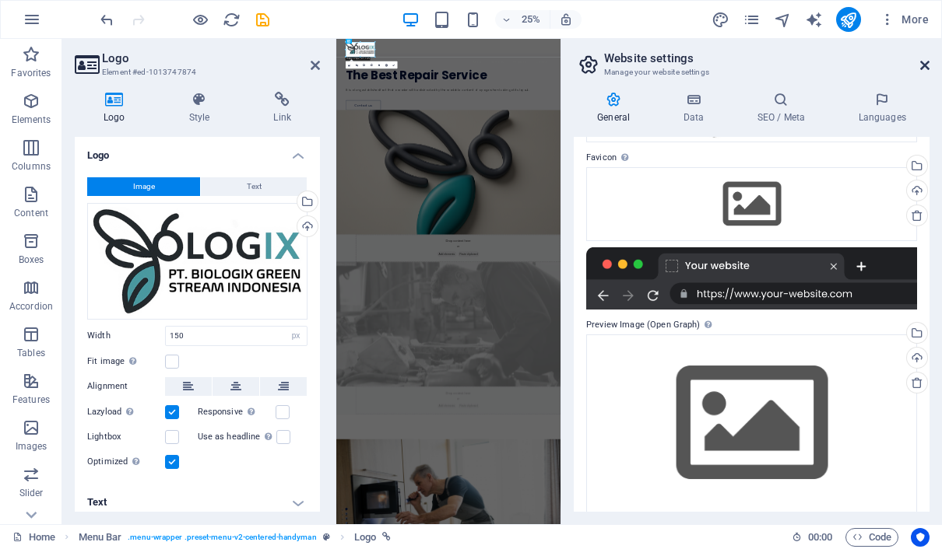
click at [921, 68] on icon at bounding box center [924, 65] width 9 height 12
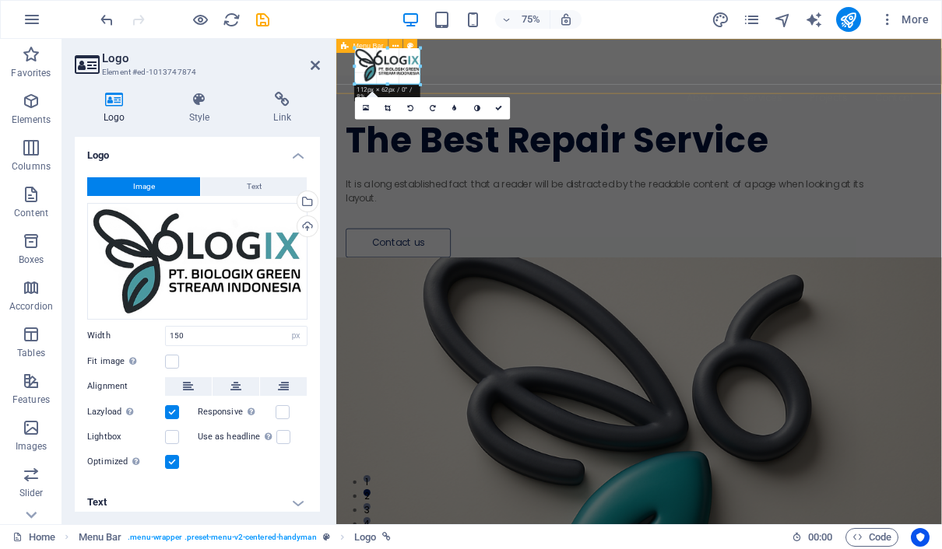
drag, startPoint x: 444, startPoint y: 93, endPoint x: 410, endPoint y: 65, distance: 43.1
drag, startPoint x: 422, startPoint y: 82, endPoint x: 415, endPoint y: 76, distance: 9.4
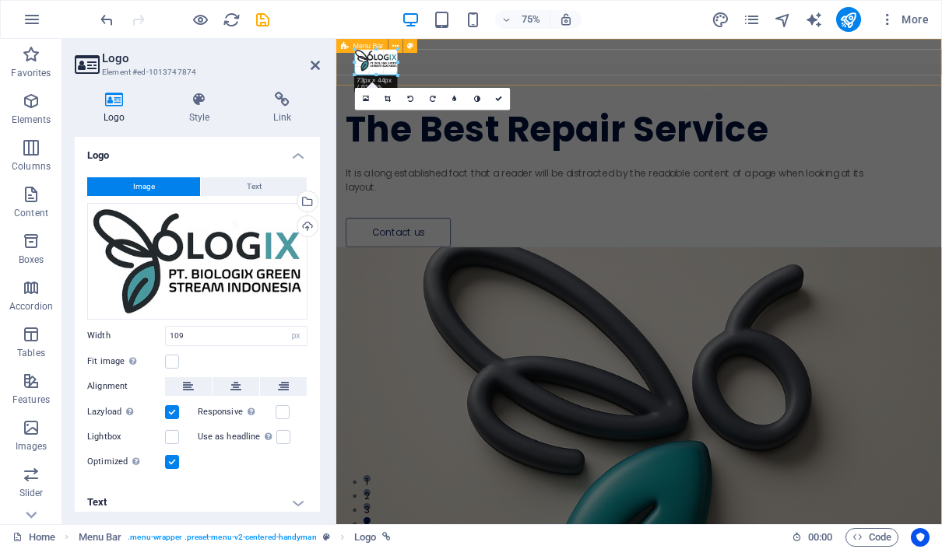
drag, startPoint x: 419, startPoint y: 81, endPoint x: 390, endPoint y: 55, distance: 38.6
type input "73"
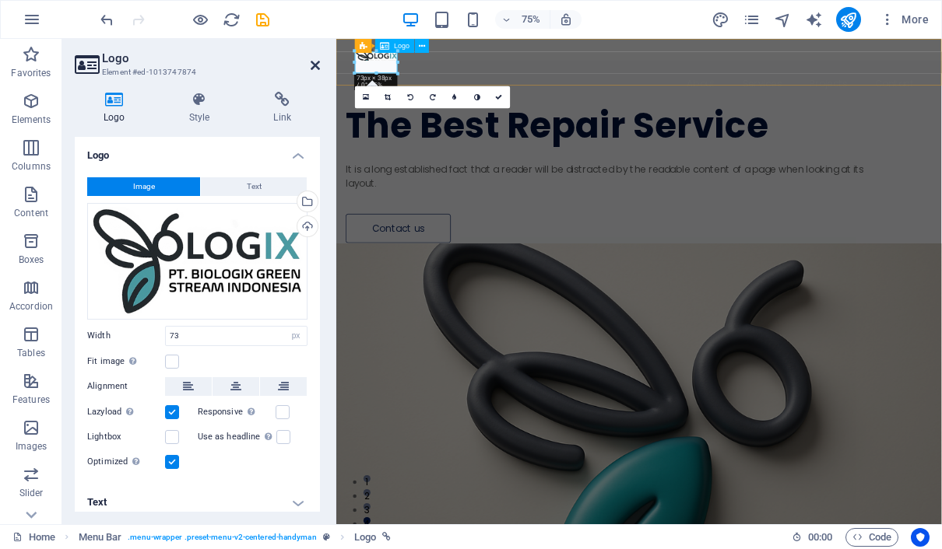
click at [314, 62] on icon at bounding box center [314, 65] width 9 height 12
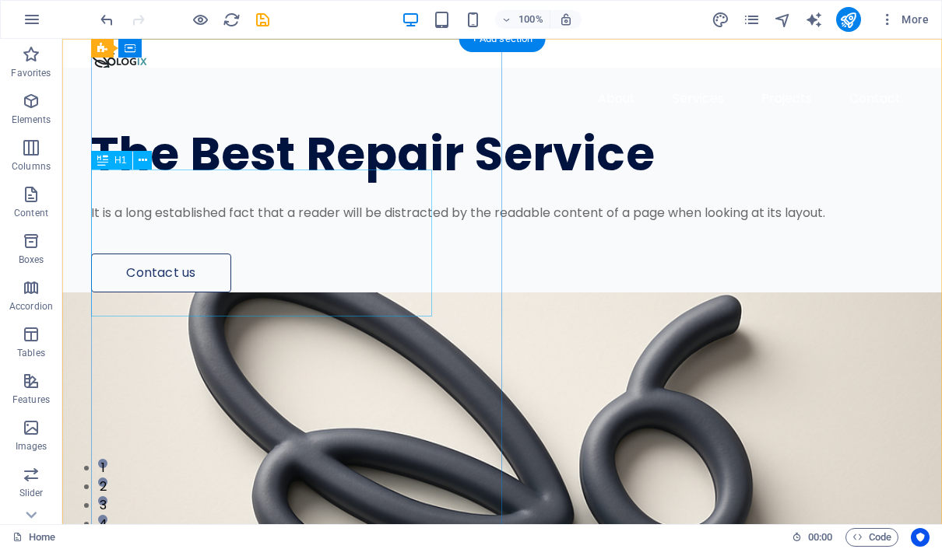
click at [291, 179] on div "The Best Repair Service" at bounding box center [481, 154] width 781 height 49
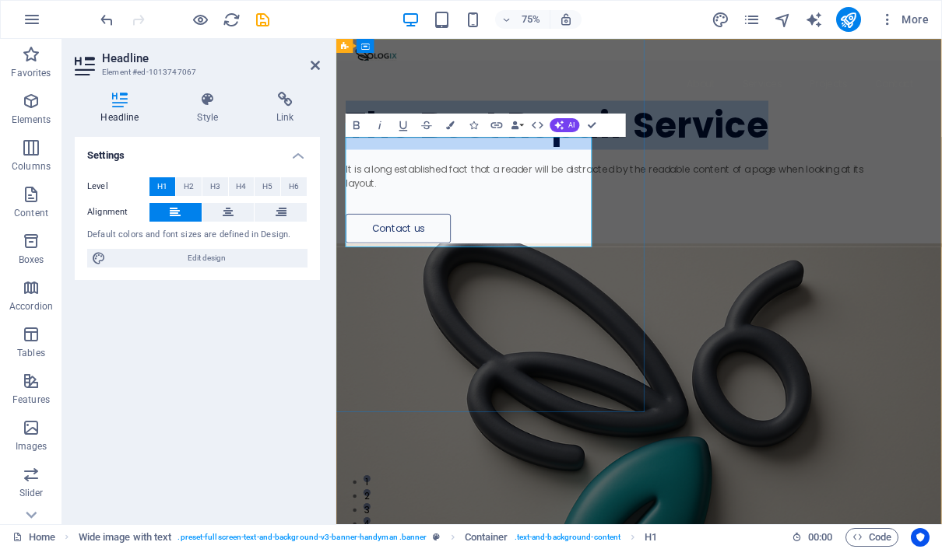
drag, startPoint x: 532, startPoint y: 279, endPoint x: 358, endPoint y: 182, distance: 198.9
click at [358, 179] on h1 "The Best Repair Service" at bounding box center [711, 154] width 724 height 49
click at [526, 179] on h1 "The Best Repair Service" at bounding box center [711, 154] width 724 height 49
drag, startPoint x: 532, startPoint y: 300, endPoint x: 333, endPoint y: 202, distance: 222.0
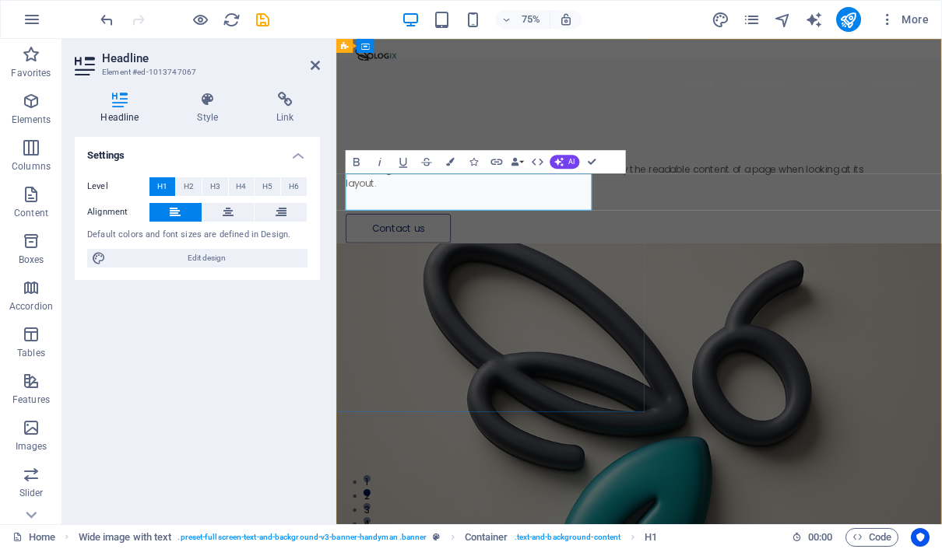
click at [412, 179] on h1 "​" at bounding box center [711, 154] width 724 height 49
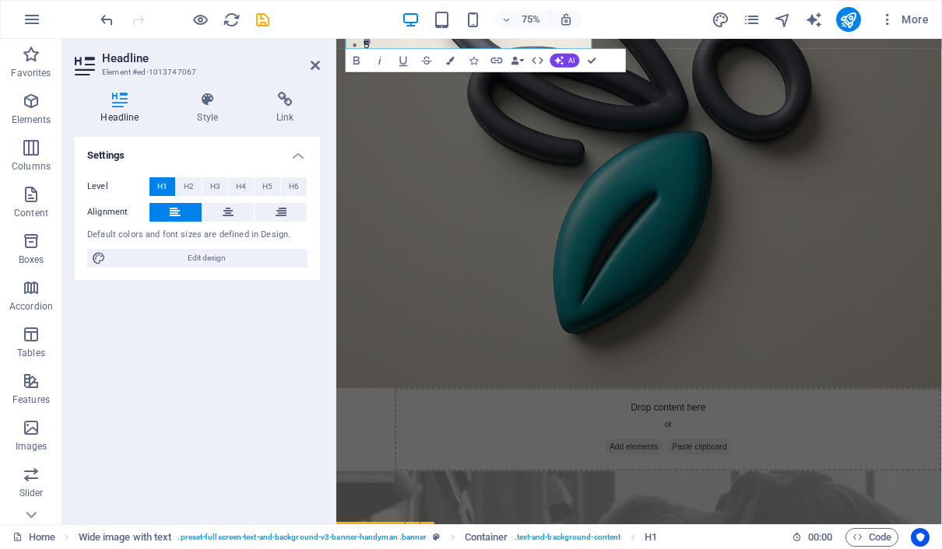
scroll to position [349, 0]
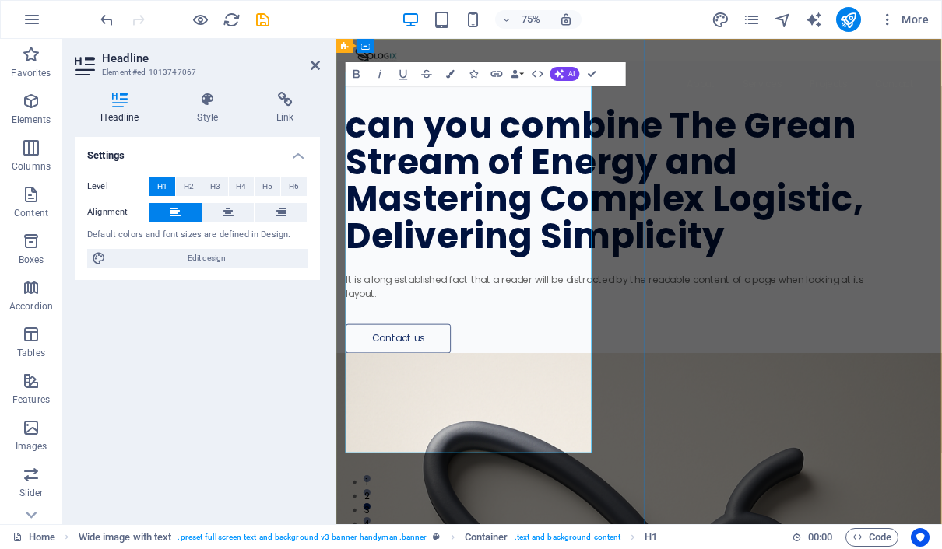
scroll to position [0, 0]
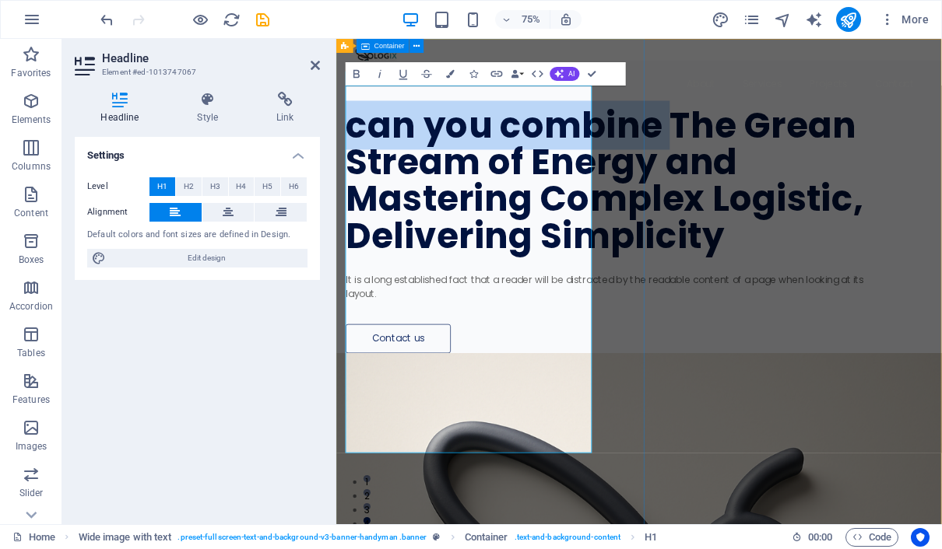
drag, startPoint x: 576, startPoint y: 164, endPoint x: 345, endPoint y: 122, distance: 234.9
click at [345, 122] on div "can you combine The Grean Stream of Energy and Mastering Complex Logistic, Deli…" at bounding box center [739, 263] width 807 height 391
click at [561, 167] on h1 "can you combine The Grean Stream of Energy and Mastering Complex Logistic, Deli…" at bounding box center [711, 228] width 724 height 196
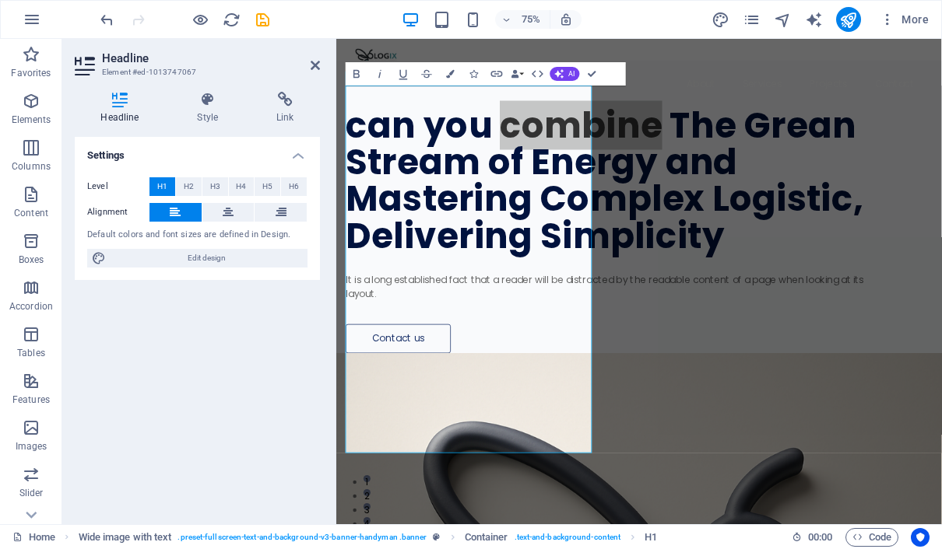
drag, startPoint x: 225, startPoint y: 143, endPoint x: -1, endPoint y: -1, distance: 267.7
click at [0, 0] on html "PT Biologix Green Stream Indonesia Home Favorites Elements Columns Content Boxe…" at bounding box center [471, 274] width 942 height 549
click at [561, 182] on h1 "can you combine The Grean Stream of Energy and Mastering Complex Logistic, Deli…" at bounding box center [711, 228] width 724 height 196
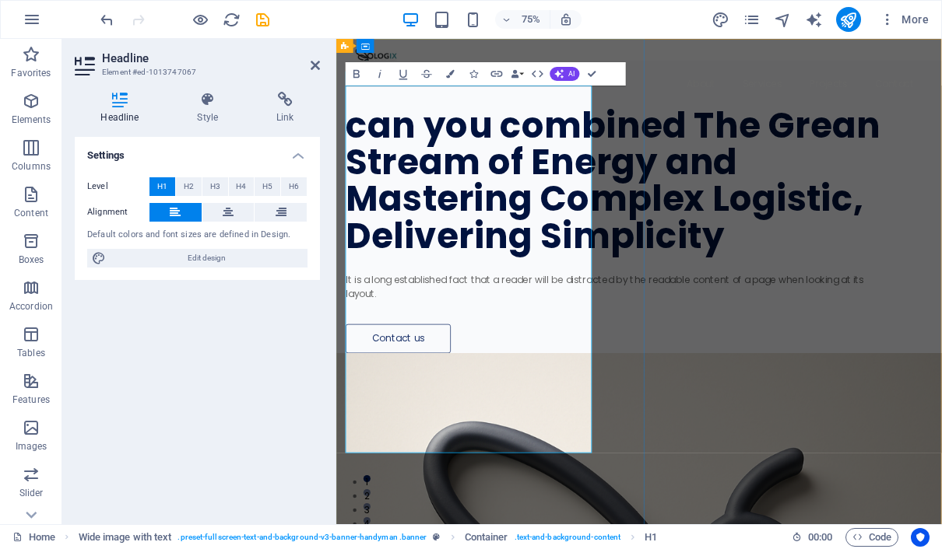
click at [549, 130] on h1 "can you combined The Grean Stream of Energy and Mastering Complex Logistic, Del…" at bounding box center [711, 228] width 724 height 196
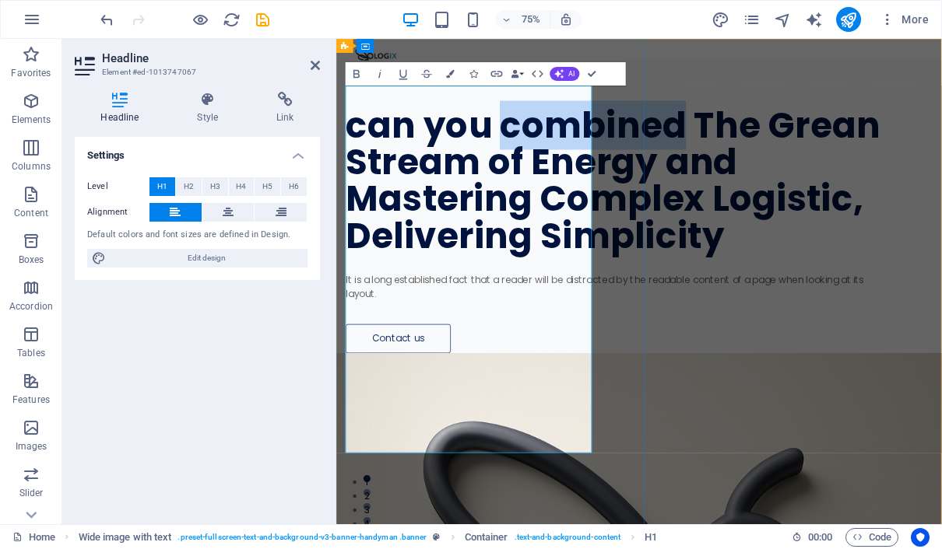
click at [549, 130] on h1 "can you combined The Grean Stream of Energy and Mastering Complex Logistic, Del…" at bounding box center [711, 228] width 724 height 196
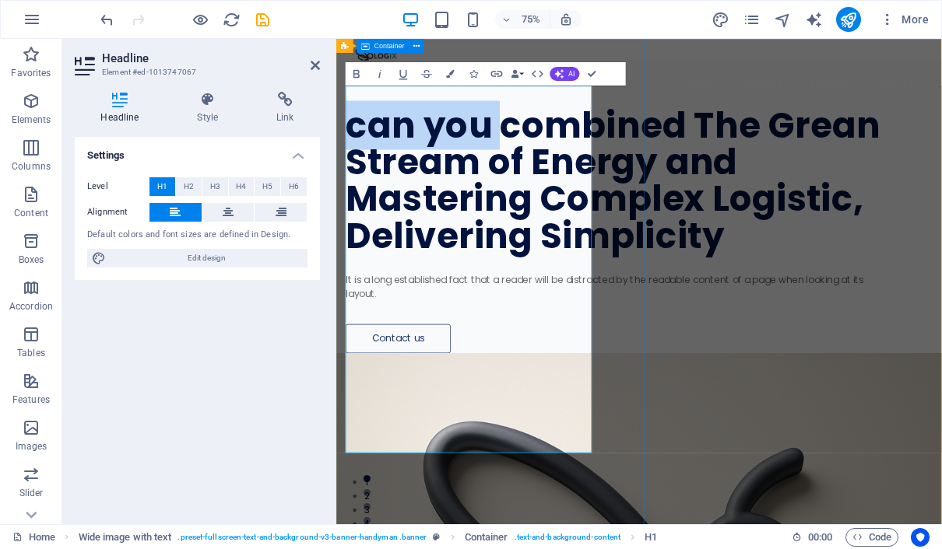
drag, startPoint x: 549, startPoint y: 124, endPoint x: 343, endPoint y: 125, distance: 205.4
click at [343, 125] on div "can you combined The Grean Stream of Energy and Mastering Complex Logistic, Del…" at bounding box center [739, 263] width 807 height 391
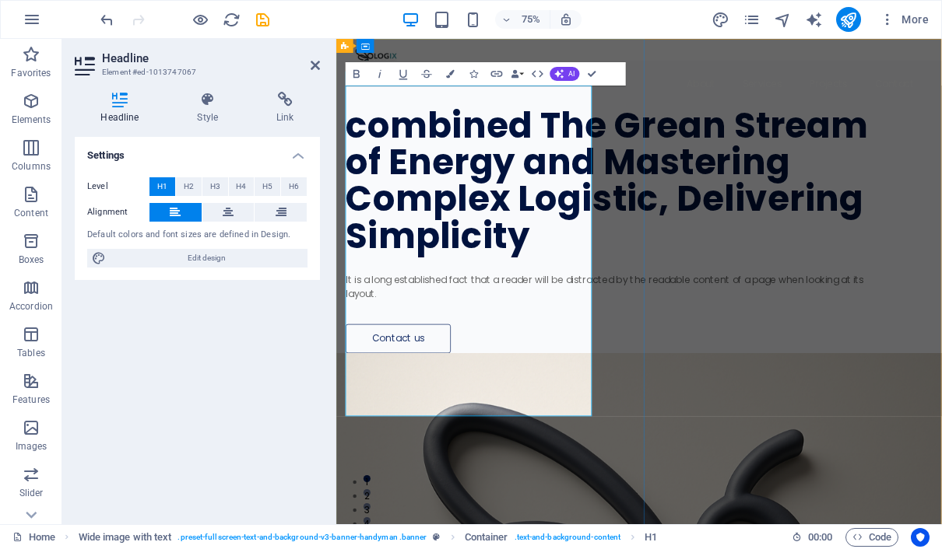
drag, startPoint x: 557, startPoint y: 170, endPoint x: 557, endPoint y: 178, distance: 8.6
click at [557, 170] on h1 "combined The Grean Stream of Energy and Mastering Complex Logistic, Delivering …" at bounding box center [711, 228] width 724 height 196
drag, startPoint x: 221, startPoint y: 143, endPoint x: -1, endPoint y: -1, distance: 264.4
click at [0, 0] on html "PT Biologix Green Stream Indonesia Home Favorites Elements Columns Content Boxe…" at bounding box center [471, 274] width 942 height 549
click at [486, 219] on h1 "combined The Grean Stream of Energy and Mastering Complex Logistic, Delivering …" at bounding box center [711, 228] width 724 height 196
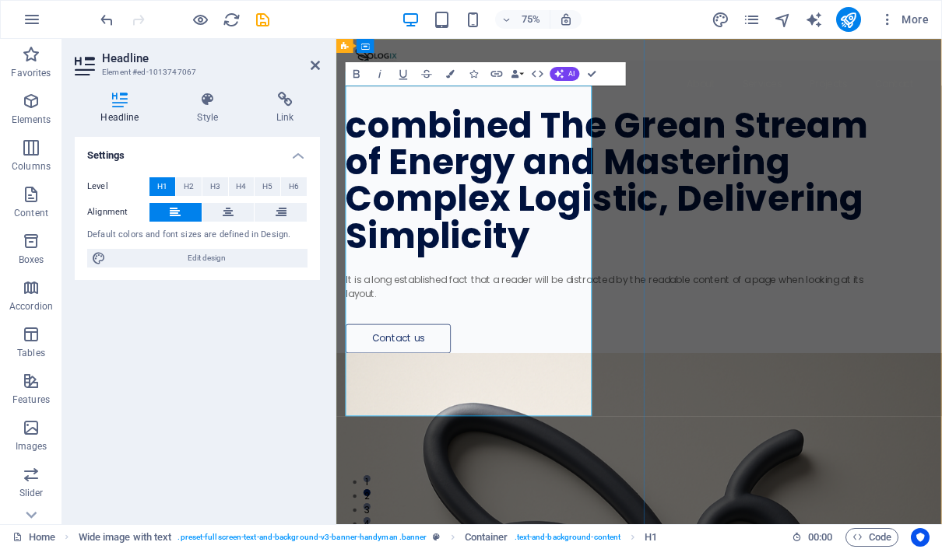
click at [553, 170] on h1 "combined The Grean Stream of Energy and Mastering Complex Logistic, Delivering …" at bounding box center [711, 228] width 724 height 196
click at [373, 130] on h1 "combined The Green Stream of Energy and Mastering Complex Logistic, Delivering …" at bounding box center [711, 228] width 724 height 196
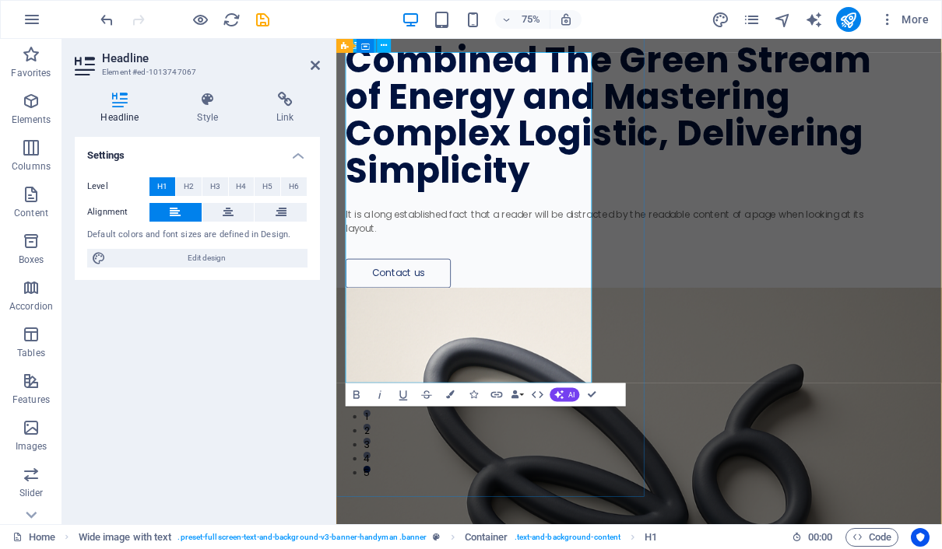
scroll to position [89, 0]
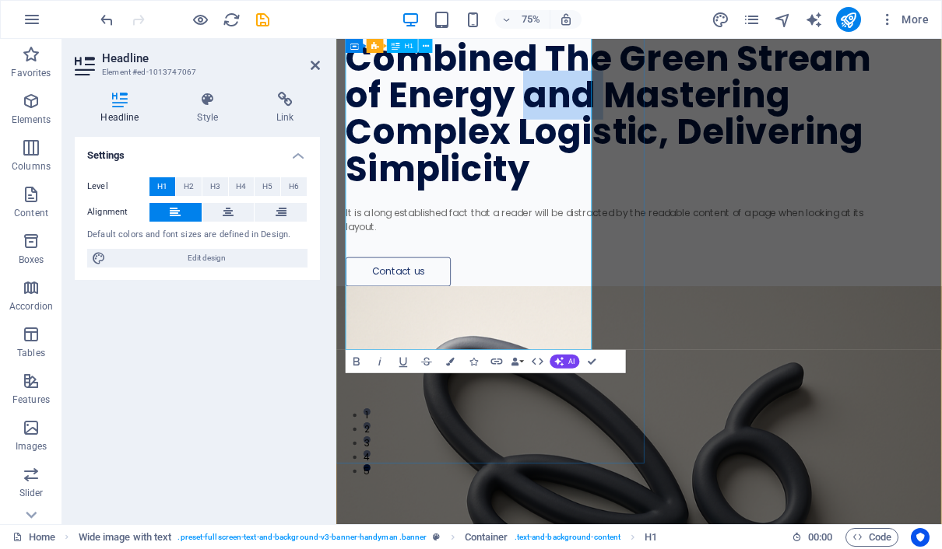
drag, startPoint x: 529, startPoint y: 192, endPoint x: 642, endPoint y: 180, distance: 113.5
click at [642, 179] on h1 "Combined The Green Stream of Energy and Mastering Complex Logistic, Delivering …" at bounding box center [711, 139] width 724 height 196
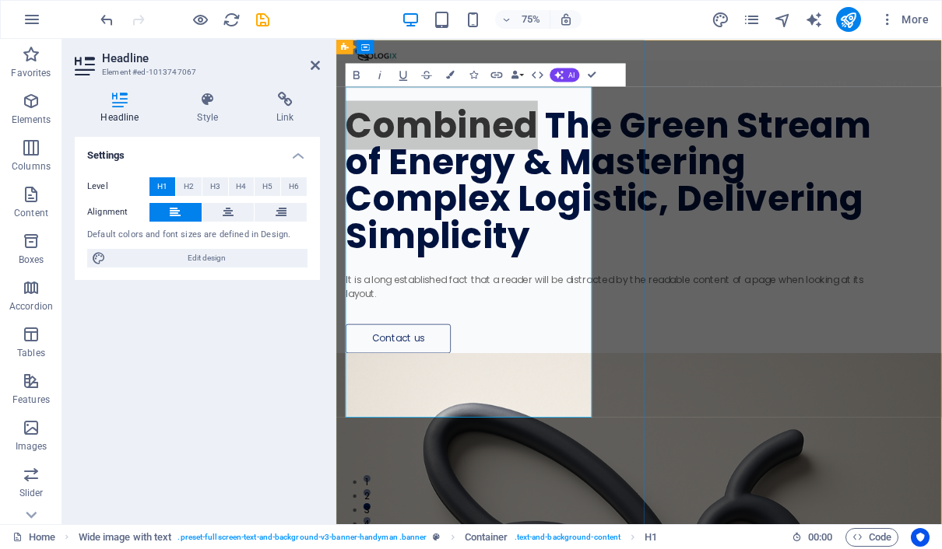
scroll to position [0, 0]
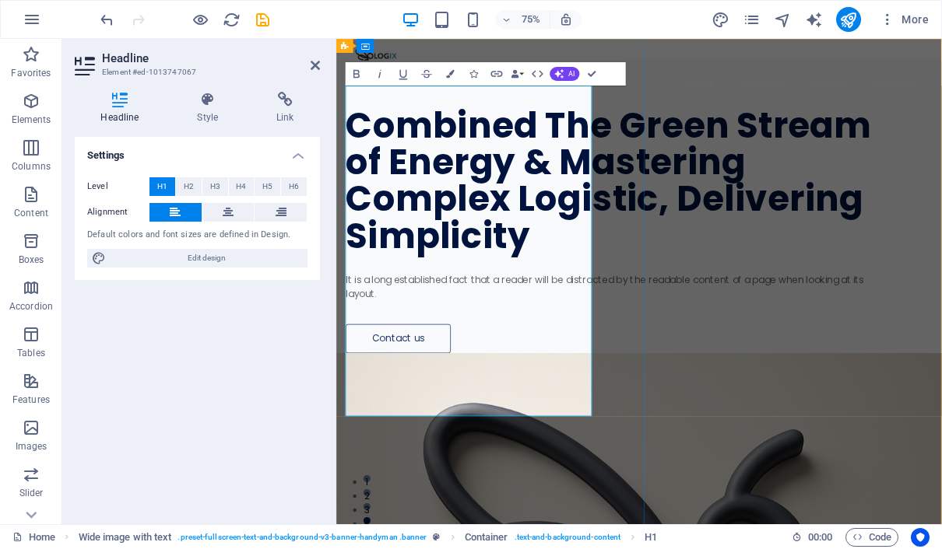
click at [617, 133] on h1 "Combined The Green Stream of Energy & Mastering Complex Logistic, Delivering Si…" at bounding box center [711, 228] width 724 height 196
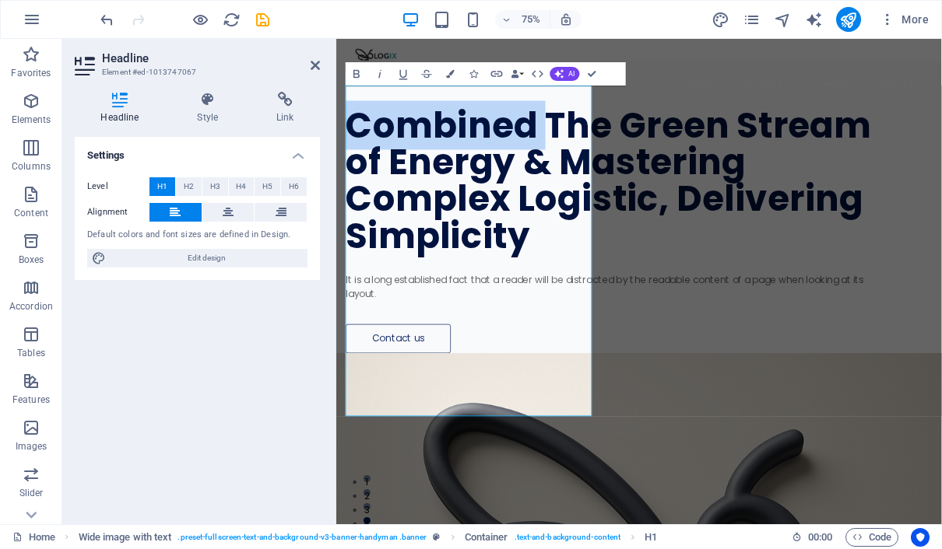
drag, startPoint x: 617, startPoint y: 125, endPoint x: 311, endPoint y: 124, distance: 305.8
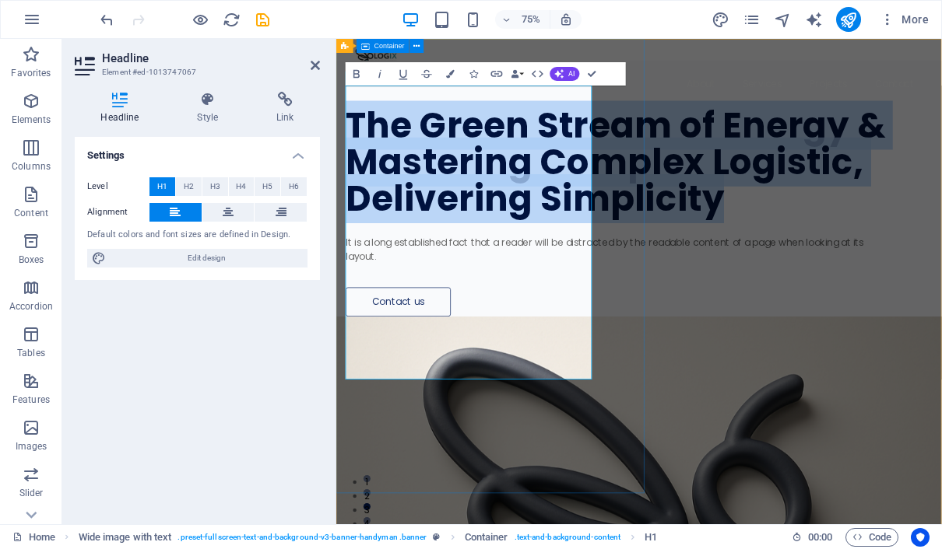
drag, startPoint x: 589, startPoint y: 475, endPoint x: 345, endPoint y: 116, distance: 434.7
click at [345, 116] on div "The Green Stream of Energy & Mastering Complex Logistic, Delivering Simplicity …" at bounding box center [739, 239] width 807 height 342
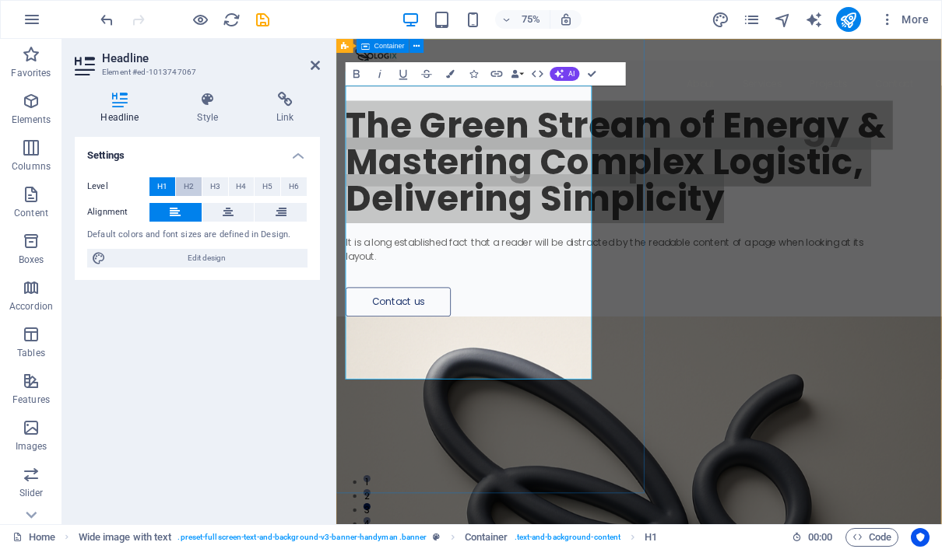
click at [191, 185] on span "H2" at bounding box center [189, 186] width 10 height 19
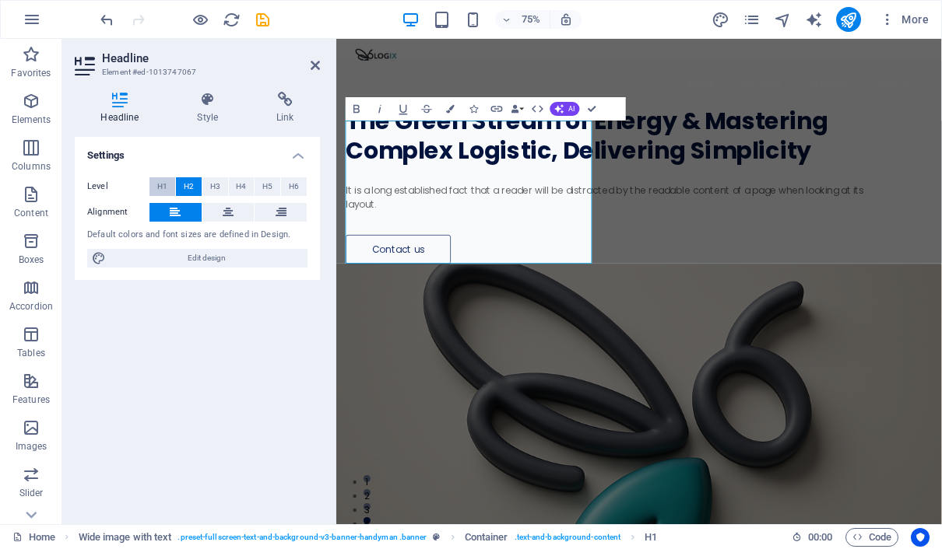
click at [163, 183] on span "H1" at bounding box center [162, 186] width 10 height 19
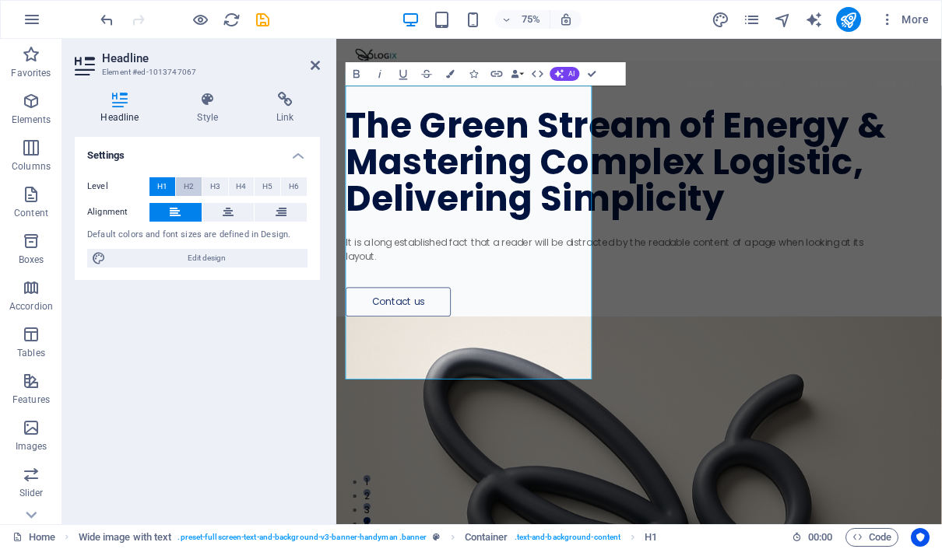
click at [191, 189] on span "H2" at bounding box center [189, 186] width 10 height 19
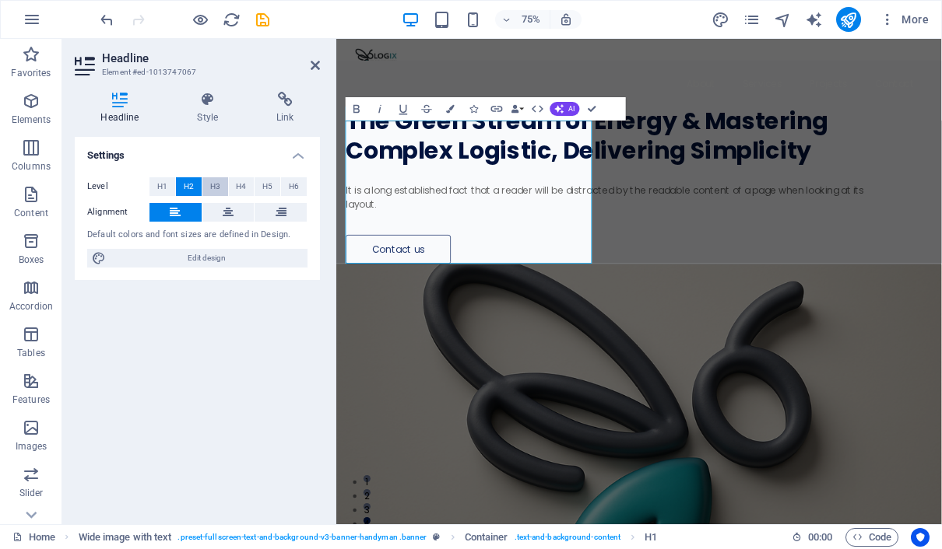
click at [217, 188] on span "H3" at bounding box center [215, 186] width 10 height 19
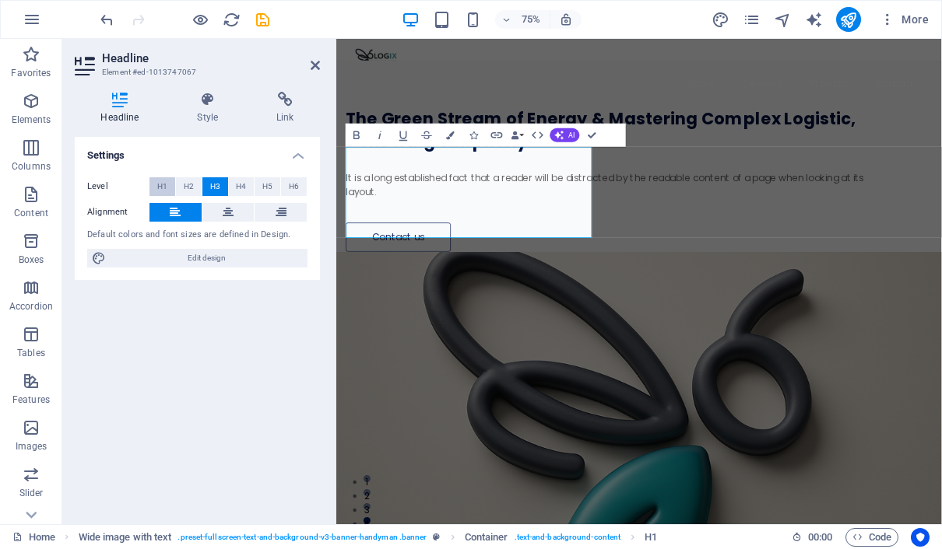
click at [159, 186] on span "H1" at bounding box center [162, 186] width 10 height 19
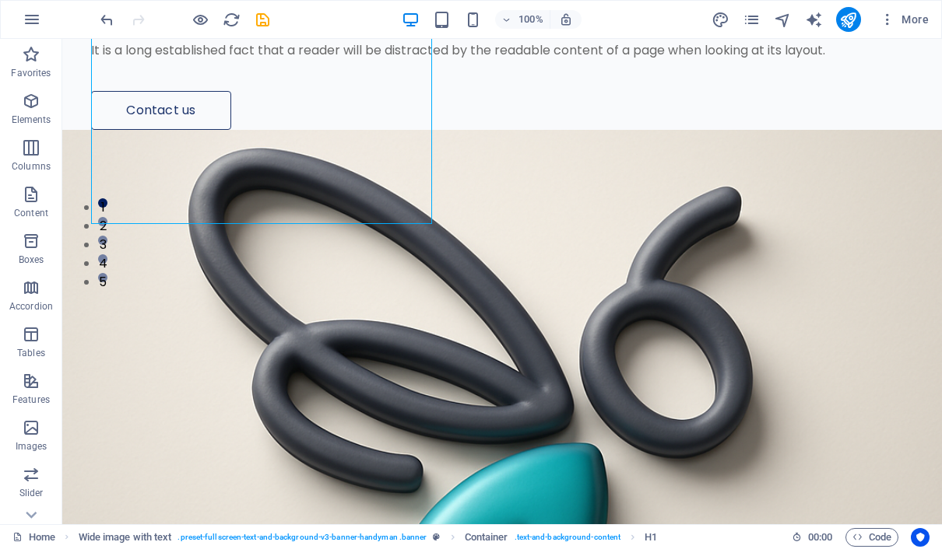
scroll to position [269, 0]
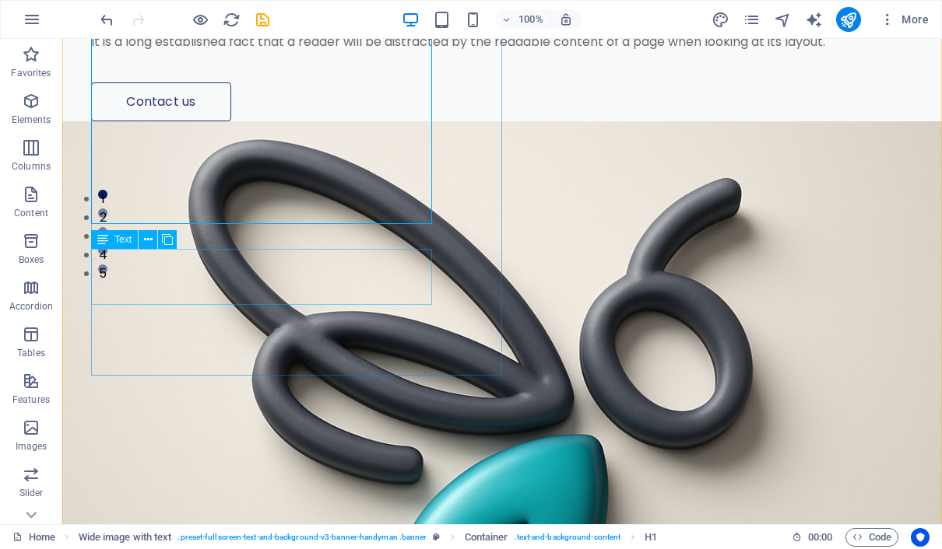
click at [191, 51] on div "It is a long established fact that a reader will be distracted by the readable …" at bounding box center [481, 42] width 781 height 19
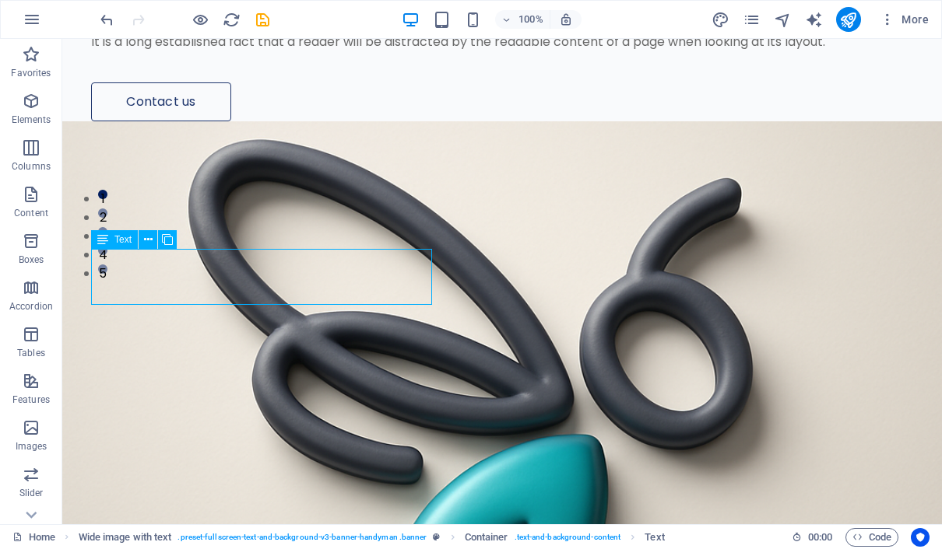
click at [214, 51] on div "It is a long established fact that a reader will be distracted by the readable …" at bounding box center [481, 42] width 781 height 19
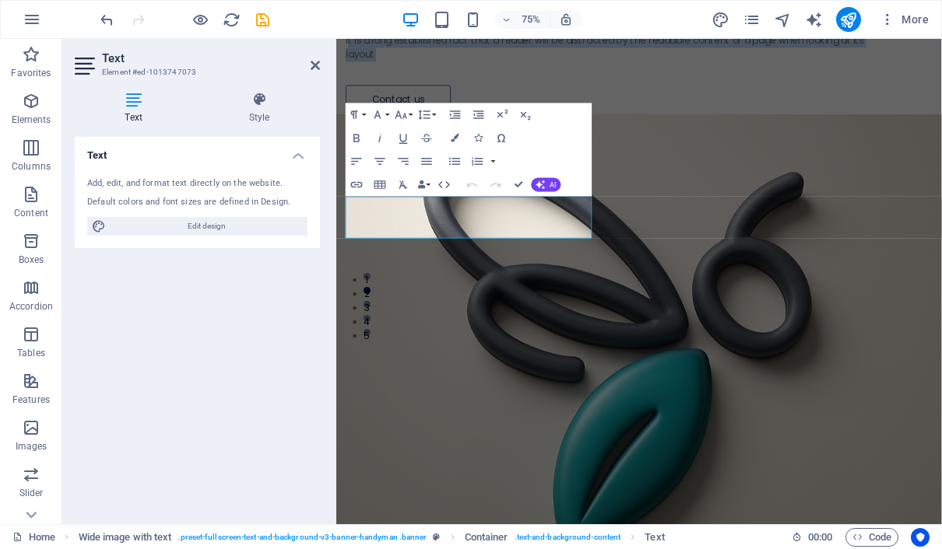
drag, startPoint x: 476, startPoint y: 291, endPoint x: 333, endPoint y: 244, distance: 150.6
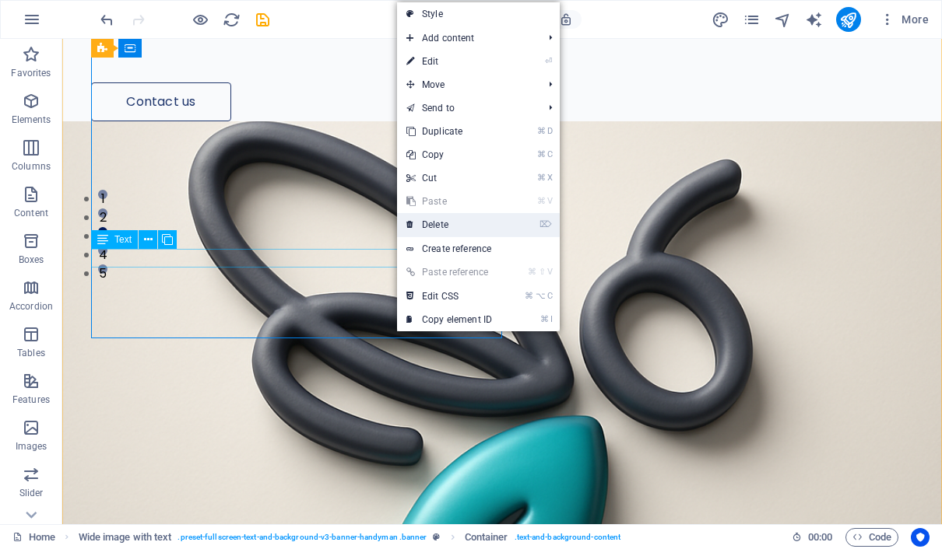
click at [441, 220] on link "⌦ Delete" at bounding box center [449, 224] width 104 height 23
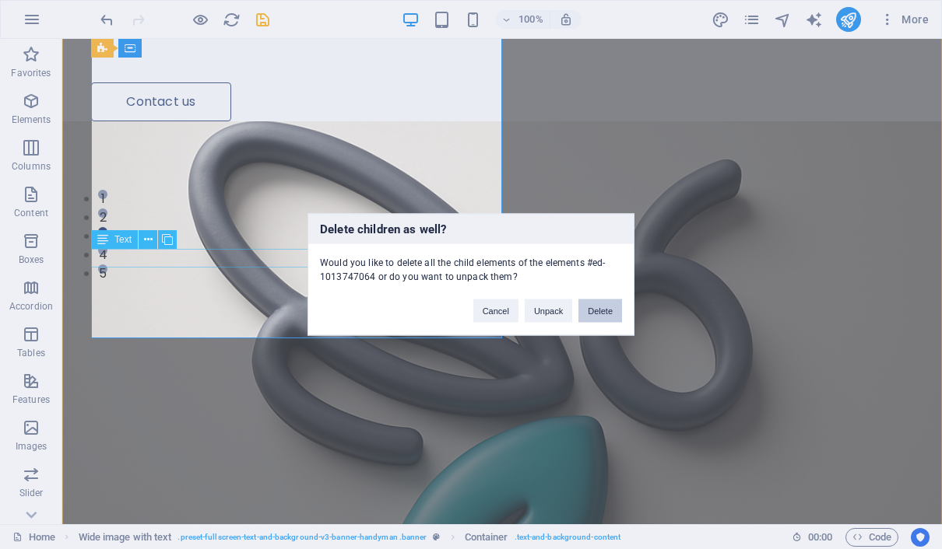
click at [586, 308] on button "Delete" at bounding box center [600, 311] width 44 height 23
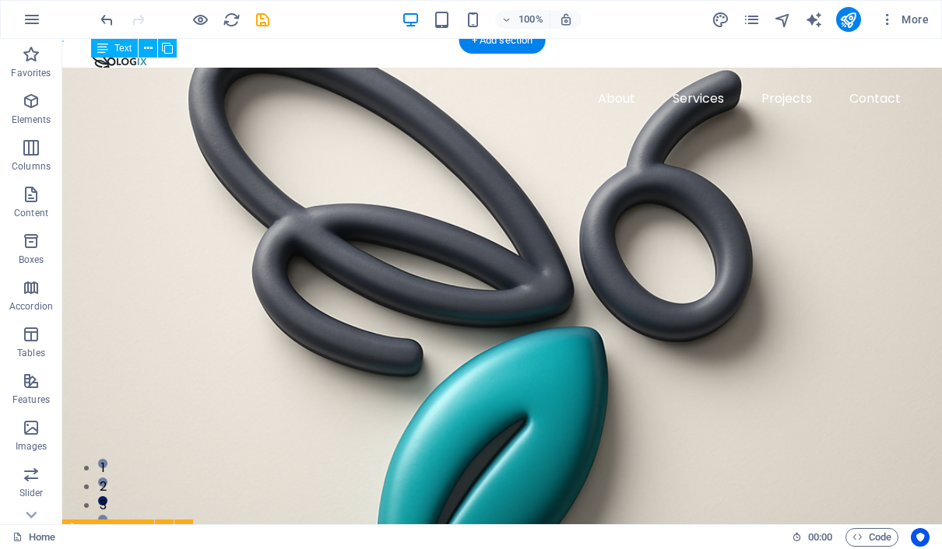
scroll to position [0, 0]
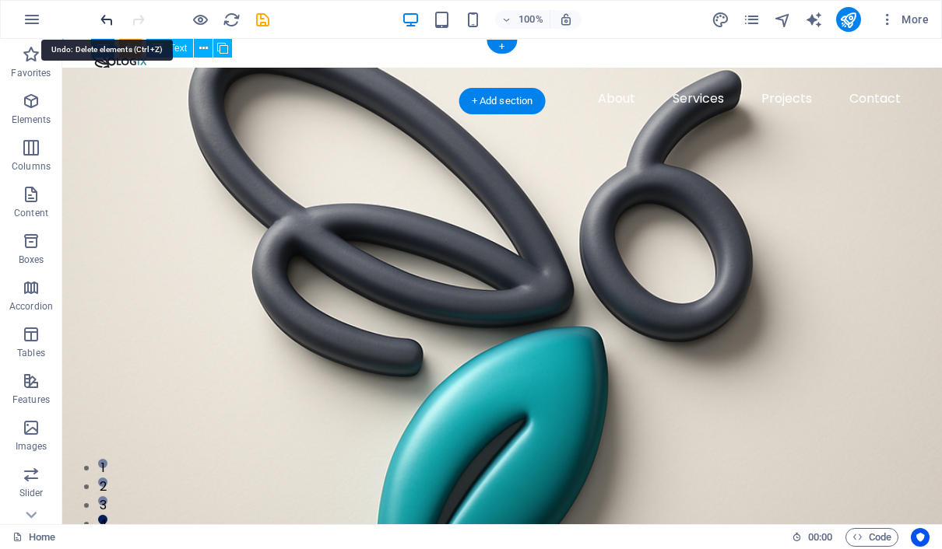
click at [110, 22] on icon "undo" at bounding box center [107, 20] width 18 height 18
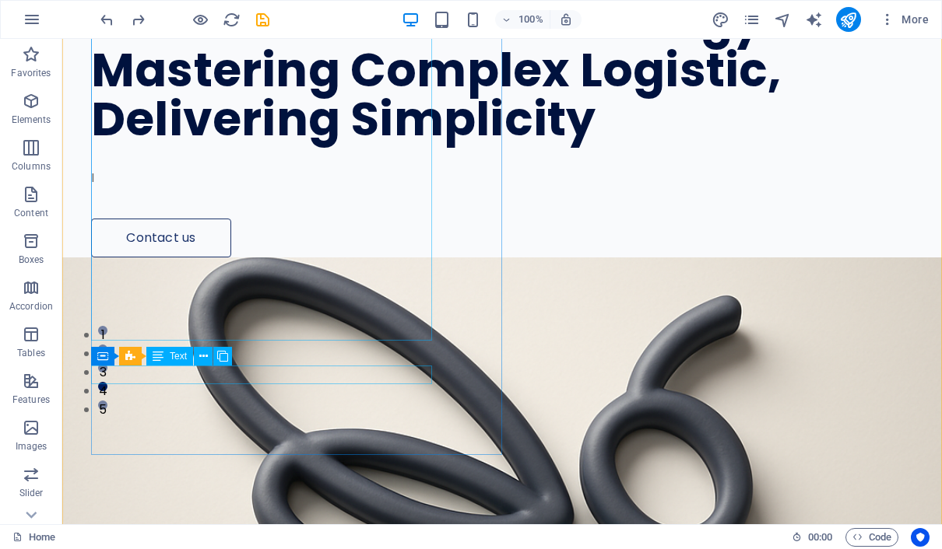
scroll to position [154, 0]
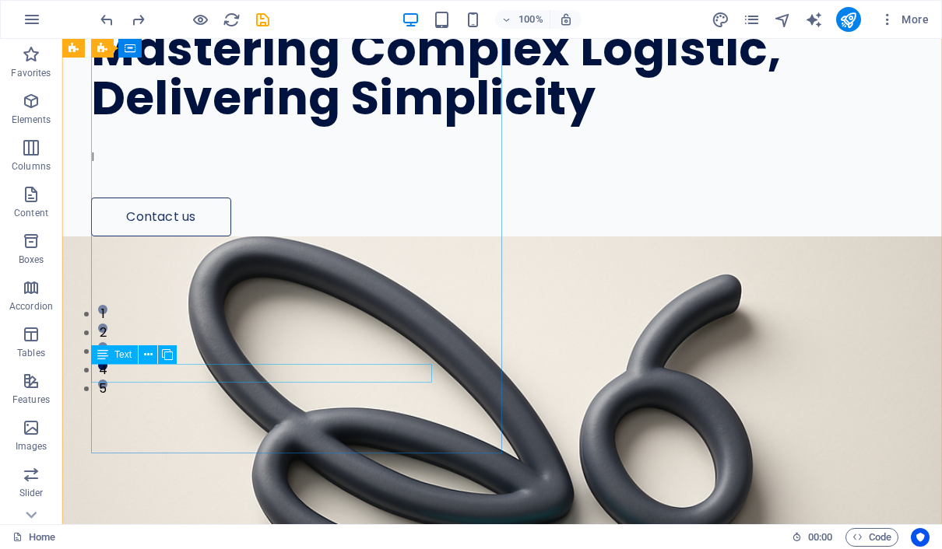
click at [247, 167] on div "I" at bounding box center [481, 157] width 781 height 19
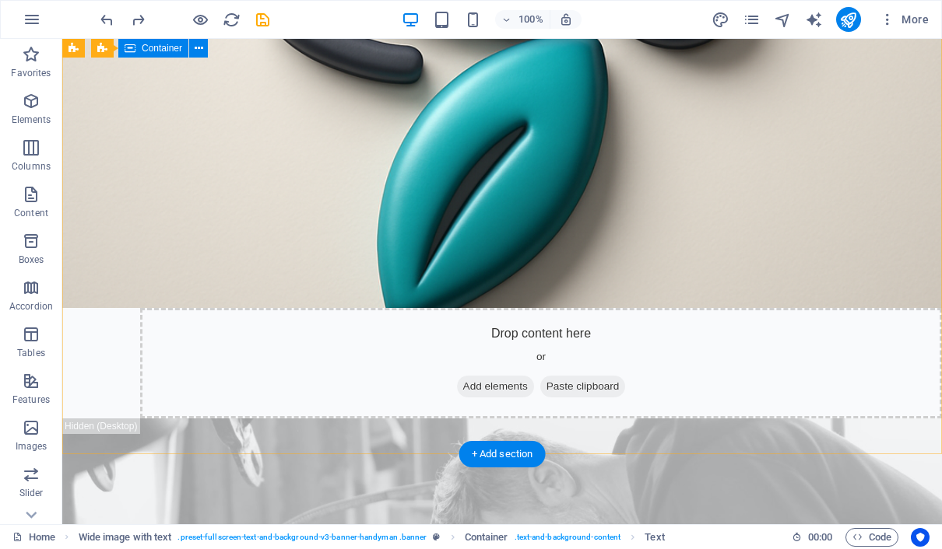
scroll to position [621, 0]
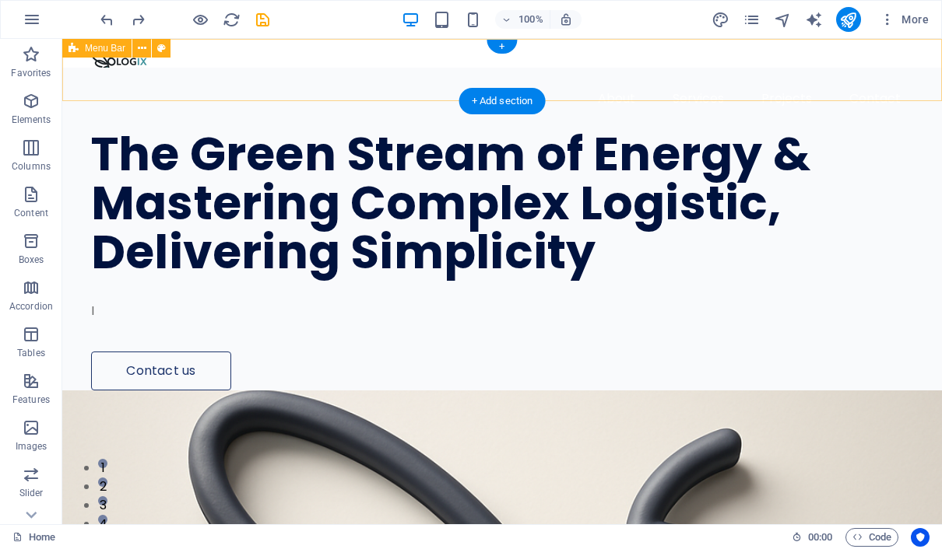
scroll to position [0, 0]
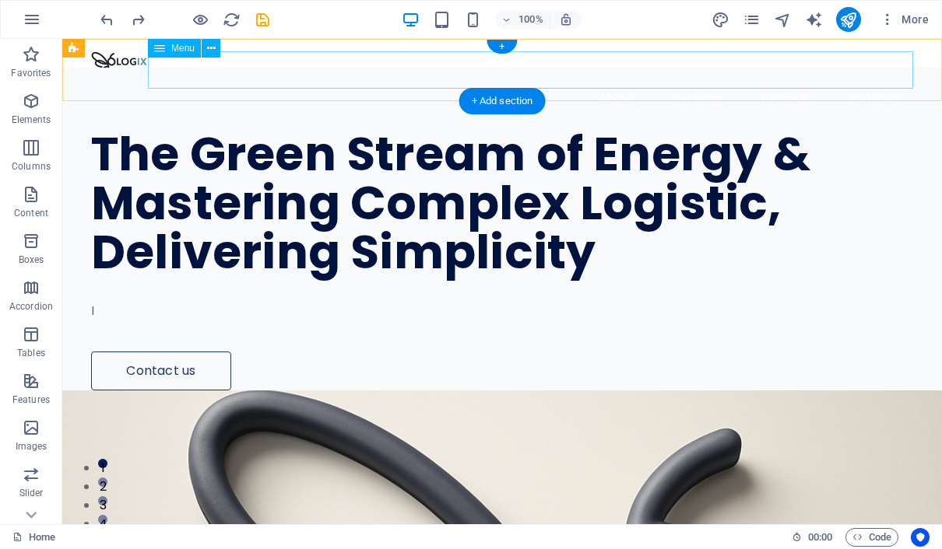
click at [703, 80] on nav "About Services Projects Contact" at bounding box center [502, 98] width 822 height 37
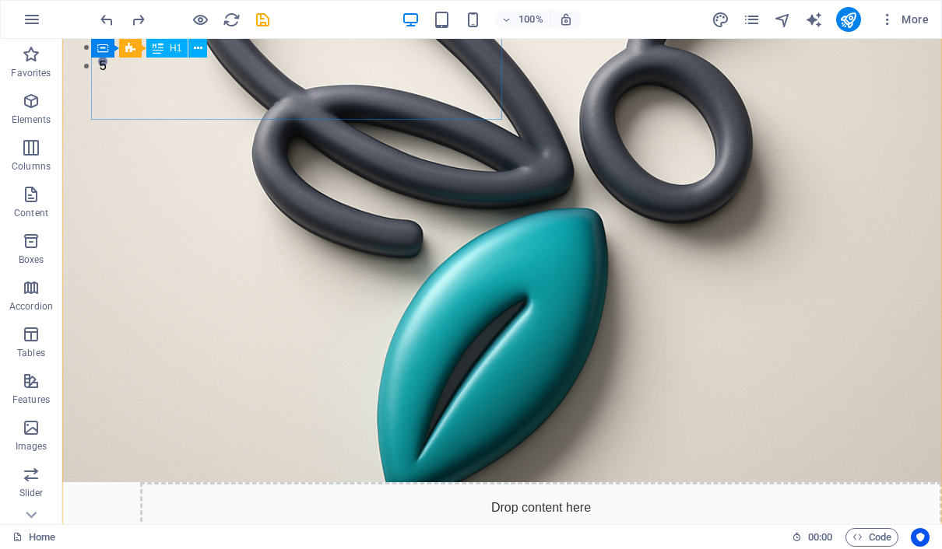
scroll to position [491, 0]
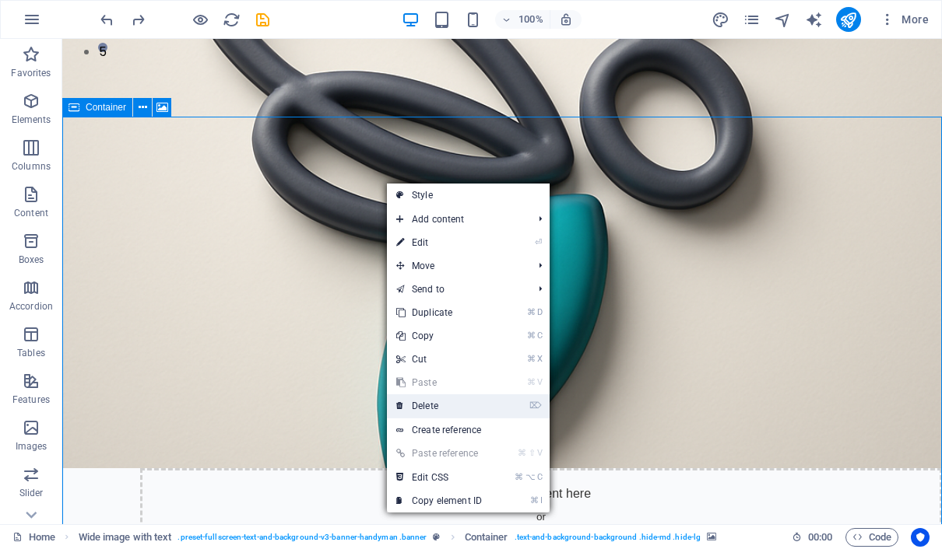
click at [458, 400] on link "⌦ Delete" at bounding box center [439, 406] width 104 height 23
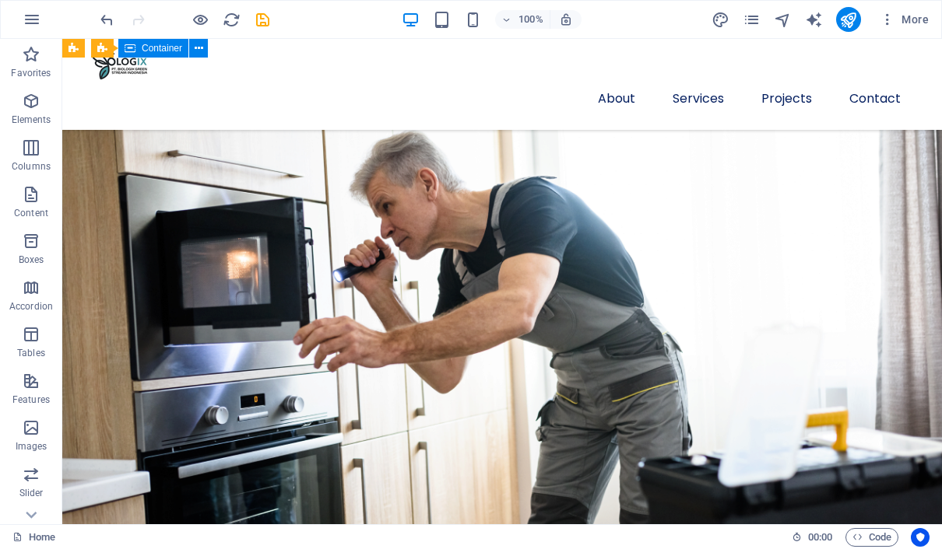
scroll to position [1110, 0]
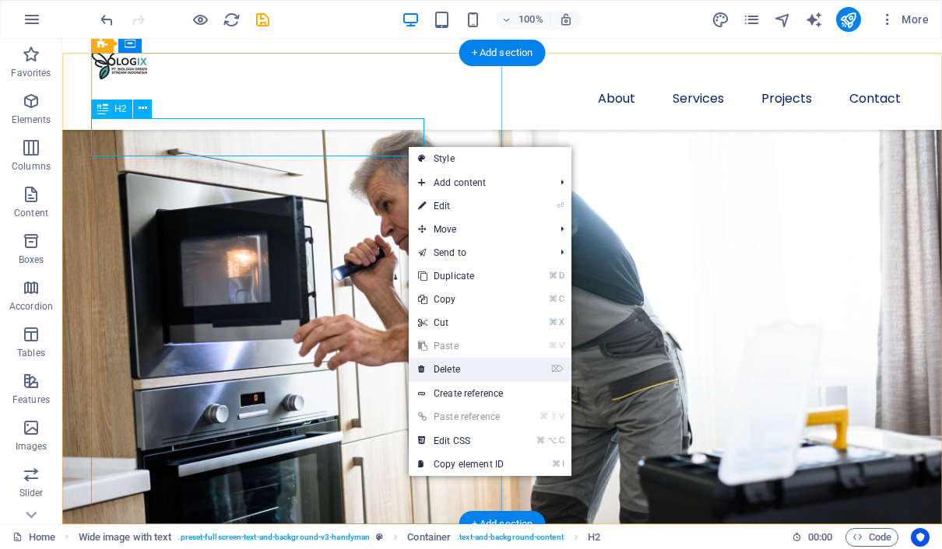
click at [477, 363] on link "⌦ Delete" at bounding box center [461, 369] width 104 height 23
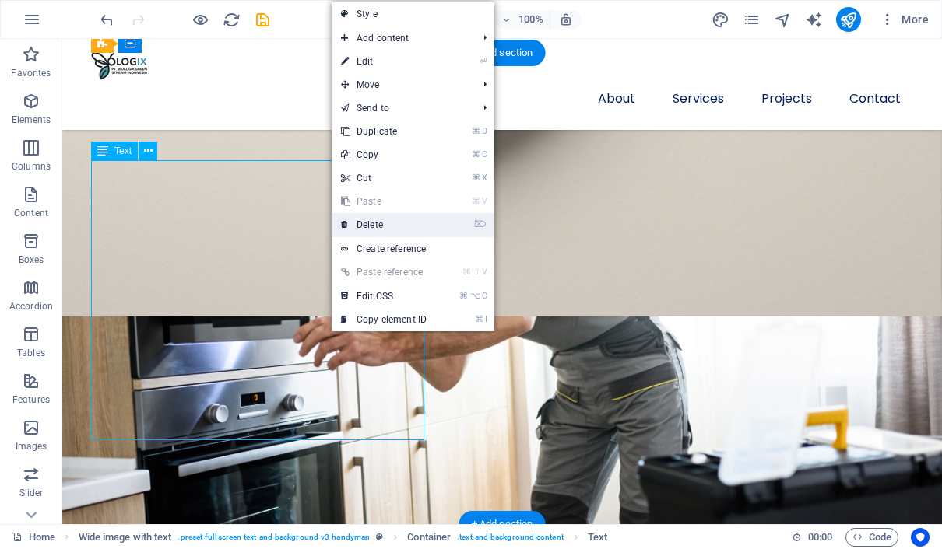
click at [377, 233] on link "⌦ Delete" at bounding box center [384, 224] width 104 height 23
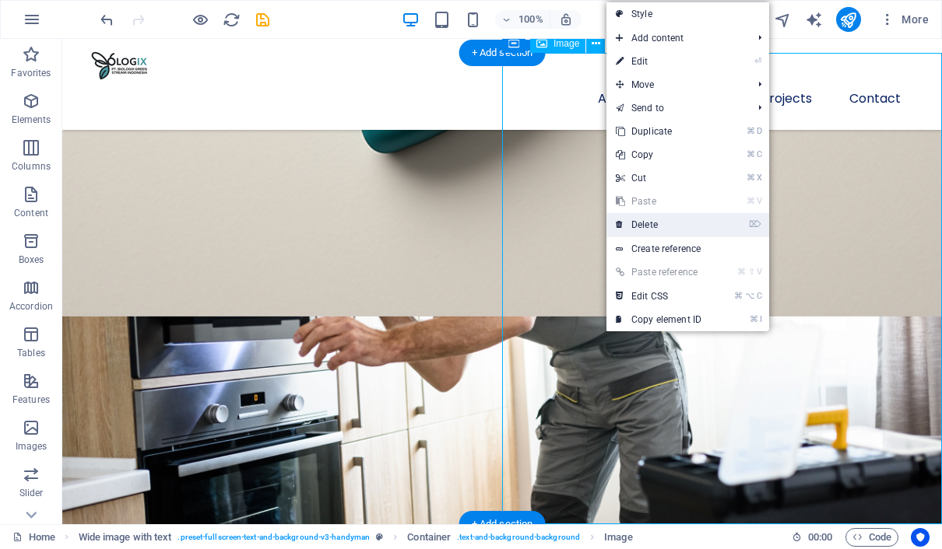
click at [635, 223] on link "⌦ Delete" at bounding box center [658, 224] width 104 height 23
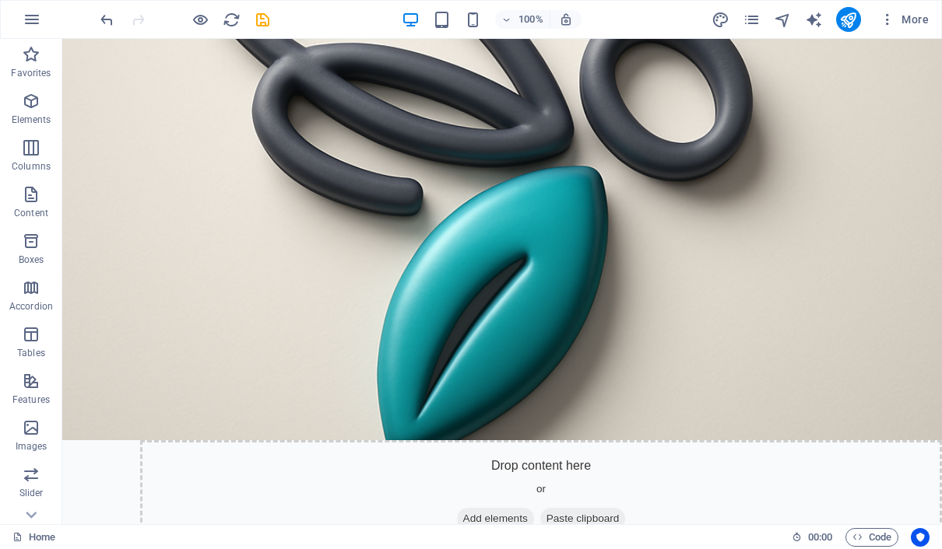
scroll to position [491, 0]
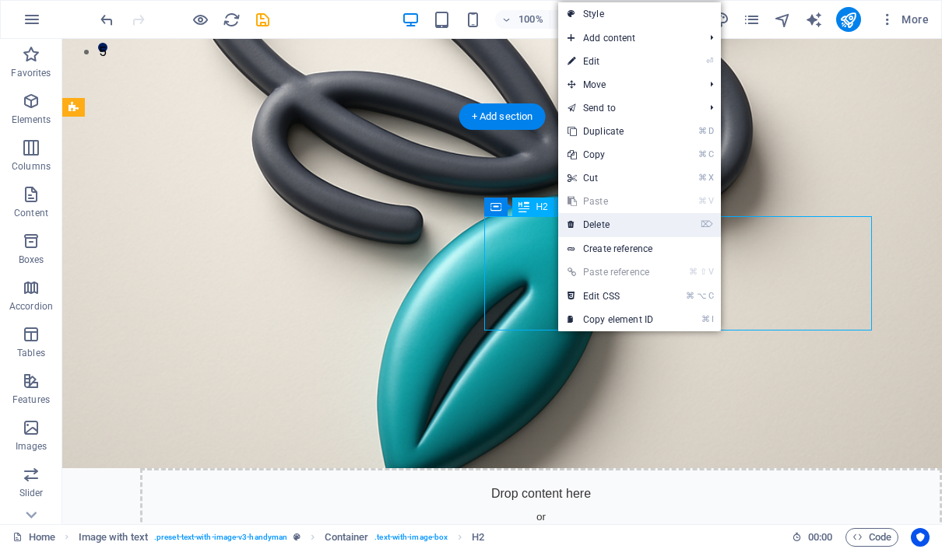
click at [592, 220] on link "⌦ Delete" at bounding box center [610, 224] width 104 height 23
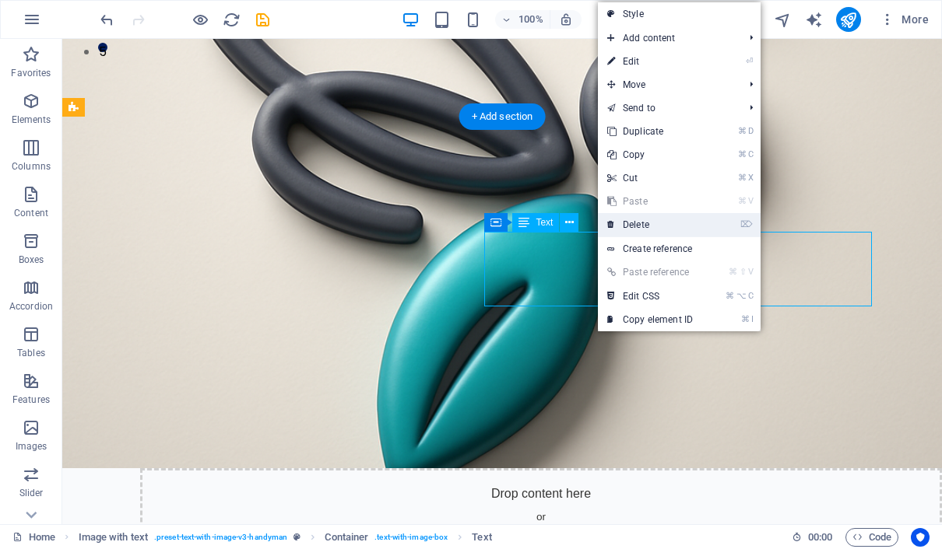
click at [626, 231] on link "⌦ Delete" at bounding box center [650, 224] width 104 height 23
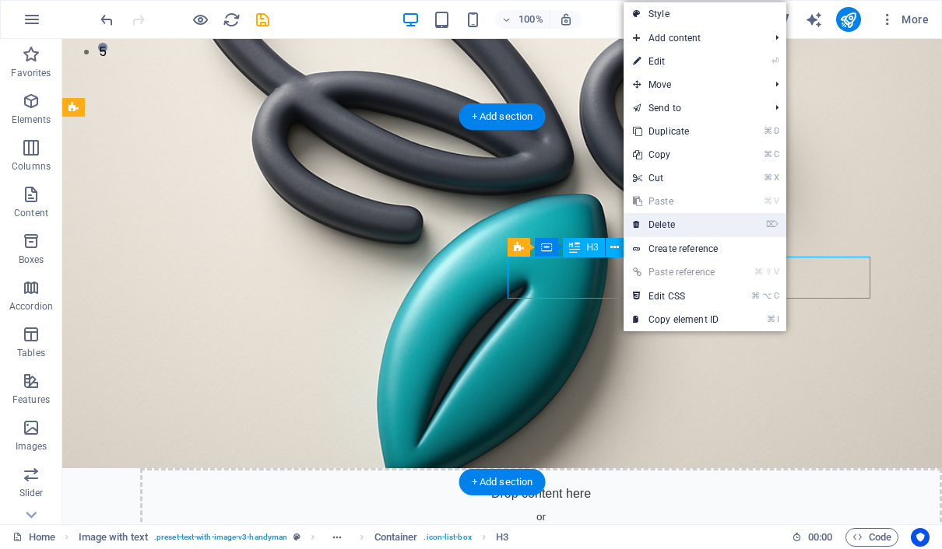
click at [642, 233] on link "⌦ Delete" at bounding box center [675, 224] width 104 height 23
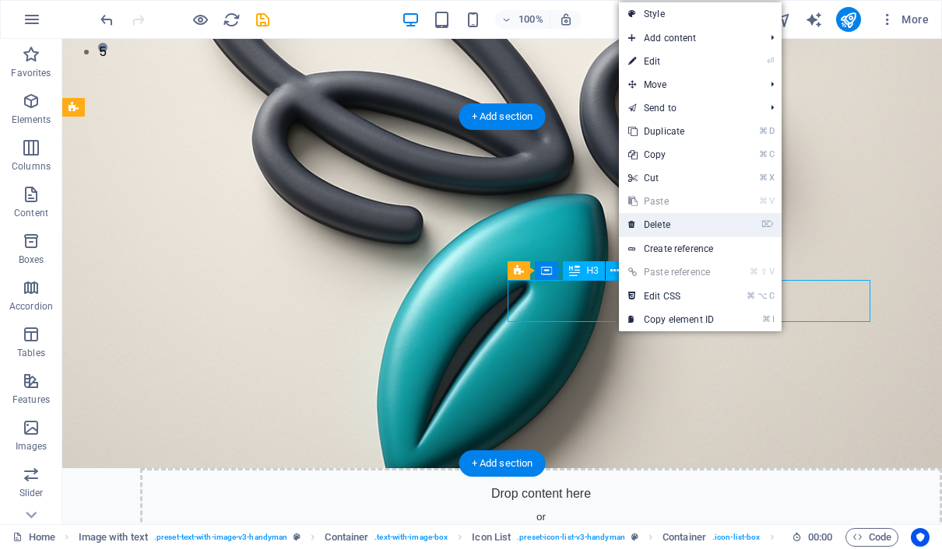
click at [644, 230] on link "⌦ Delete" at bounding box center [671, 224] width 104 height 23
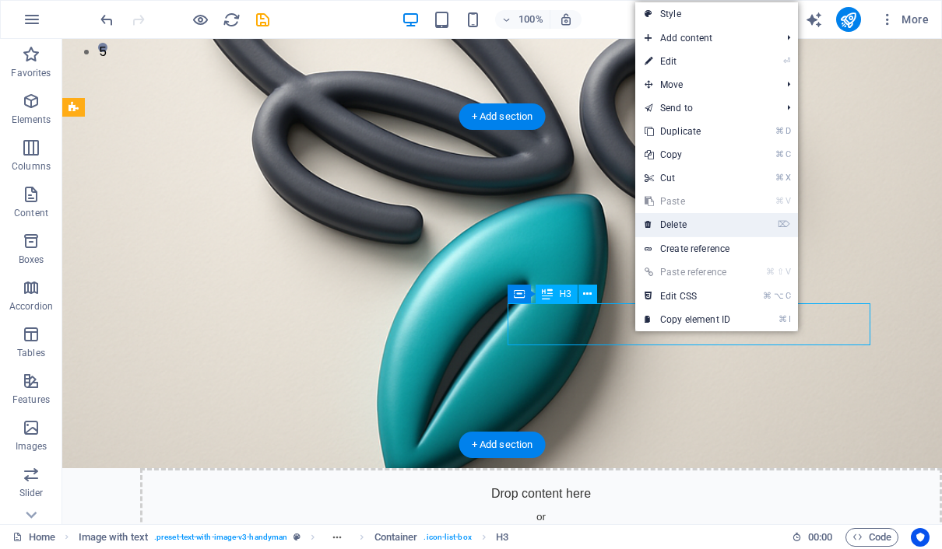
click at [657, 232] on link "⌦ Delete" at bounding box center [687, 224] width 104 height 23
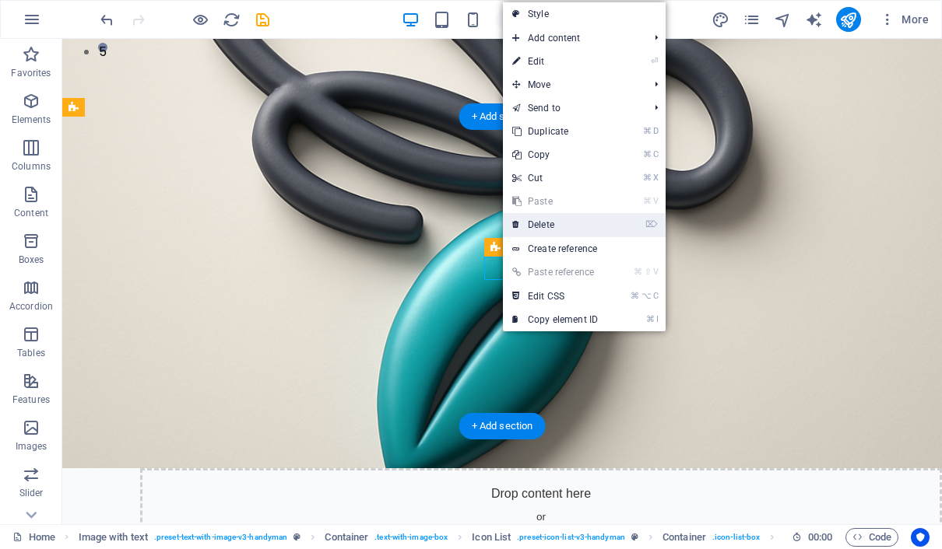
click at [543, 229] on link "⌦ Delete" at bounding box center [555, 224] width 104 height 23
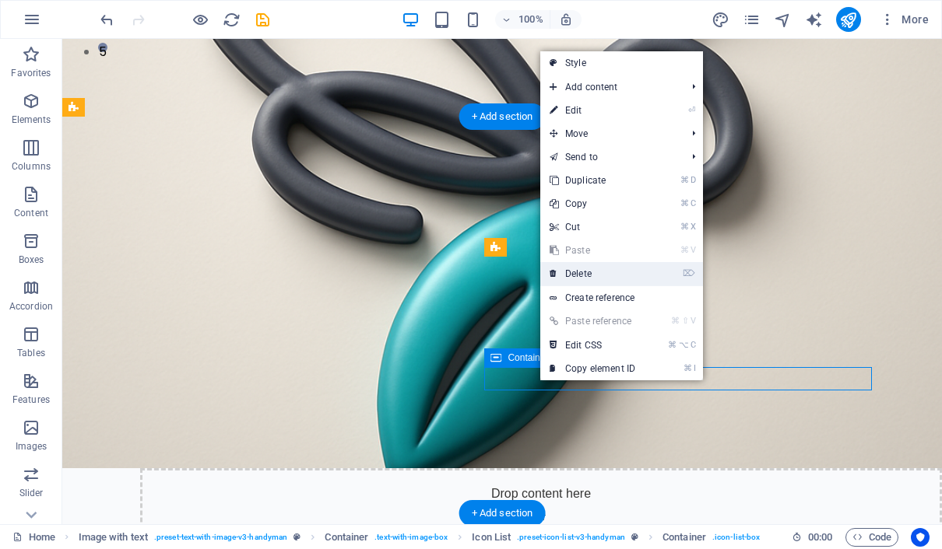
click at [576, 282] on link "⌦ Delete" at bounding box center [592, 273] width 104 height 23
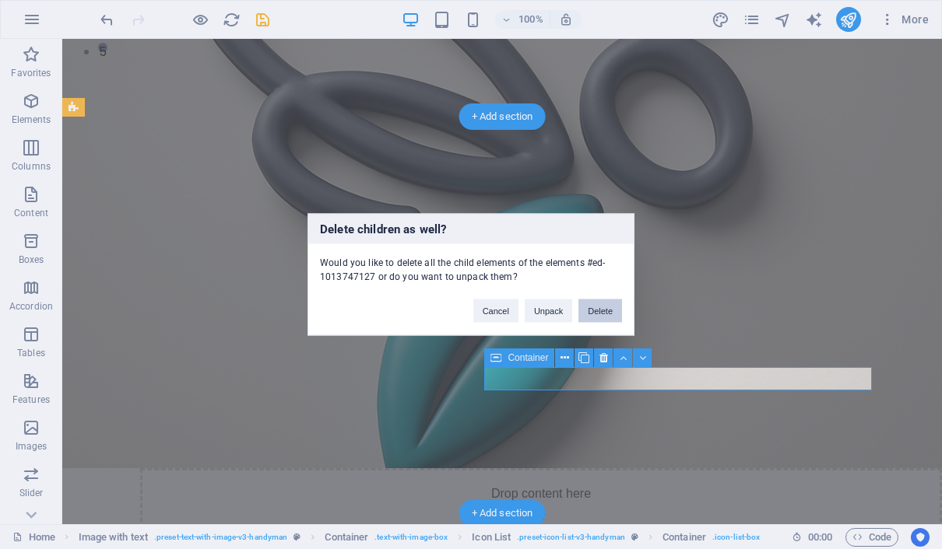
click at [601, 311] on button "Delete" at bounding box center [600, 311] width 44 height 23
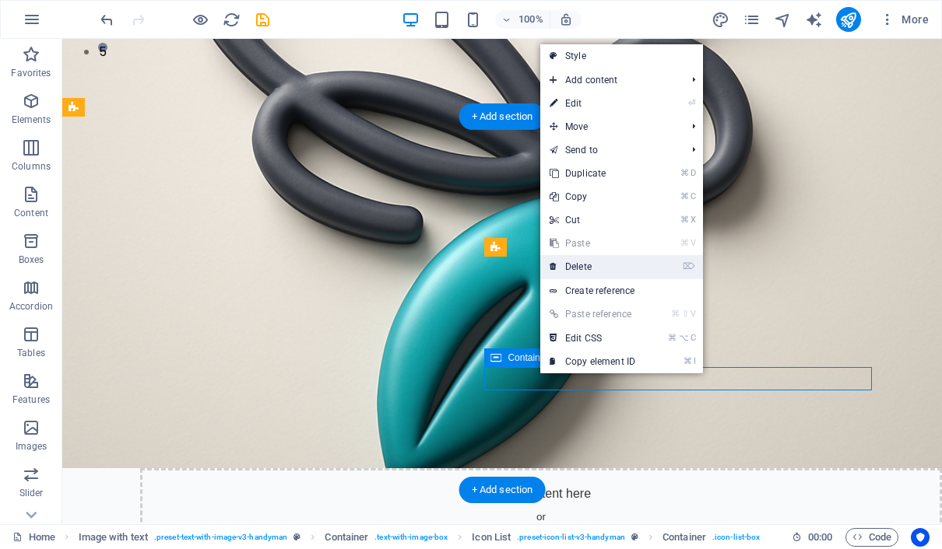
click at [581, 273] on link "⌦ Delete" at bounding box center [592, 266] width 104 height 23
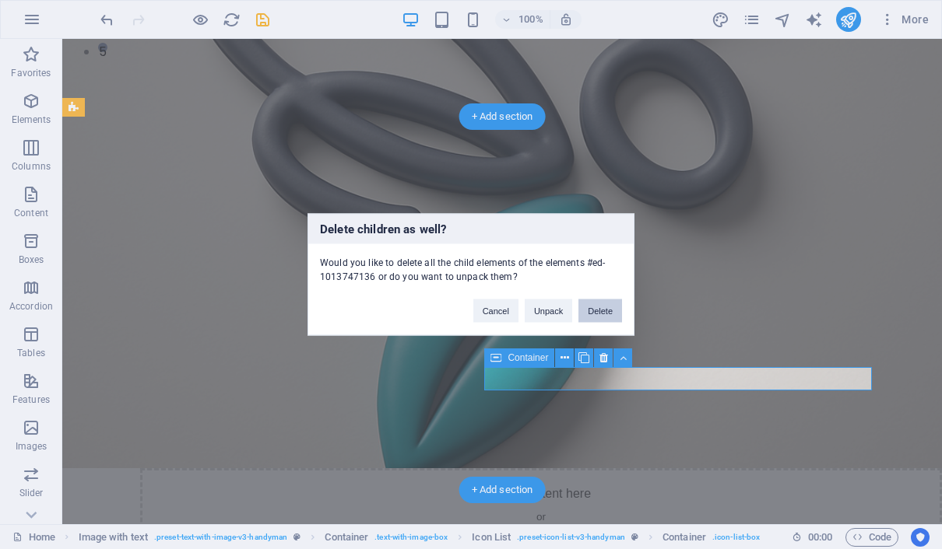
click at [598, 309] on button "Delete" at bounding box center [600, 311] width 44 height 23
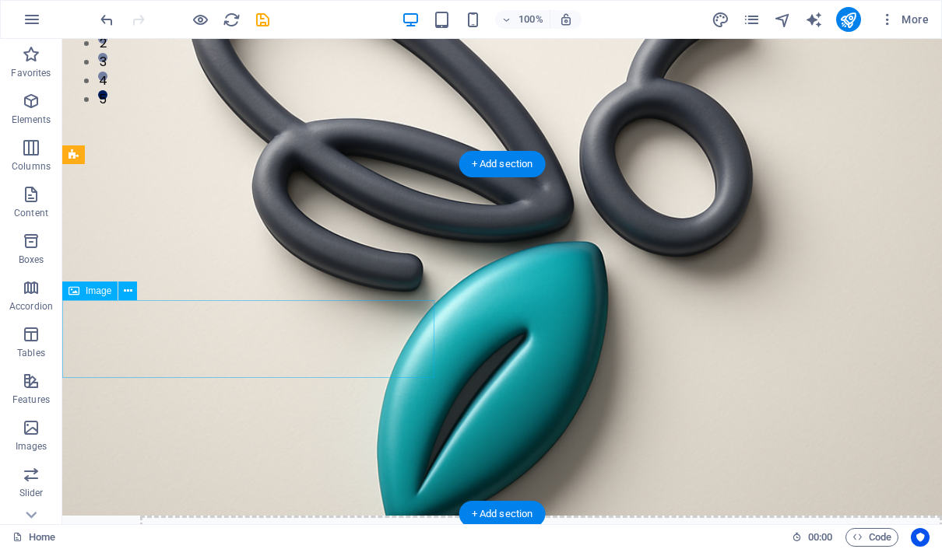
scroll to position [509, 0]
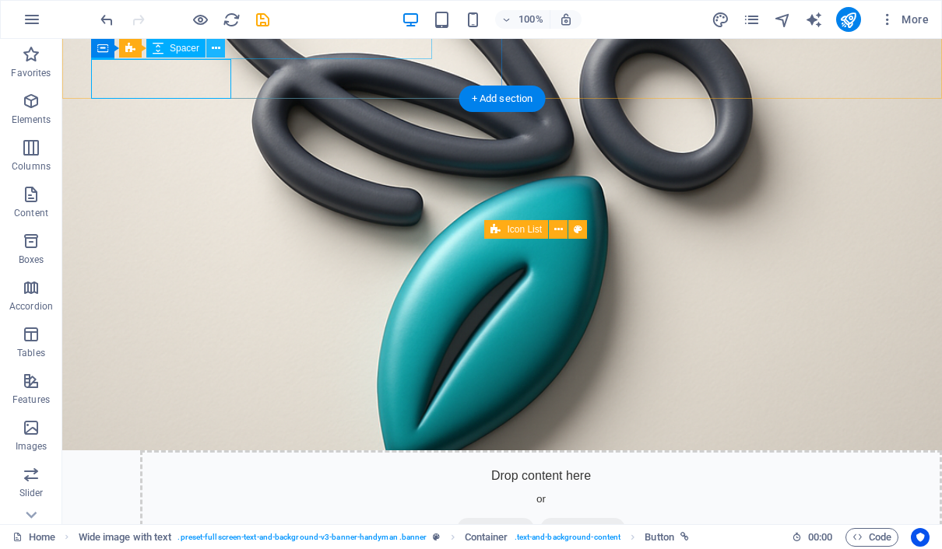
click at [214, 49] on icon at bounding box center [216, 48] width 9 height 16
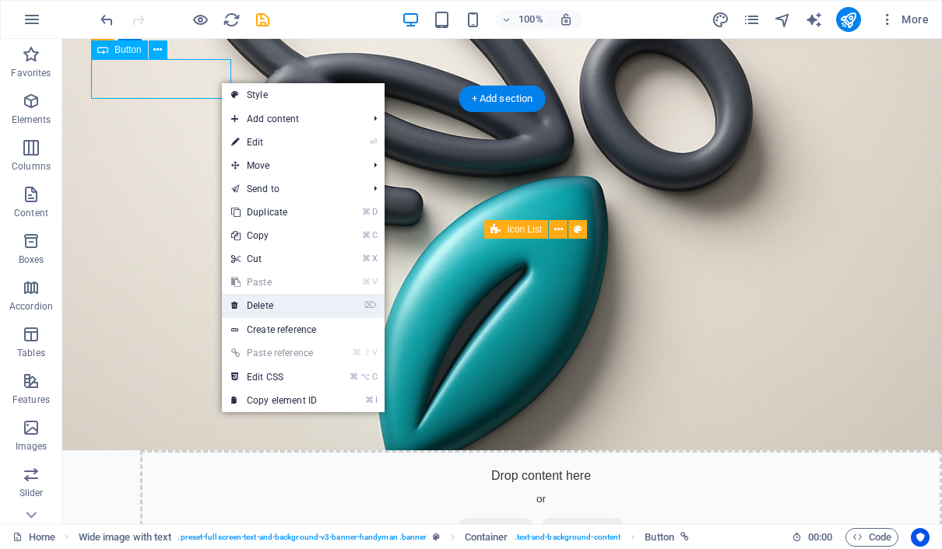
click at [295, 296] on link "⌦ Delete" at bounding box center [274, 305] width 104 height 23
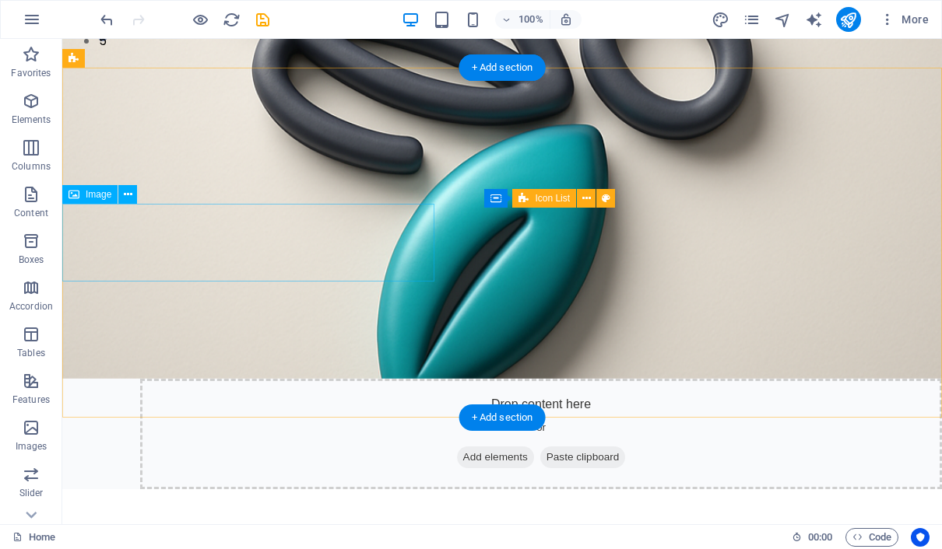
scroll to position [520, 0]
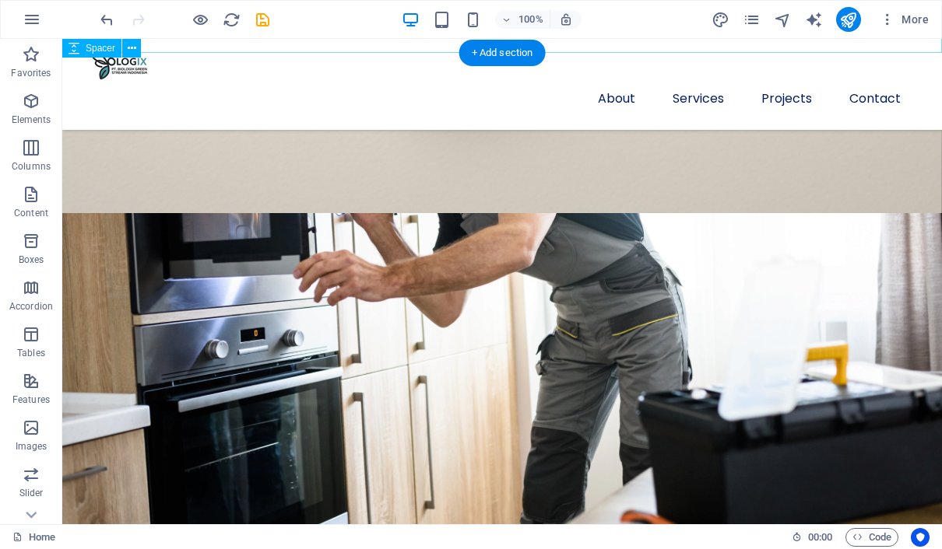
scroll to position [1116, 0]
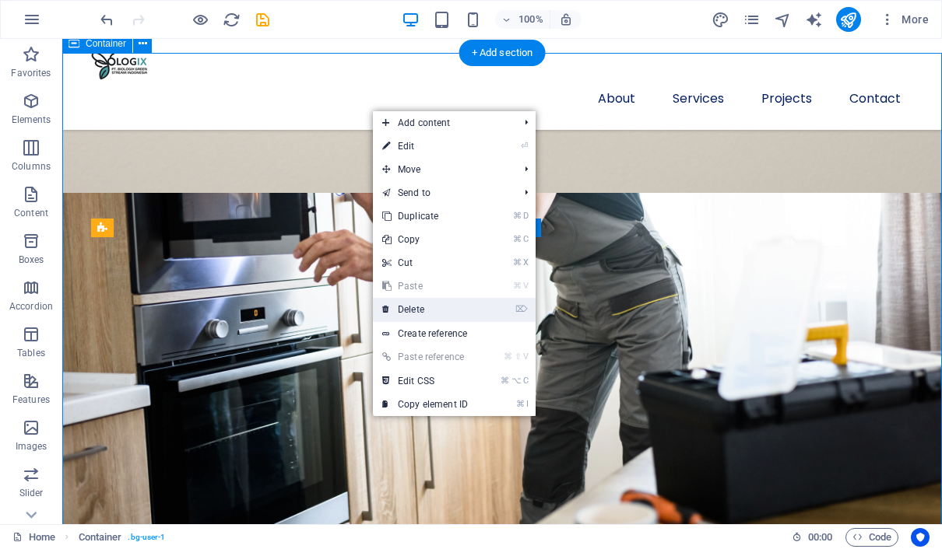
click at [450, 316] on link "⌦ Delete" at bounding box center [425, 309] width 104 height 23
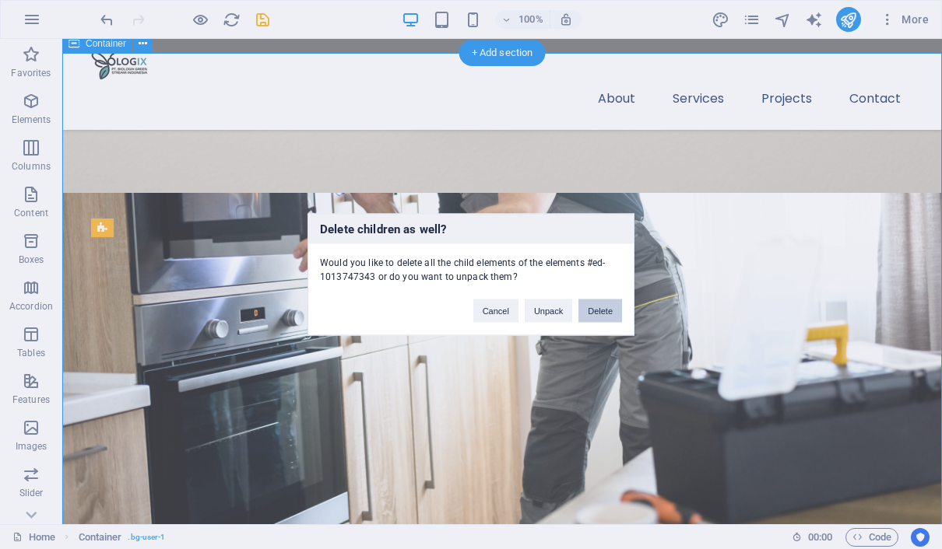
click at [601, 311] on button "Delete" at bounding box center [600, 311] width 44 height 23
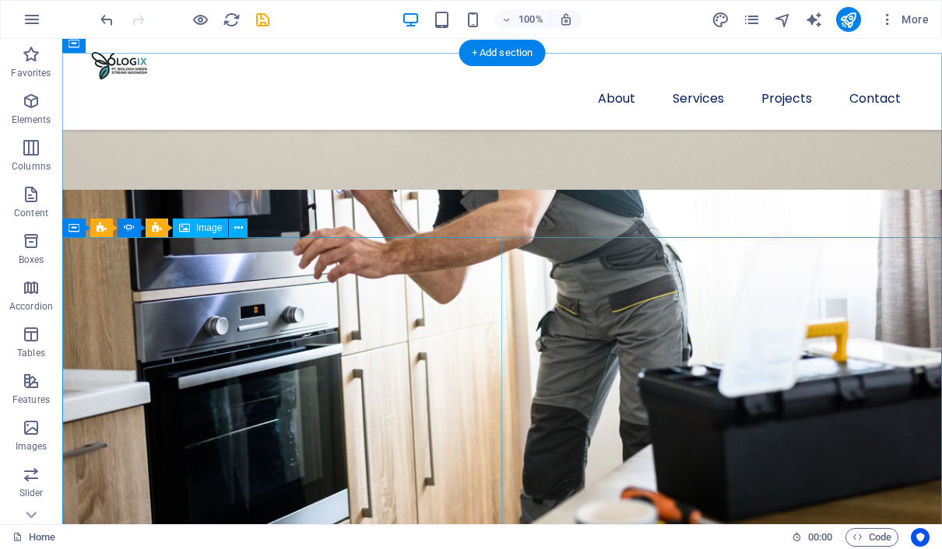
scroll to position [1114, 0]
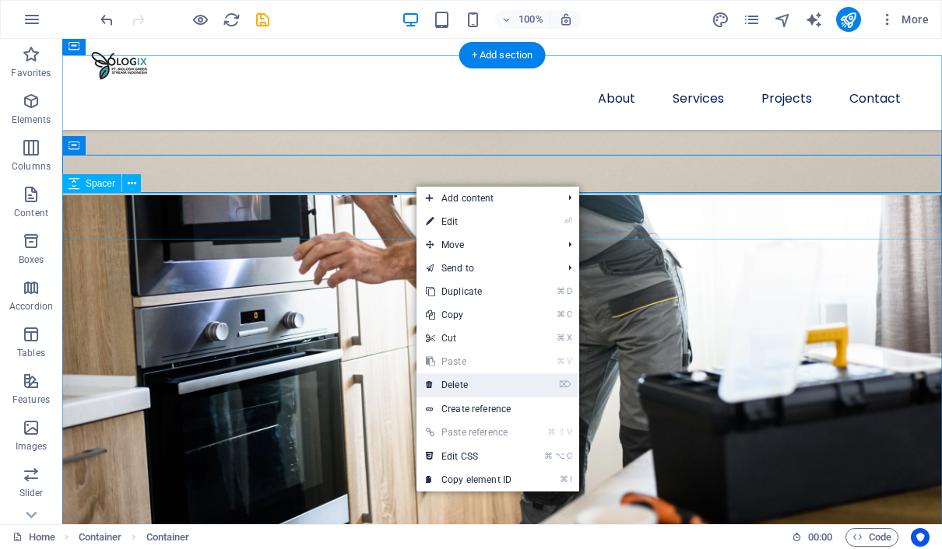
click at [485, 386] on link "⌦ Delete" at bounding box center [468, 385] width 104 height 23
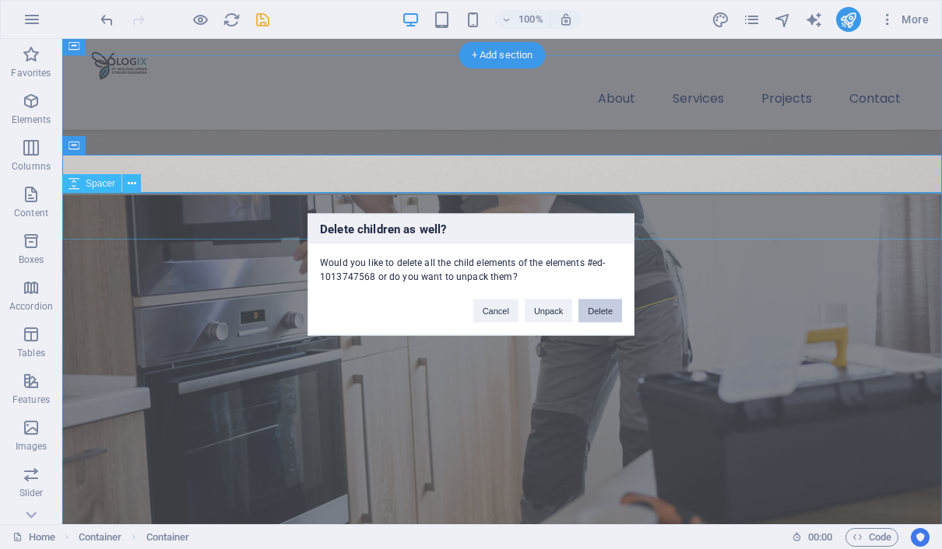
click at [590, 313] on button "Delete" at bounding box center [600, 311] width 44 height 23
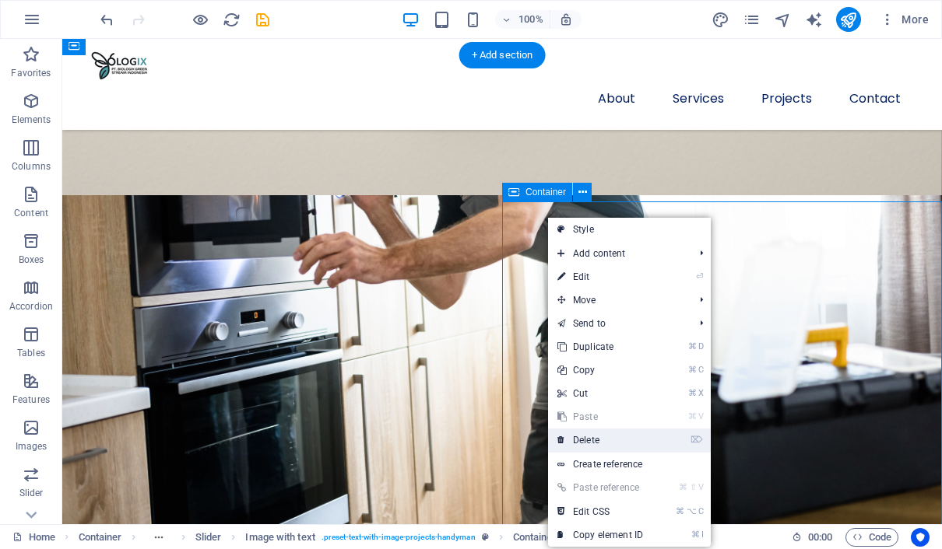
click at [599, 436] on link "⌦ Delete" at bounding box center [600, 440] width 104 height 23
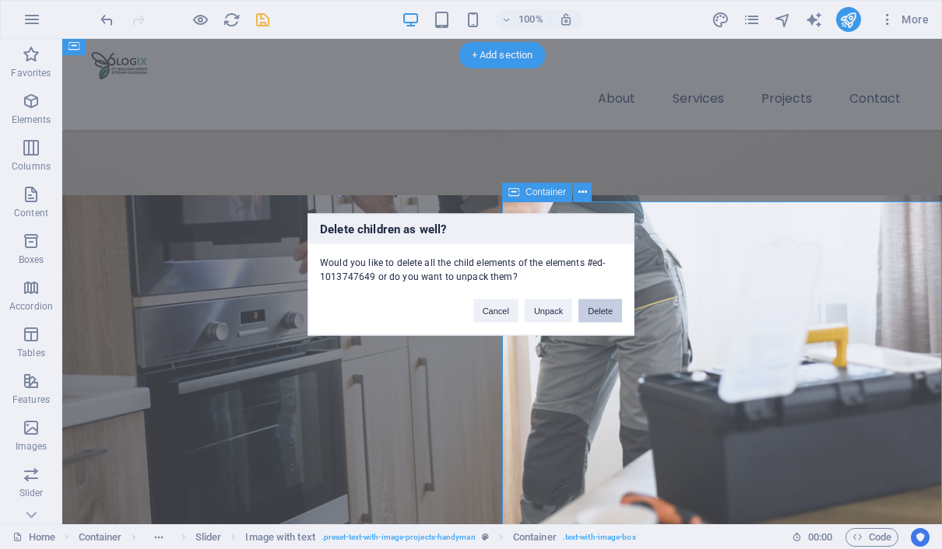
click at [591, 308] on button "Delete" at bounding box center [600, 311] width 44 height 23
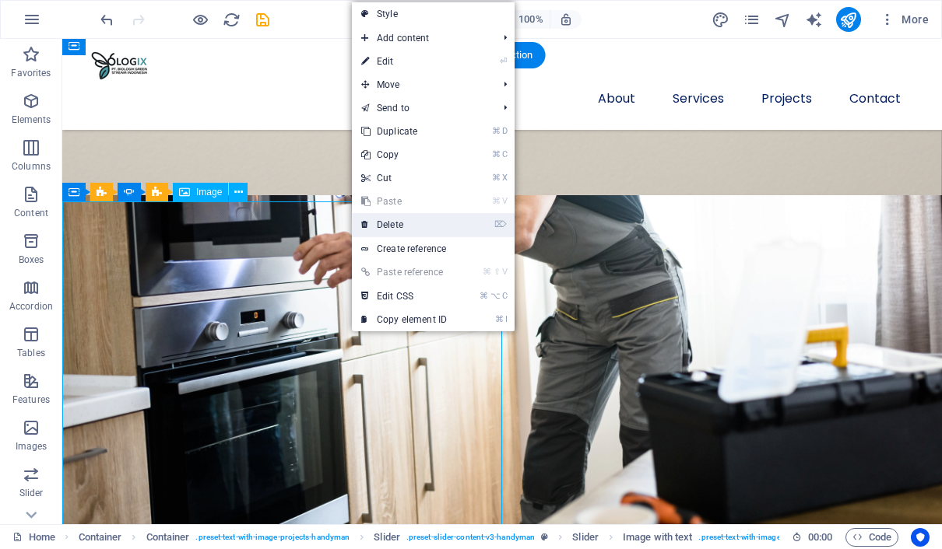
click at [411, 234] on link "⌦ Delete" at bounding box center [404, 224] width 104 height 23
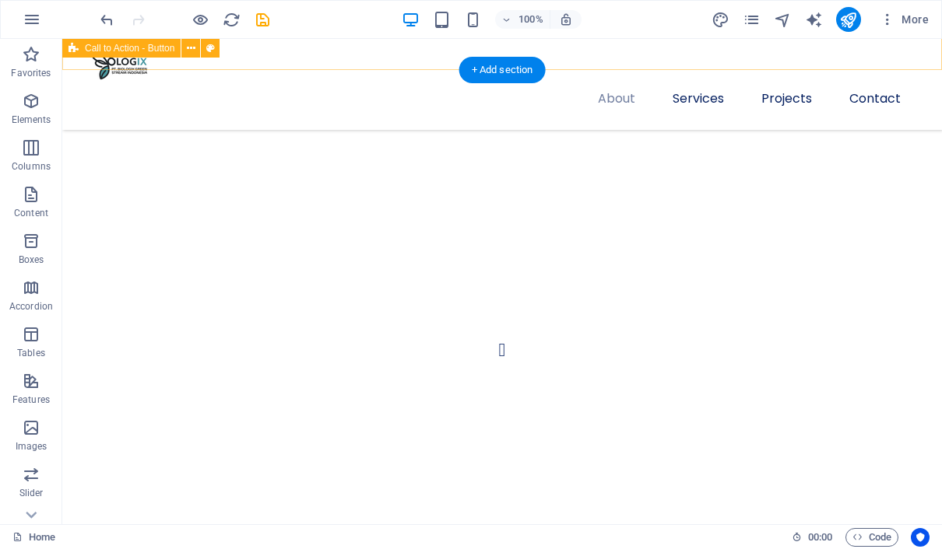
scroll to position [2082, 0]
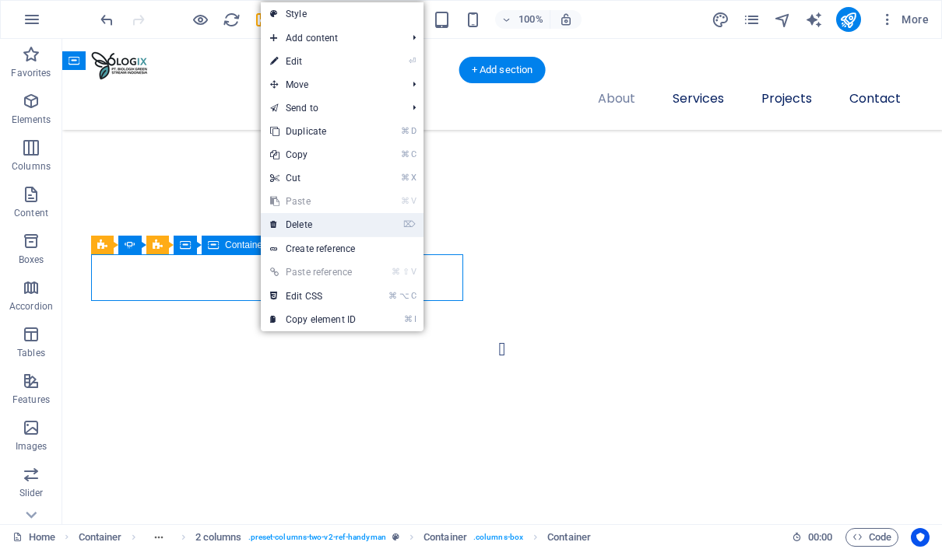
click at [316, 227] on link "⌦ Delete" at bounding box center [313, 224] width 104 height 23
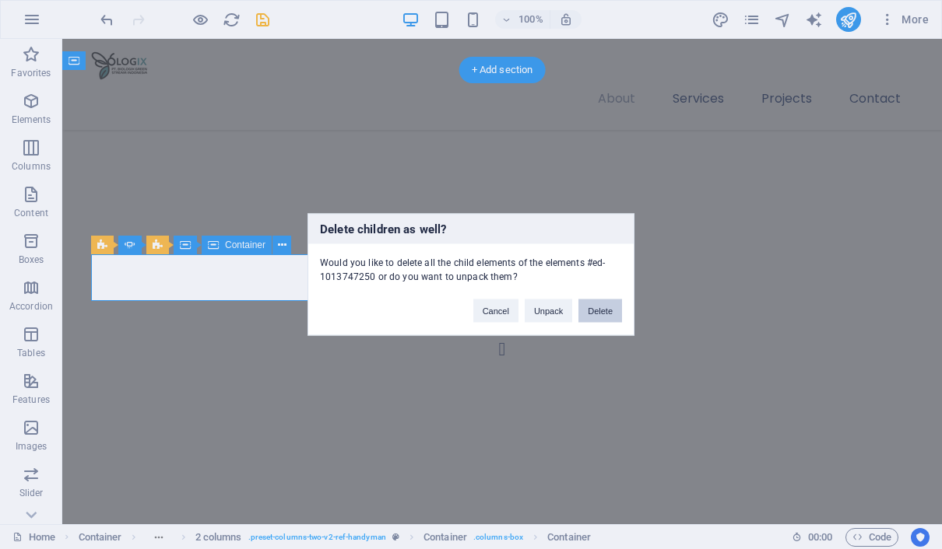
click at [603, 306] on button "Delete" at bounding box center [600, 311] width 44 height 23
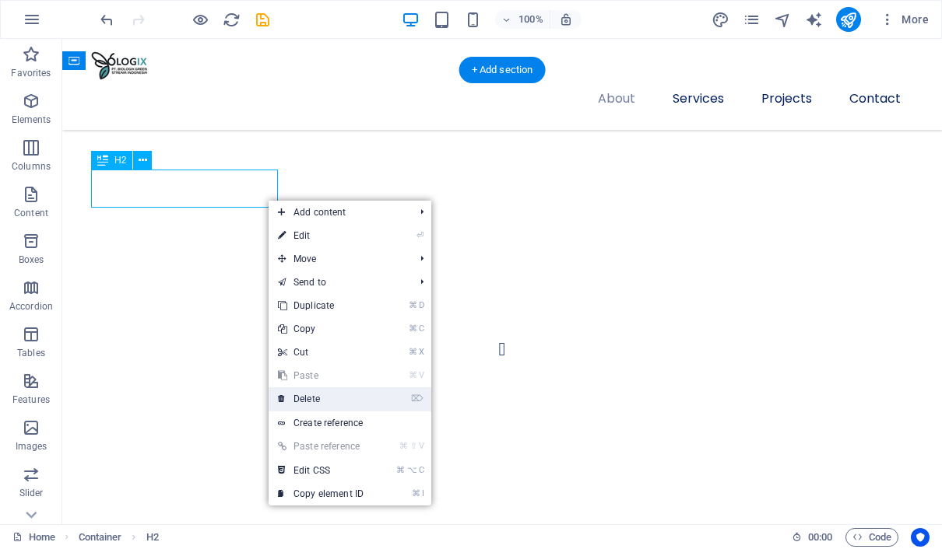
click at [333, 400] on link "⌦ Delete" at bounding box center [320, 399] width 104 height 23
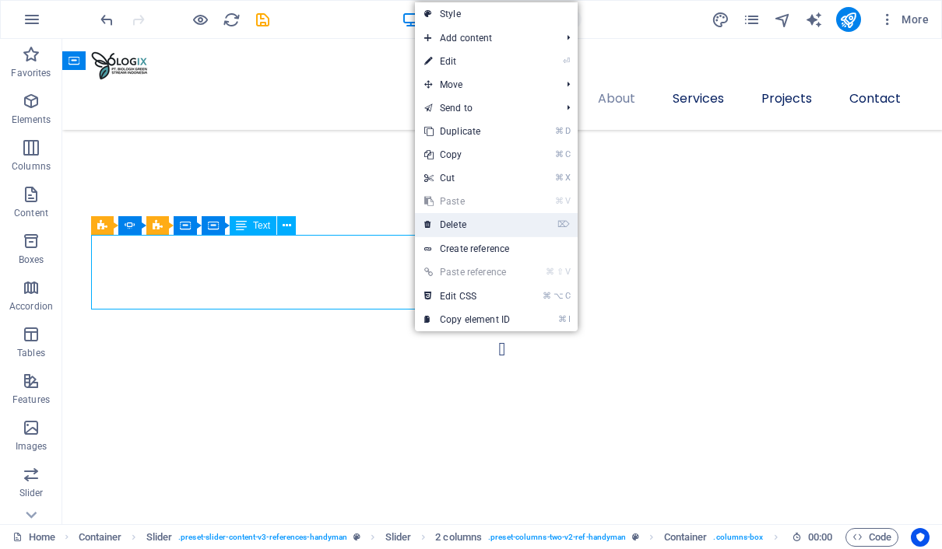
click at [445, 224] on link "⌦ Delete" at bounding box center [467, 224] width 104 height 23
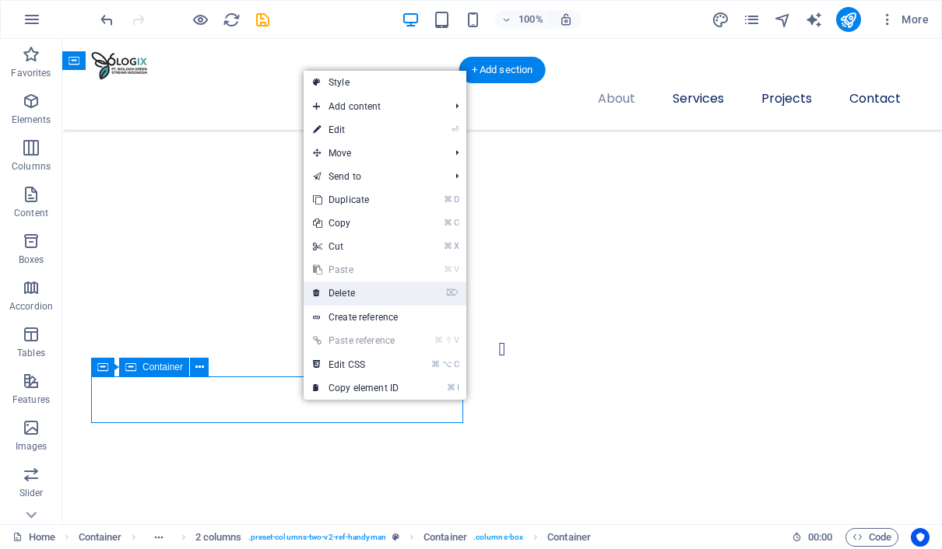
click at [367, 291] on link "⌦ Delete" at bounding box center [355, 293] width 104 height 23
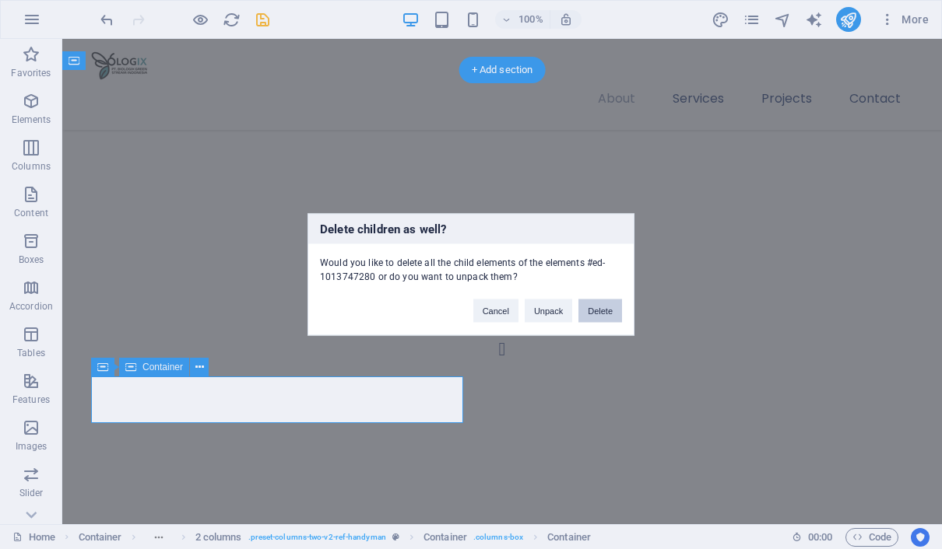
click at [591, 306] on button "Delete" at bounding box center [600, 311] width 44 height 23
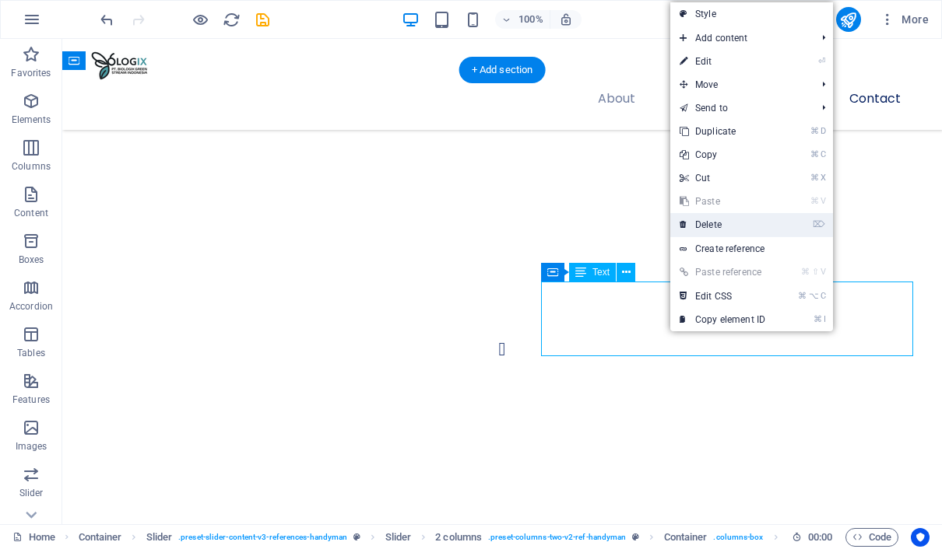
click at [714, 227] on link "⌦ Delete" at bounding box center [722, 224] width 104 height 23
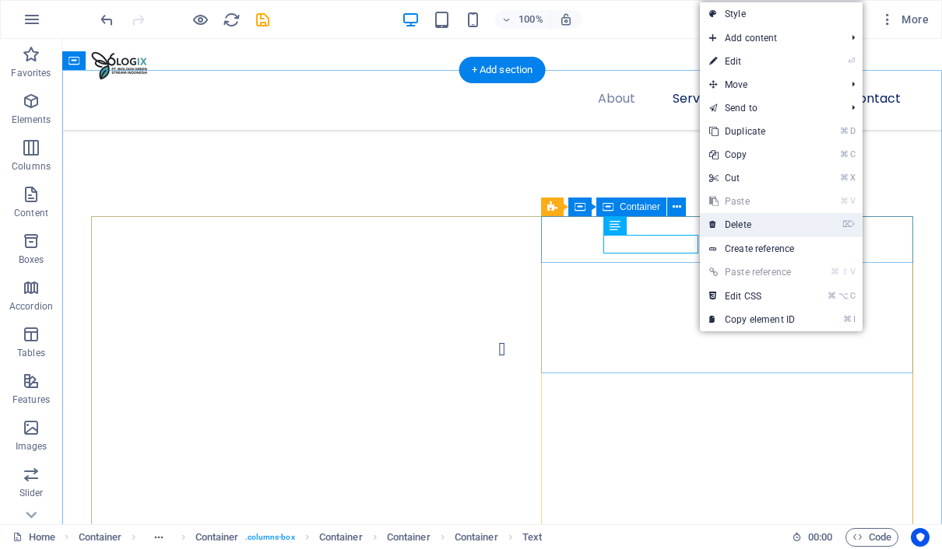
click at [736, 226] on link "⌦ Delete" at bounding box center [752, 224] width 104 height 23
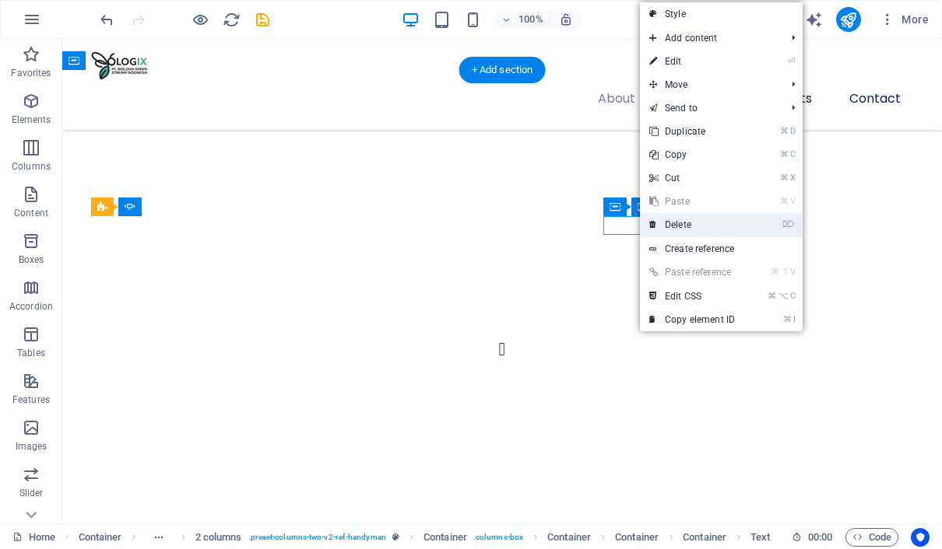
click at [672, 231] on link "⌦ Delete" at bounding box center [692, 224] width 104 height 23
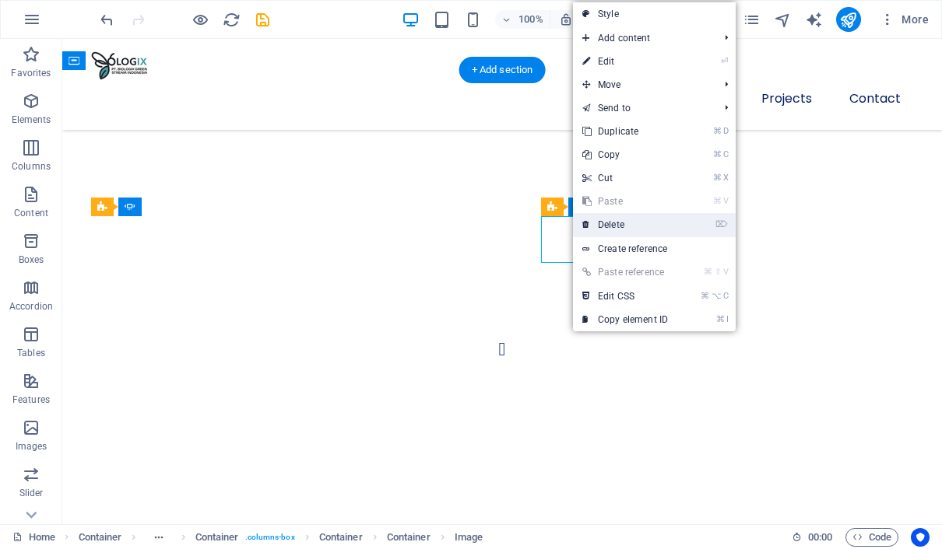
click at [623, 223] on link "⌦ Delete" at bounding box center [625, 224] width 104 height 23
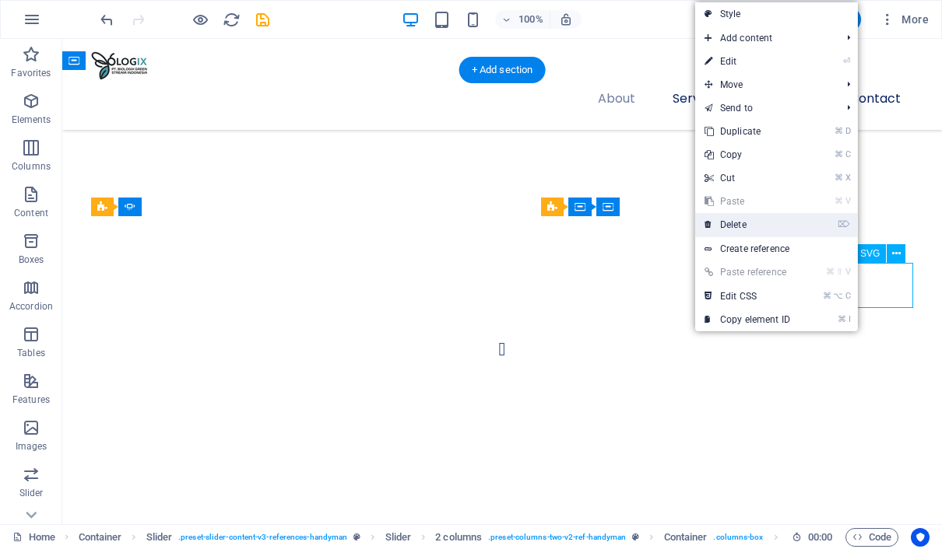
click at [784, 226] on link "⌦ Delete" at bounding box center [747, 224] width 104 height 23
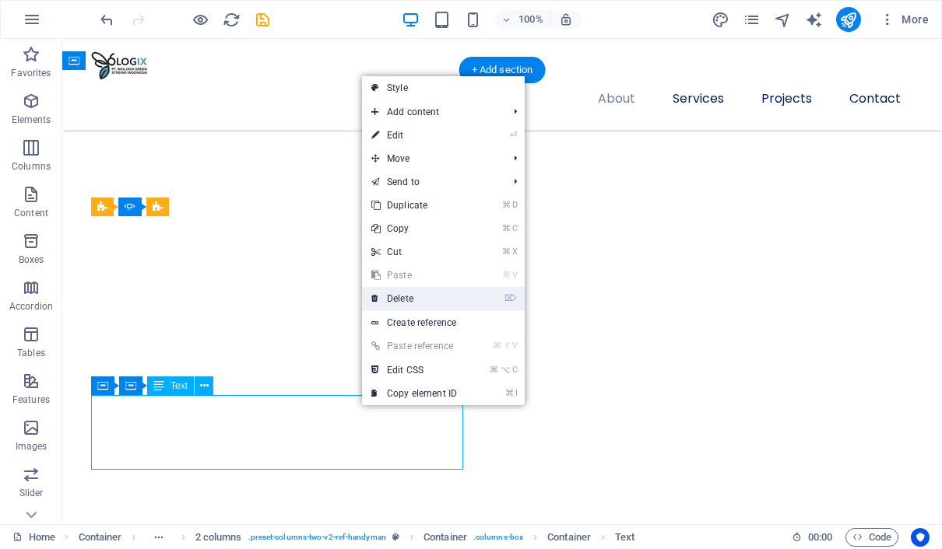
click at [416, 300] on link "⌦ Delete" at bounding box center [414, 298] width 104 height 23
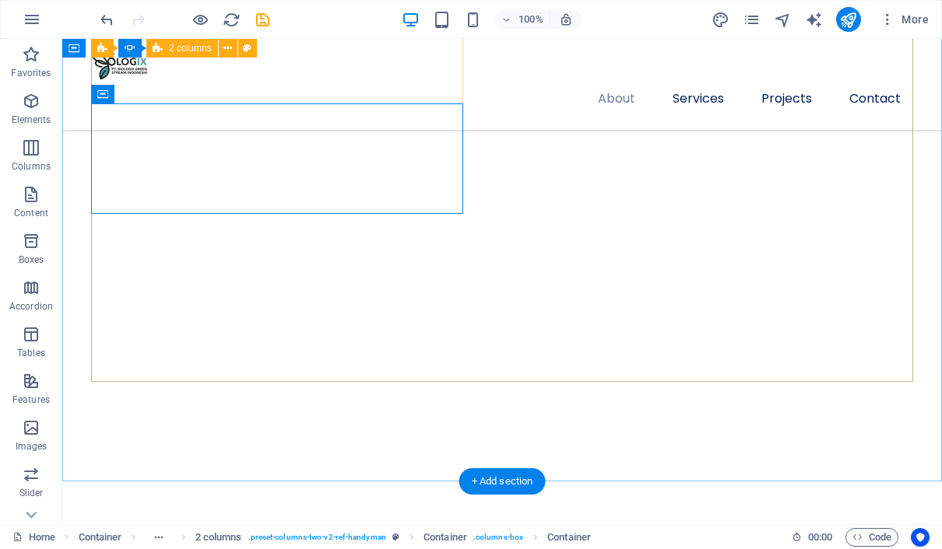
scroll to position [2360, 0]
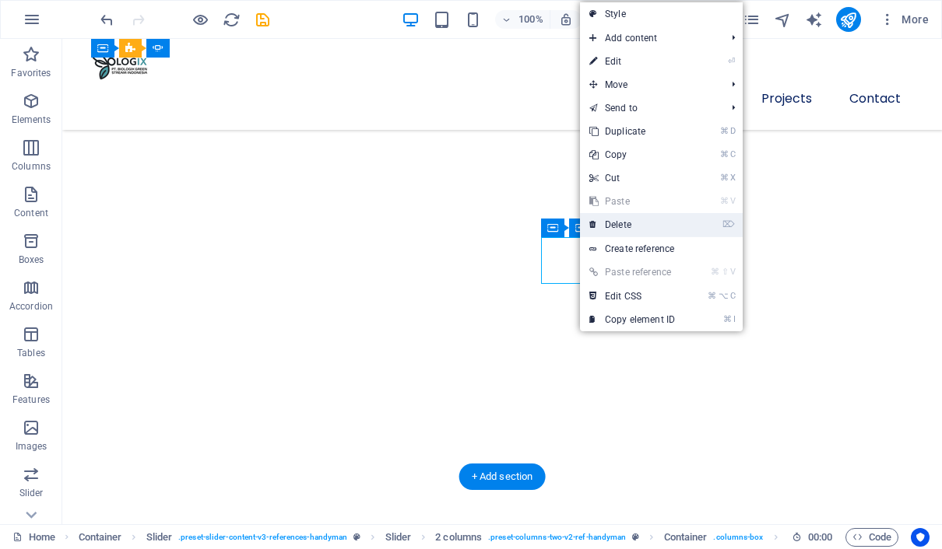
click at [611, 229] on link "⌦ Delete" at bounding box center [632, 224] width 104 height 23
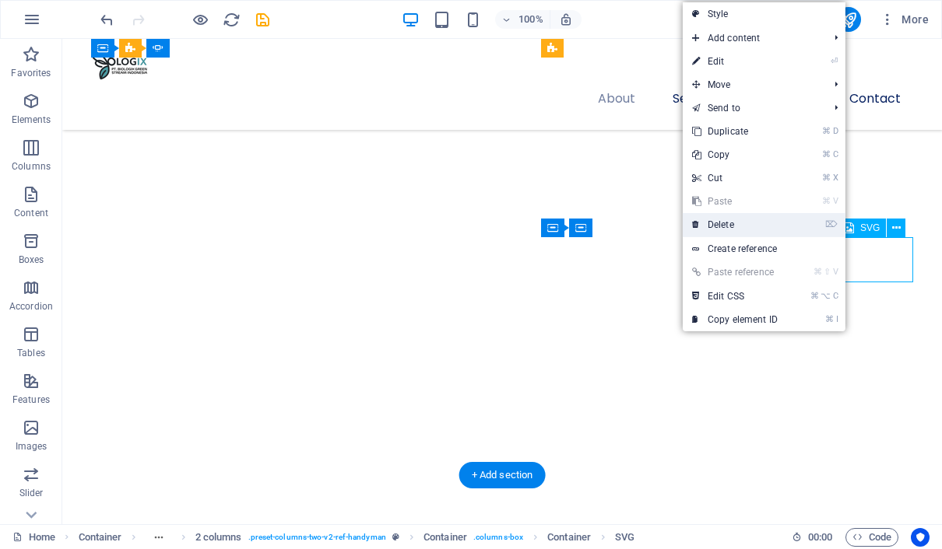
click at [788, 225] on li "⌦ Delete" at bounding box center [763, 225] width 163 height 24
click at [770, 228] on link "⌦ Delete" at bounding box center [734, 224] width 104 height 23
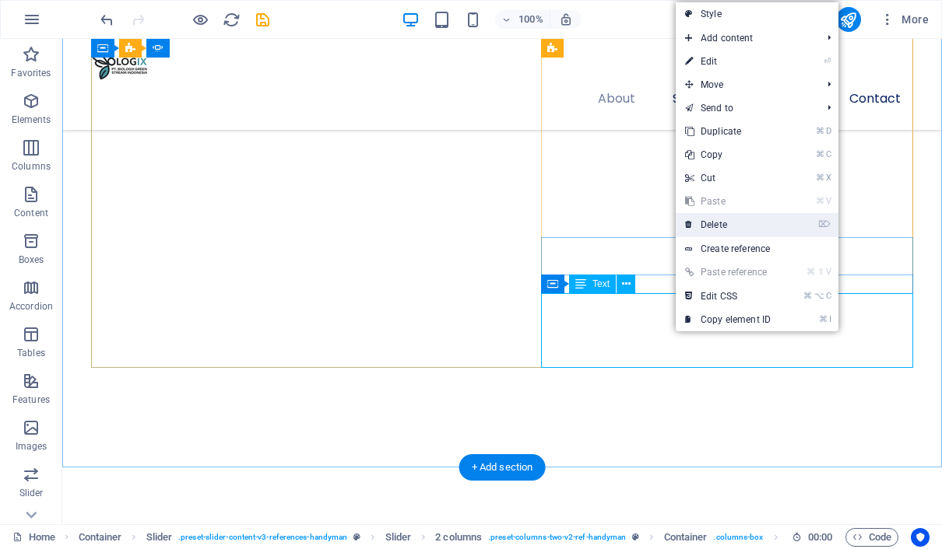
click at [718, 225] on link "⌦ Delete" at bounding box center [727, 224] width 104 height 23
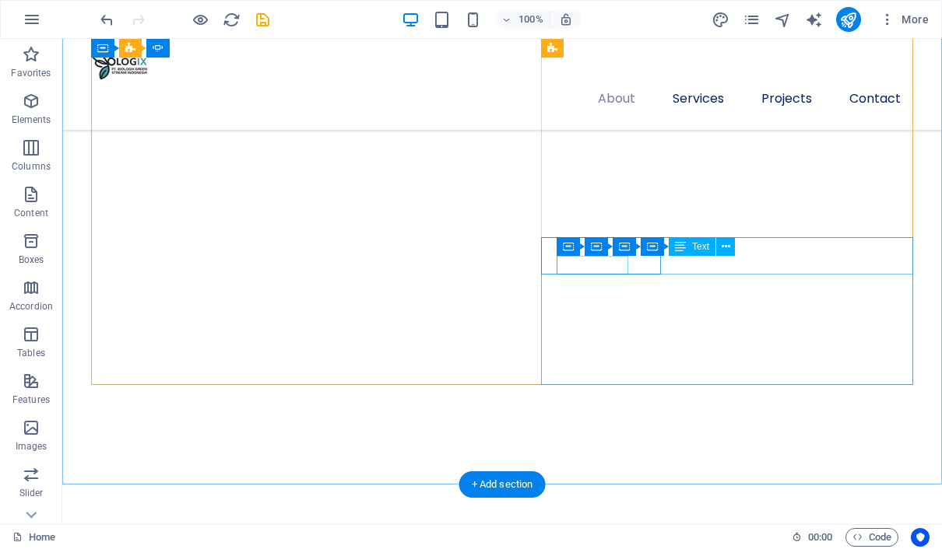
click at [625, 256] on div "Container Container Container Container Text" at bounding box center [650, 246] width 188 height 19
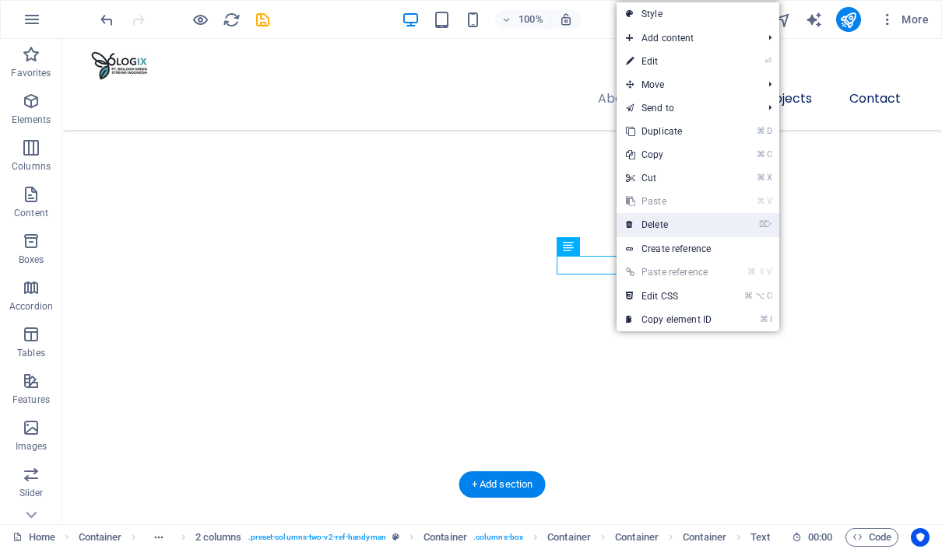
click at [657, 231] on link "⌦ Delete" at bounding box center [668, 224] width 104 height 23
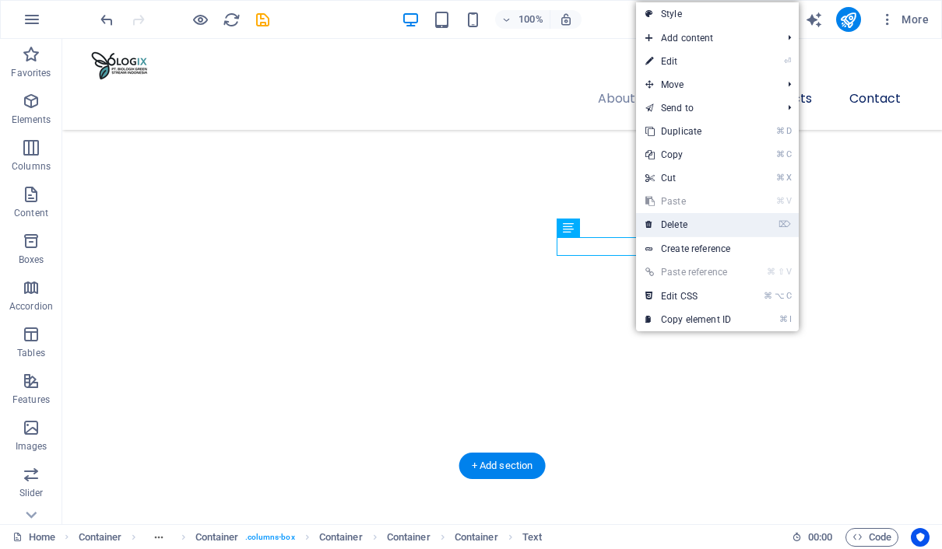
click at [655, 229] on link "⌦ Delete" at bounding box center [688, 224] width 104 height 23
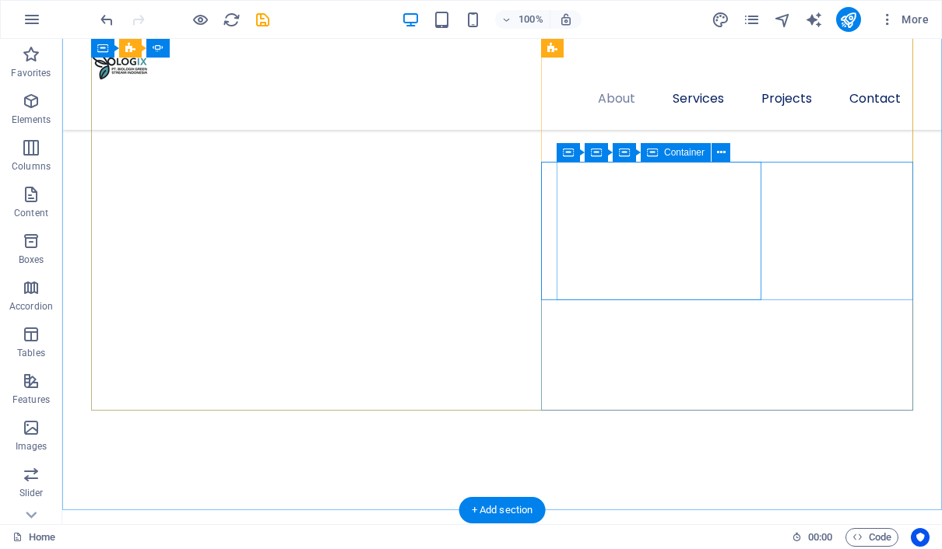
scroll to position [2436, 0]
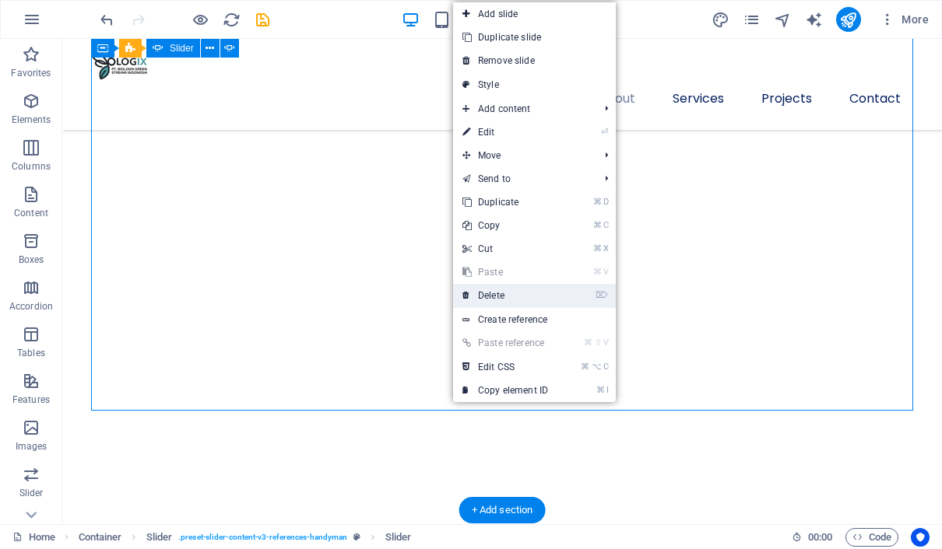
click at [533, 303] on link "⌦ Delete" at bounding box center [505, 295] width 104 height 23
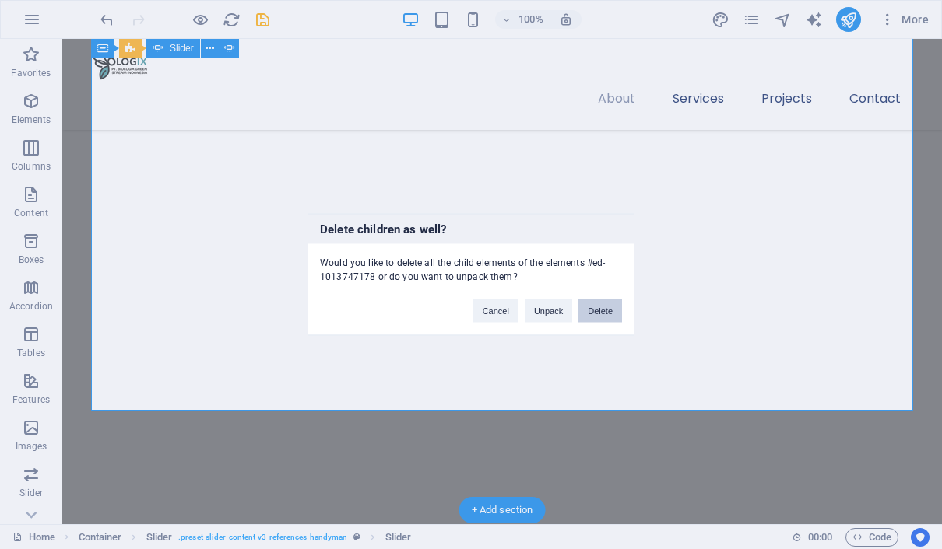
click at [591, 315] on button "Delete" at bounding box center [600, 311] width 44 height 23
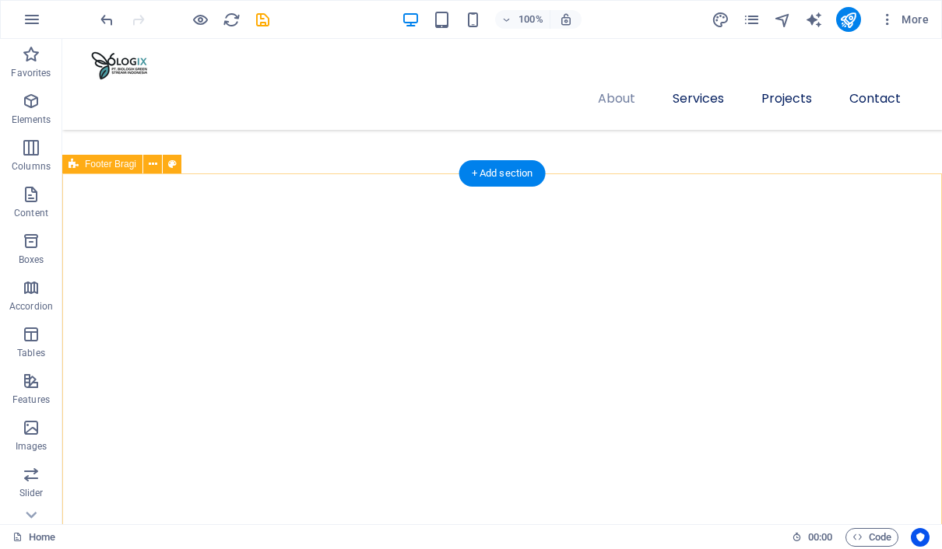
scroll to position [2425, 0]
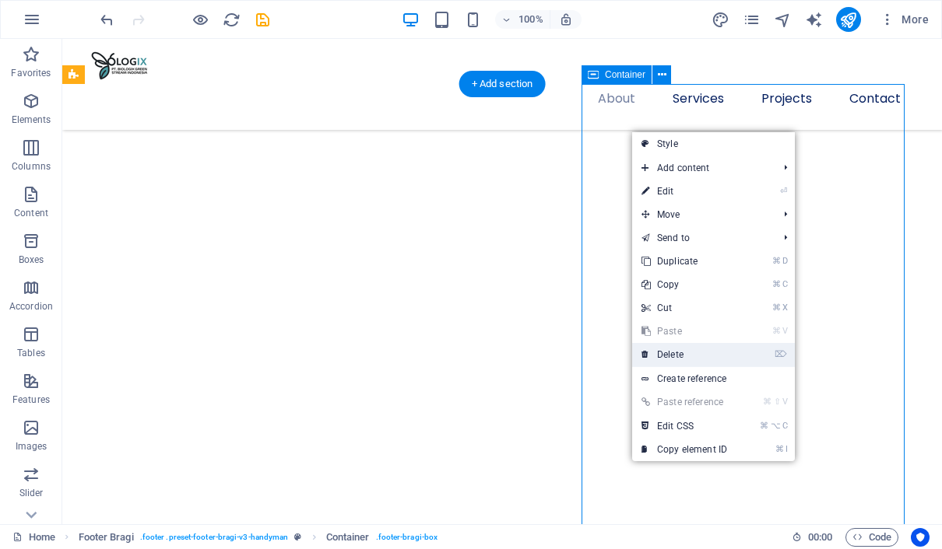
click at [692, 346] on link "⌦ Delete" at bounding box center [684, 354] width 104 height 23
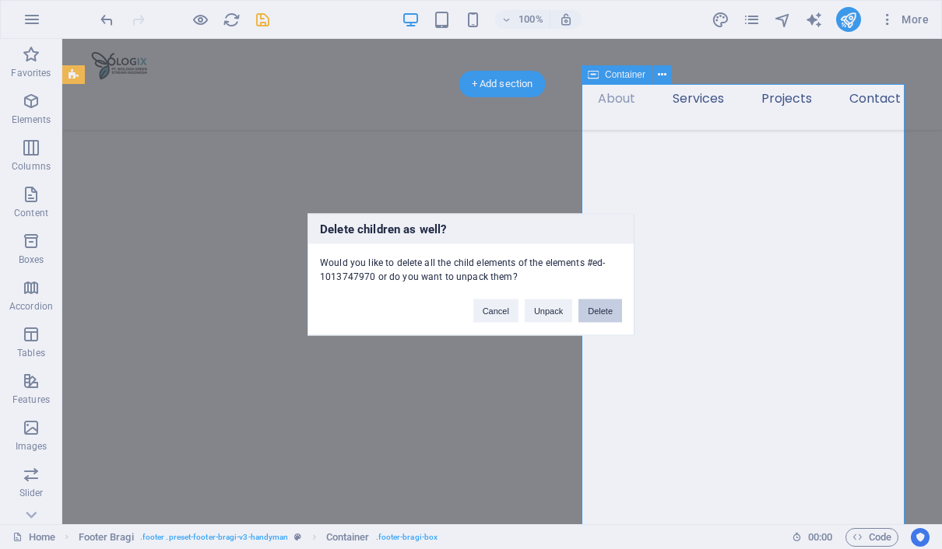
click at [613, 311] on button "Delete" at bounding box center [600, 311] width 44 height 23
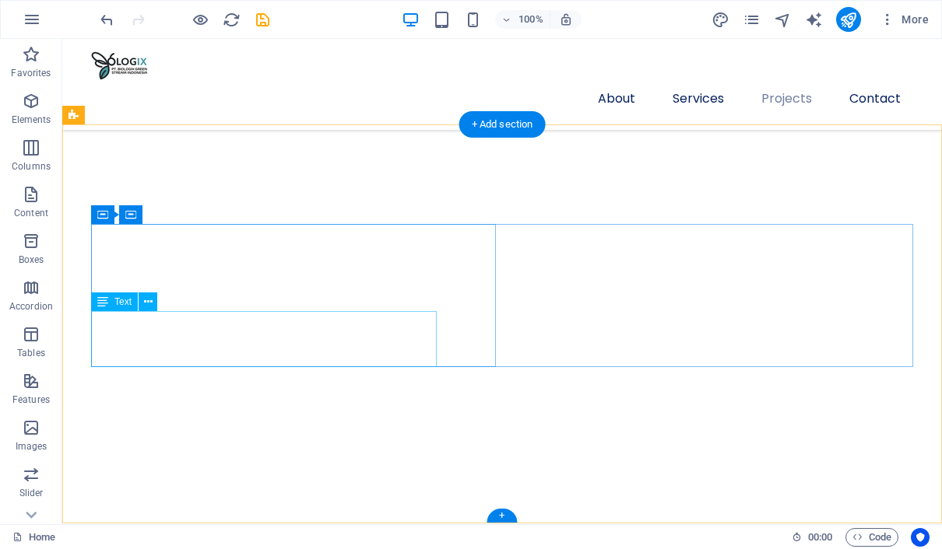
scroll to position [3137, 0]
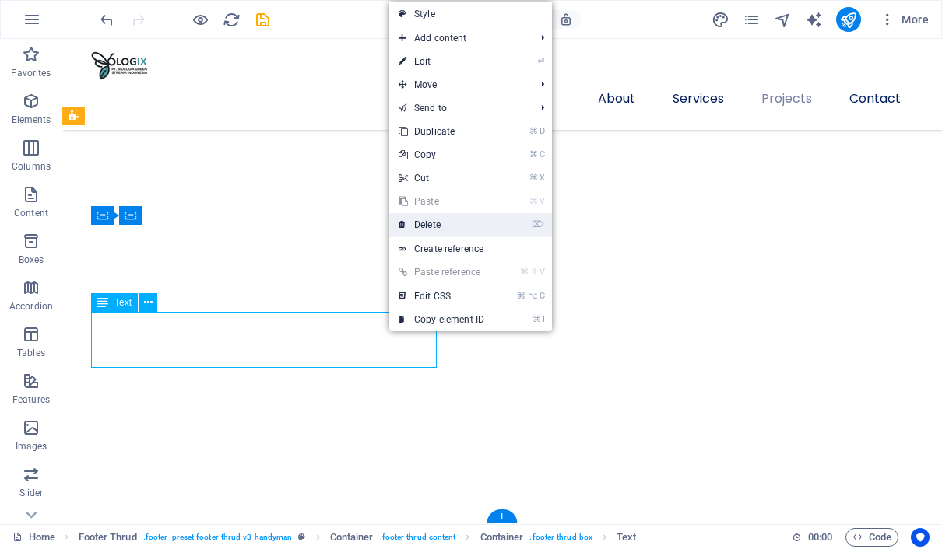
click at [452, 226] on link "⌦ Delete" at bounding box center [441, 224] width 104 height 23
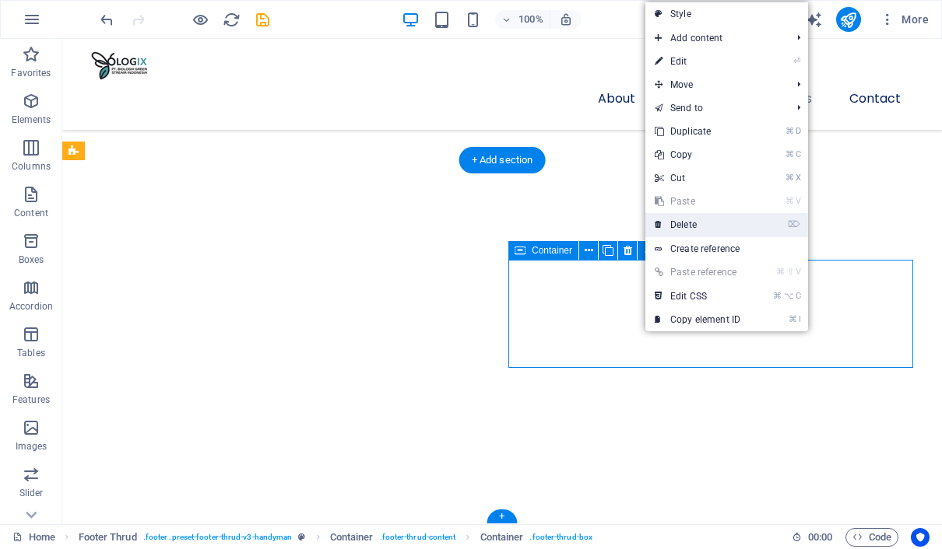
click at [686, 230] on link "⌦ Delete" at bounding box center [697, 224] width 104 height 23
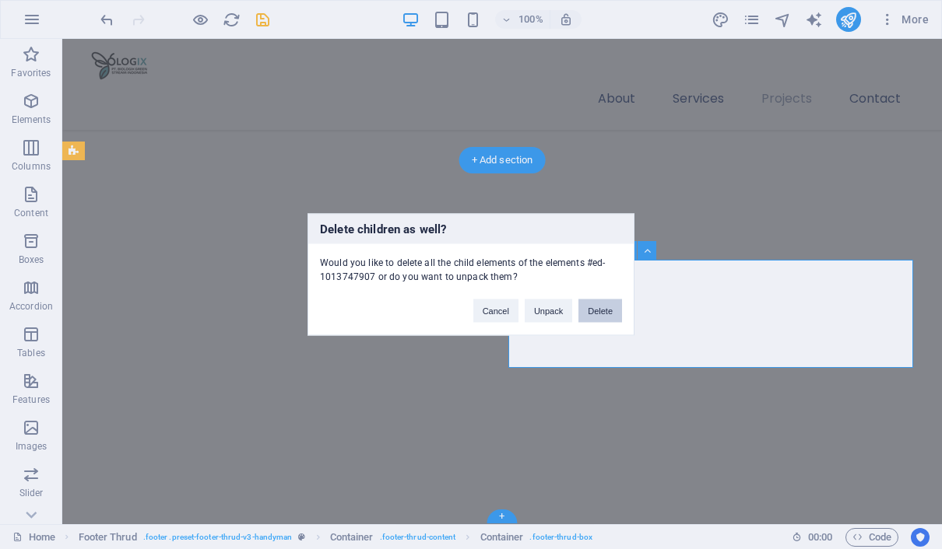
click at [597, 307] on button "Delete" at bounding box center [600, 311] width 44 height 23
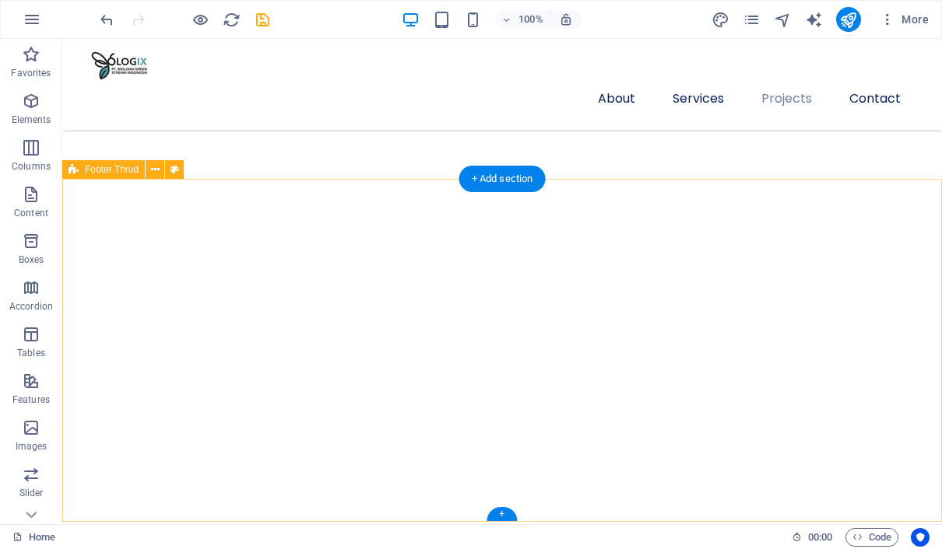
scroll to position [3081, 0]
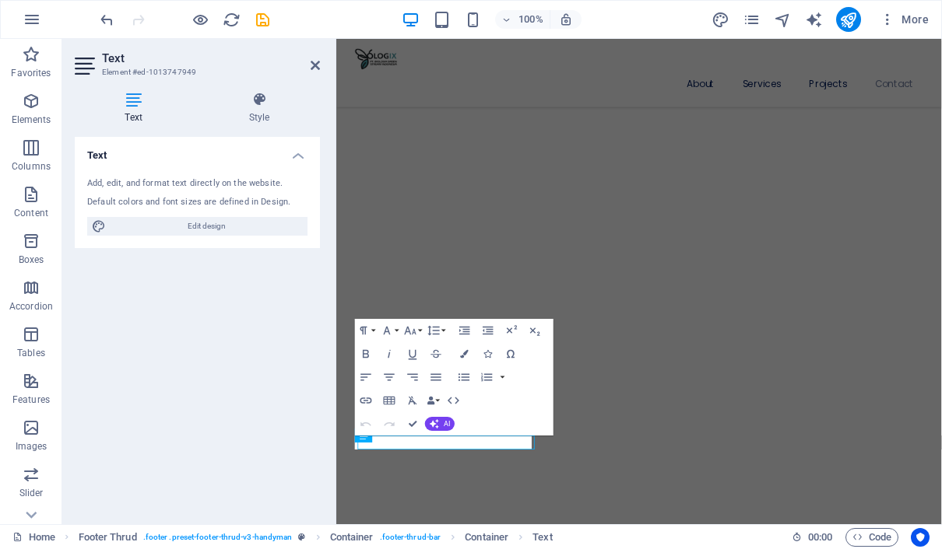
scroll to position [2919, 0]
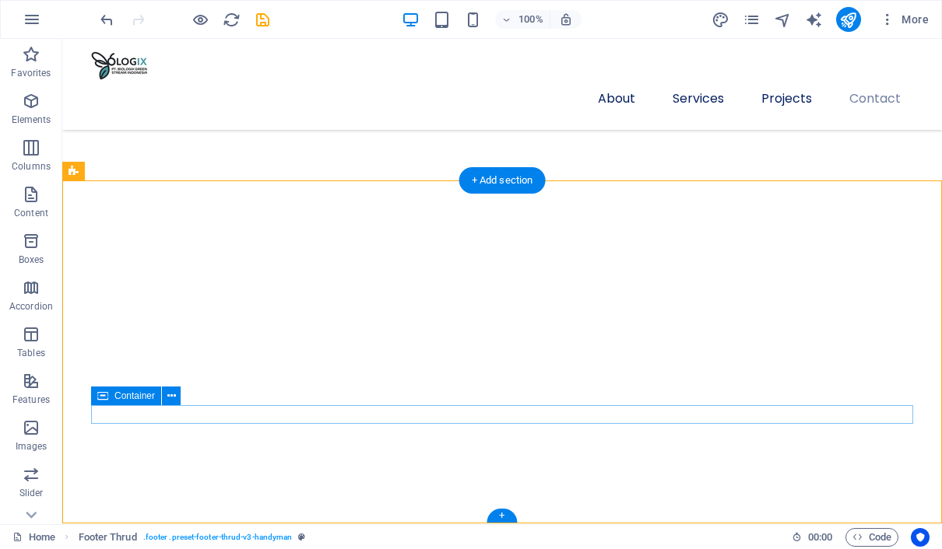
scroll to position [3081, 0]
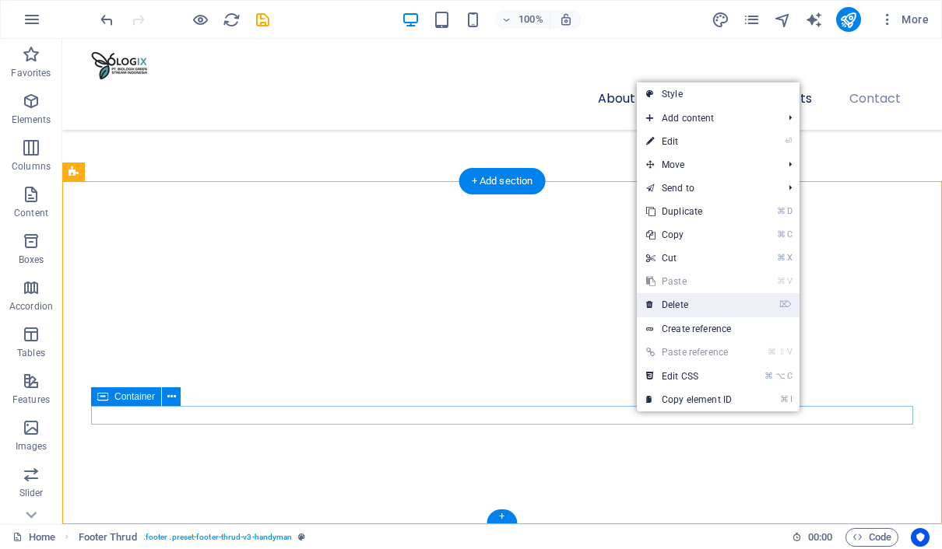
click at [690, 299] on link "⌦ Delete" at bounding box center [689, 304] width 104 height 23
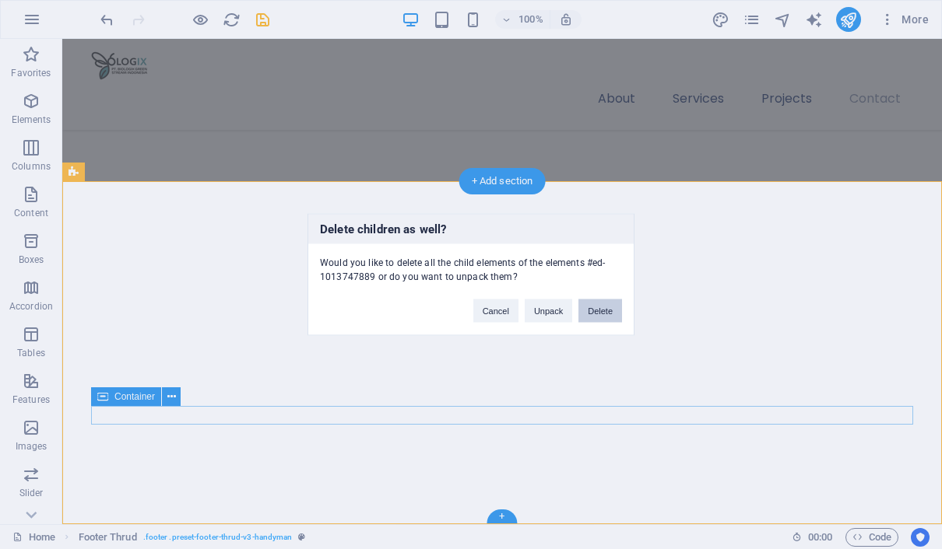
click at [606, 309] on button "Delete" at bounding box center [600, 311] width 44 height 23
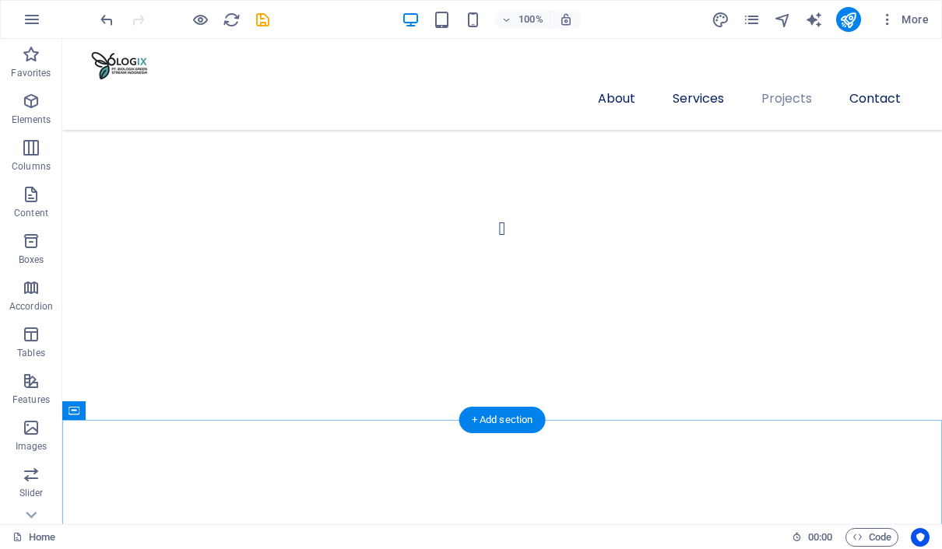
scroll to position [2318, 0]
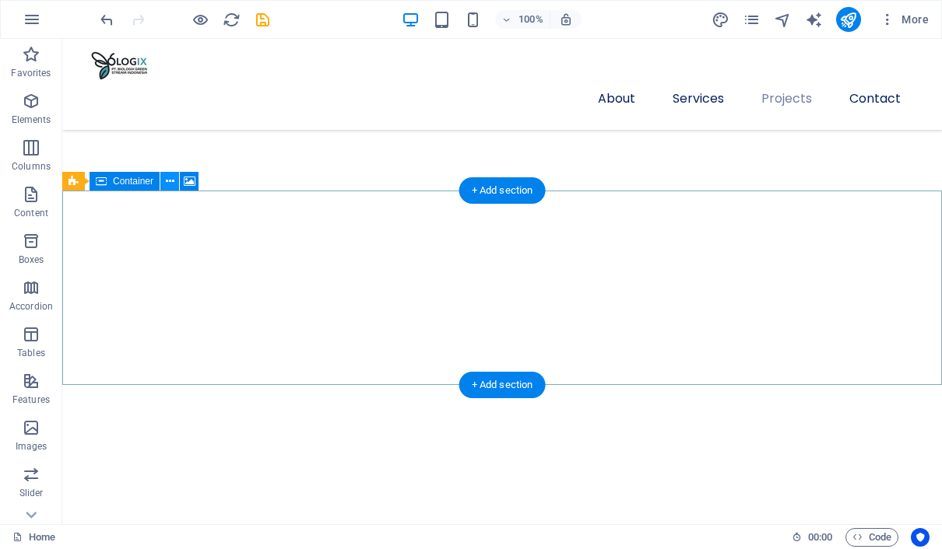
click at [170, 181] on icon at bounding box center [170, 182] width 9 height 16
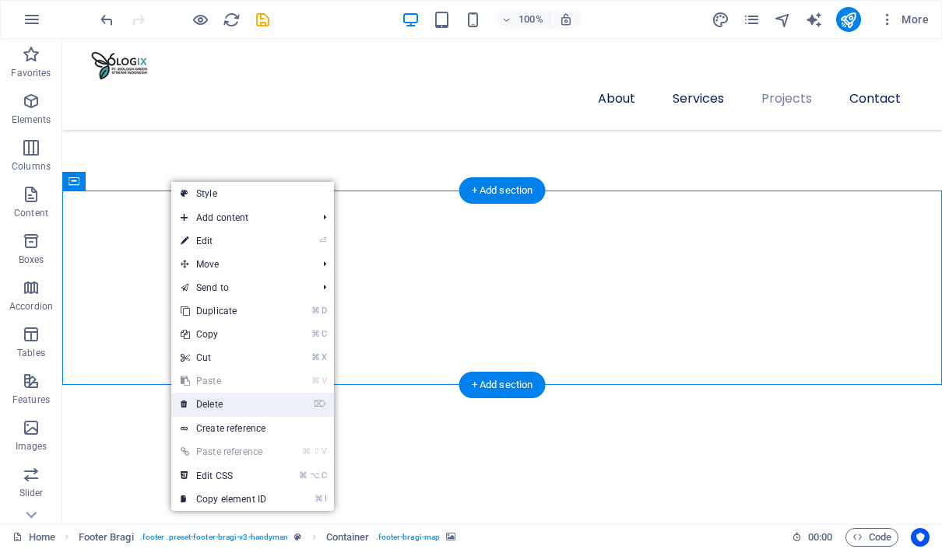
click at [230, 402] on link "⌦ Delete" at bounding box center [223, 404] width 104 height 23
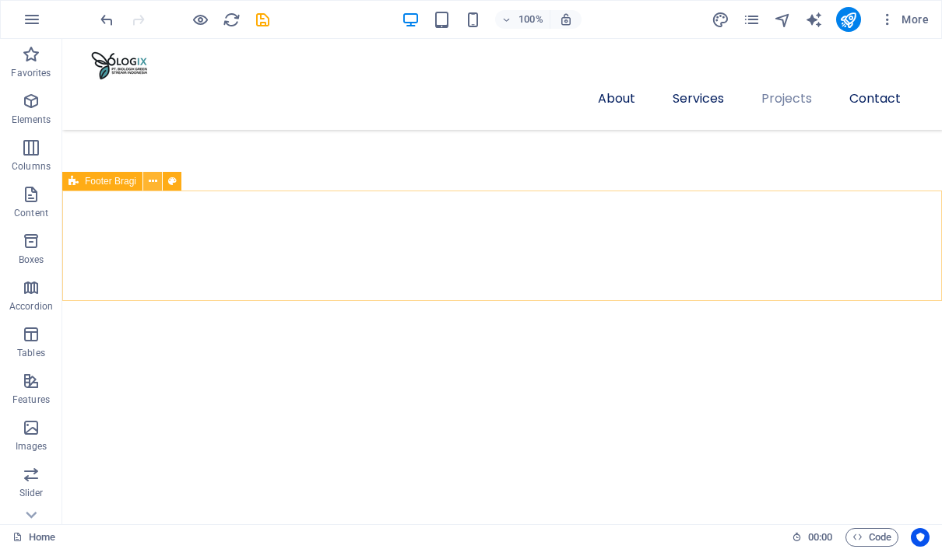
click at [155, 179] on icon at bounding box center [153, 182] width 9 height 16
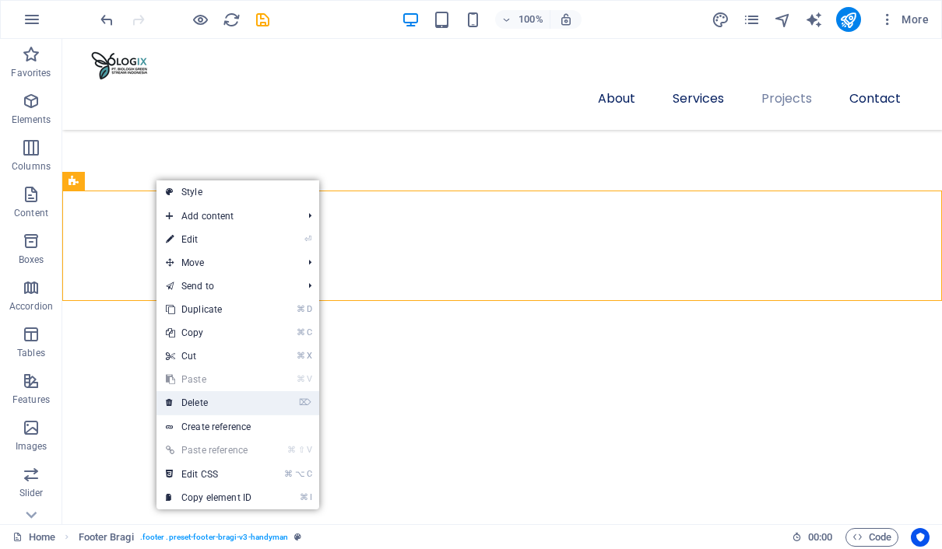
click at [209, 396] on link "⌦ Delete" at bounding box center [208, 402] width 104 height 23
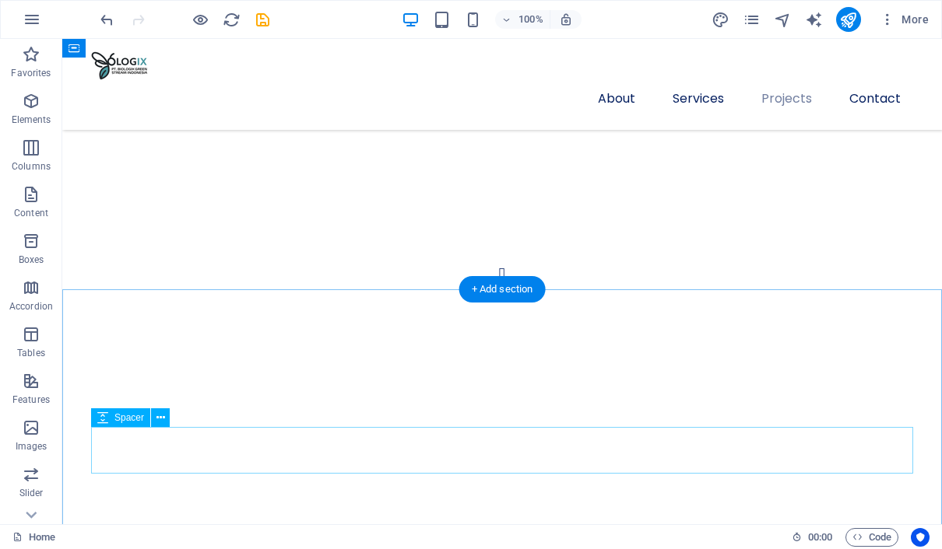
scroll to position [2036, 0]
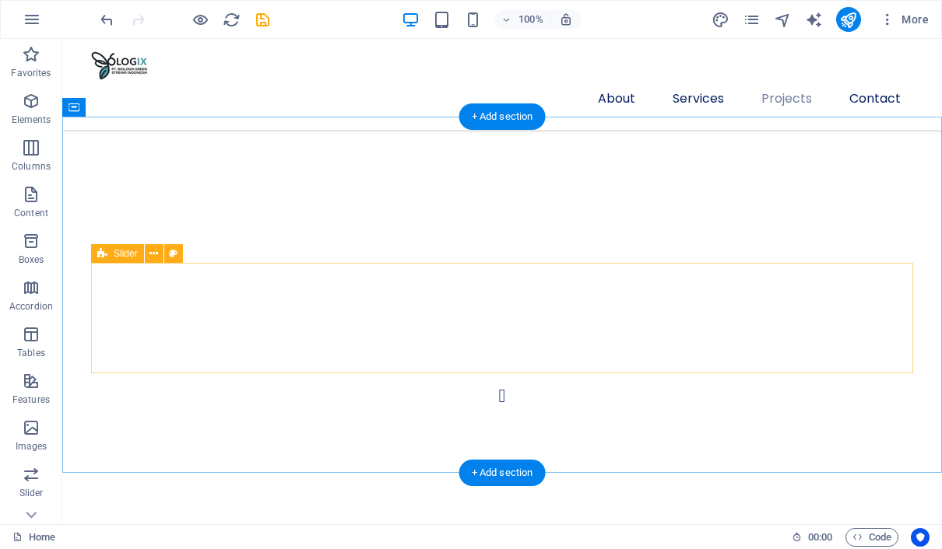
click at [156, 253] on icon at bounding box center [153, 254] width 9 height 16
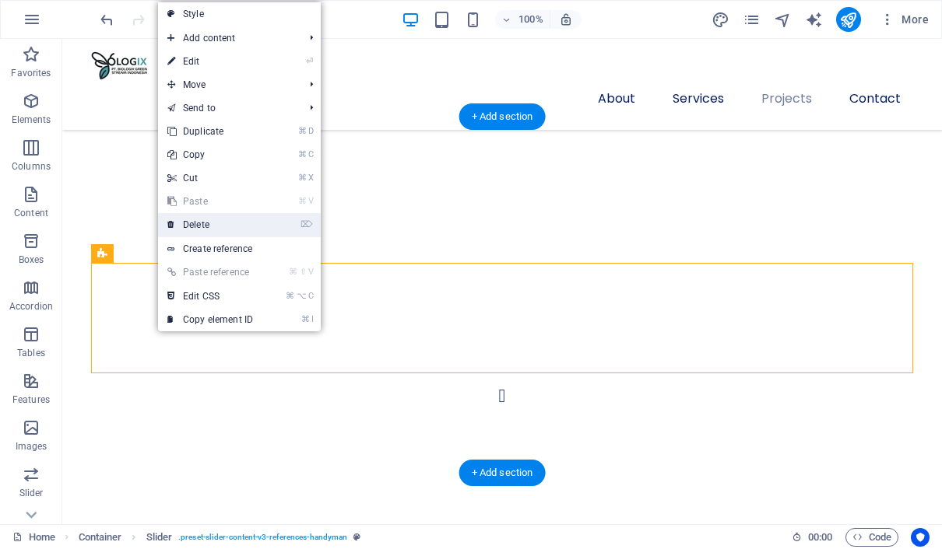
click at [191, 226] on link "⌦ Delete" at bounding box center [210, 224] width 104 height 23
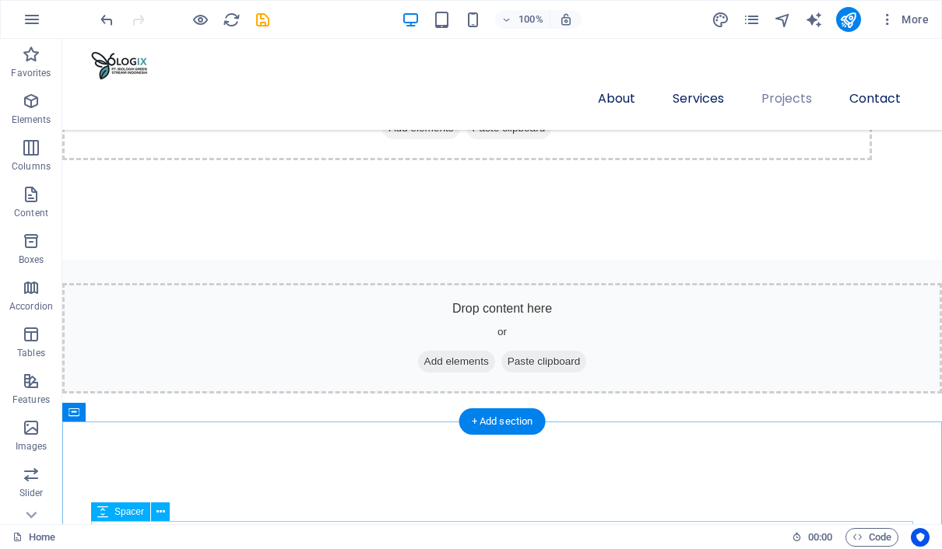
scroll to position [1730, 0]
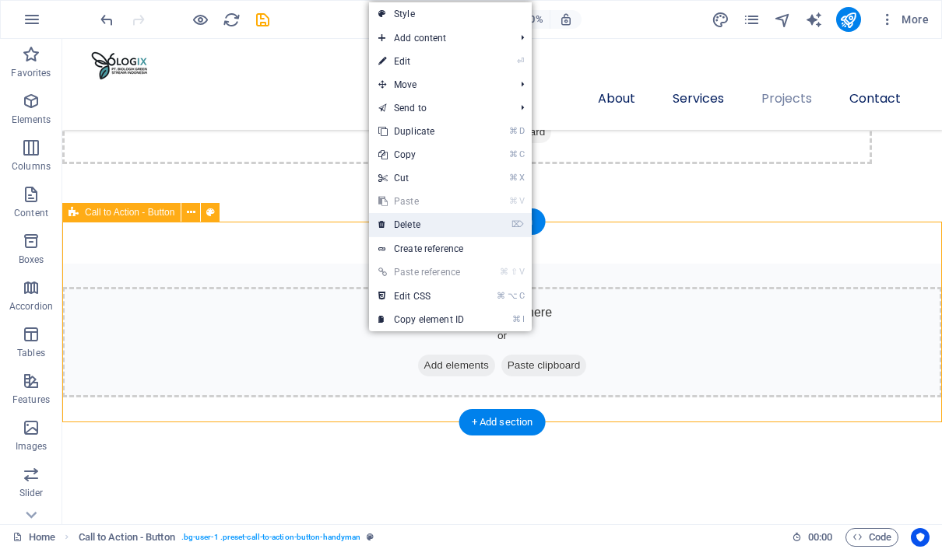
click at [416, 231] on link "⌦ Delete" at bounding box center [421, 224] width 104 height 23
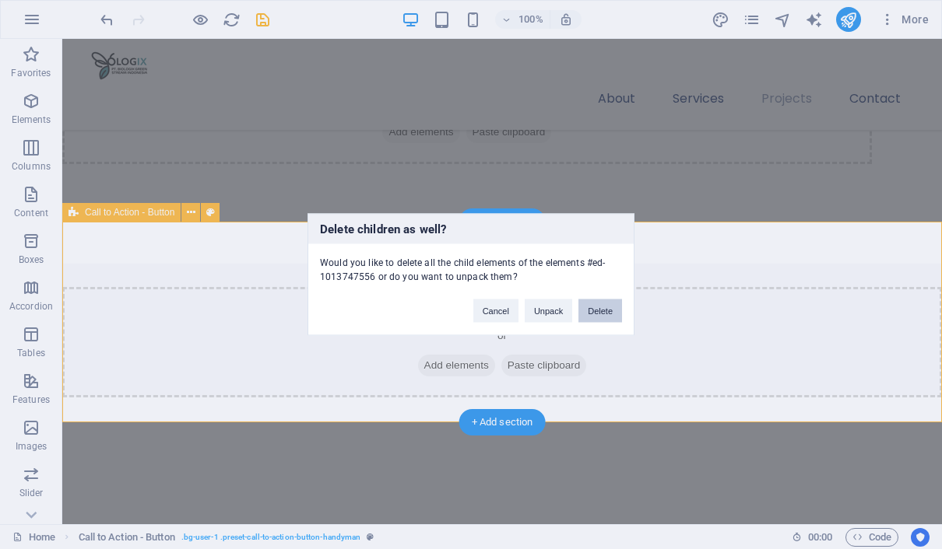
click at [597, 305] on button "Delete" at bounding box center [600, 311] width 44 height 23
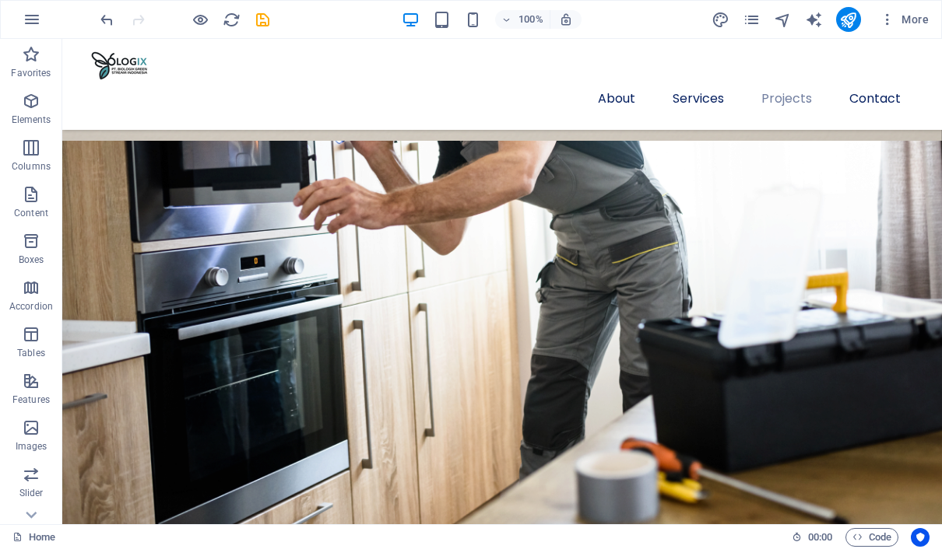
scroll to position [1178, 0]
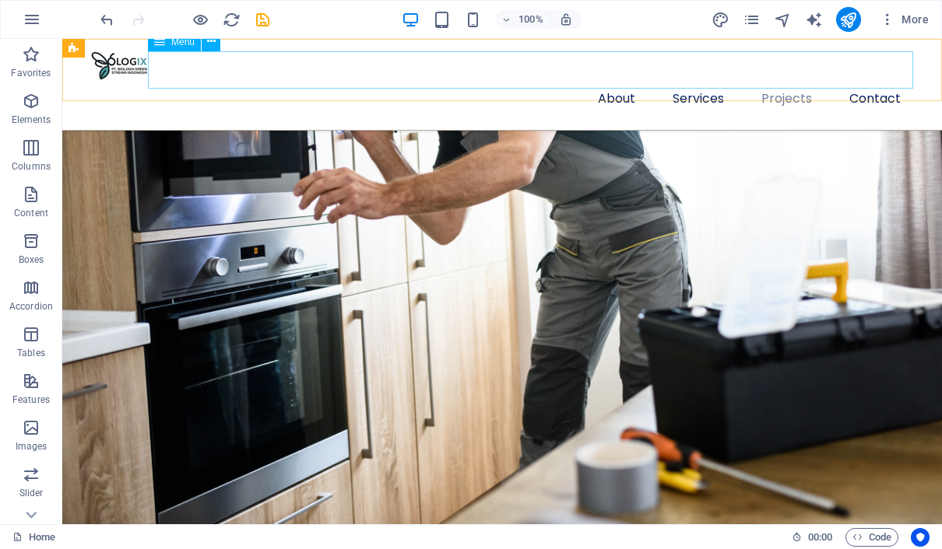
click at [696, 80] on nav "About Services Projects Contact" at bounding box center [502, 98] width 822 height 37
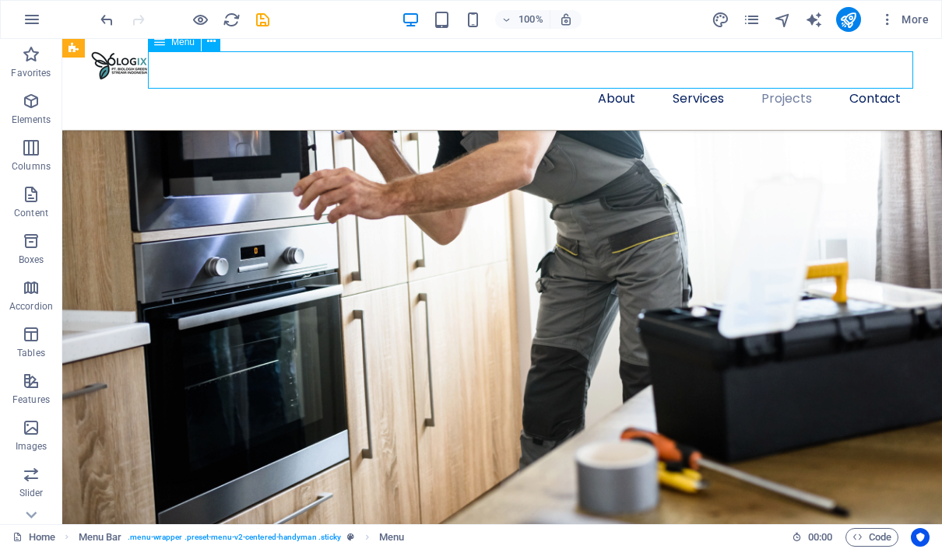
click at [700, 80] on nav "About Services Projects Contact" at bounding box center [502, 98] width 822 height 37
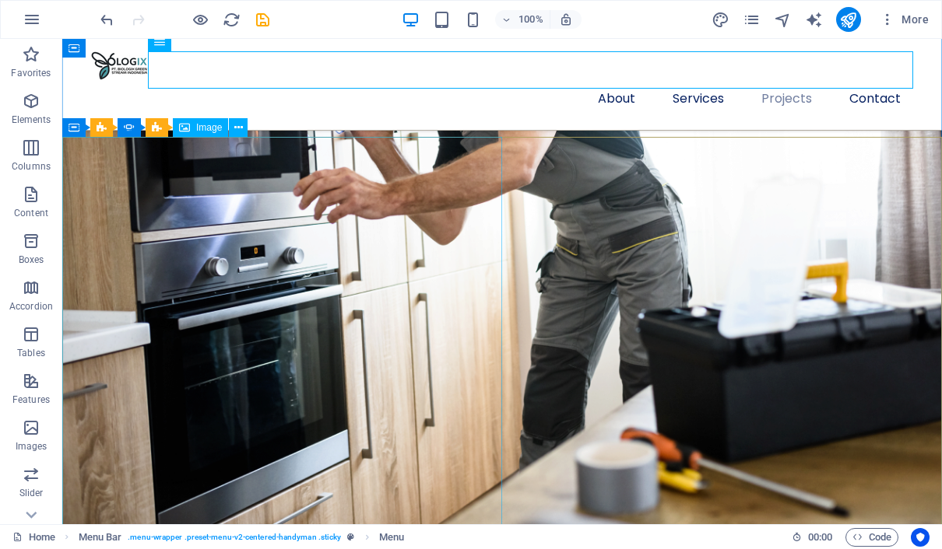
drag, startPoint x: 383, startPoint y: 335, endPoint x: 549, endPoint y: 266, distance: 179.6
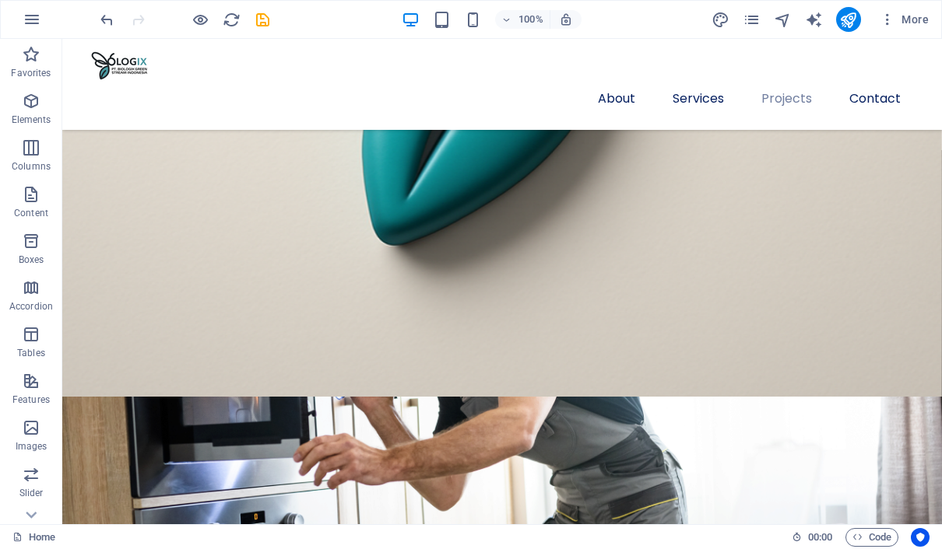
scroll to position [581, 0]
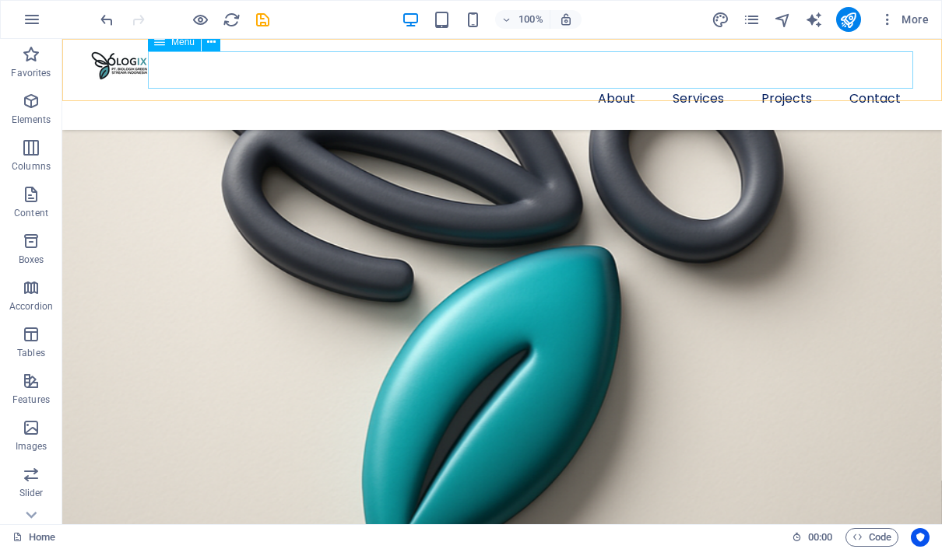
click at [787, 80] on nav "About Services Projects Contact" at bounding box center [502, 98] width 822 height 37
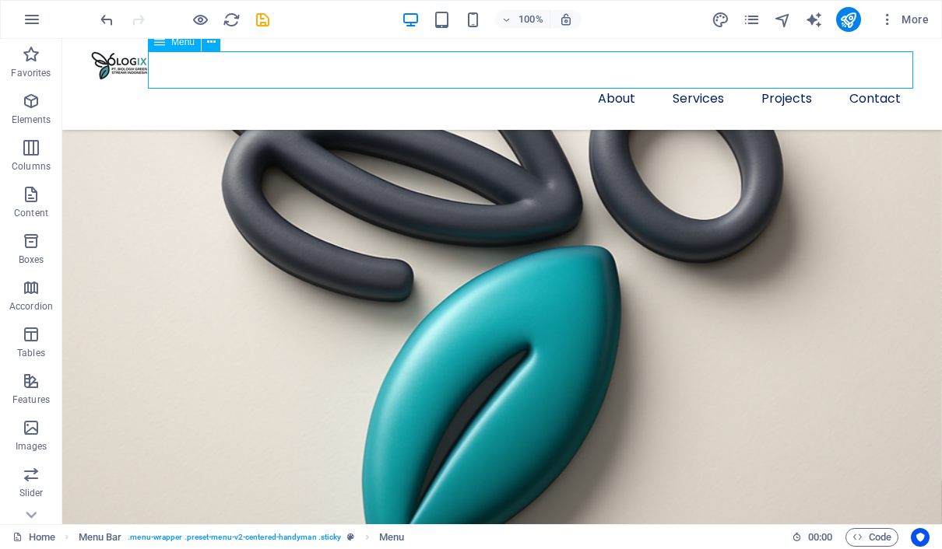
click at [694, 80] on nav "About Services Projects Contact" at bounding box center [502, 98] width 822 height 37
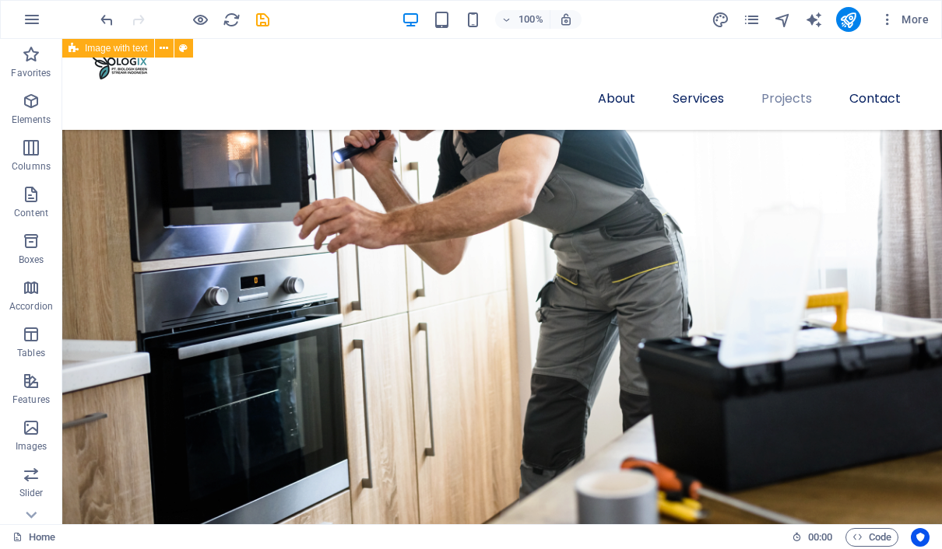
scroll to position [1150, 0]
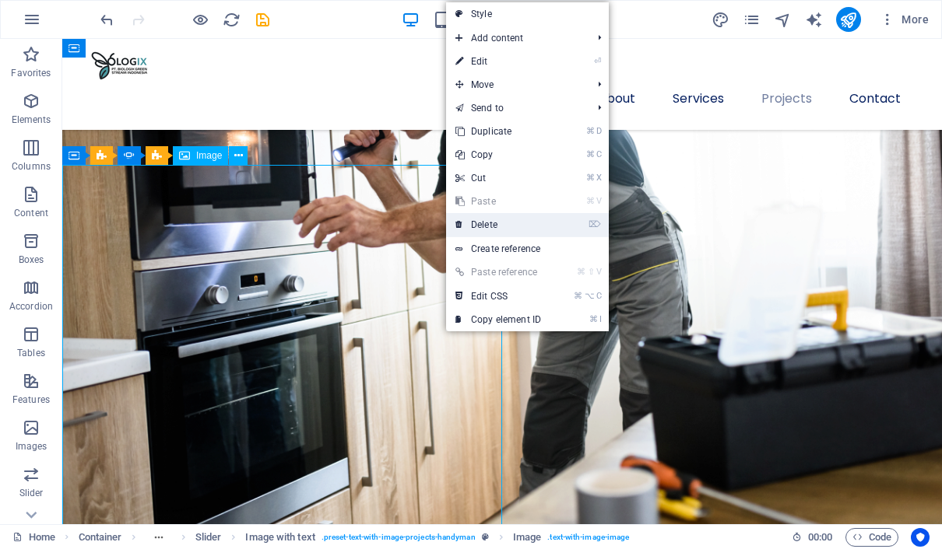
click at [507, 222] on link "⌦ Delete" at bounding box center [498, 224] width 104 height 23
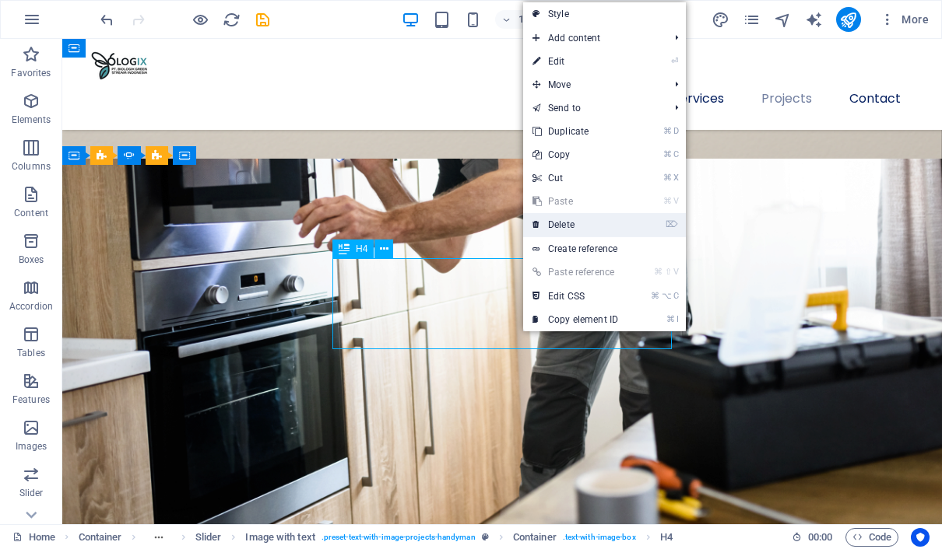
click at [550, 230] on link "⌦ Delete" at bounding box center [575, 224] width 104 height 23
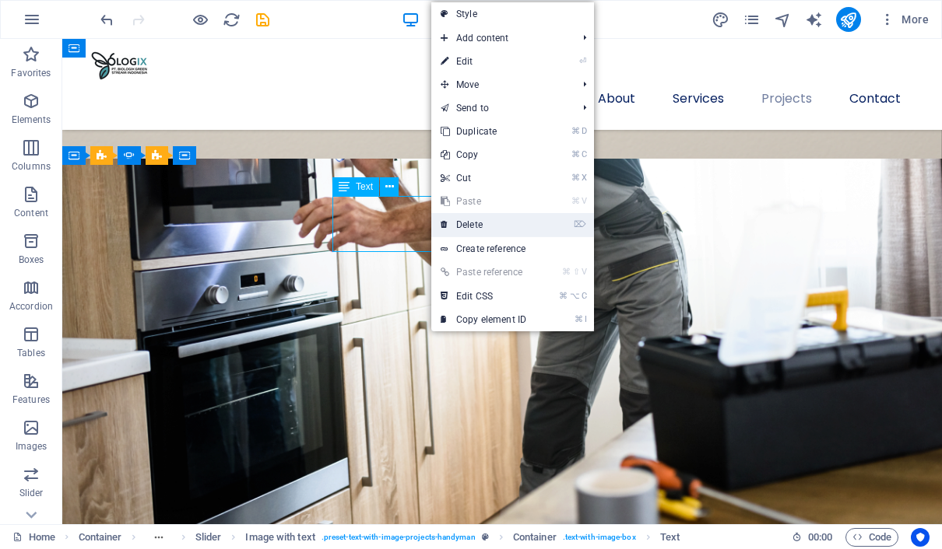
click at [456, 227] on link "⌦ Delete" at bounding box center [483, 224] width 104 height 23
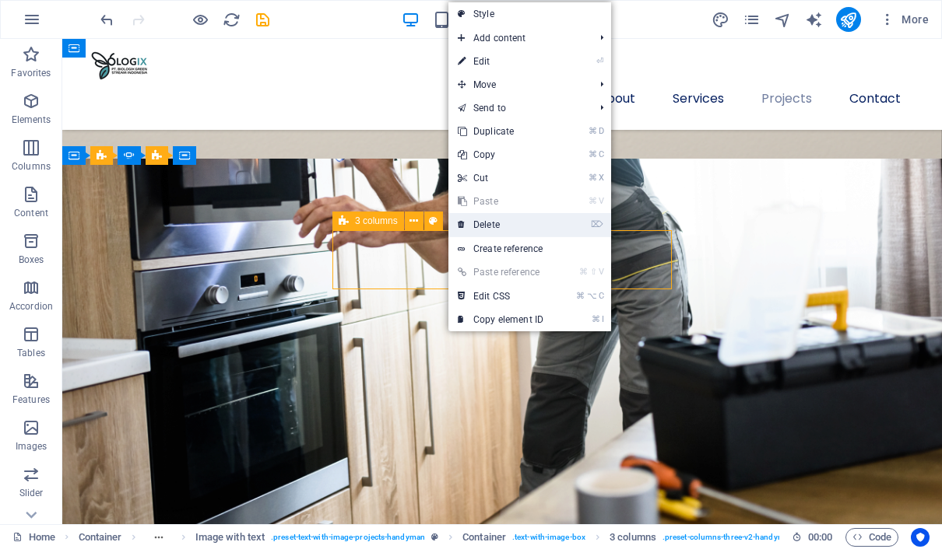
click at [500, 218] on link "⌦ Delete" at bounding box center [500, 224] width 104 height 23
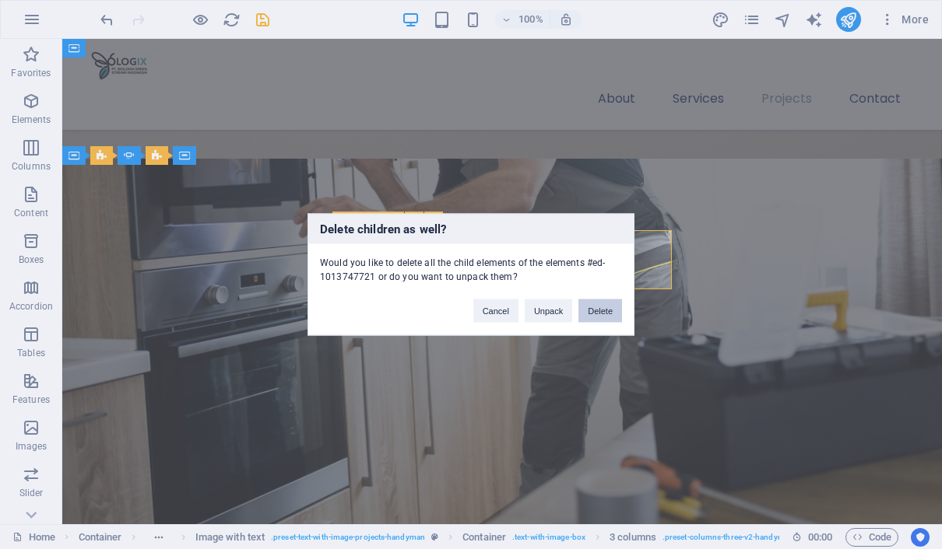
click at [597, 311] on button "Delete" at bounding box center [600, 311] width 44 height 23
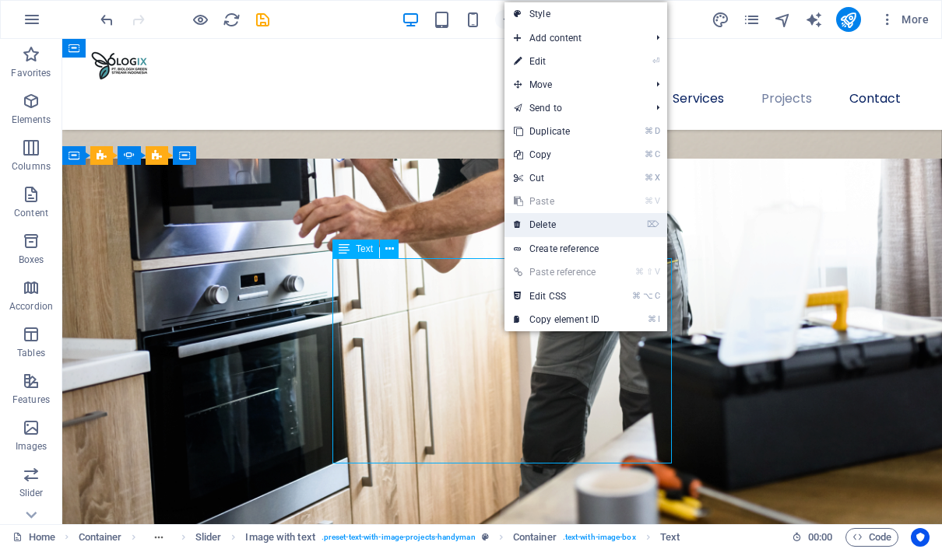
click at [528, 236] on link "⌦ Delete" at bounding box center [556, 224] width 104 height 23
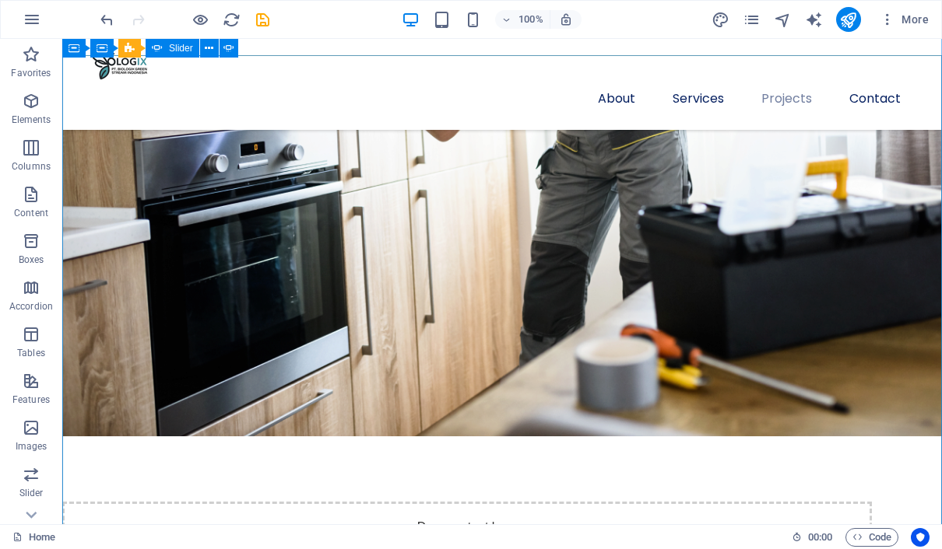
scroll to position [1258, 0]
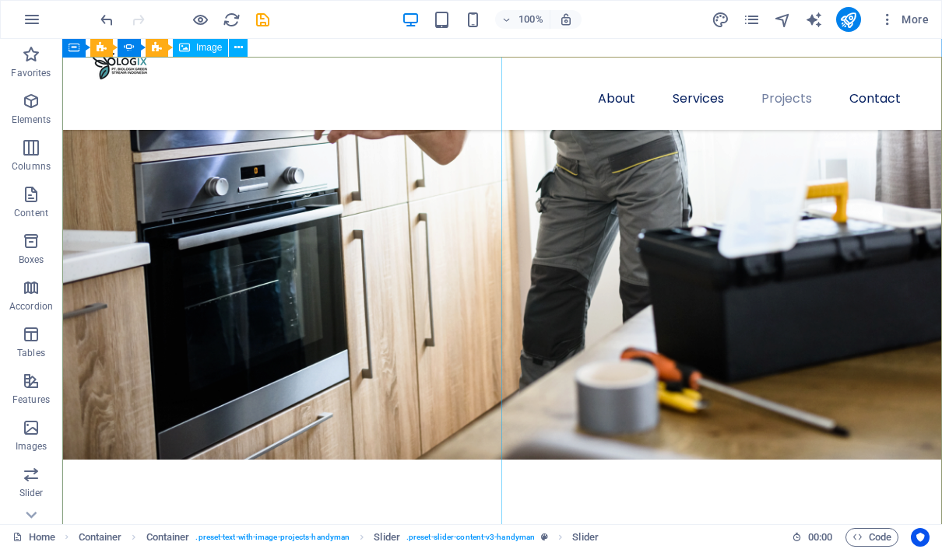
scroll to position [1246, 0]
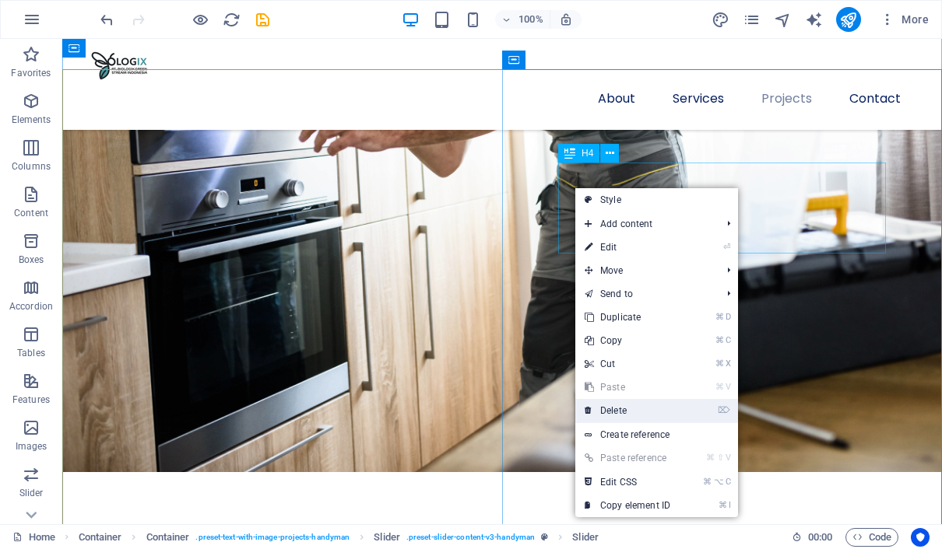
click at [630, 415] on link "⌦ Delete" at bounding box center [627, 410] width 104 height 23
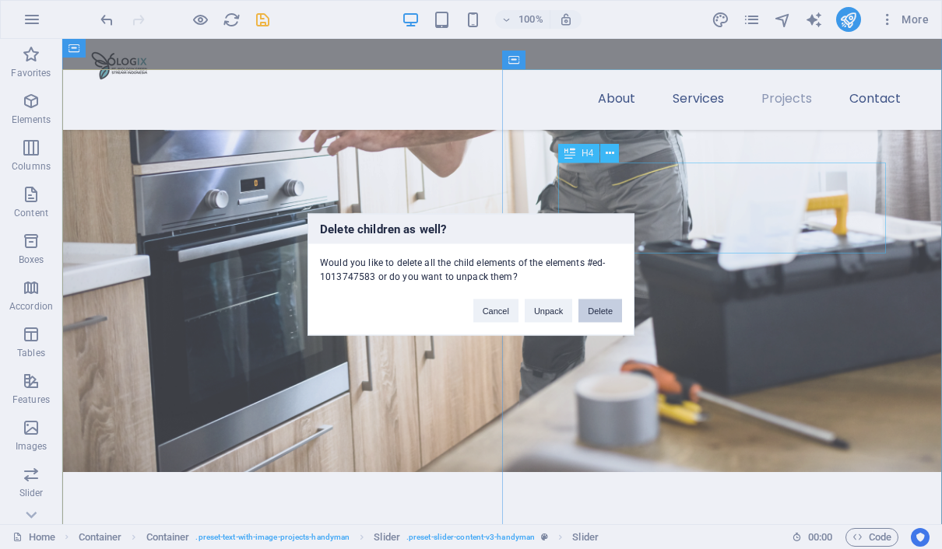
click at [595, 316] on button "Delete" at bounding box center [600, 311] width 44 height 23
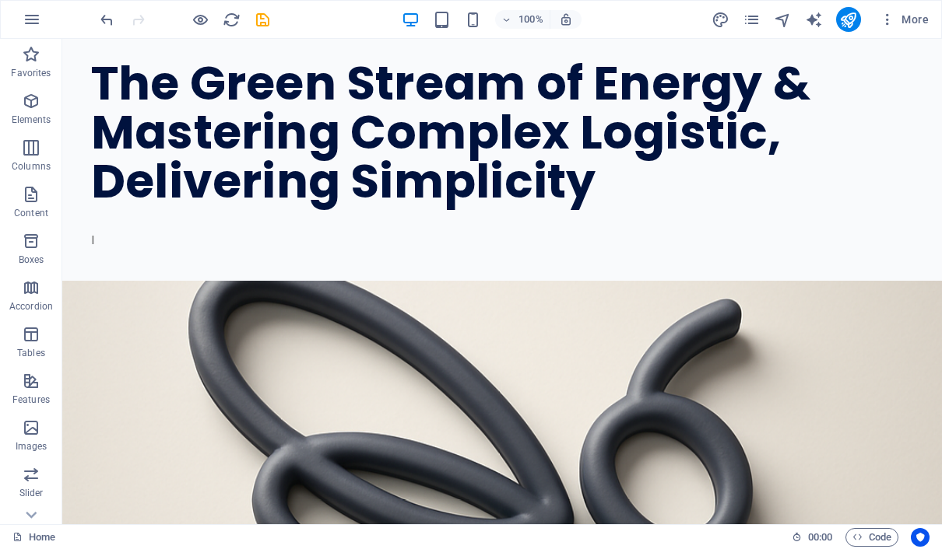
scroll to position [193, 0]
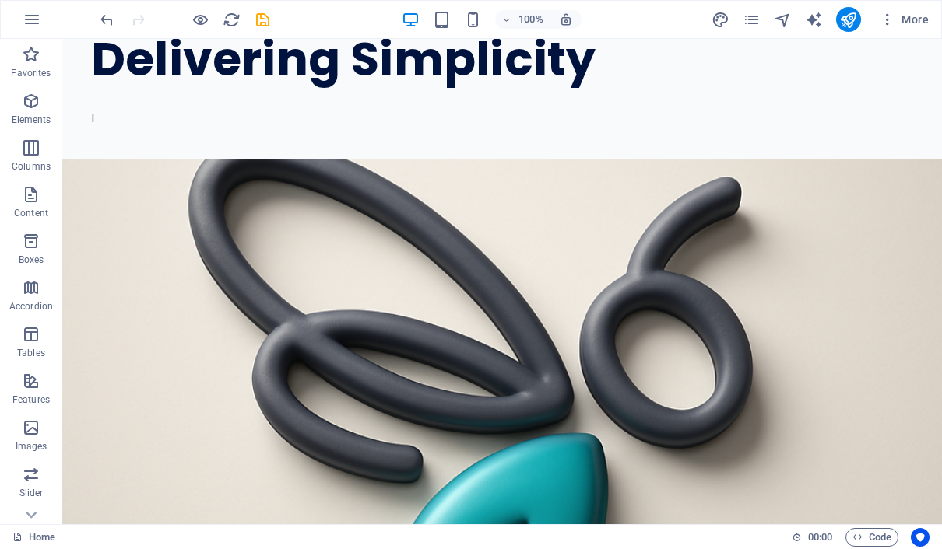
drag, startPoint x: 345, startPoint y: 265, endPoint x: 321, endPoint y: 274, distance: 24.9
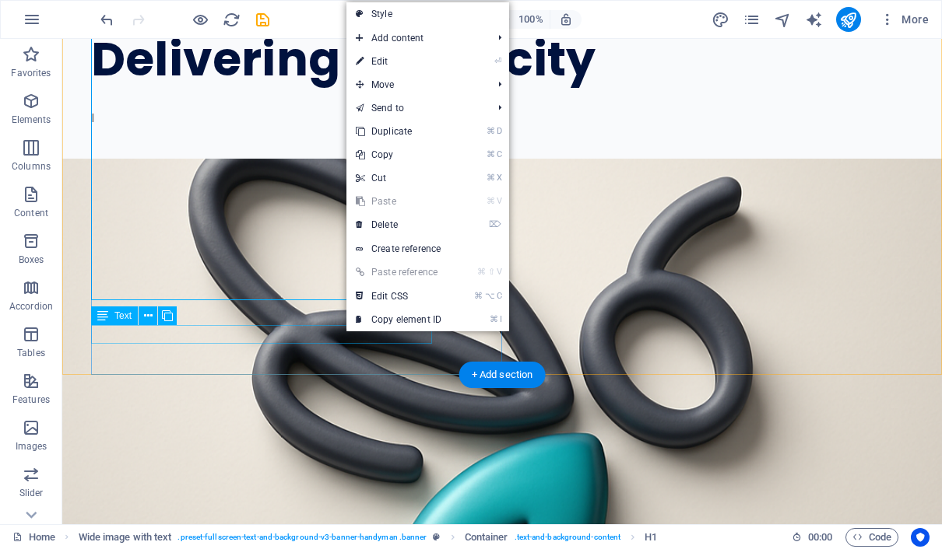
click at [107, 128] on div "I" at bounding box center [481, 118] width 781 height 19
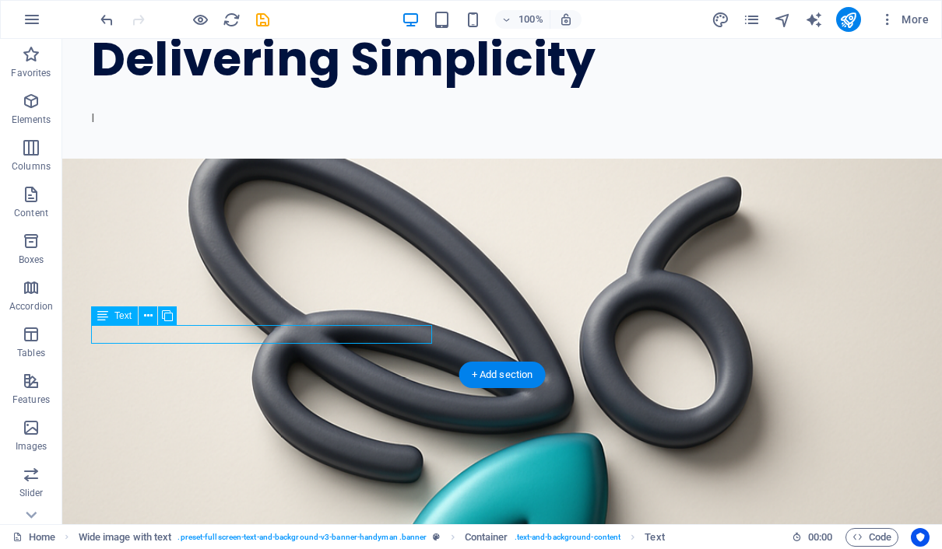
click at [102, 128] on div "I" at bounding box center [481, 118] width 781 height 19
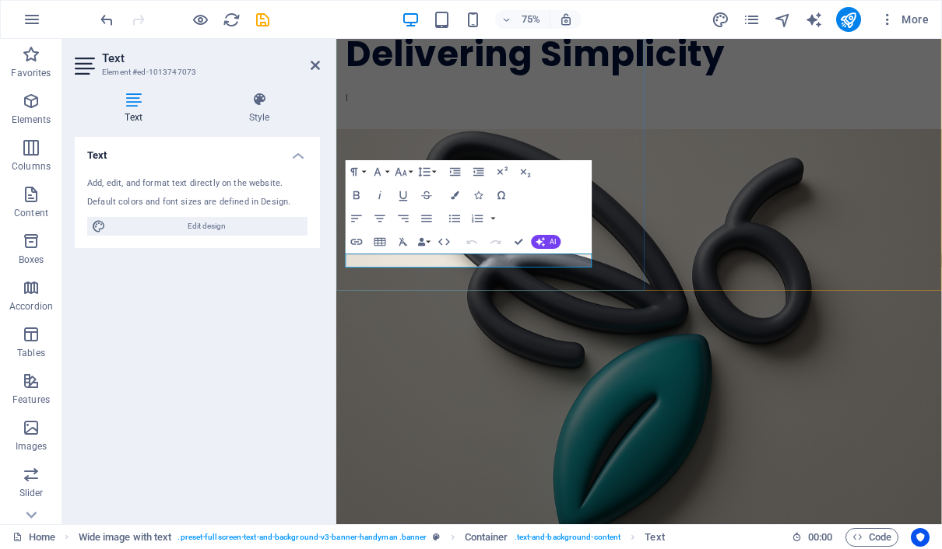
click at [388, 128] on p "I" at bounding box center [711, 118] width 724 height 19
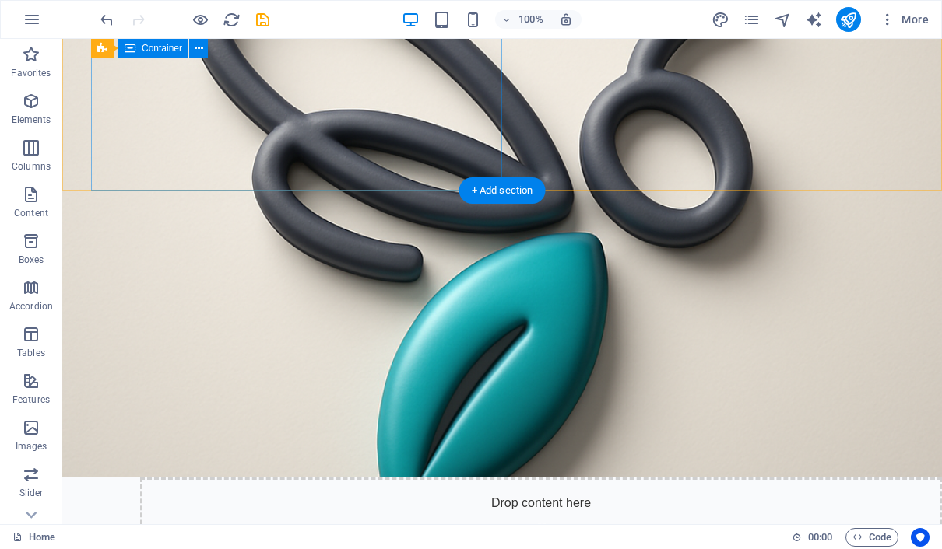
scroll to position [346, 0]
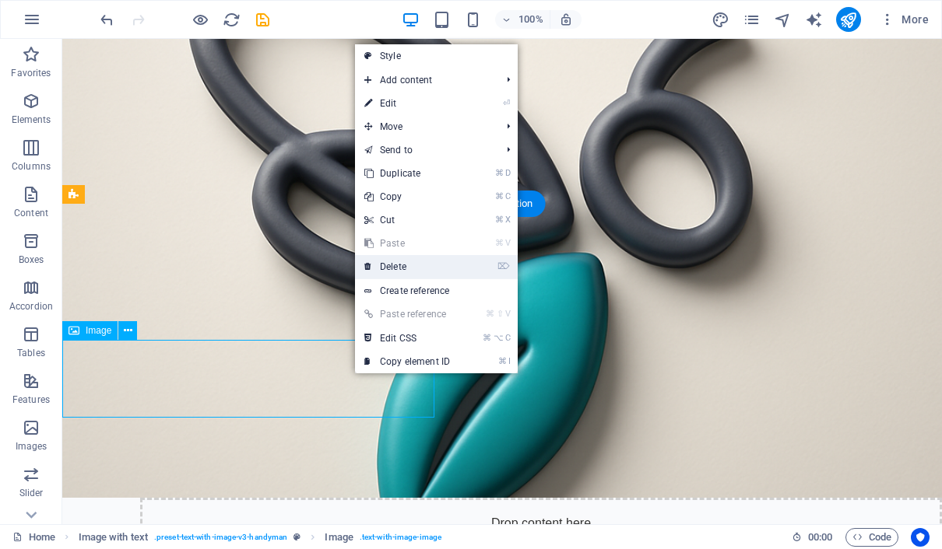
click at [452, 261] on link "⌦ Delete" at bounding box center [407, 266] width 104 height 23
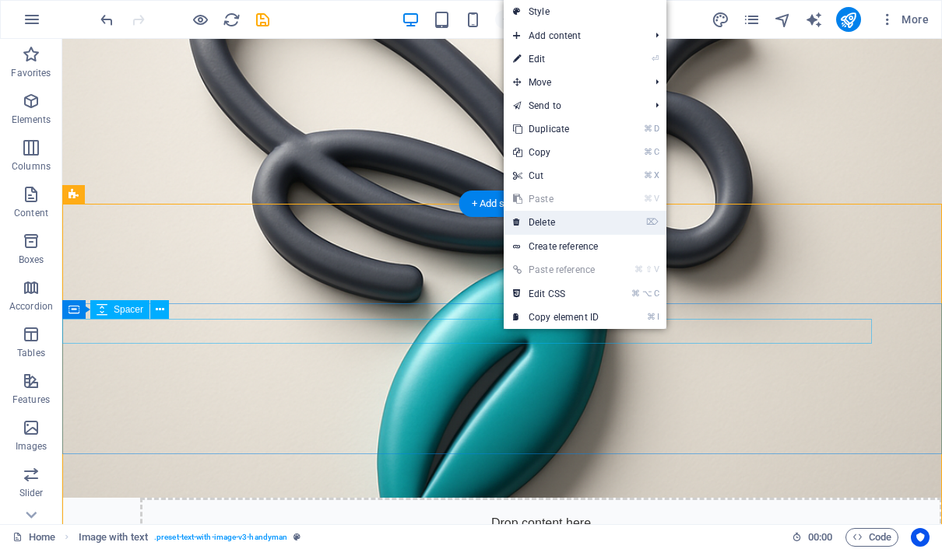
click at [541, 220] on link "⌦ Delete" at bounding box center [555, 222] width 104 height 23
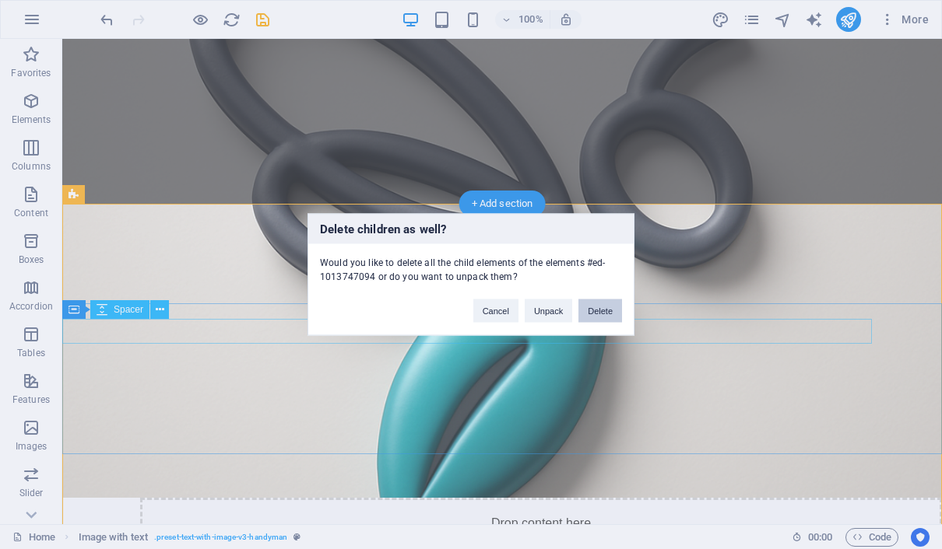
click at [602, 305] on button "Delete" at bounding box center [600, 311] width 44 height 23
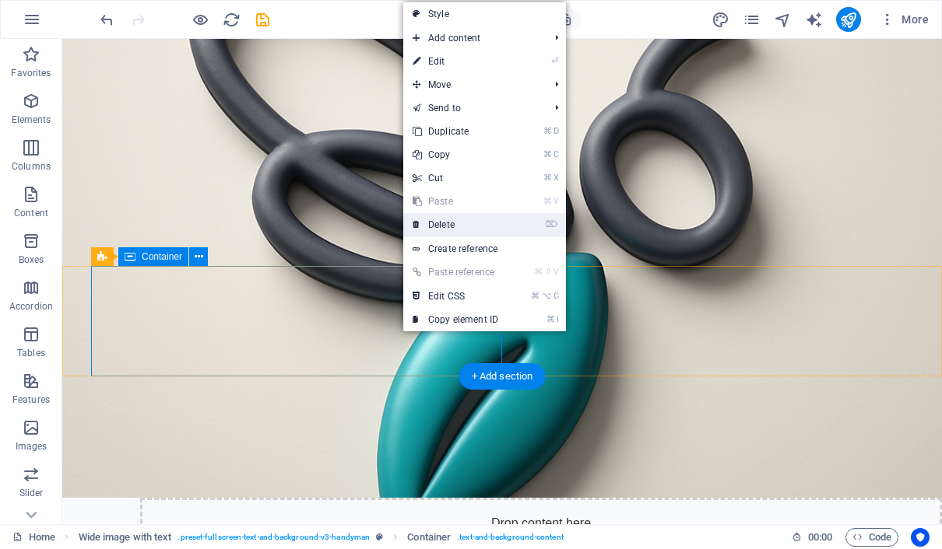
click at [472, 219] on link "⌦ Delete" at bounding box center [455, 224] width 104 height 23
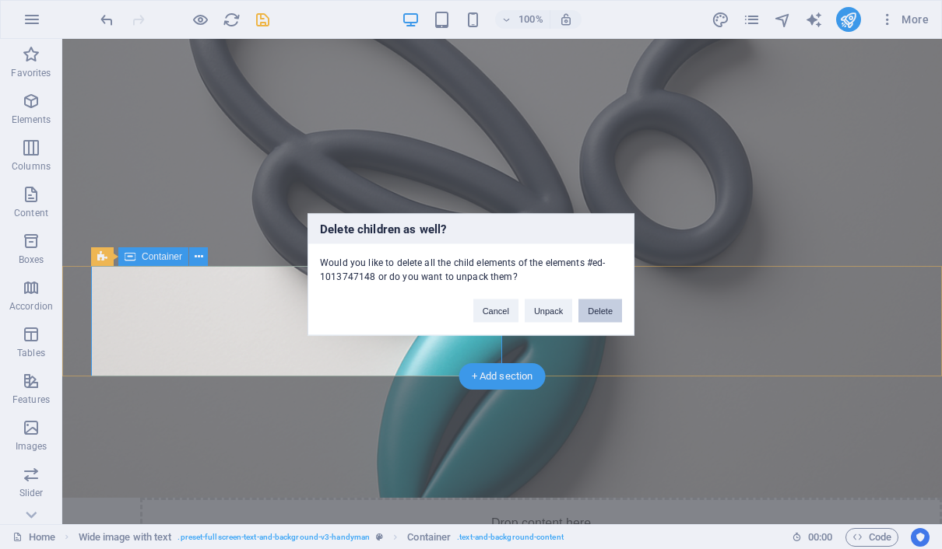
click at [598, 306] on button "Delete" at bounding box center [600, 311] width 44 height 23
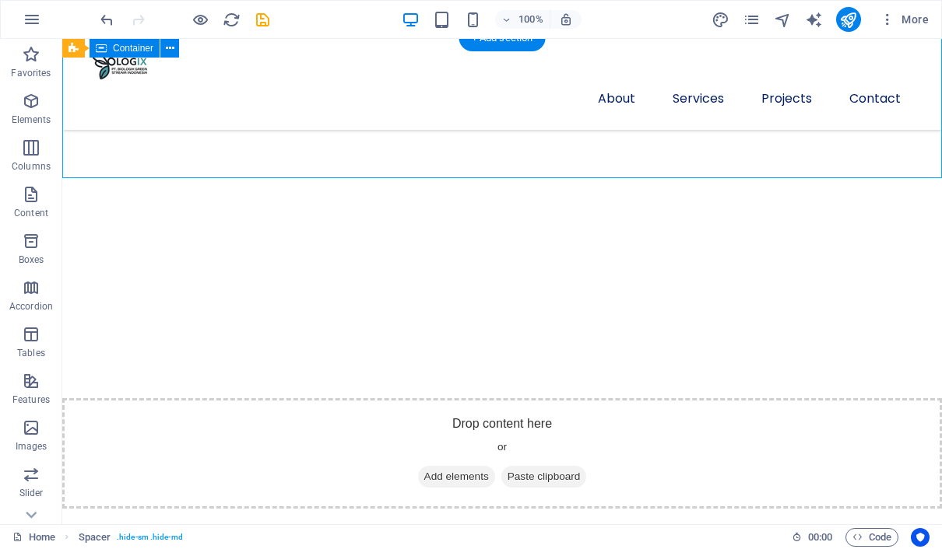
scroll to position [425, 0]
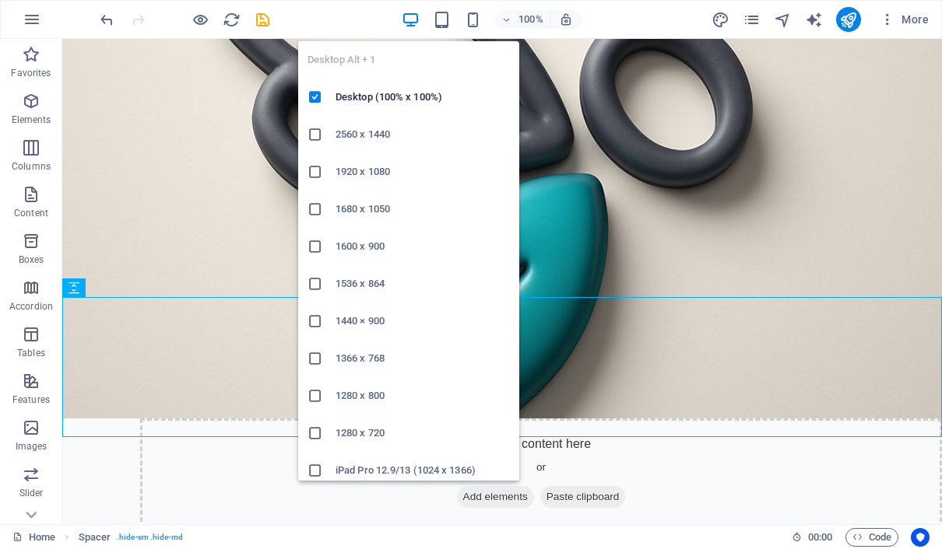
click at [412, 16] on icon "button" at bounding box center [411, 20] width 18 height 18
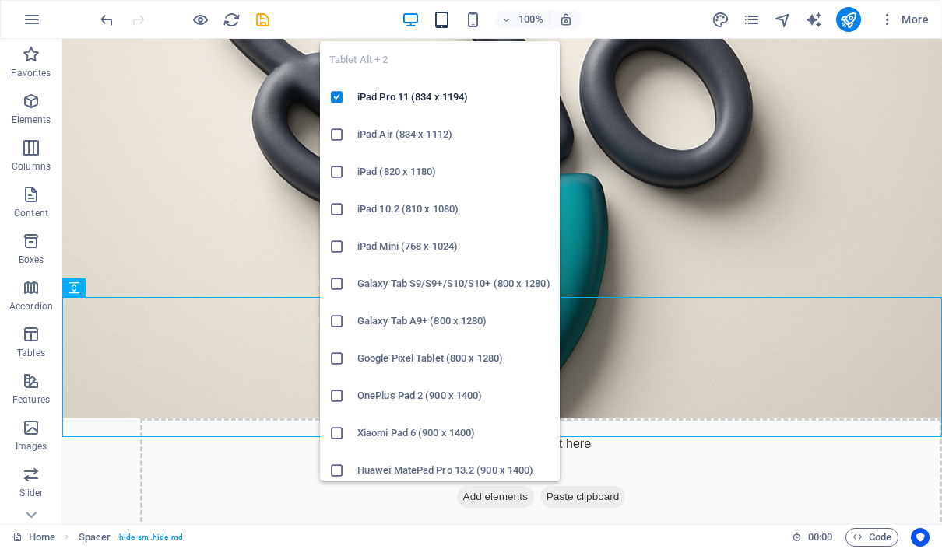
click at [447, 18] on icon "button" at bounding box center [442, 20] width 18 height 18
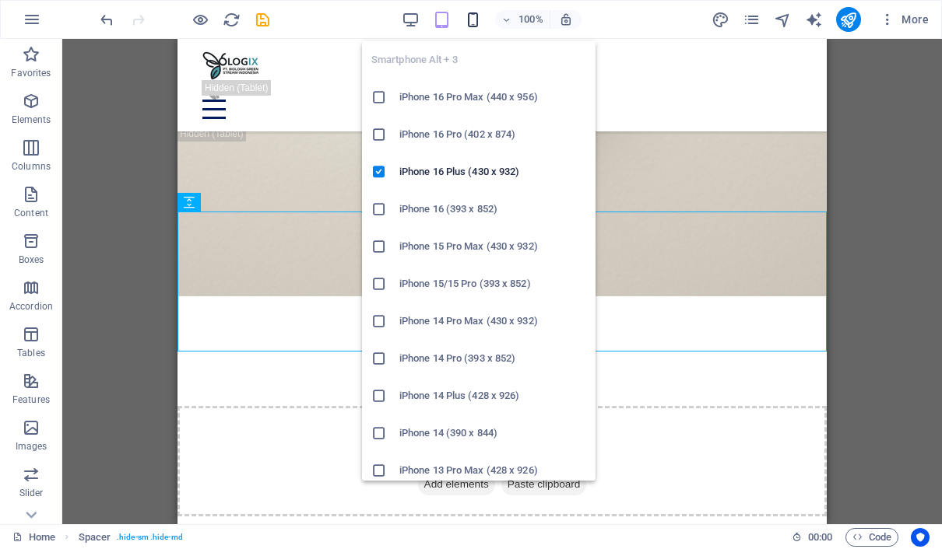
click at [472, 19] on icon "button" at bounding box center [473, 20] width 18 height 18
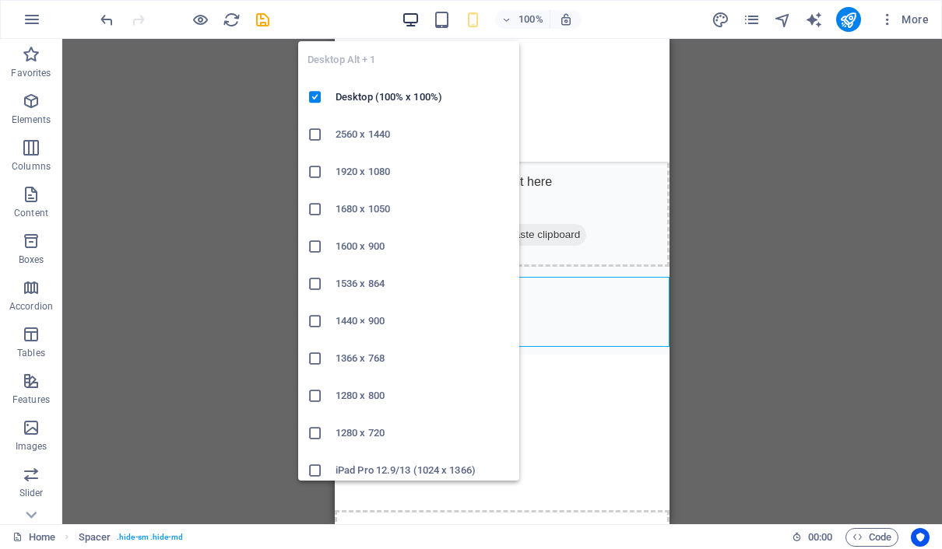
click at [413, 22] on icon "button" at bounding box center [411, 20] width 18 height 18
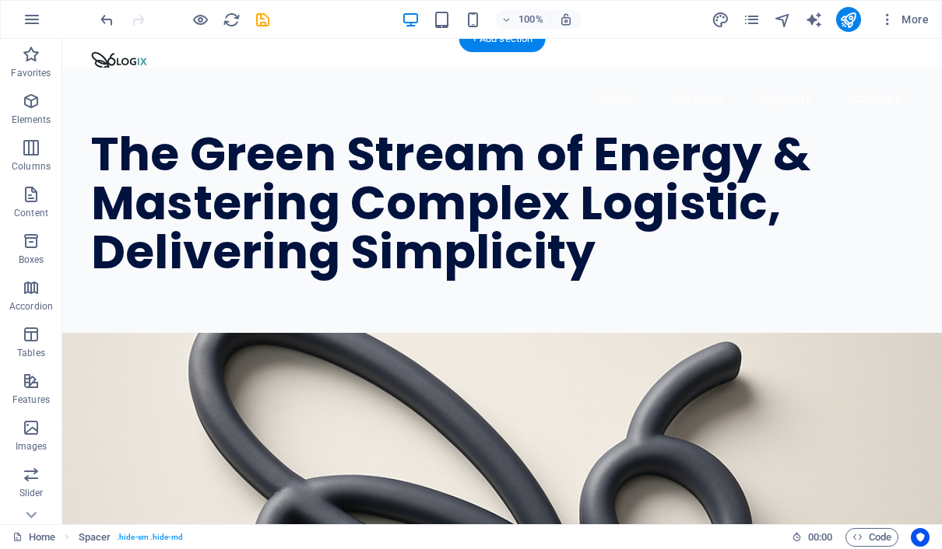
scroll to position [0, 0]
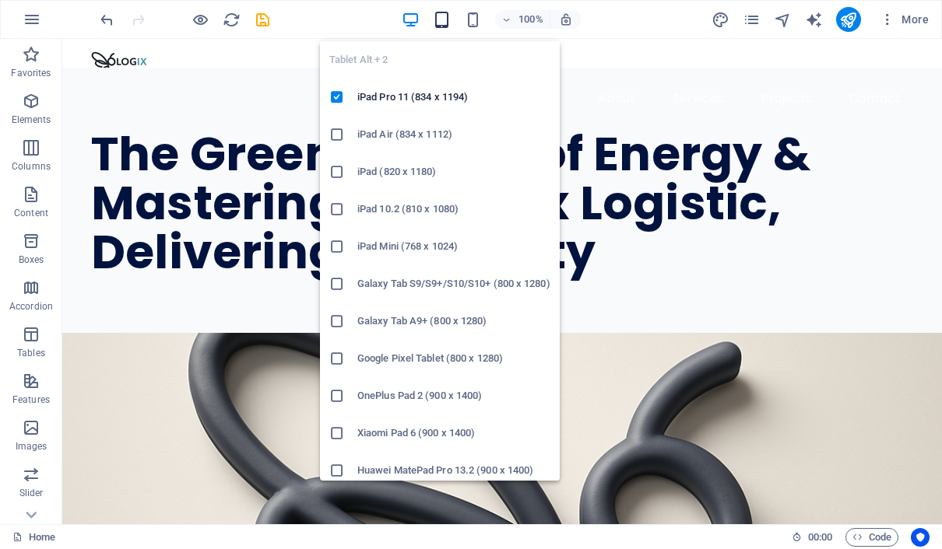
click at [445, 23] on icon "button" at bounding box center [442, 20] width 18 height 18
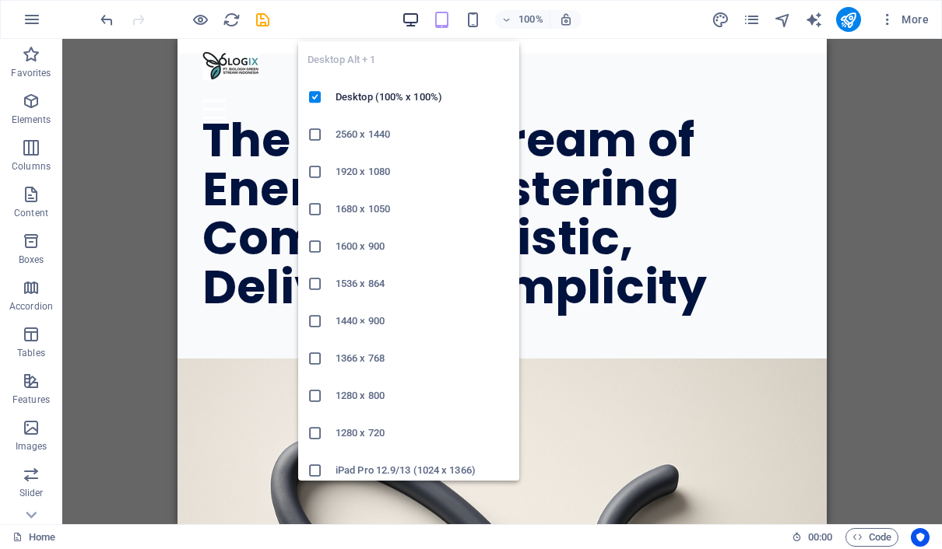
click at [416, 22] on icon "button" at bounding box center [411, 20] width 18 height 18
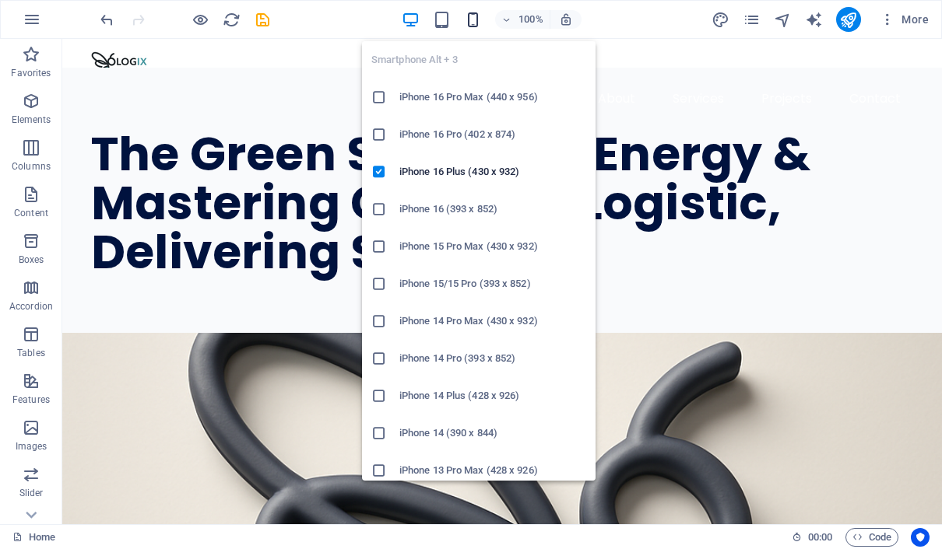
click at [474, 23] on icon "button" at bounding box center [473, 20] width 18 height 18
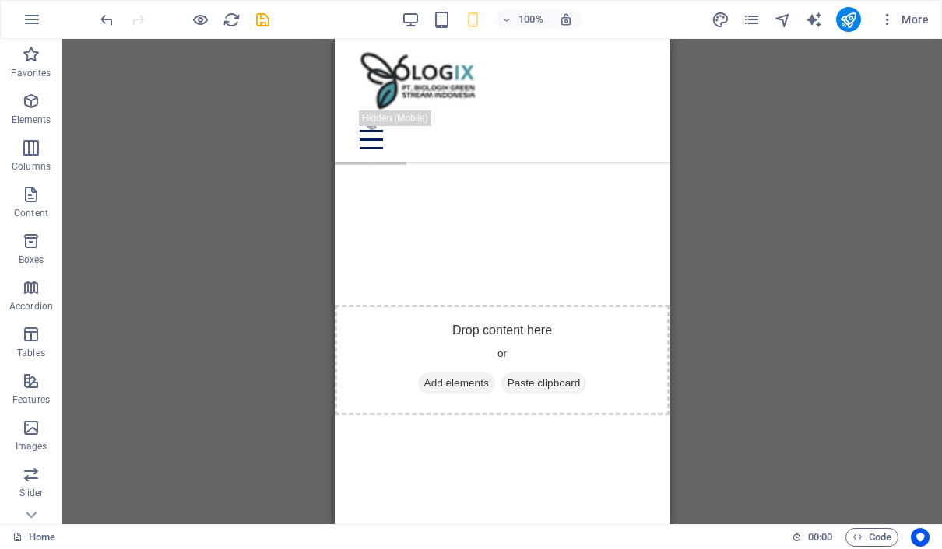
scroll to position [879, 0]
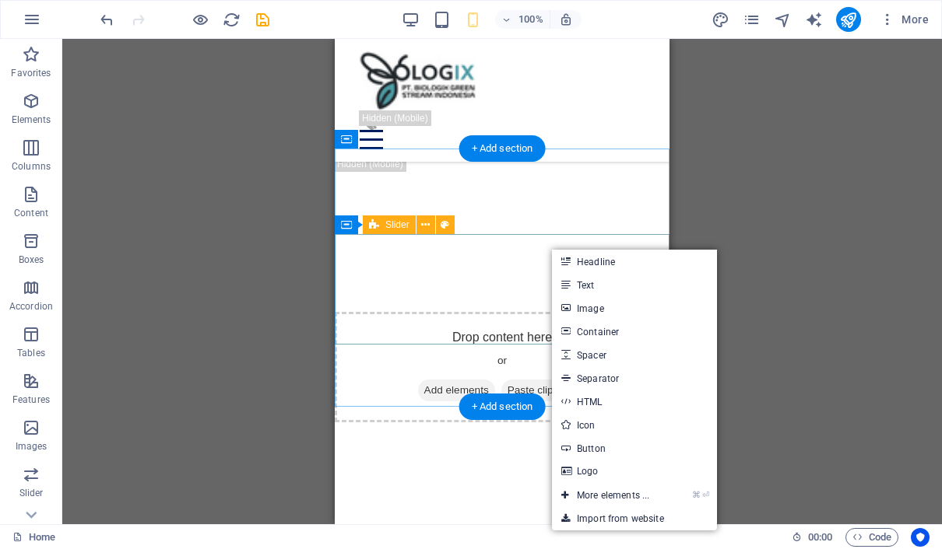
click at [747, 191] on div "Drag here to replace the existing content. Press “Ctrl” if you want to create a…" at bounding box center [501, 282] width 879 height 486
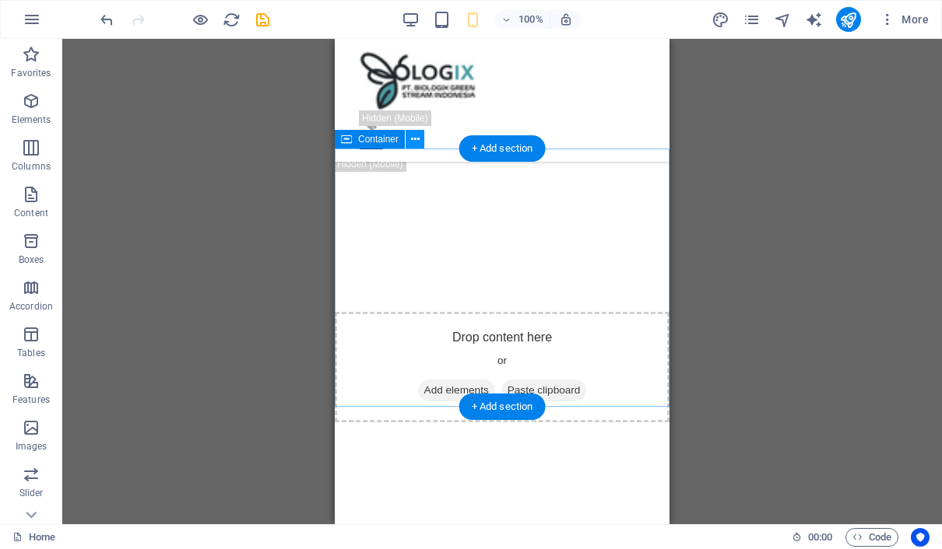
click at [416, 141] on icon at bounding box center [415, 140] width 9 height 16
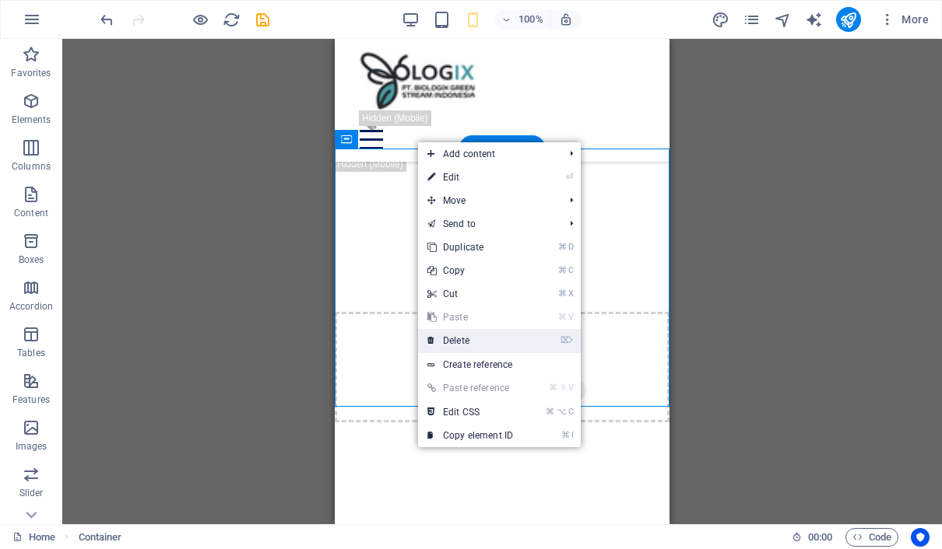
click at [476, 339] on link "⌦ Delete" at bounding box center [470, 340] width 104 height 23
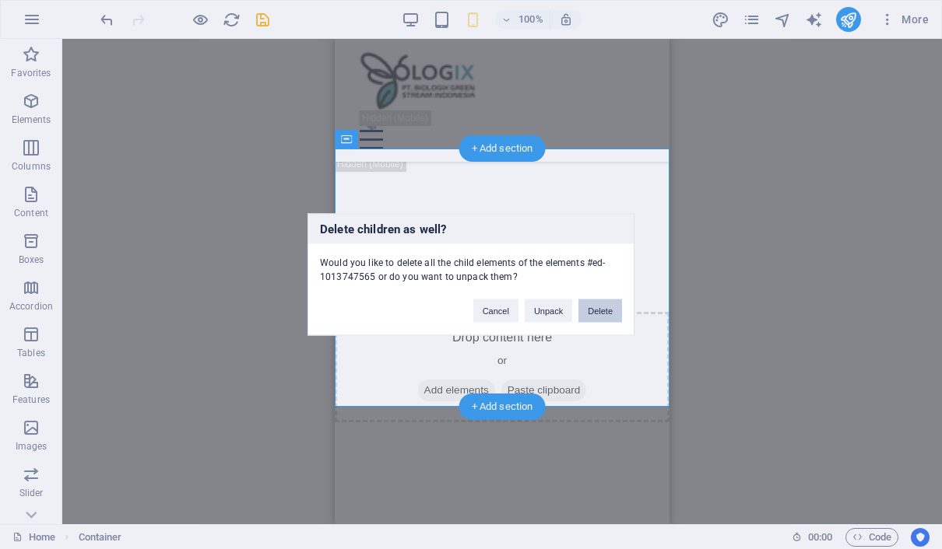
click at [602, 314] on button "Delete" at bounding box center [600, 311] width 44 height 23
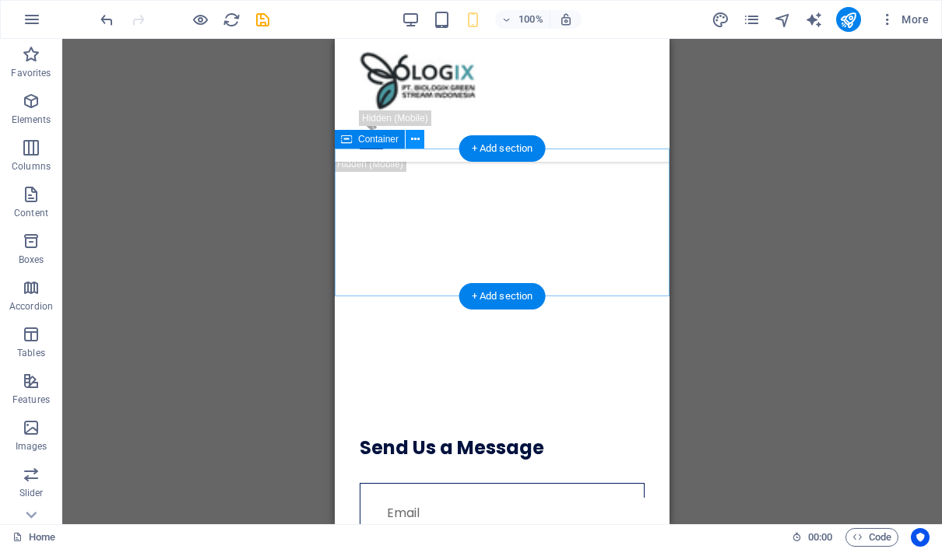
click at [414, 138] on icon at bounding box center [415, 140] width 9 height 16
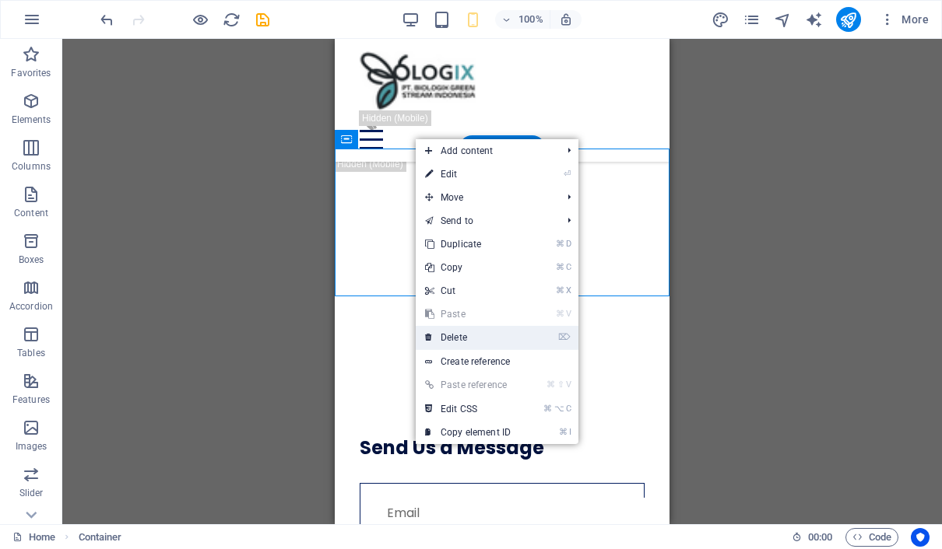
click at [478, 341] on link "⌦ Delete" at bounding box center [468, 337] width 104 height 23
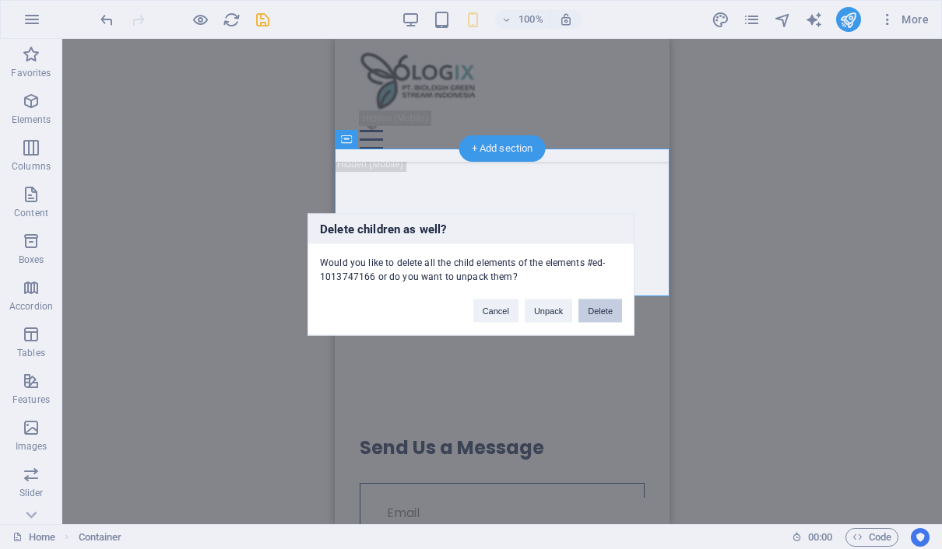
click at [606, 313] on button "Delete" at bounding box center [600, 311] width 44 height 23
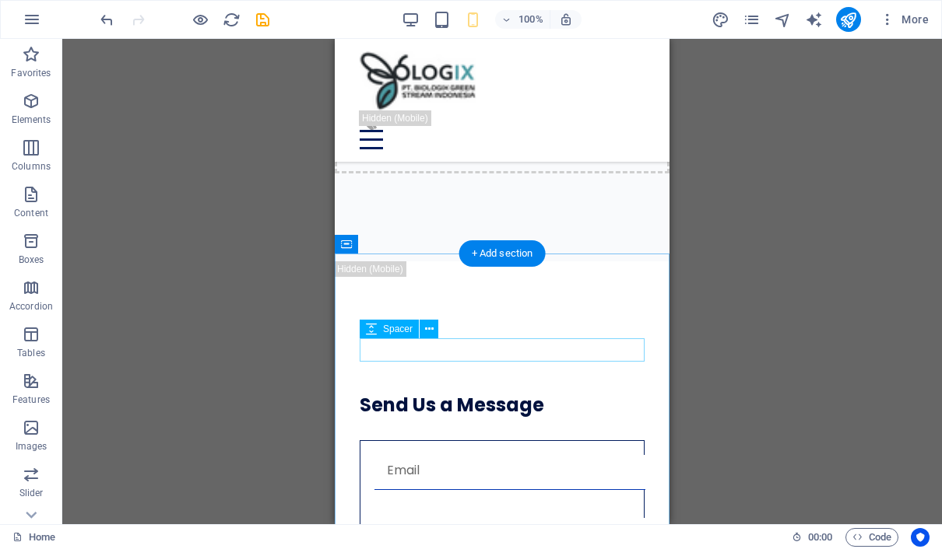
click at [538, 255] on div "+ Add section" at bounding box center [502, 253] width 86 height 26
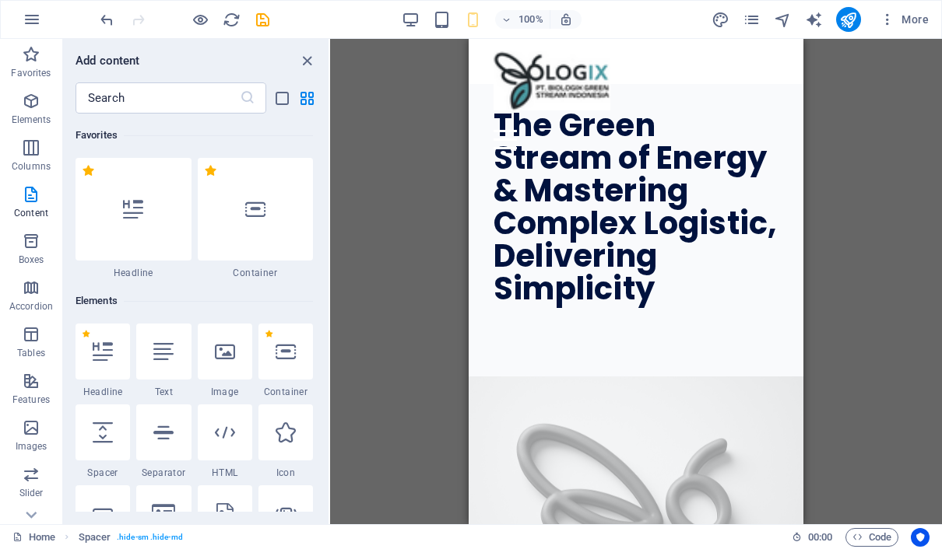
scroll to position [0, 0]
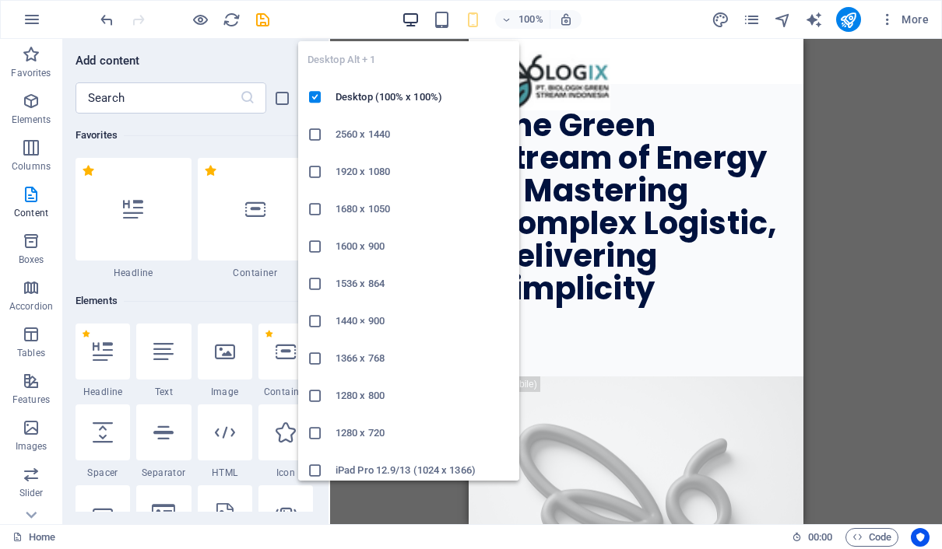
click at [406, 17] on icon "button" at bounding box center [411, 20] width 18 height 18
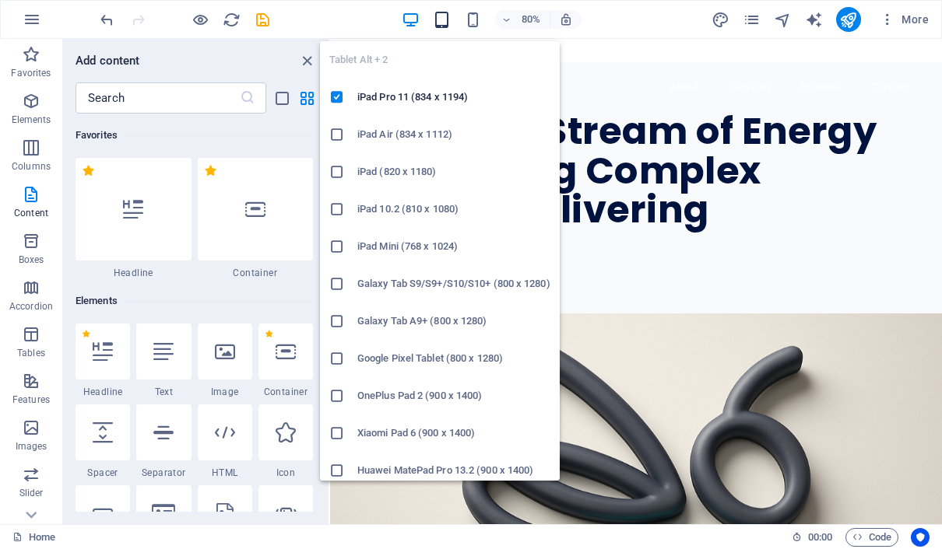
click at [449, 26] on icon "button" at bounding box center [442, 20] width 18 height 18
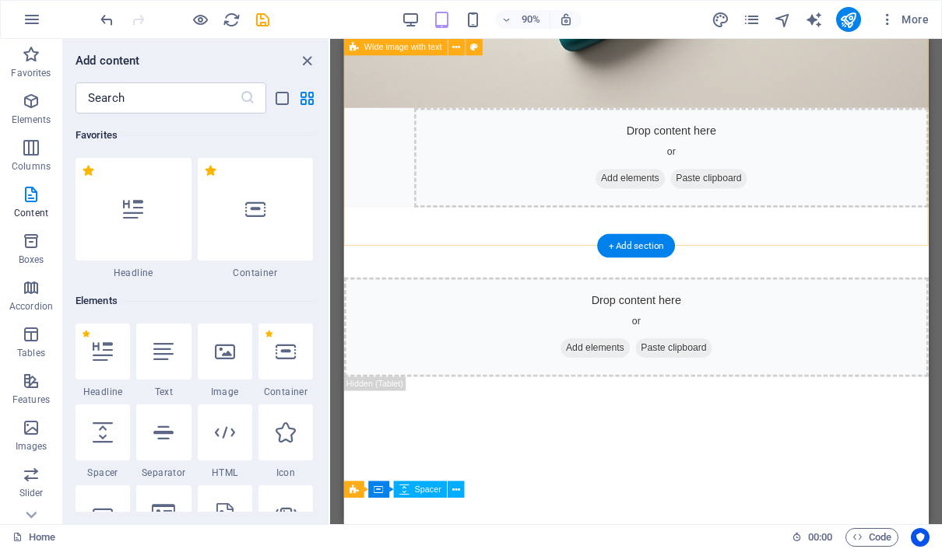
scroll to position [826, 0]
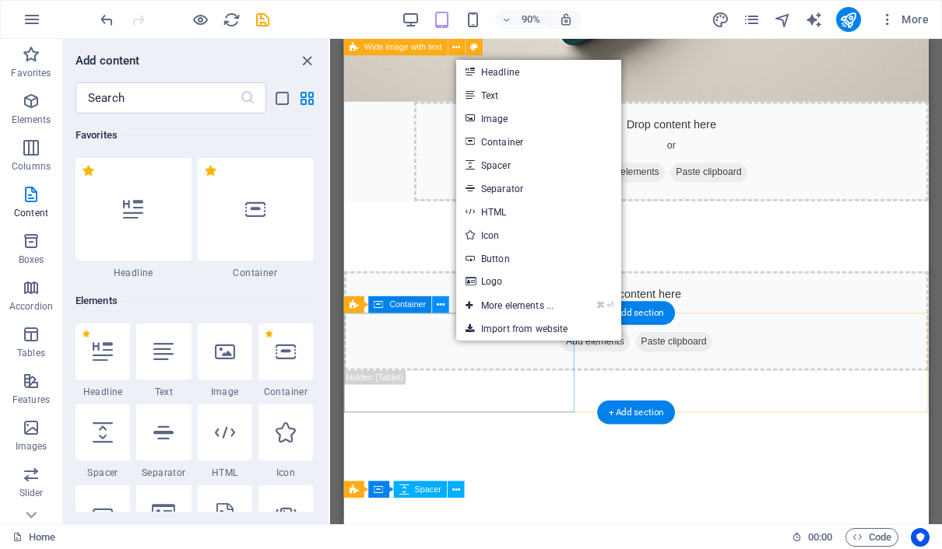
click at [440, 305] on icon at bounding box center [441, 305] width 8 height 15
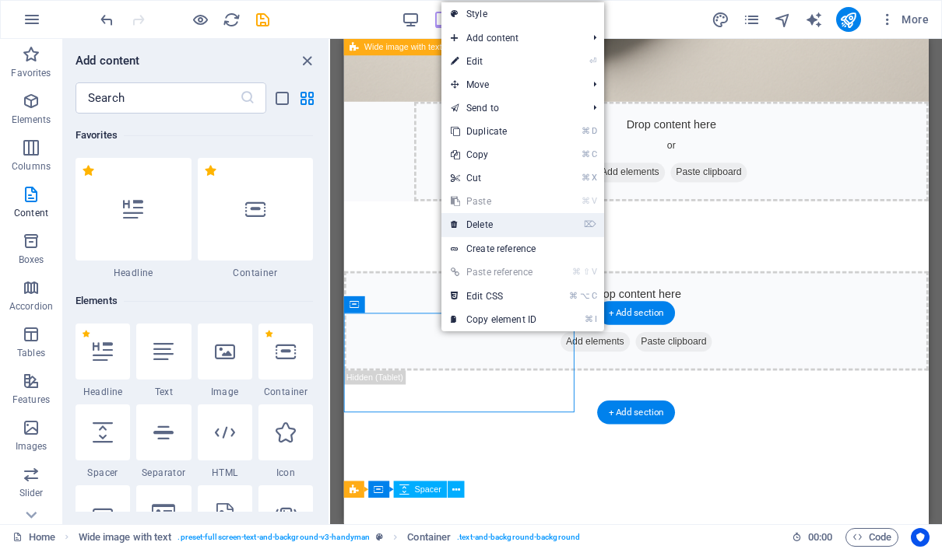
click at [493, 221] on link "⌦ Delete" at bounding box center [493, 224] width 104 height 23
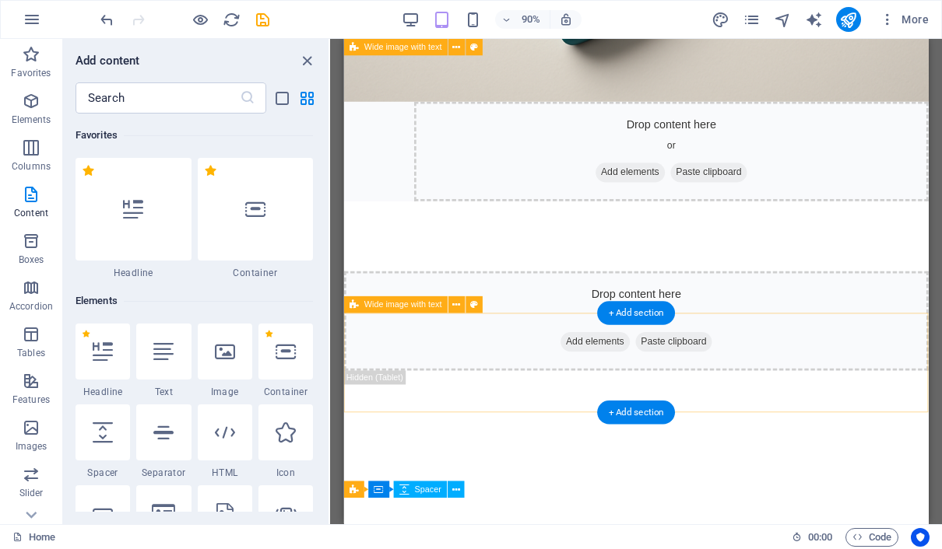
drag, startPoint x: 548, startPoint y: 368, endPoint x: 542, endPoint y: 361, distance: 8.9
click at [548, 368] on div "Drop content here or Add elements Paste clipboard" at bounding box center [667, 352] width 649 height 111
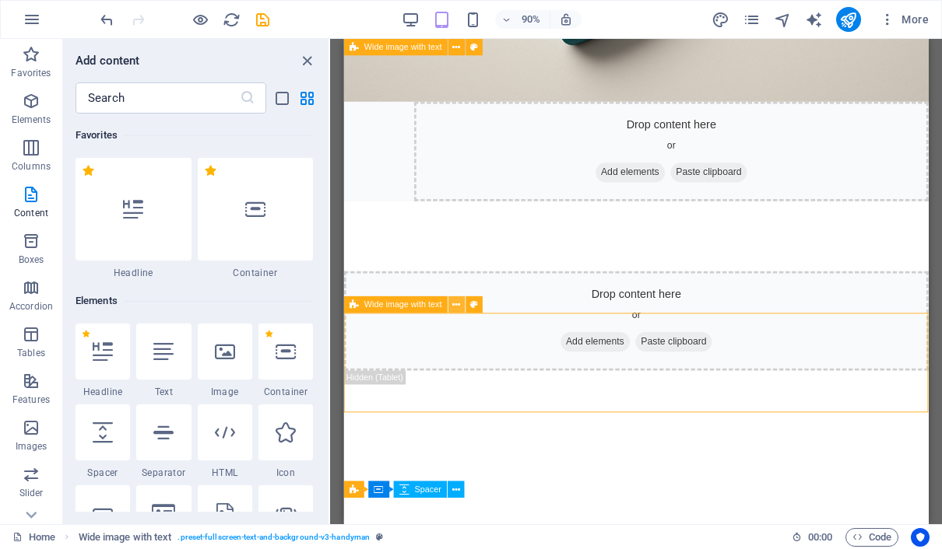
click at [461, 303] on button at bounding box center [456, 304] width 17 height 17
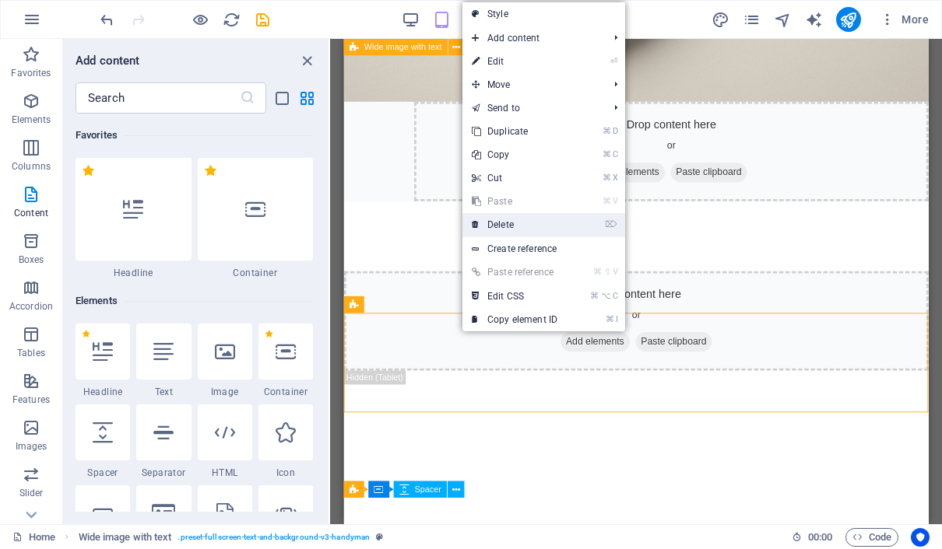
click at [497, 228] on link "⌦ Delete" at bounding box center [514, 224] width 104 height 23
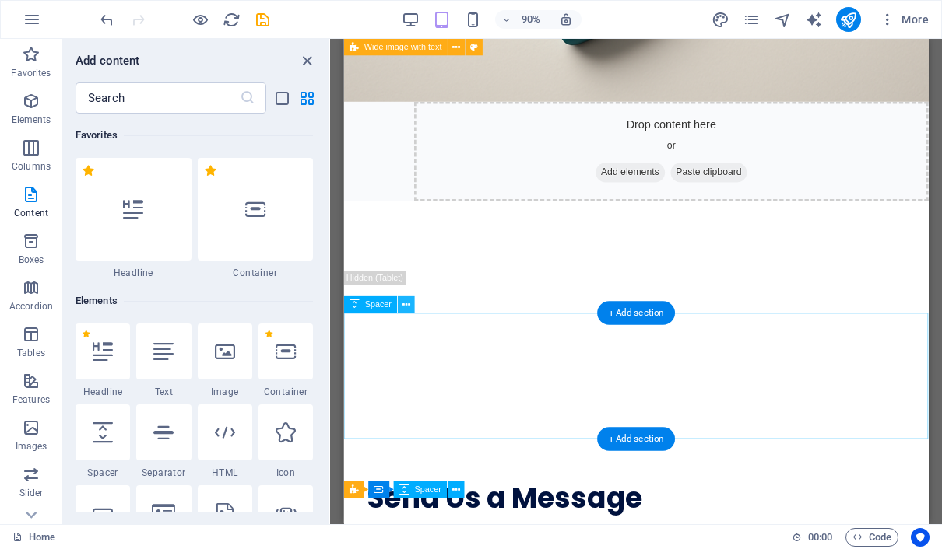
click at [411, 310] on button at bounding box center [406, 304] width 17 height 17
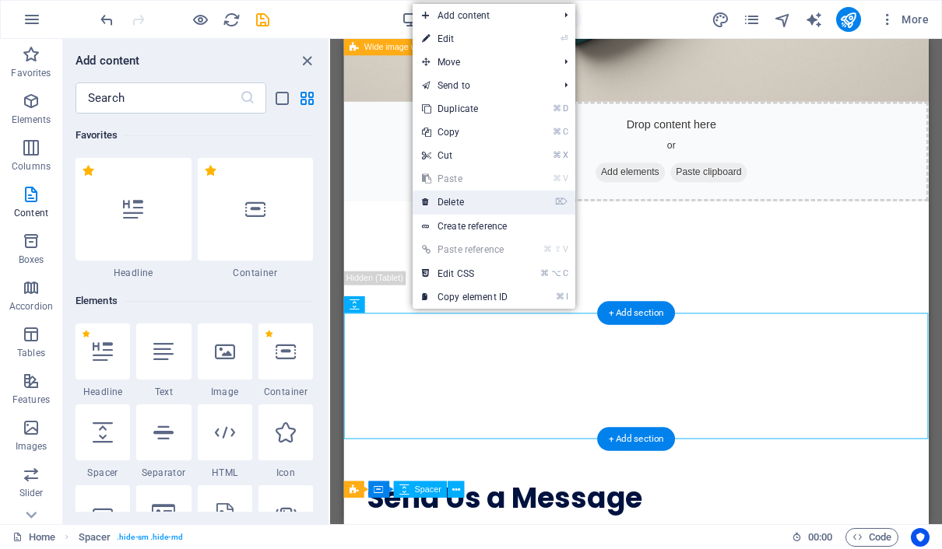
click at [456, 202] on link "⌦ Delete" at bounding box center [464, 202] width 104 height 23
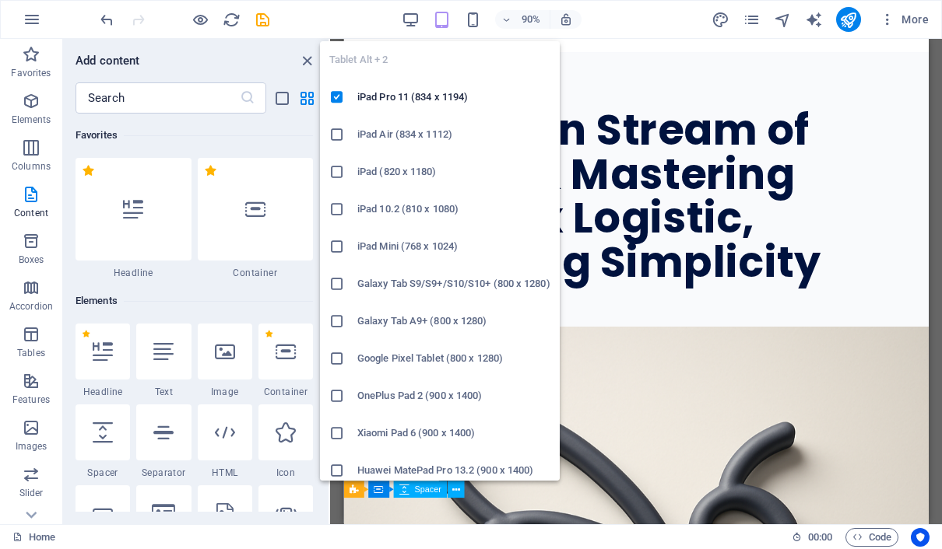
scroll to position [0, 0]
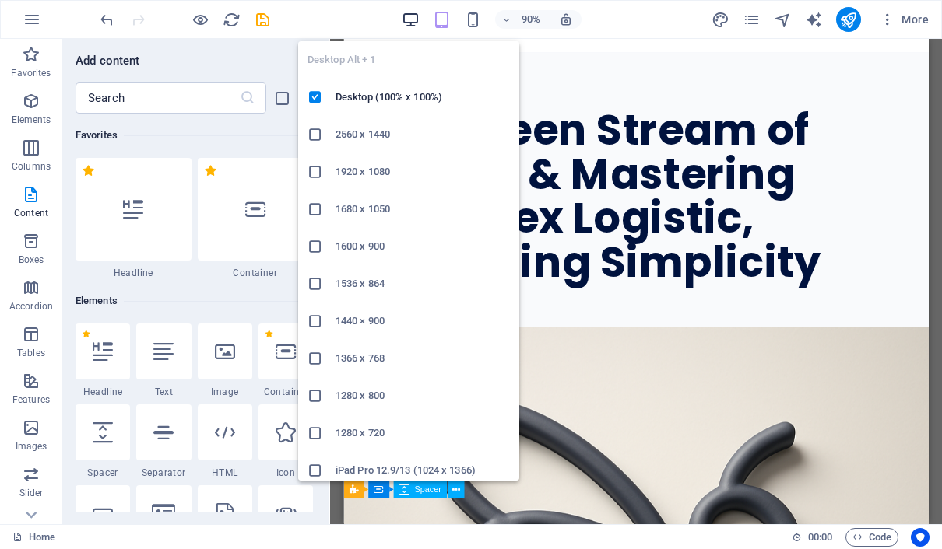
click at [414, 18] on icon "button" at bounding box center [411, 20] width 18 height 18
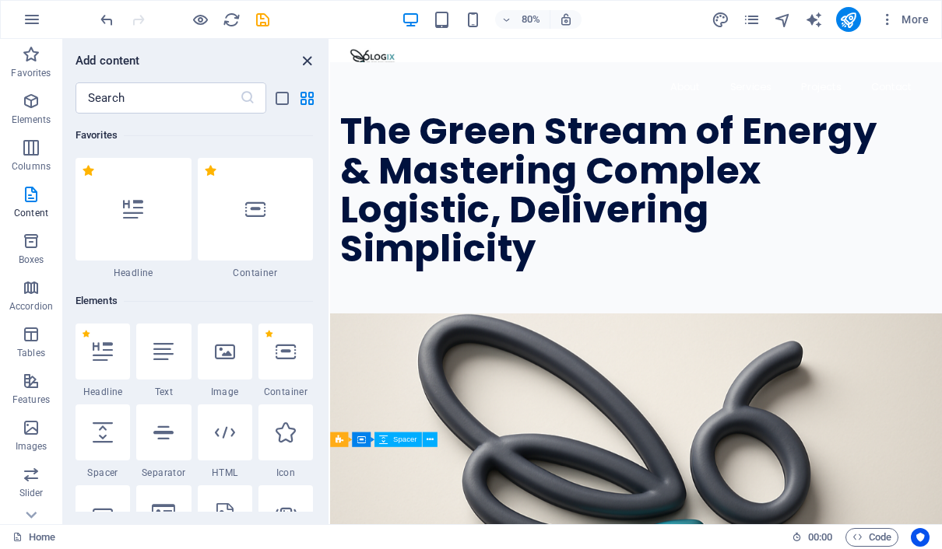
click at [306, 61] on icon "close panel" at bounding box center [307, 61] width 18 height 18
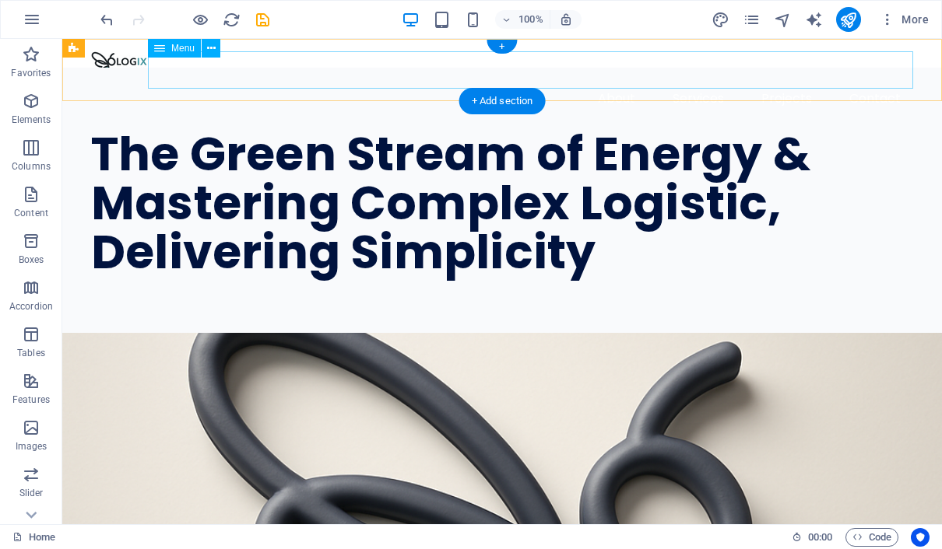
click at [701, 80] on nav "About Services Projects Contact" at bounding box center [502, 98] width 822 height 37
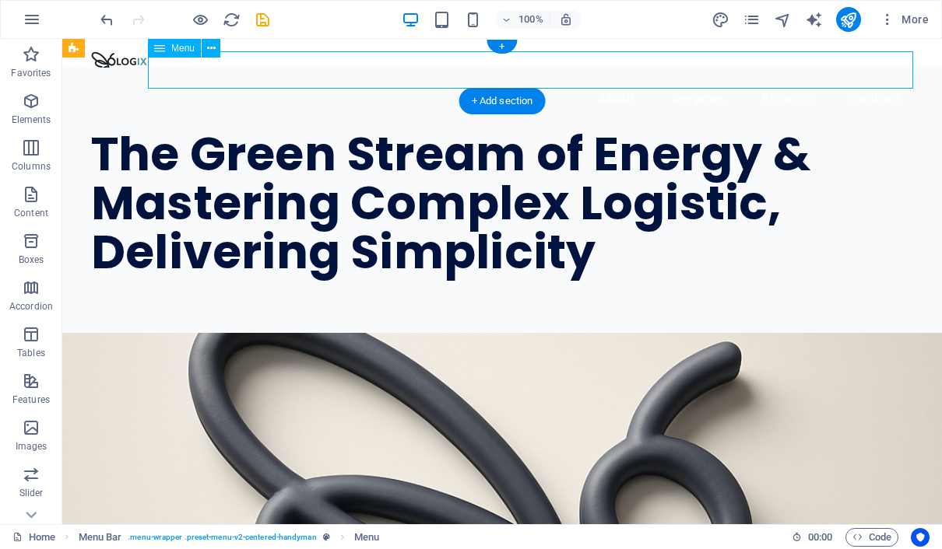
click at [777, 80] on nav "About Services Projects Contact" at bounding box center [502, 98] width 822 height 37
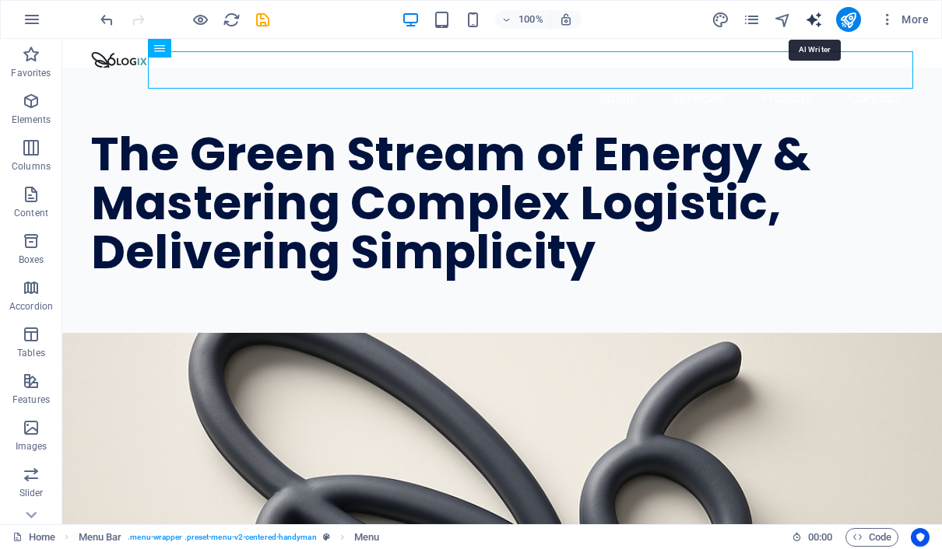
click at [818, 20] on icon "text_generator" at bounding box center [814, 20] width 18 height 18
select select "English"
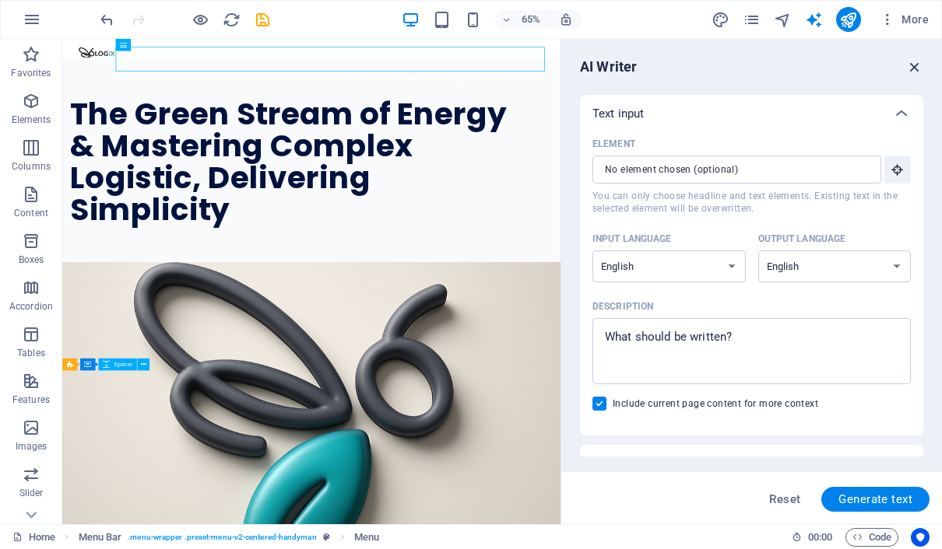
click at [911, 68] on icon "button" at bounding box center [914, 66] width 17 height 17
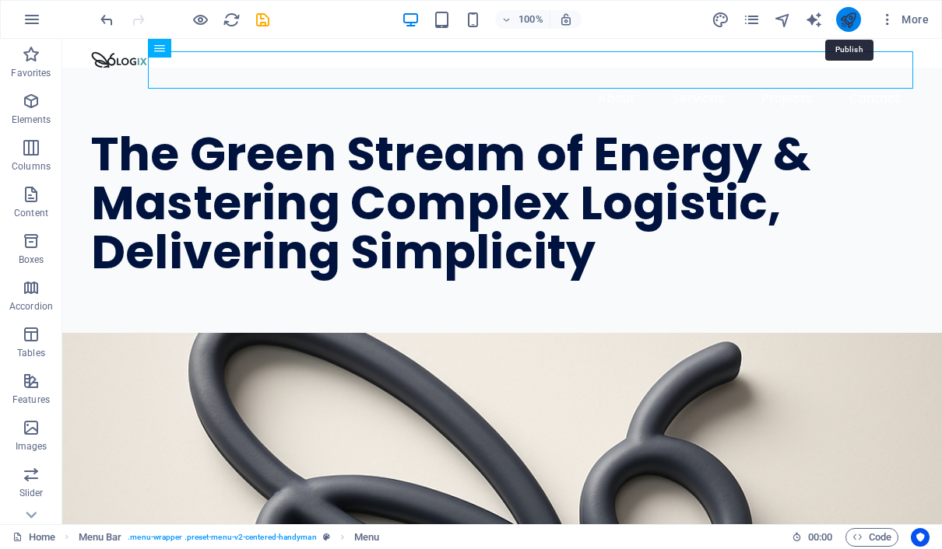
click at [851, 25] on icon "publish" at bounding box center [848, 20] width 18 height 18
checkbox input "false"
